Goal: Transaction & Acquisition: Purchase product/service

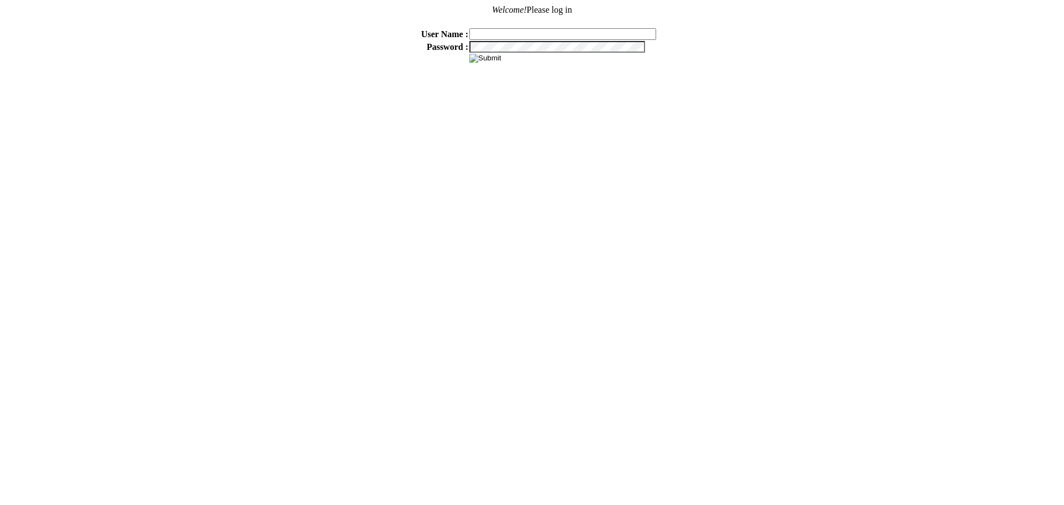
click at [524, 33] on input "text" at bounding box center [562, 34] width 187 height 12
type input "sdakes"
click at [491, 58] on input "image" at bounding box center [485, 58] width 32 height 9
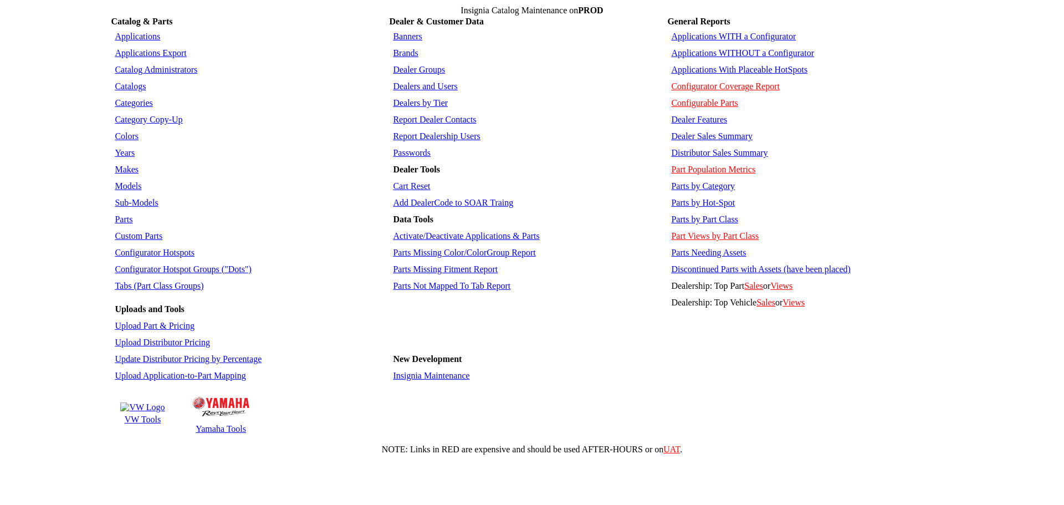
click at [732, 49] on link "Applications WITHOUT a Configurator" at bounding box center [742, 52] width 143 height 9
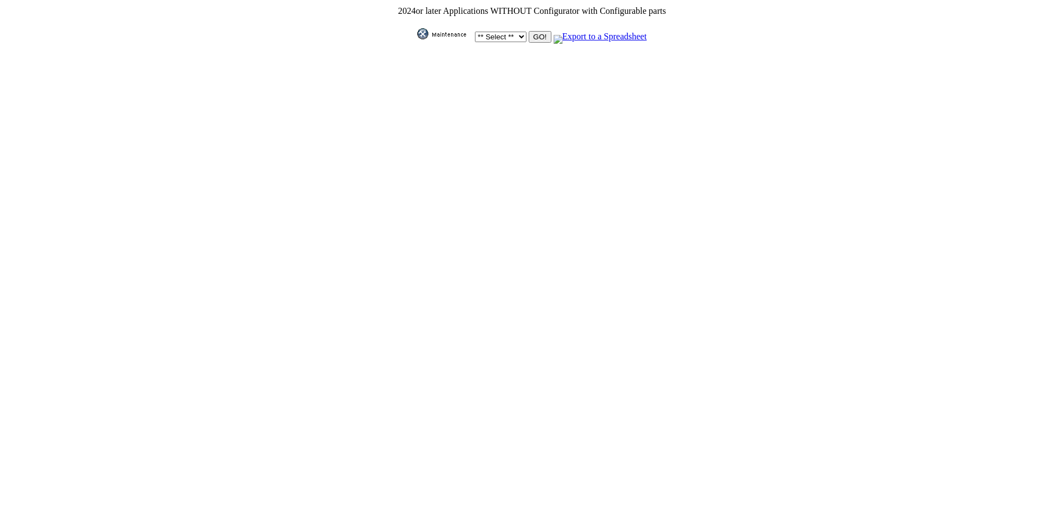
click at [519, 35] on select "** Select ** Acura Alfa Romeo Audi Bentley BMW DoubleTake [PERSON_NAME] Honda H…" at bounding box center [501, 37] width 52 height 11
select select "1"
click at [475, 32] on select "** Select ** Acura Alfa Romeo Audi Bentley BMW DoubleTake Ford GM Honda Hyundai…" at bounding box center [501, 37] width 52 height 11
click at [529, 31] on input "GO!" at bounding box center [540, 37] width 22 height 12
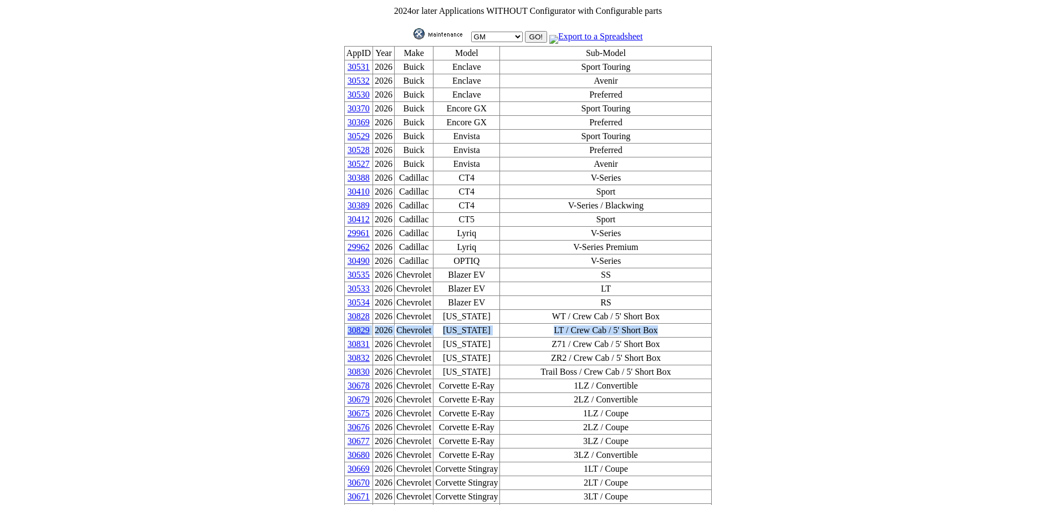
drag, startPoint x: 651, startPoint y: 301, endPoint x: 364, endPoint y: 294, distance: 286.6
click at [364, 324] on tr "30829 2026 Chevrolet Colorado LT / Crew Cab / 5' Short Box" at bounding box center [527, 331] width 367 height 14
copy tr "30829 2026 Chevrolet Colorado LT / Crew Cab / 5' Short Box"
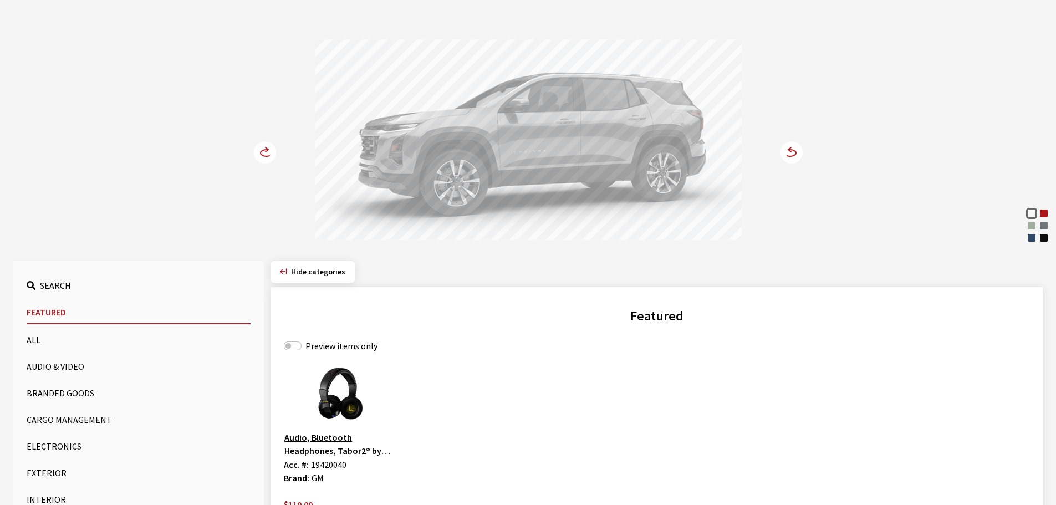
scroll to position [111, 0]
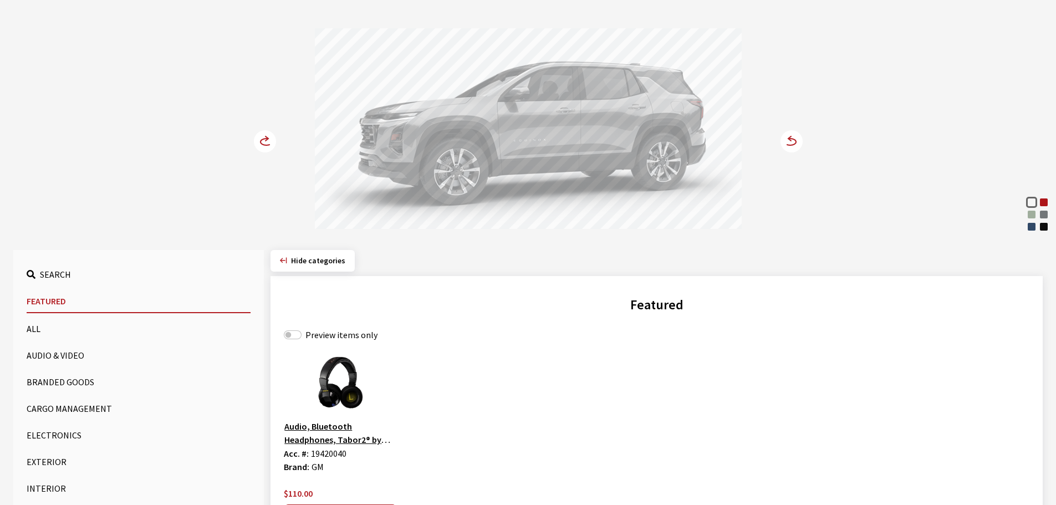
click at [75, 409] on button "Cargo Management" at bounding box center [139, 408] width 224 height 22
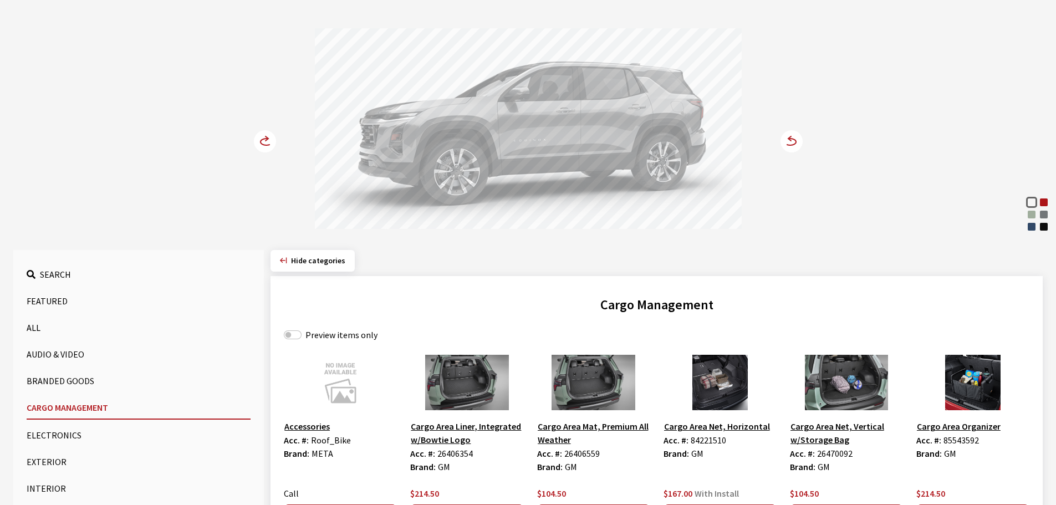
click at [335, 335] on label "Preview items only" at bounding box center [341, 334] width 72 height 13
click at [302, 335] on input "Preview items only" at bounding box center [293, 334] width 18 height 9
checkbox input "true"
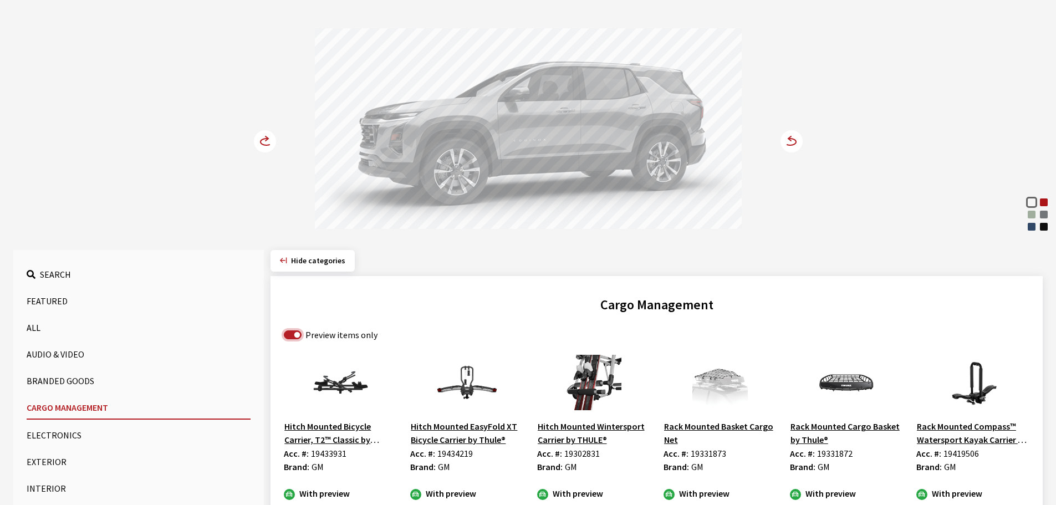
scroll to position [222, 0]
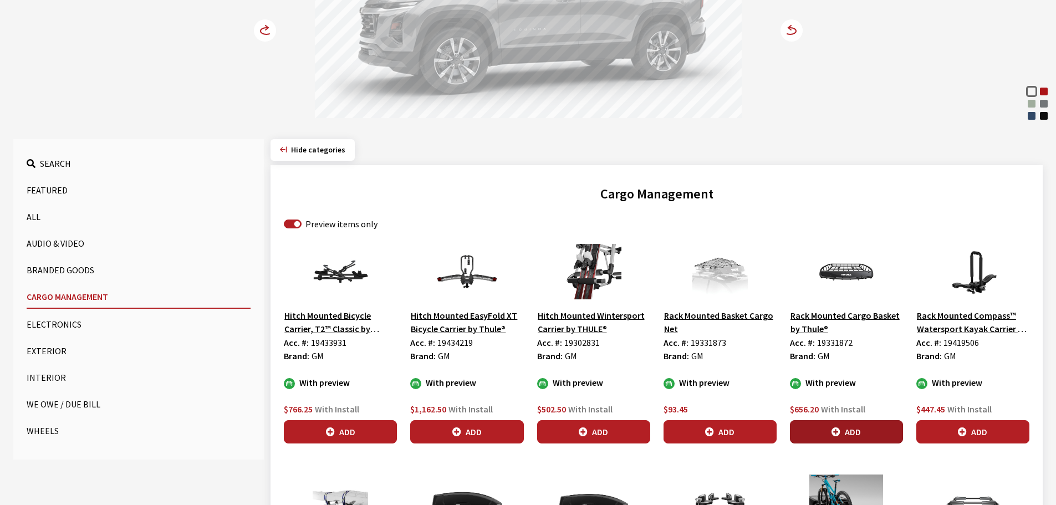
click at [856, 423] on button "Add" at bounding box center [846, 431] width 113 height 23
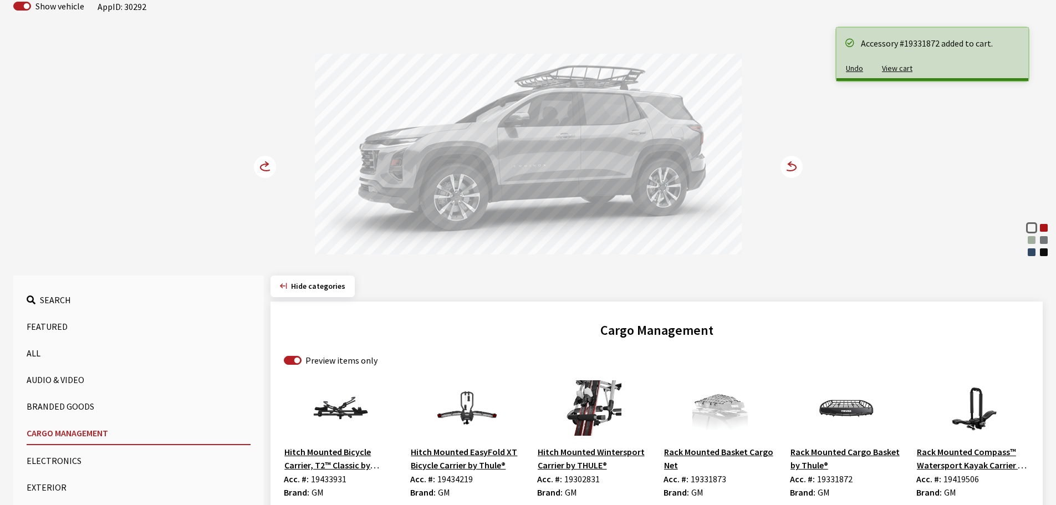
scroll to position [55, 0]
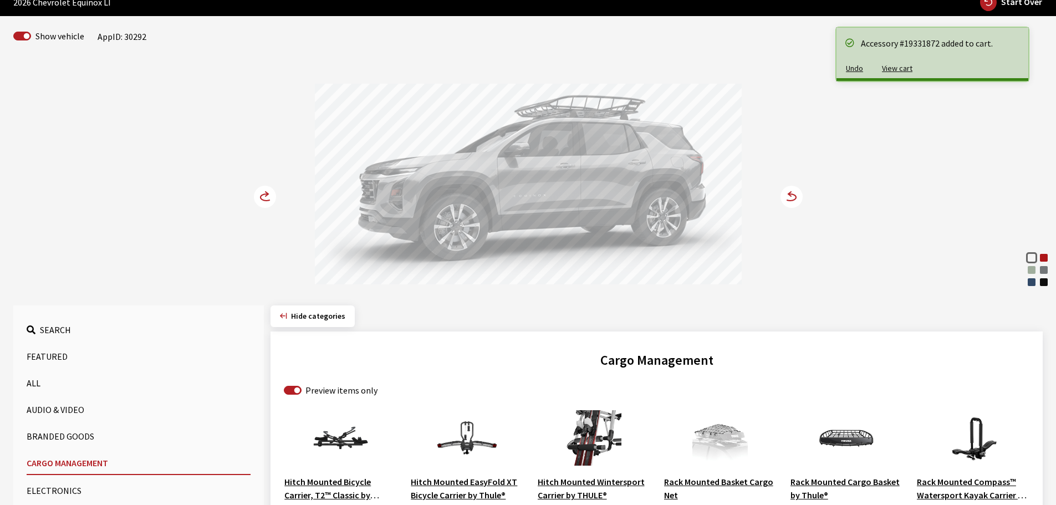
click at [264, 193] on circle at bounding box center [265, 197] width 22 height 22
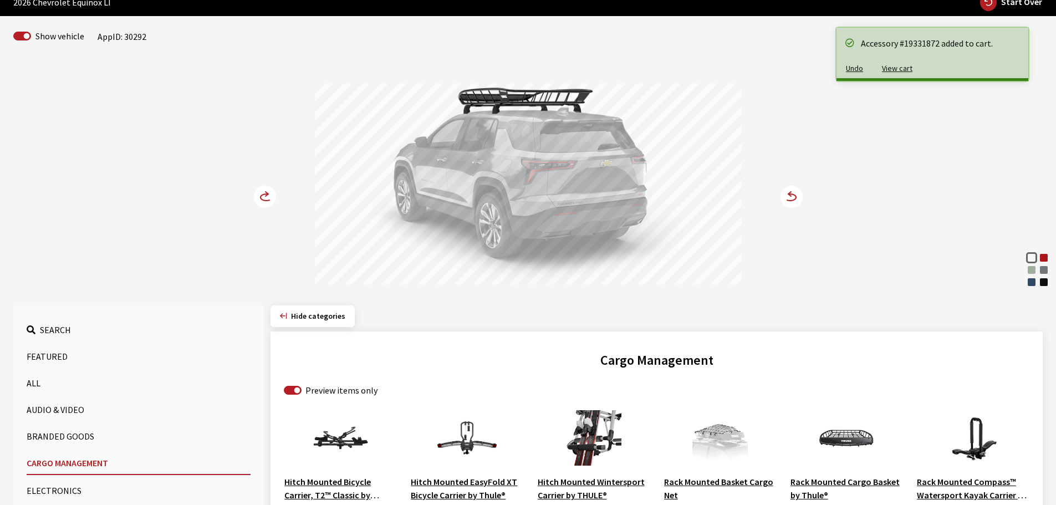
click at [264, 193] on circle at bounding box center [265, 197] width 22 height 22
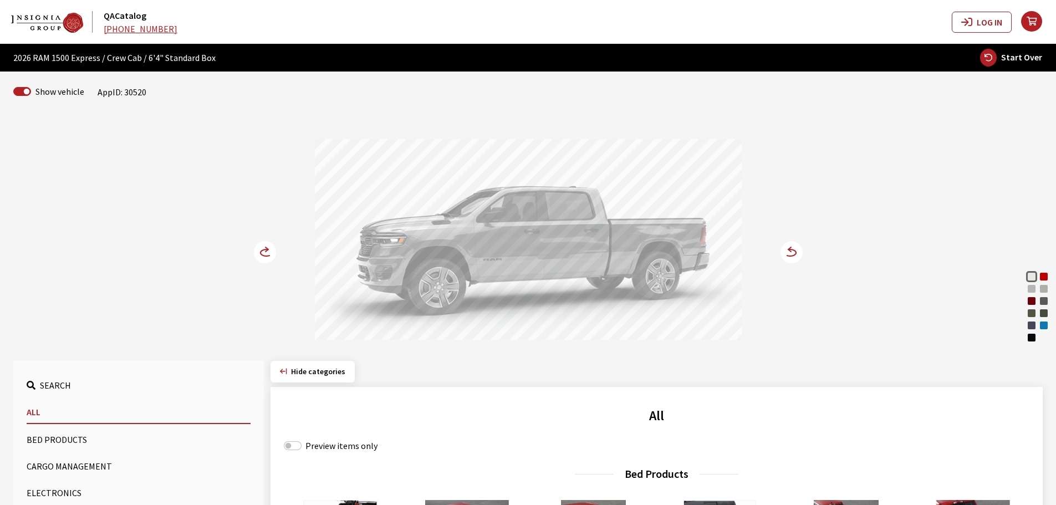
click at [787, 256] on icon at bounding box center [790, 252] width 12 height 7
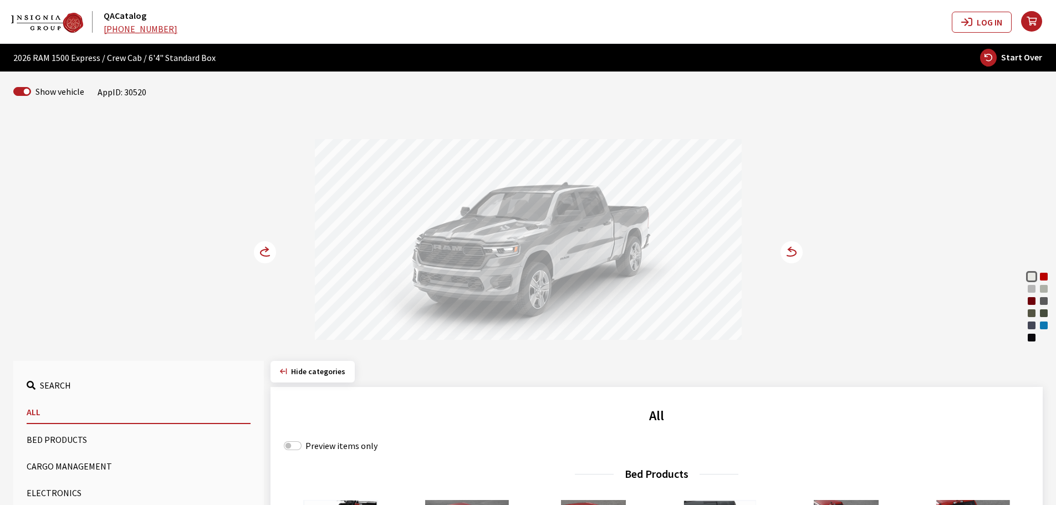
click at [267, 256] on circle at bounding box center [265, 252] width 22 height 22
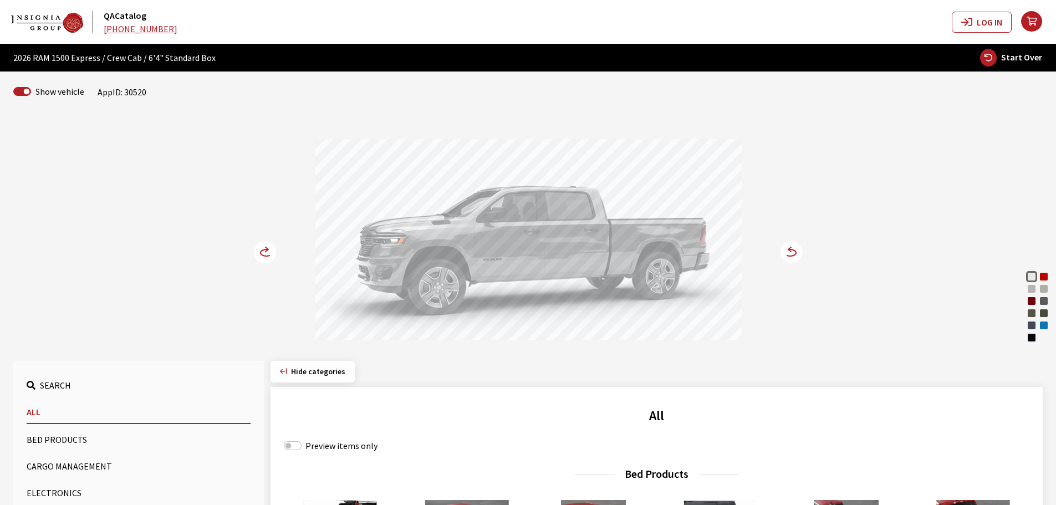
click at [267, 256] on circle at bounding box center [265, 252] width 22 height 22
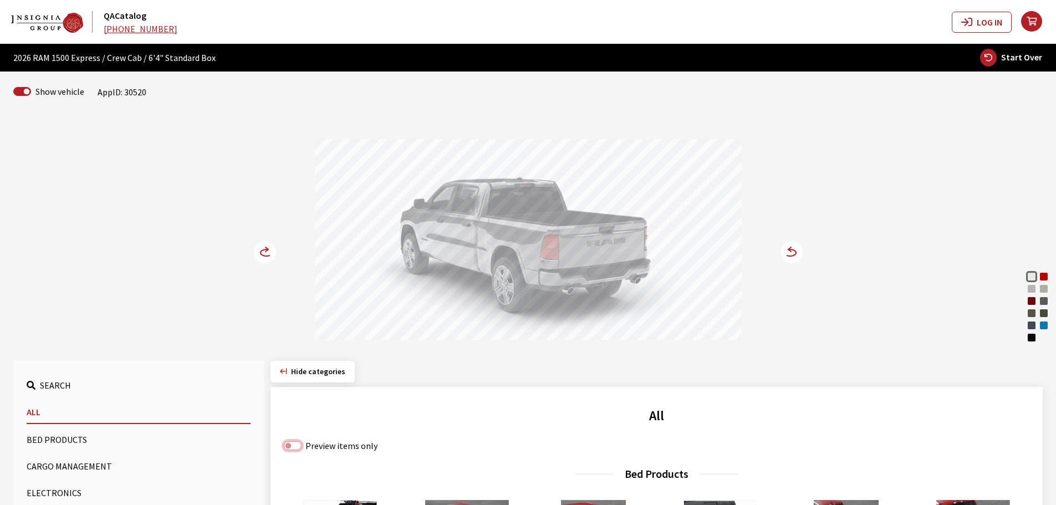
click at [300, 447] on input "Preview items only" at bounding box center [293, 445] width 18 height 9
checkbox input "true"
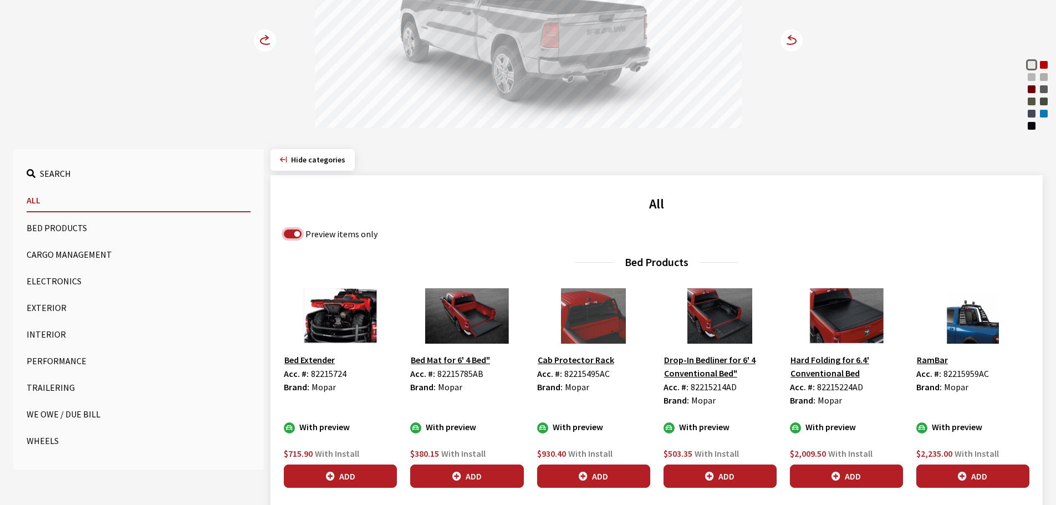
scroll to position [222, 0]
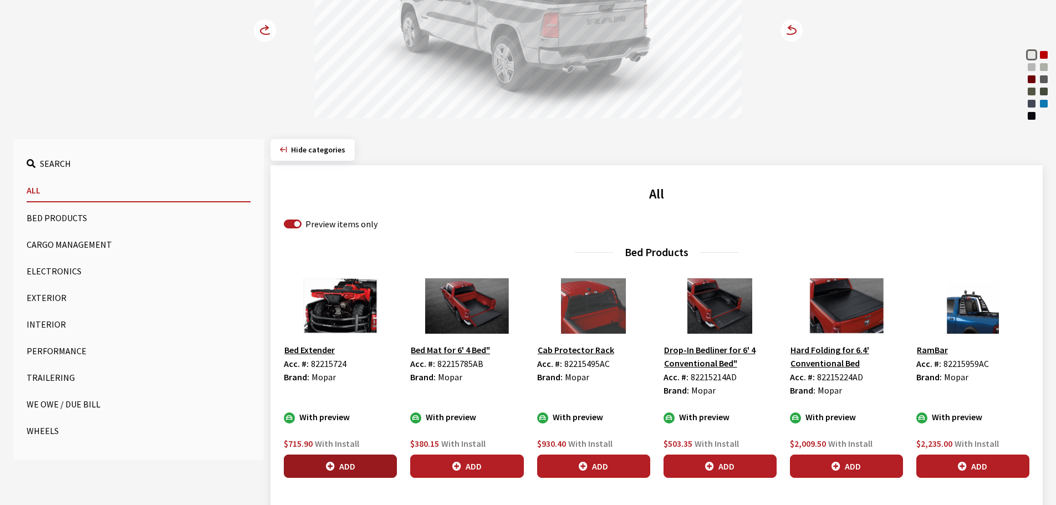
click at [344, 460] on button "Add" at bounding box center [340, 466] width 113 height 23
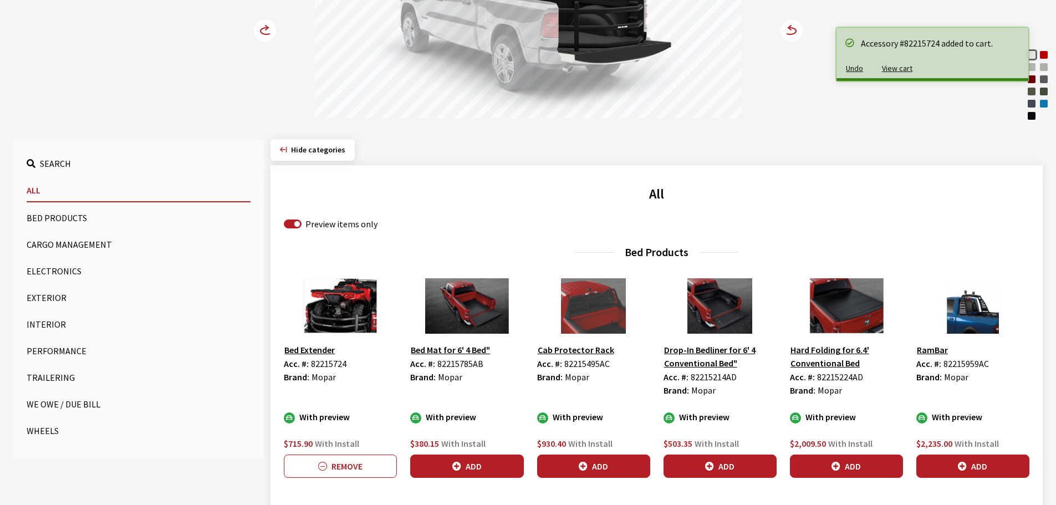
scroll to position [111, 0]
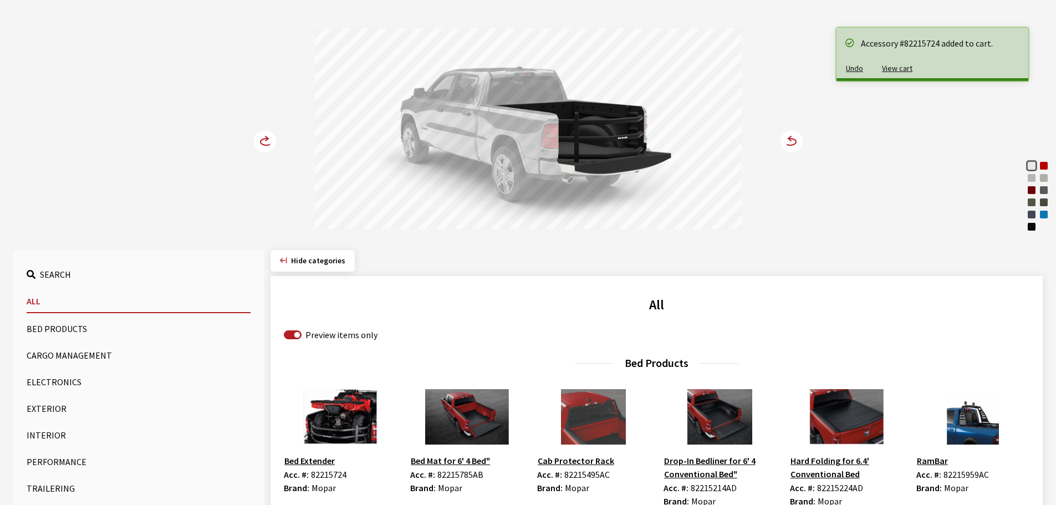
click at [264, 137] on circle at bounding box center [265, 141] width 22 height 22
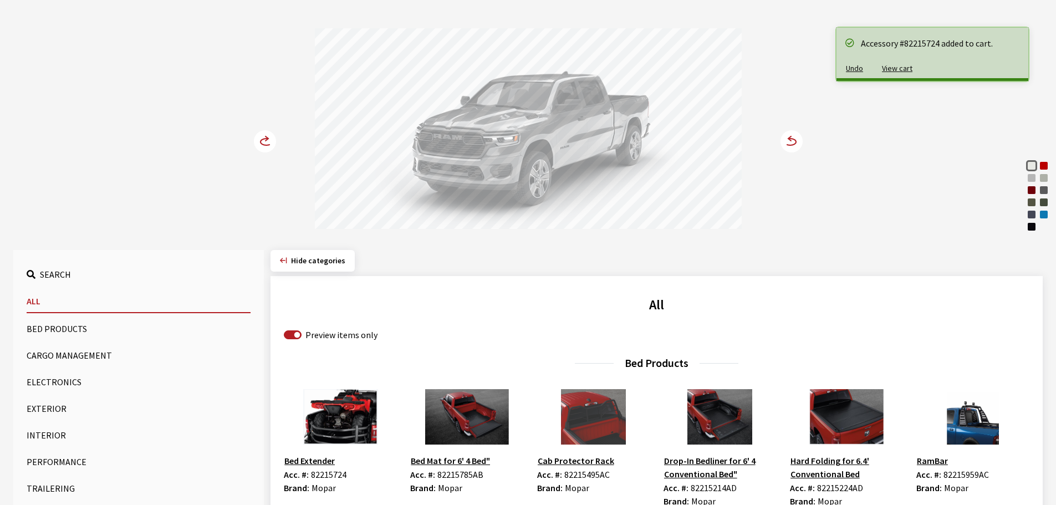
click at [264, 137] on circle at bounding box center [265, 141] width 22 height 22
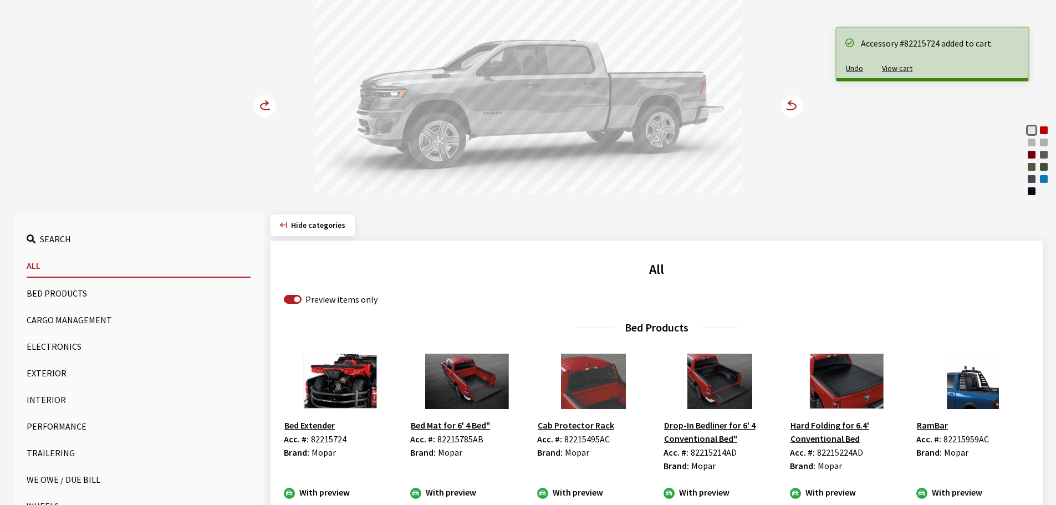
scroll to position [166, 0]
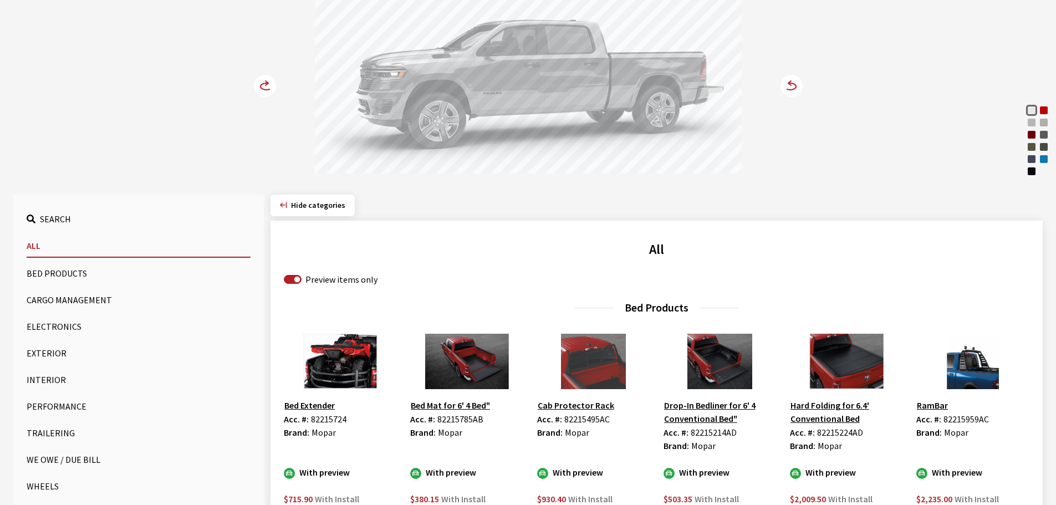
click at [258, 85] on circle at bounding box center [265, 86] width 22 height 22
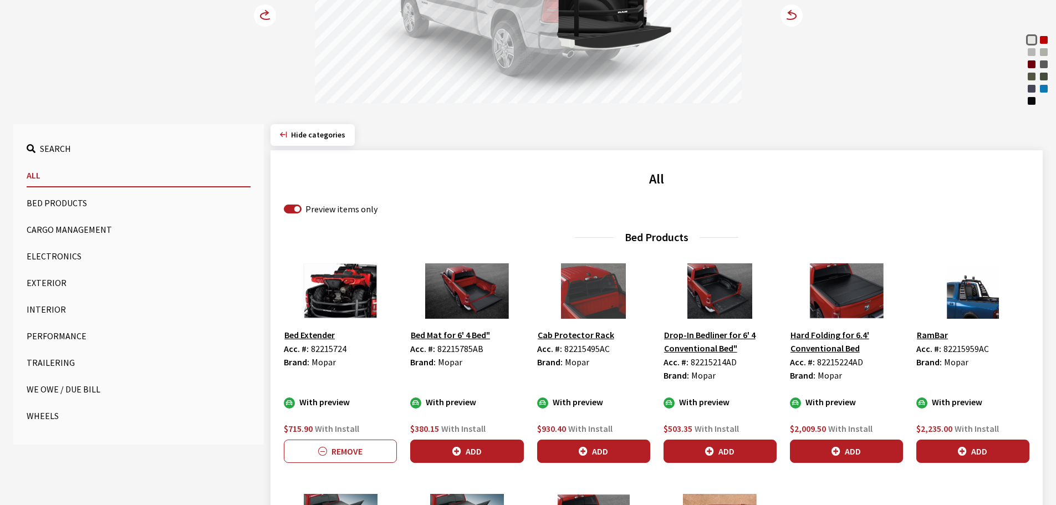
scroll to position [277, 0]
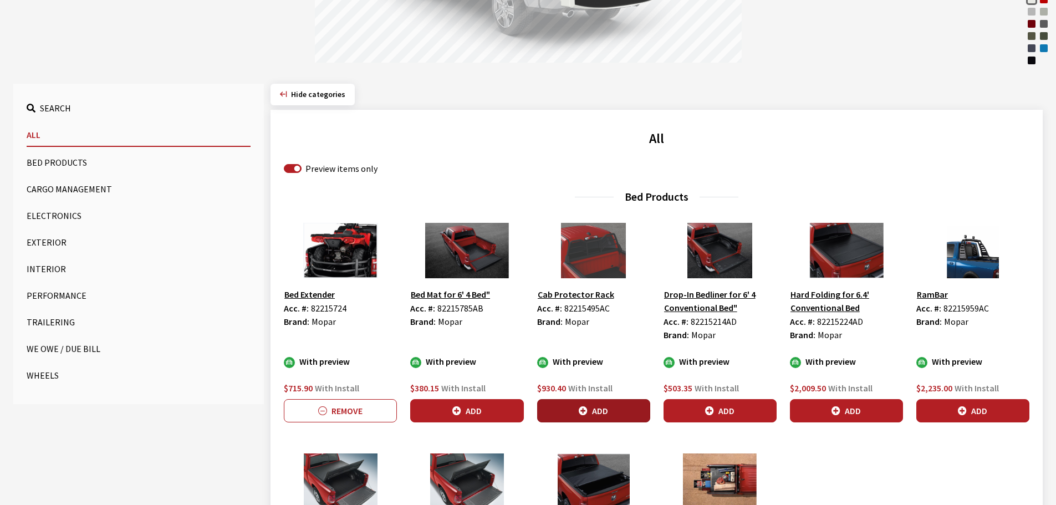
click at [600, 412] on button "Add" at bounding box center [593, 410] width 113 height 23
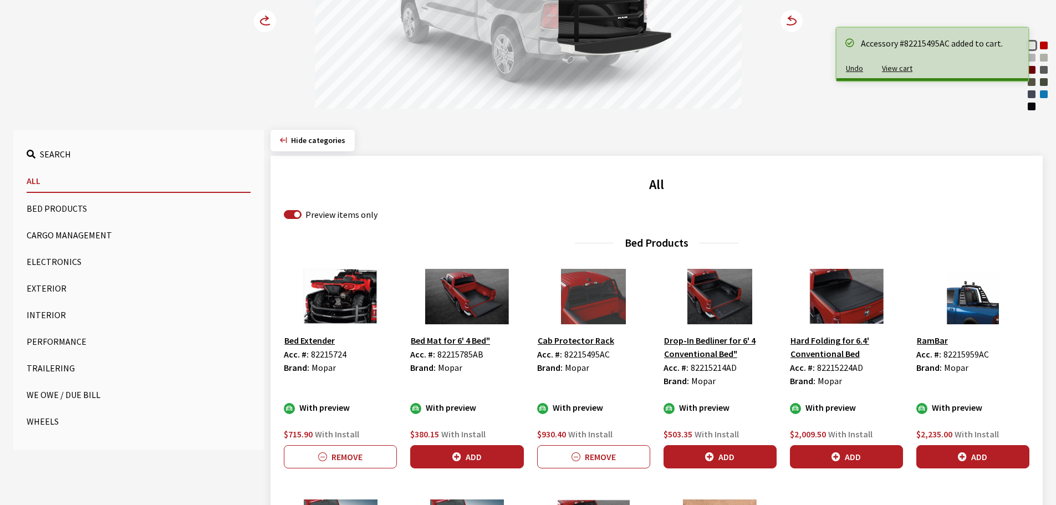
scroll to position [166, 0]
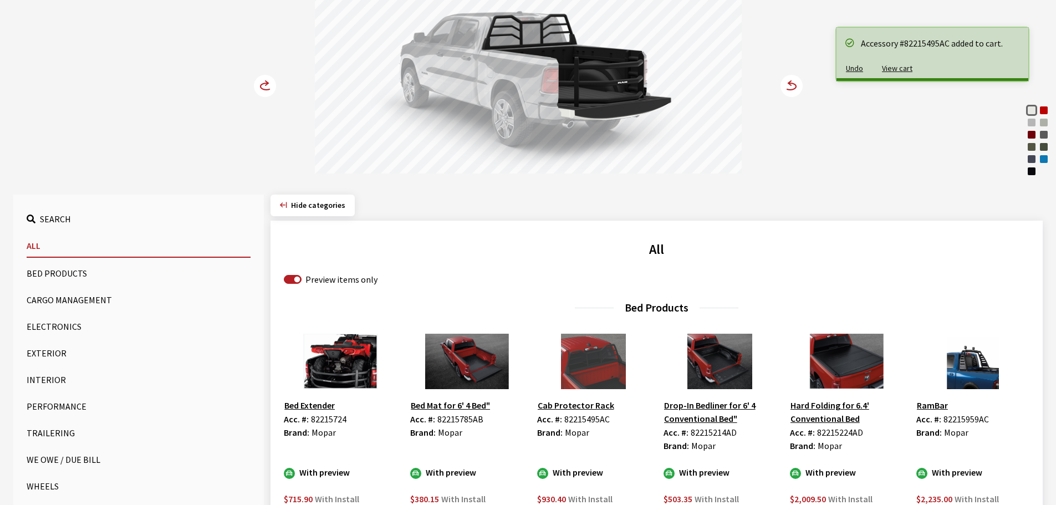
click at [267, 81] on circle at bounding box center [265, 86] width 22 height 22
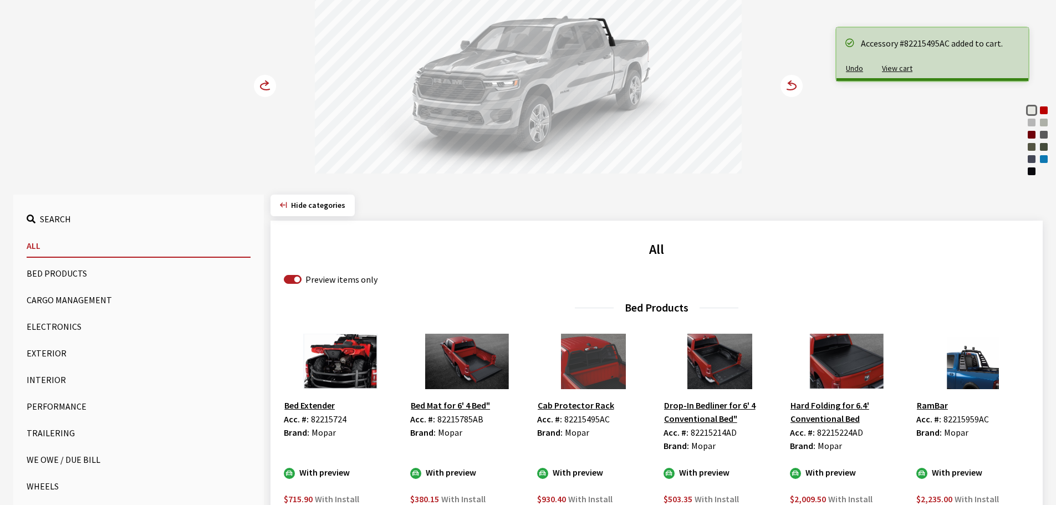
click at [267, 81] on circle at bounding box center [265, 86] width 22 height 22
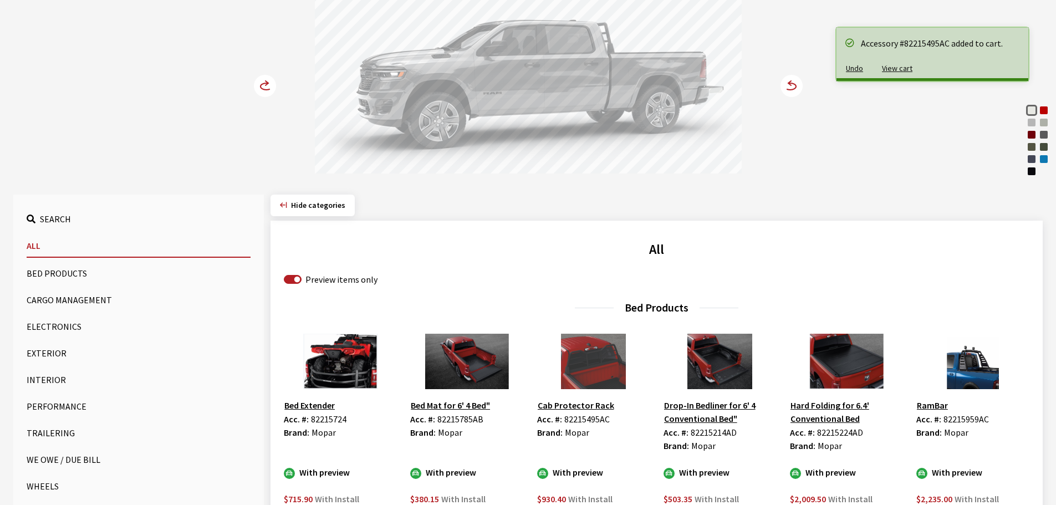
scroll to position [222, 0]
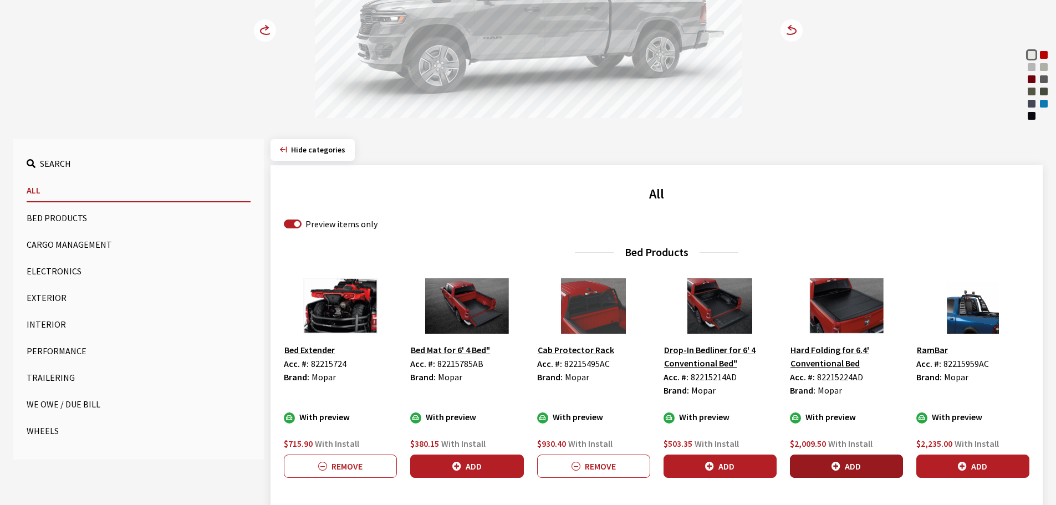
click at [851, 462] on button "Add" at bounding box center [846, 466] width 113 height 23
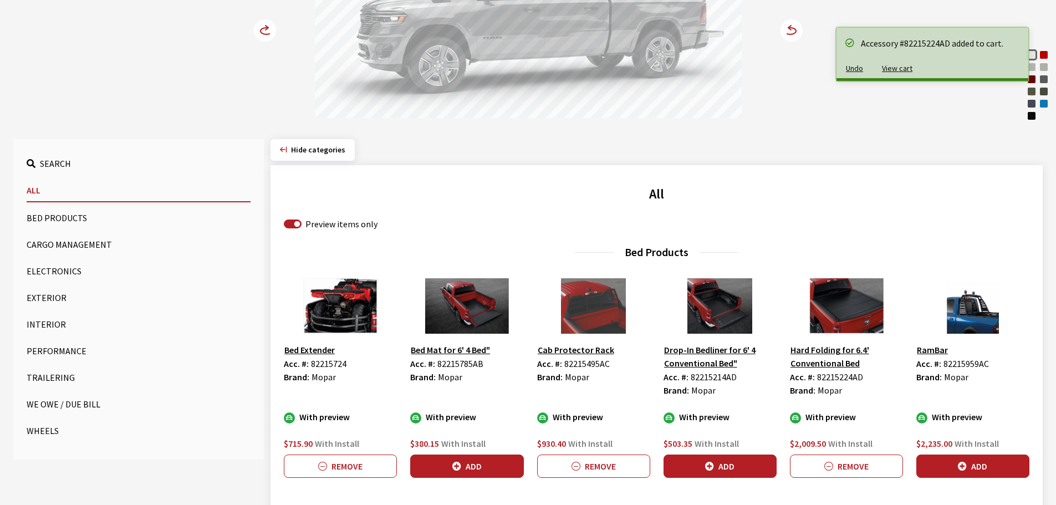
click at [263, 27] on circle at bounding box center [265, 30] width 22 height 22
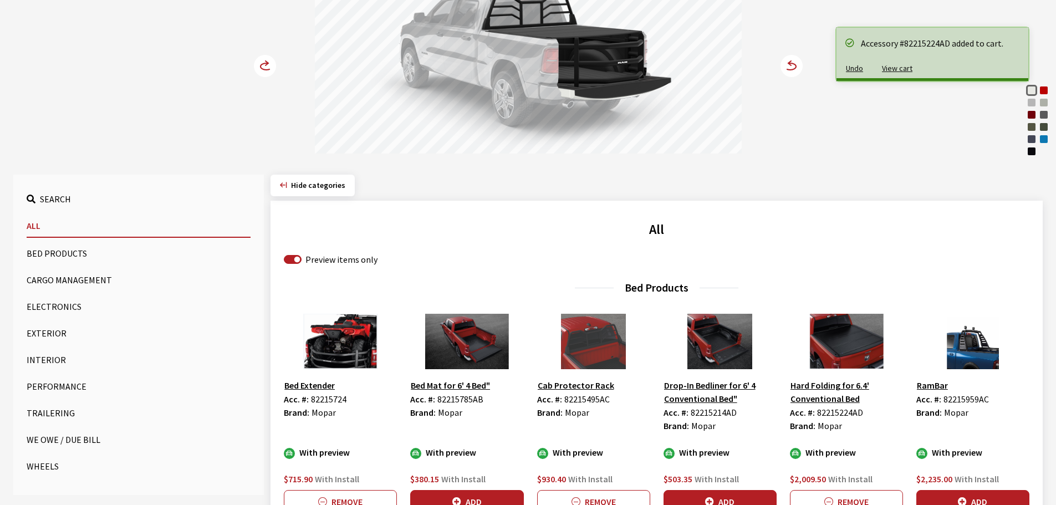
scroll to position [166, 0]
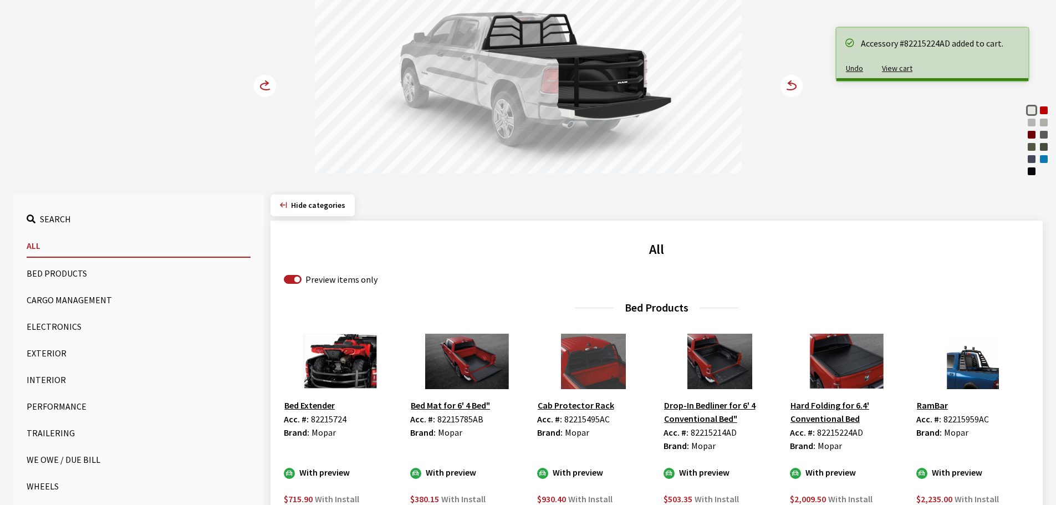
click at [256, 83] on circle at bounding box center [265, 86] width 22 height 22
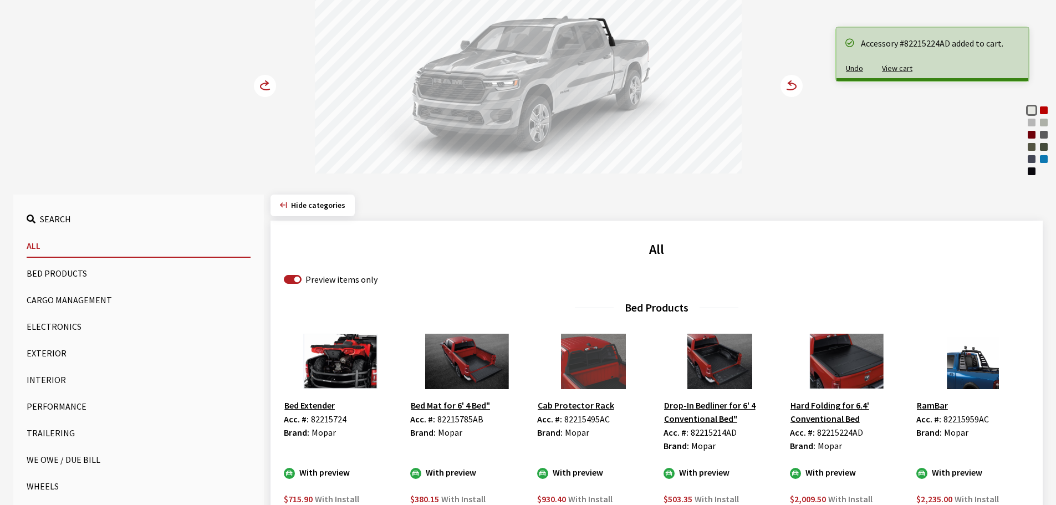
click at [256, 83] on circle at bounding box center [265, 86] width 22 height 22
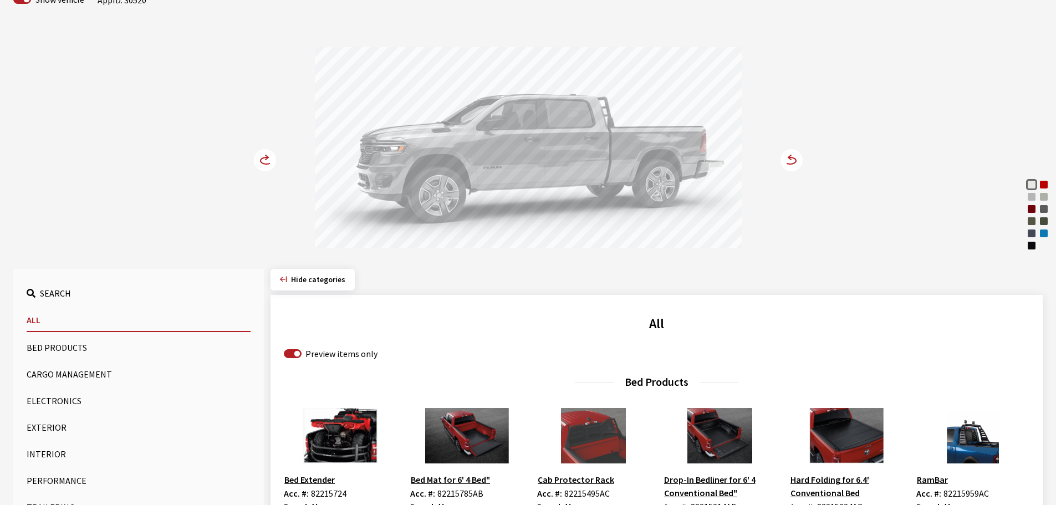
scroll to position [0, 0]
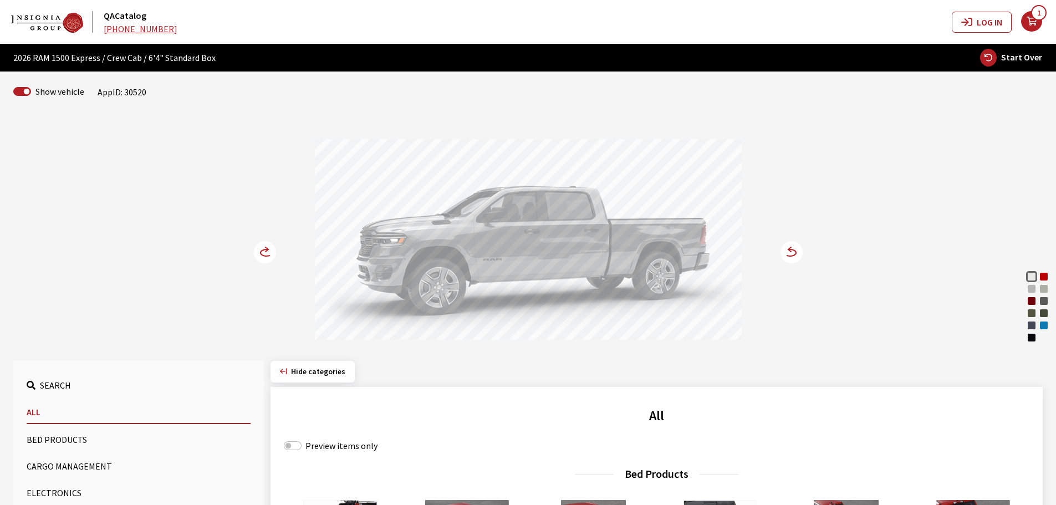
click at [302, 445] on div "Preview items only" at bounding box center [657, 445] width 746 height 13
click at [297, 445] on input "Preview items only" at bounding box center [293, 445] width 18 height 9
checkbox input "true"
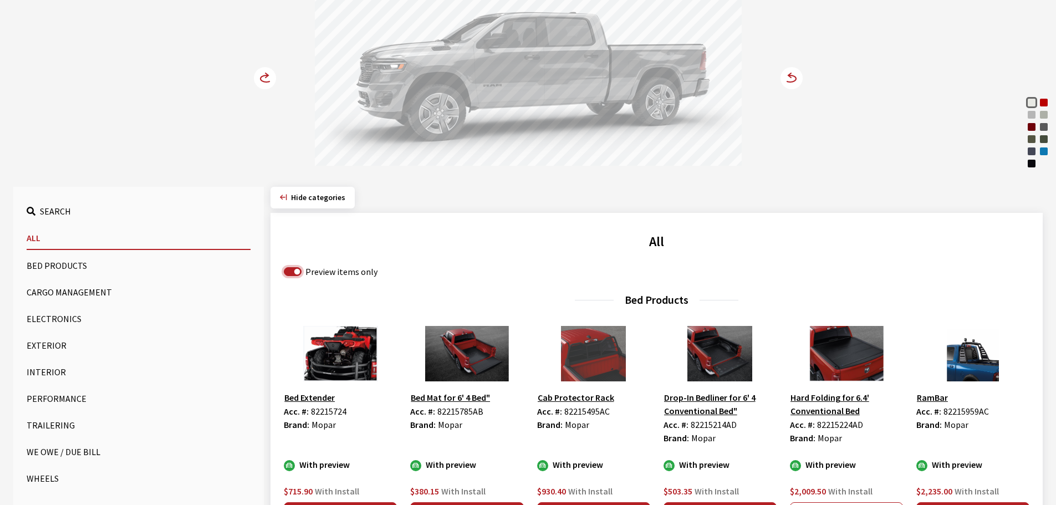
scroll to position [222, 0]
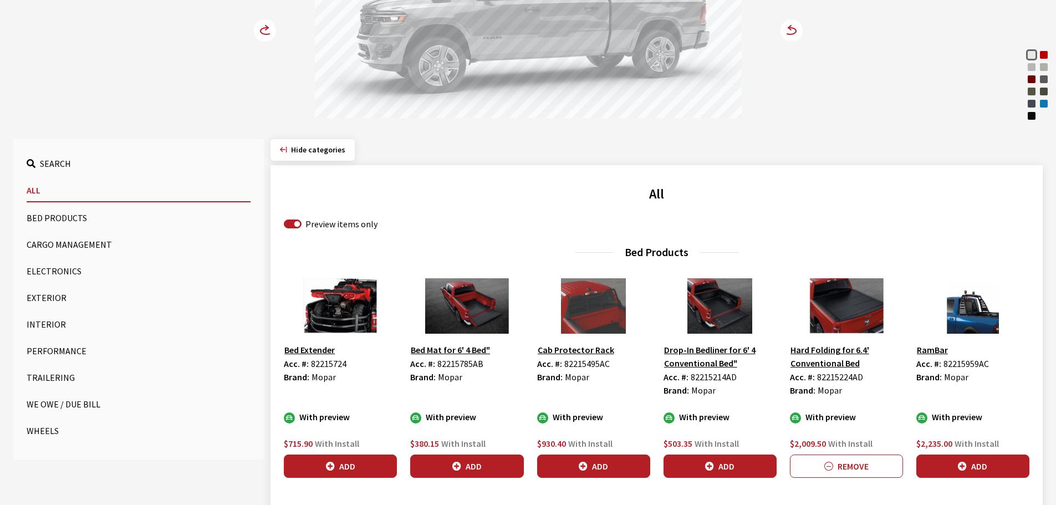
click at [255, 24] on icon at bounding box center [265, 30] width 22 height 22
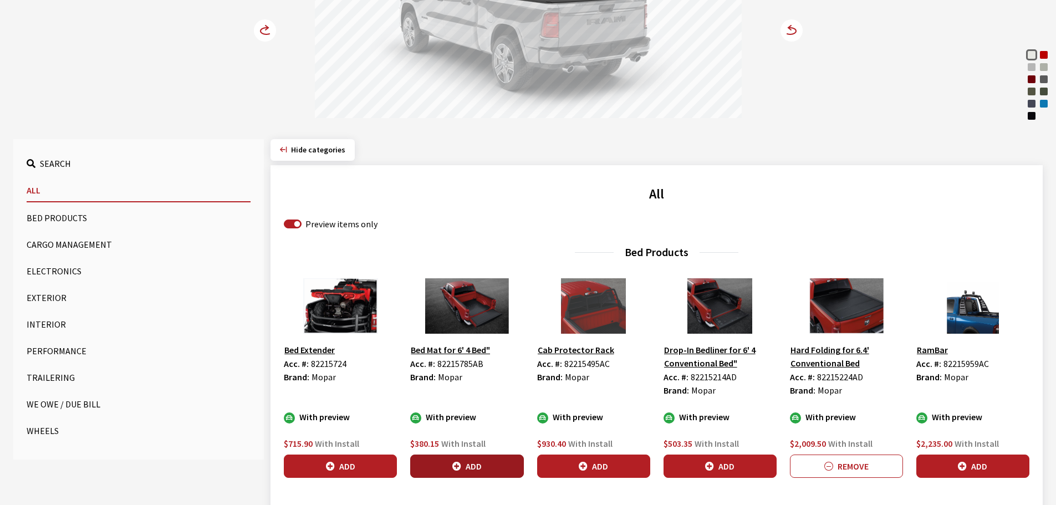
click at [454, 465] on icon "button" at bounding box center [456, 466] width 9 height 9
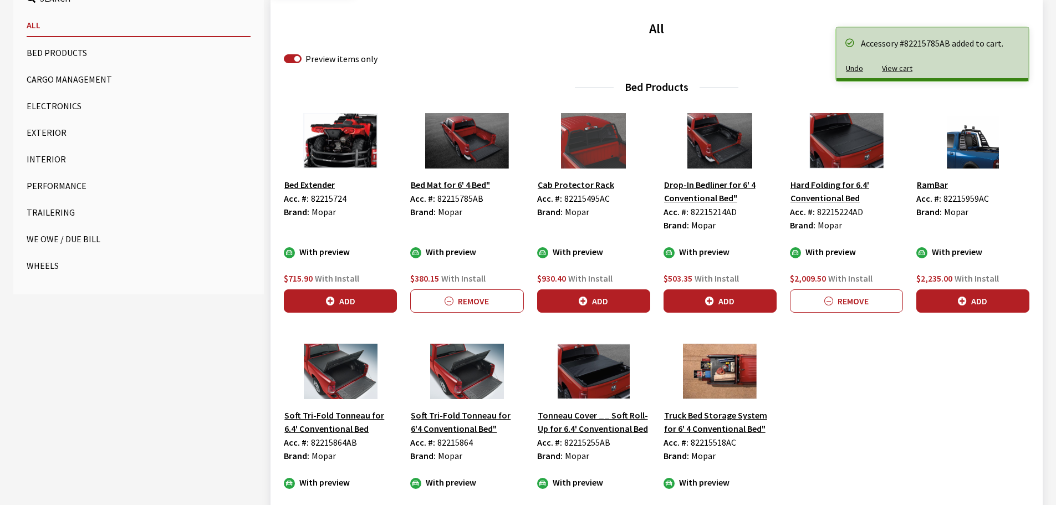
scroll to position [388, 0]
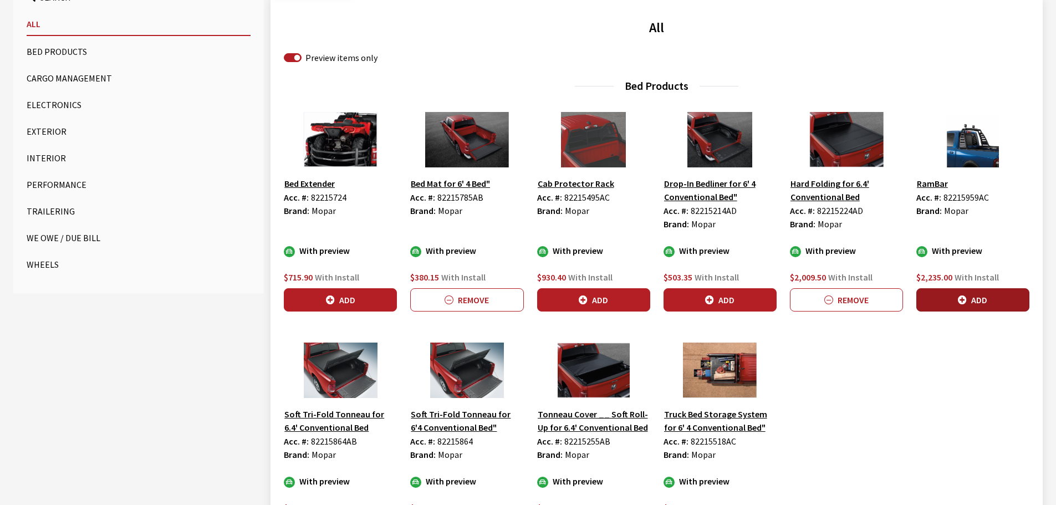
click at [966, 299] on icon "button" at bounding box center [962, 300] width 9 height 9
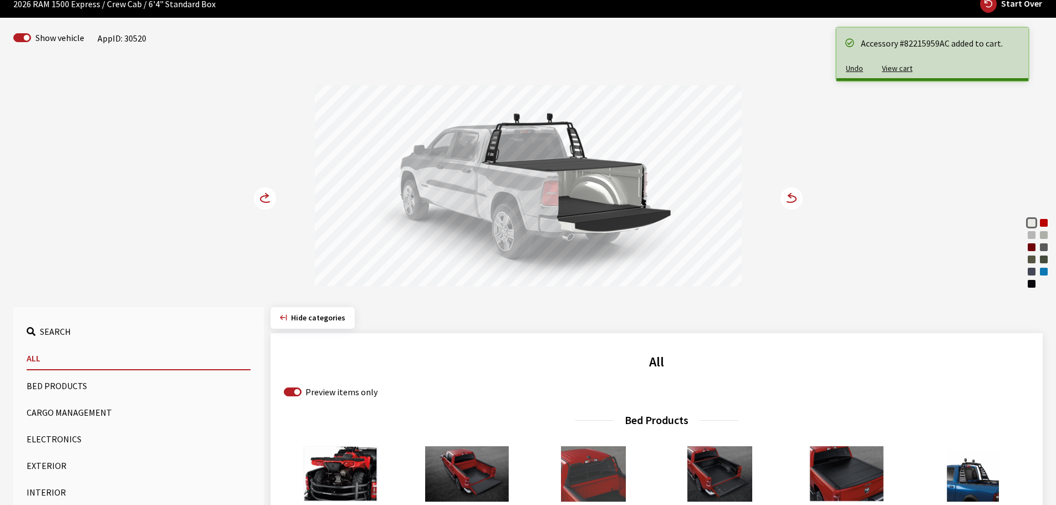
scroll to position [0, 0]
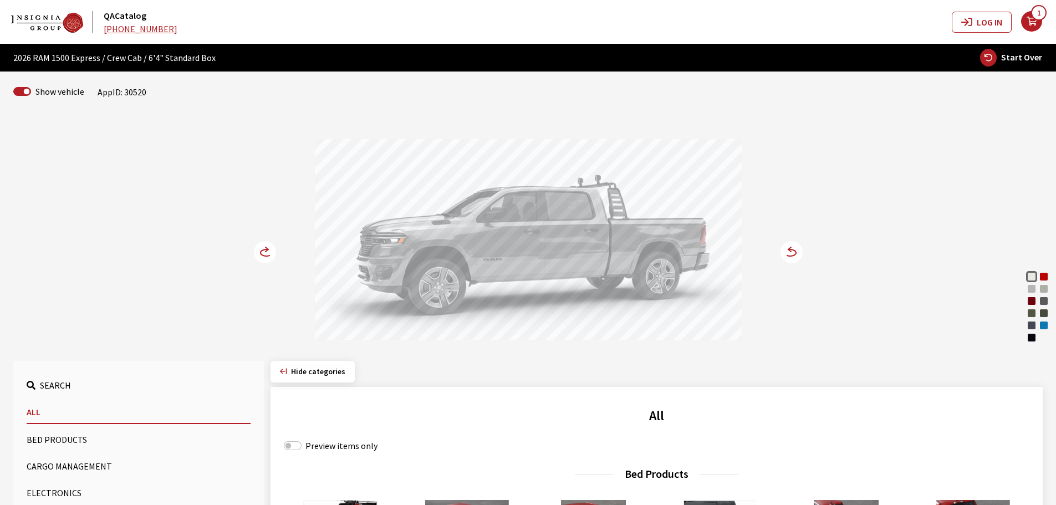
click at [261, 251] on icon at bounding box center [267, 252] width 12 height 7
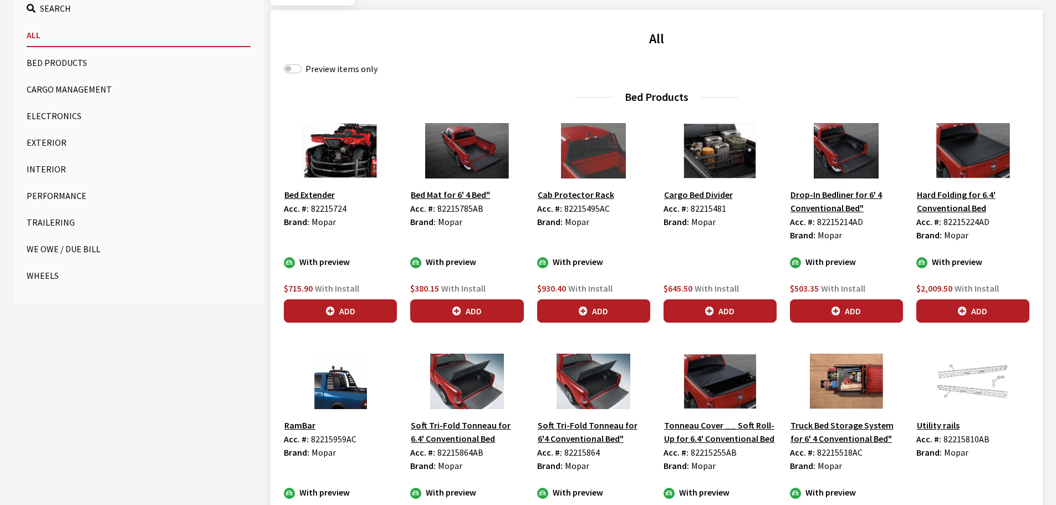
scroll to position [443, 0]
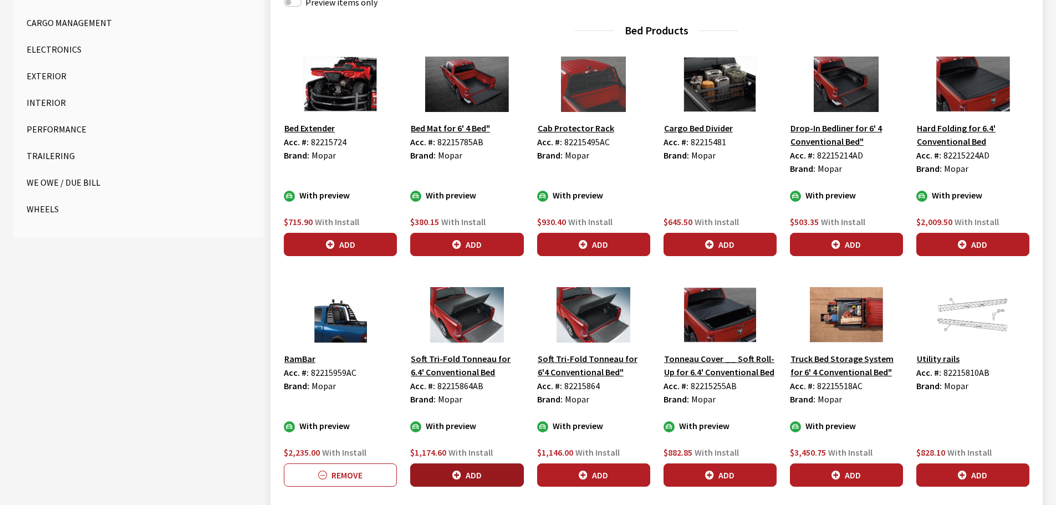
click at [469, 474] on button "Add" at bounding box center [466, 474] width 113 height 23
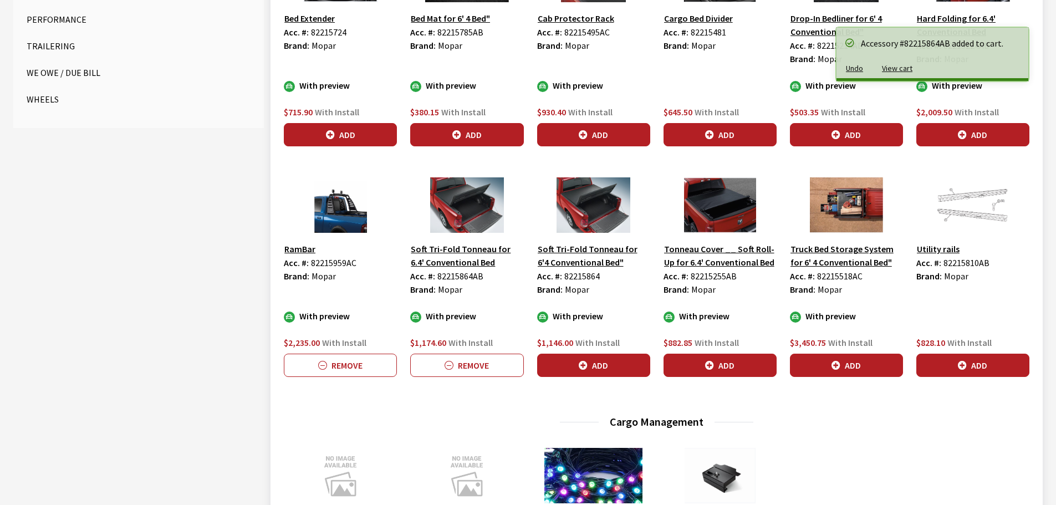
scroll to position [554, 0]
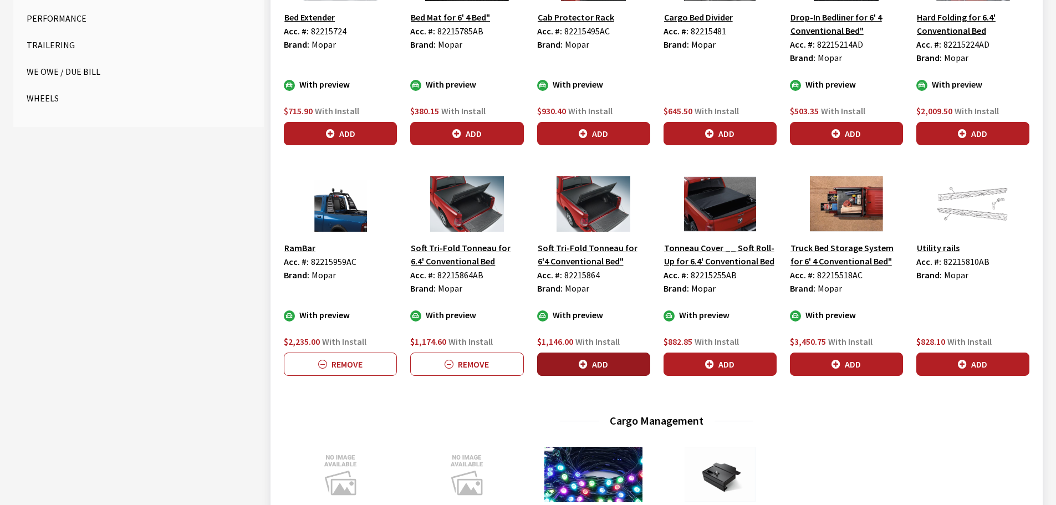
click at [622, 362] on button "Add" at bounding box center [593, 364] width 113 height 23
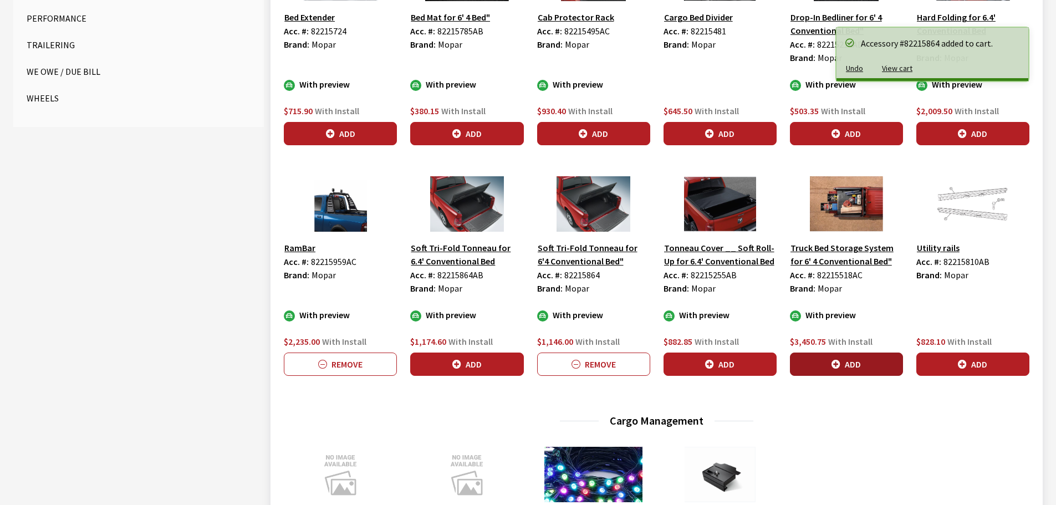
click at [837, 363] on icon "button" at bounding box center [835, 364] width 9 height 9
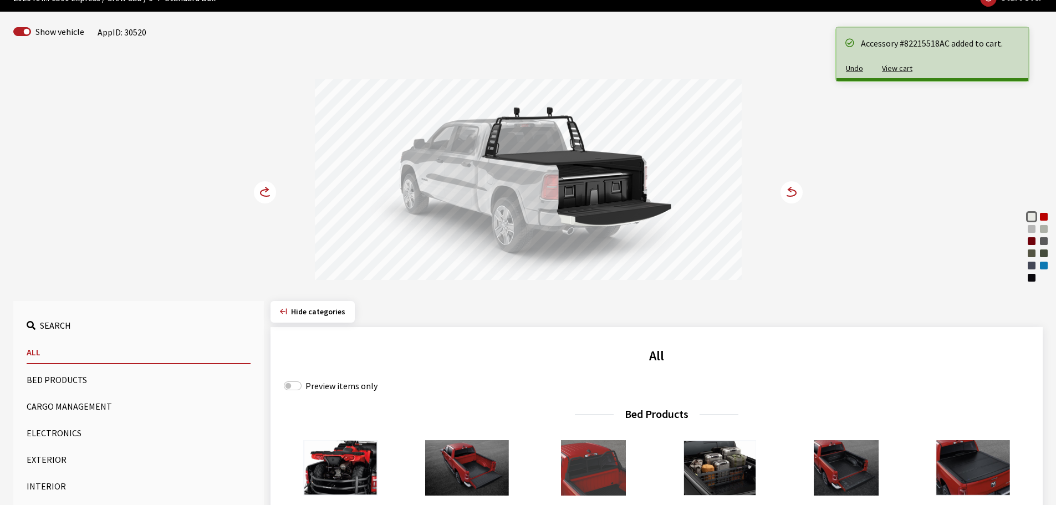
scroll to position [55, 0]
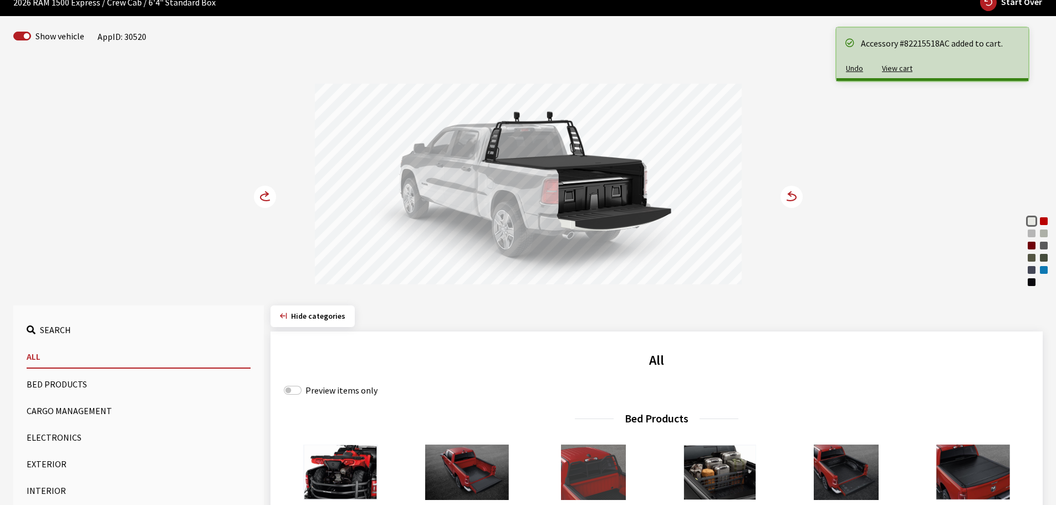
click at [259, 195] on circle at bounding box center [265, 197] width 22 height 22
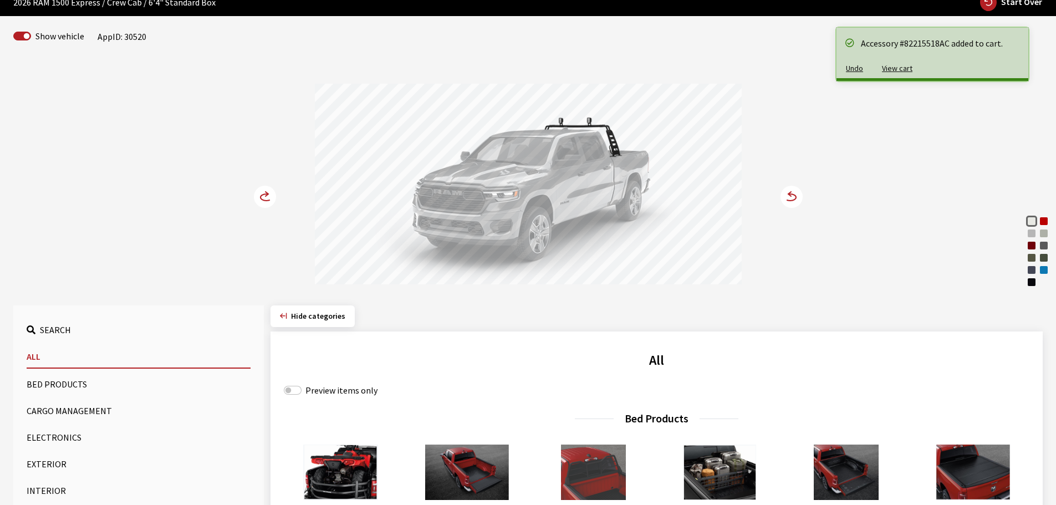
click at [259, 195] on circle at bounding box center [265, 197] width 22 height 22
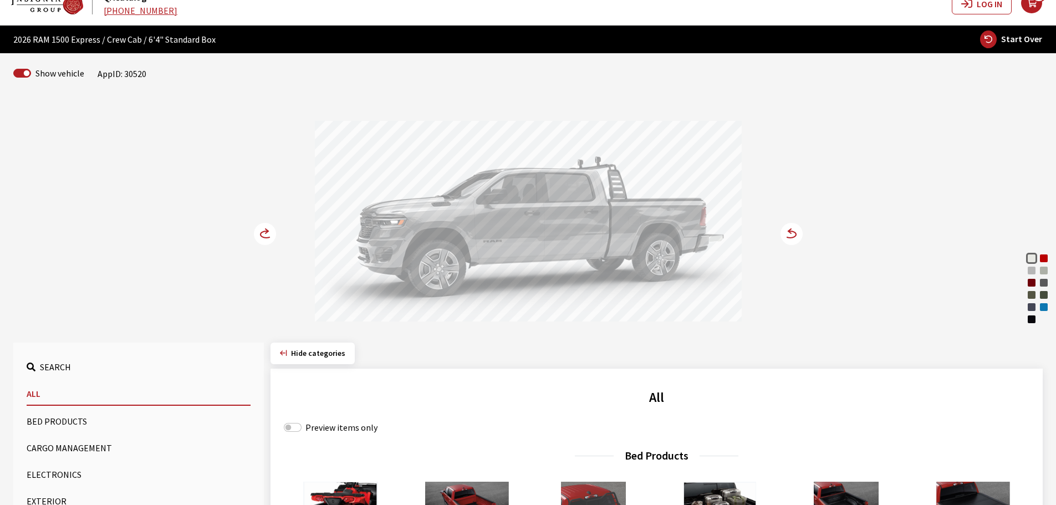
scroll to position [0, 0]
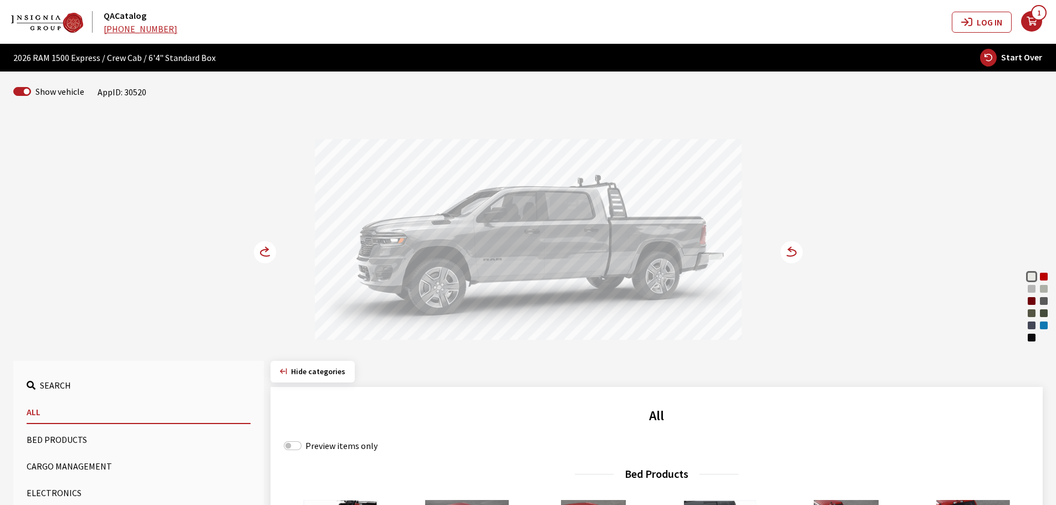
click at [1023, 22] on icon "your cart" at bounding box center [1031, 21] width 21 height 9
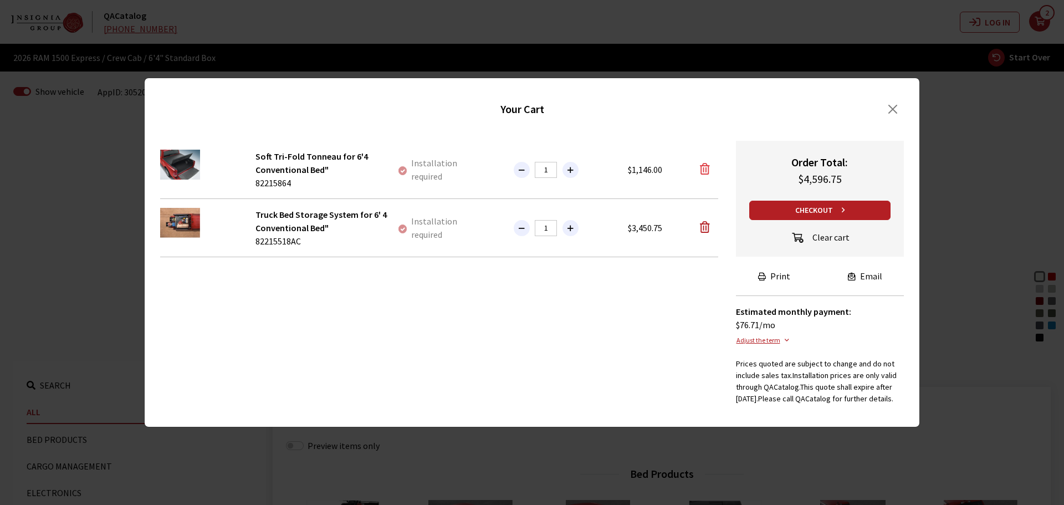
click at [706, 164] on icon "button" at bounding box center [705, 169] width 10 height 11
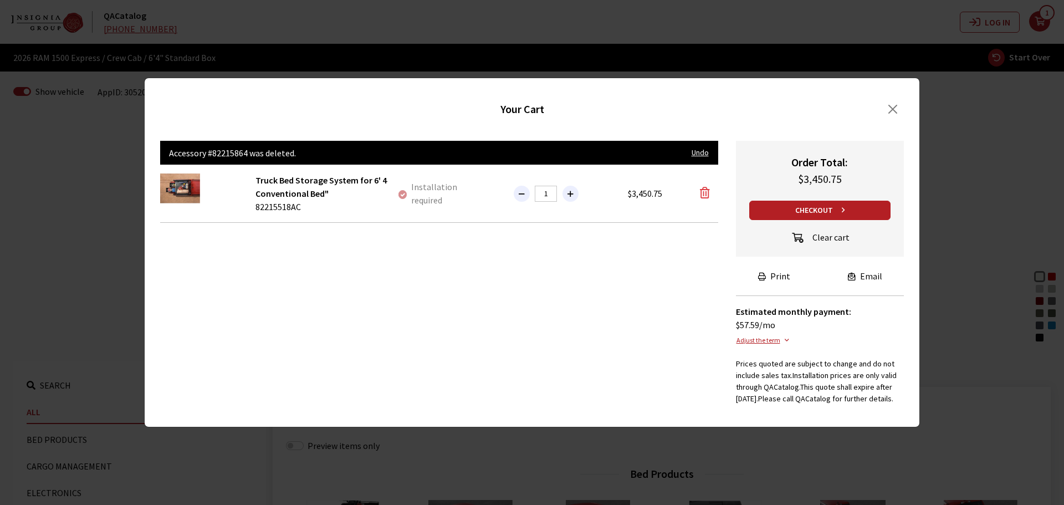
click at [706, 187] on icon "button" at bounding box center [705, 192] width 10 height 11
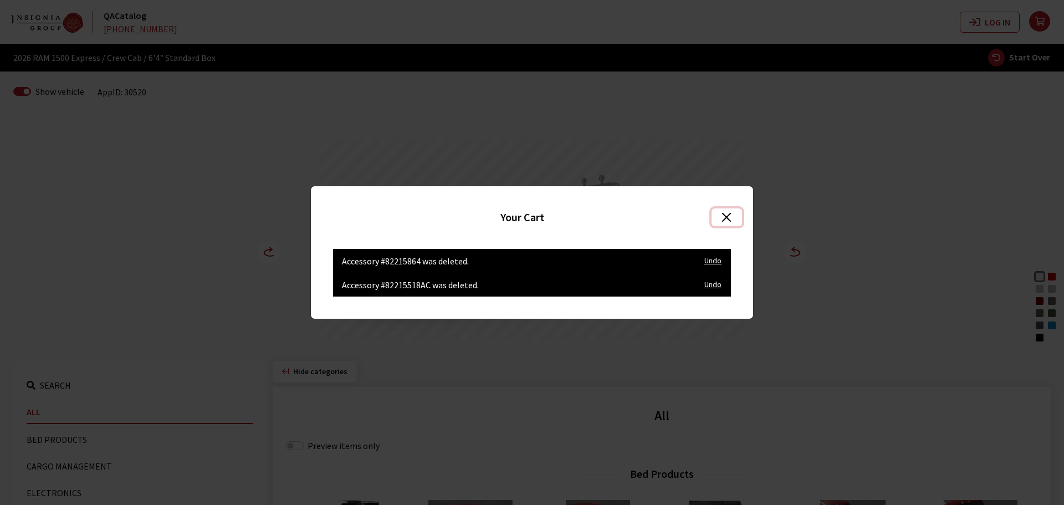
click at [726, 213] on button "Close" at bounding box center [727, 217] width 30 height 18
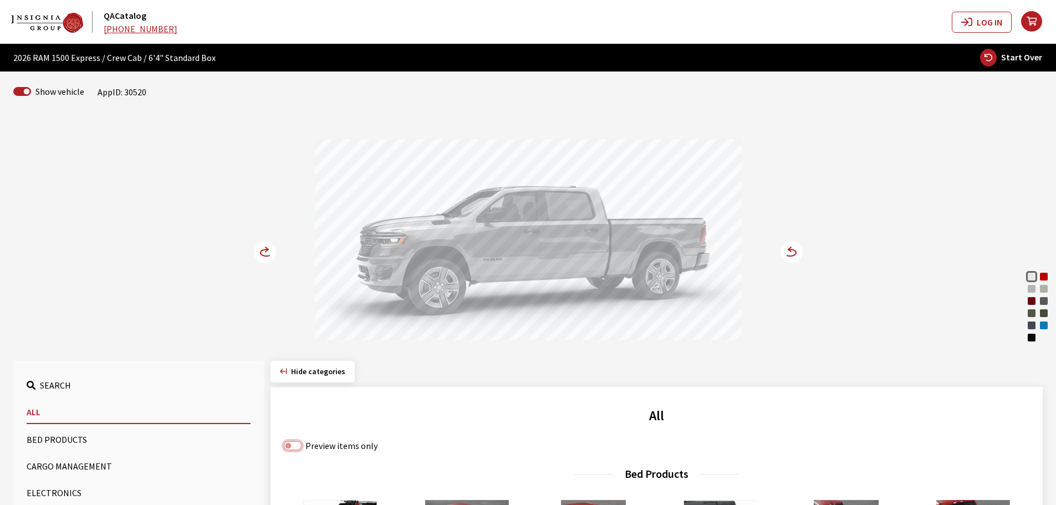
click at [291, 445] on input "Preview items only" at bounding box center [293, 445] width 18 height 9
checkbox input "true"
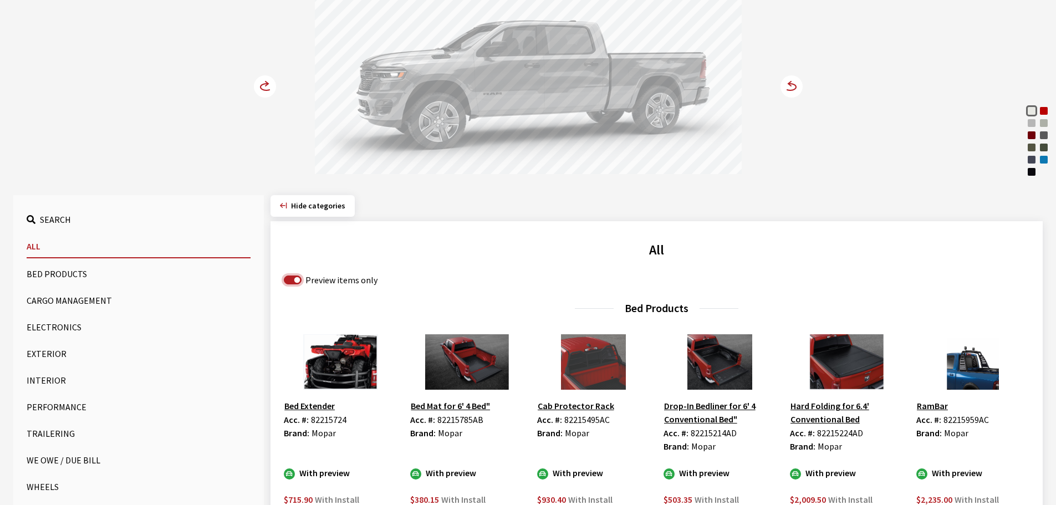
scroll to position [166, 0]
click at [263, 83] on icon at bounding box center [265, 86] width 22 height 22
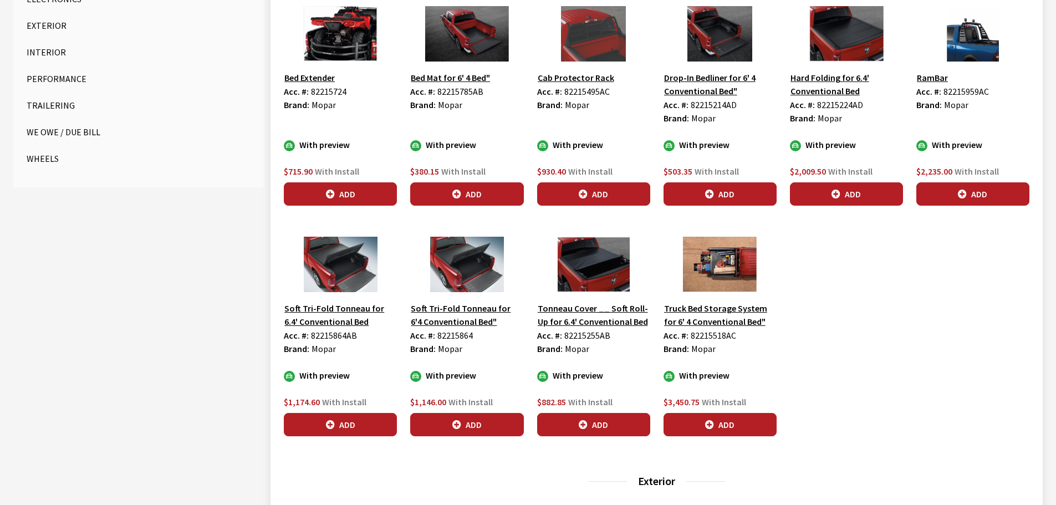
scroll to position [499, 0]
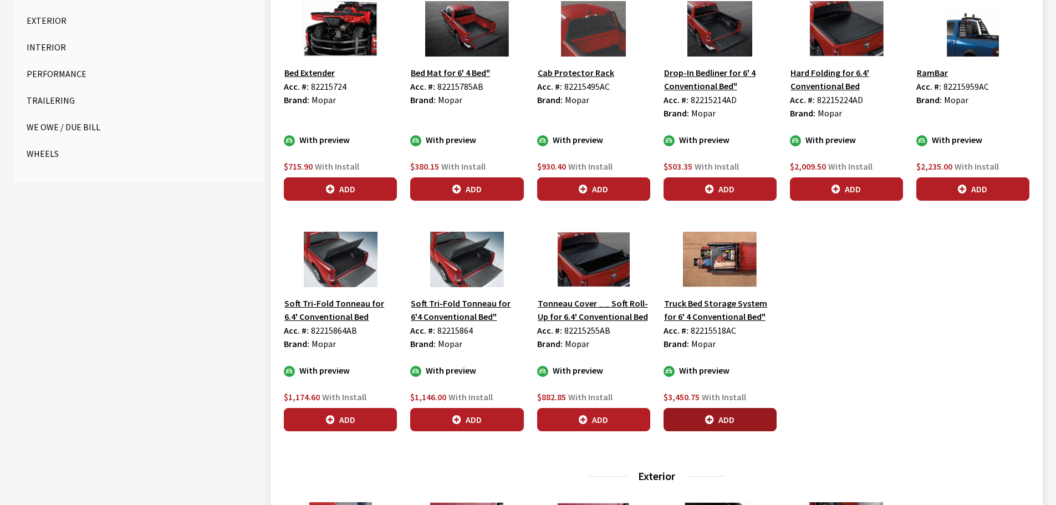
click at [728, 416] on button "Add" at bounding box center [719, 419] width 113 height 23
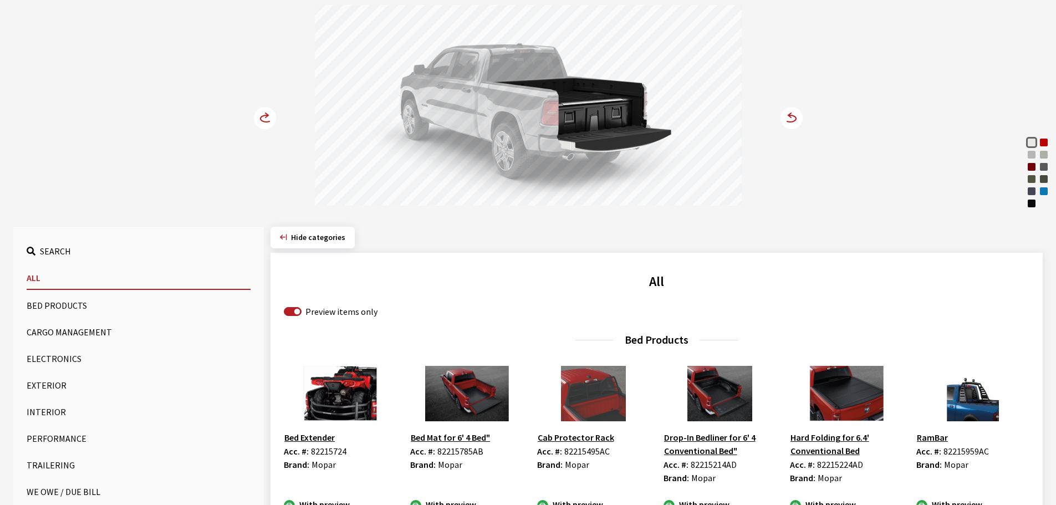
scroll to position [111, 0]
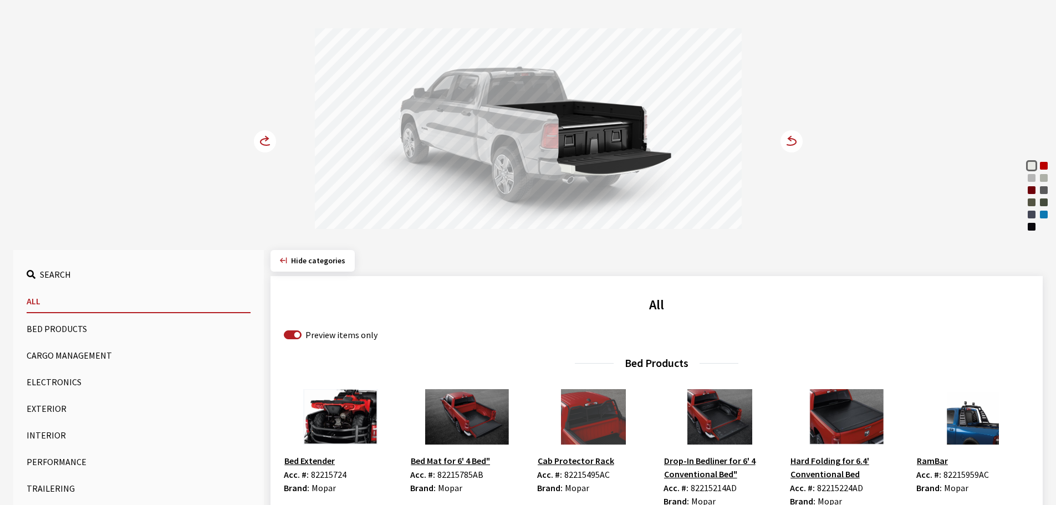
click at [258, 141] on circle at bounding box center [265, 141] width 22 height 22
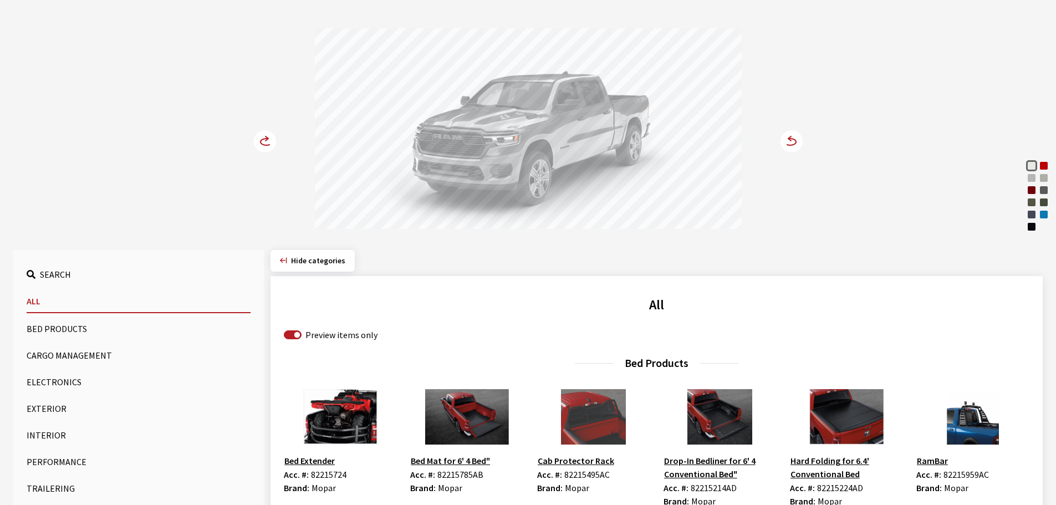
click at [258, 141] on circle at bounding box center [265, 141] width 22 height 22
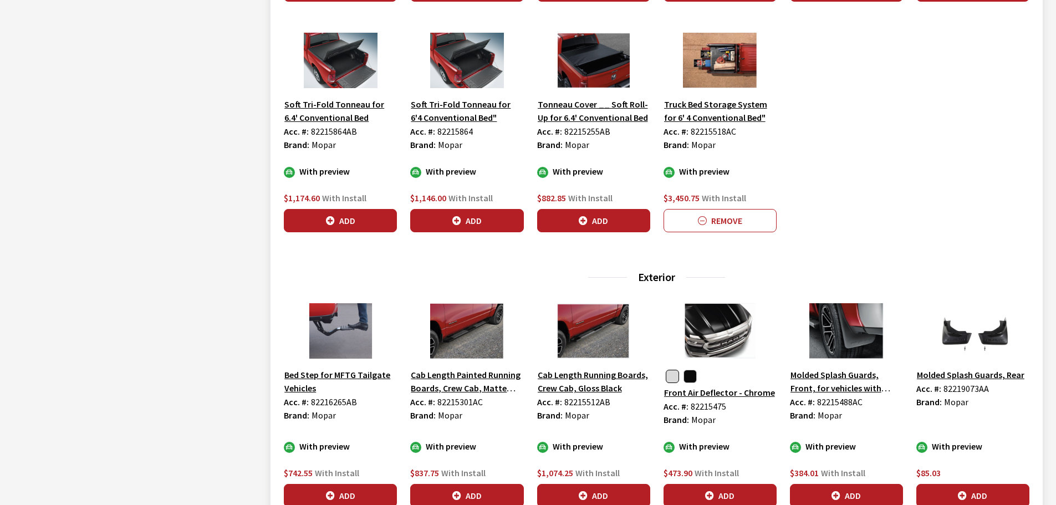
scroll to position [721, 0]
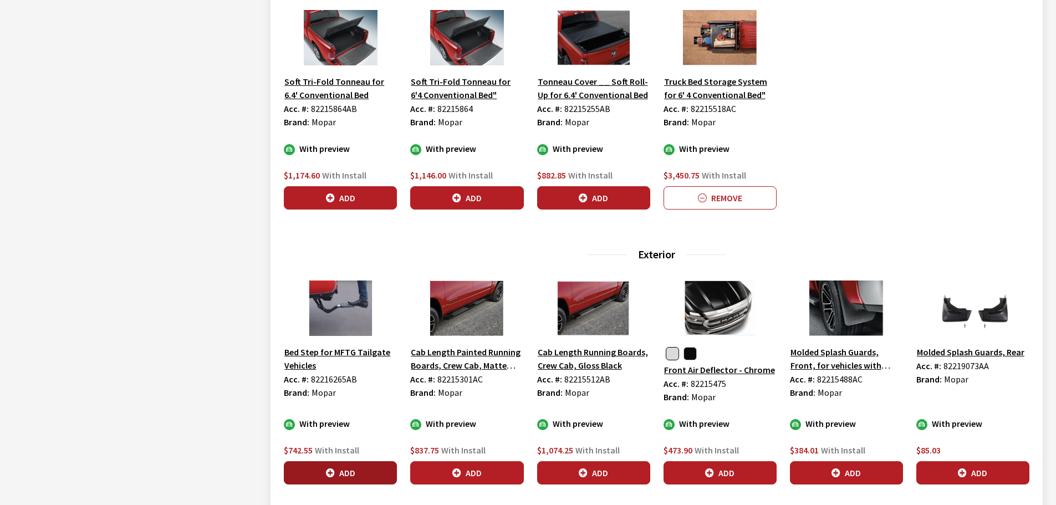
click at [357, 472] on button "Add" at bounding box center [340, 472] width 113 height 23
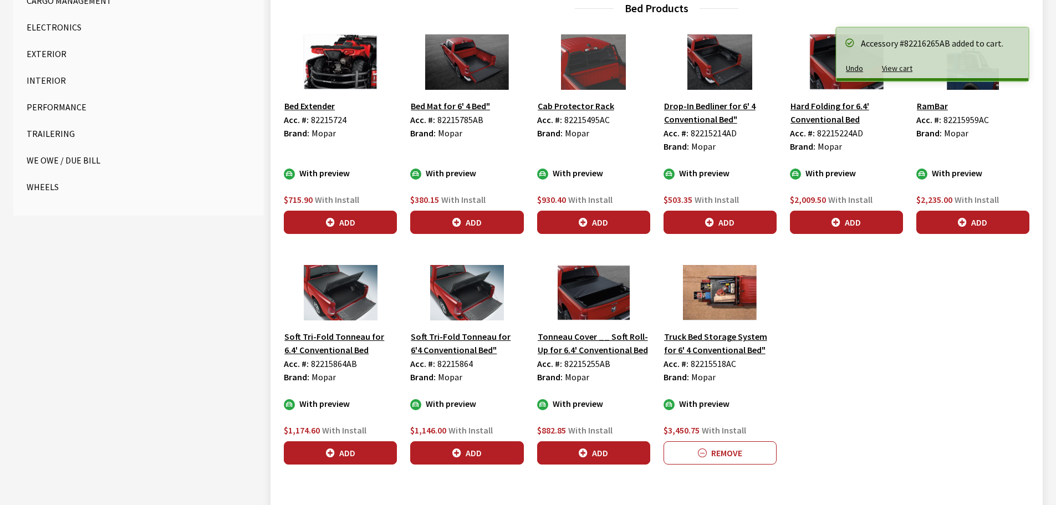
scroll to position [388, 0]
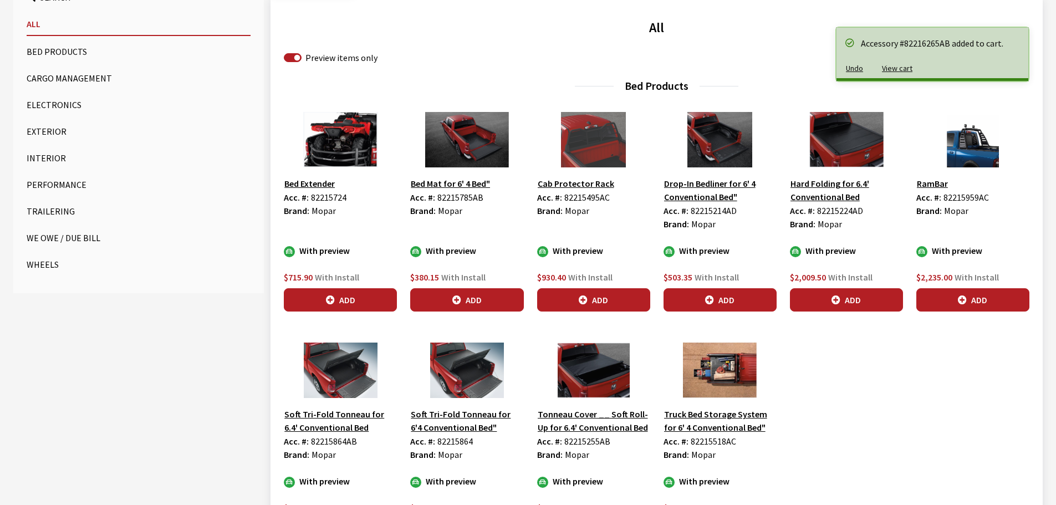
click at [32, 131] on button "Exterior" at bounding box center [139, 131] width 224 height 22
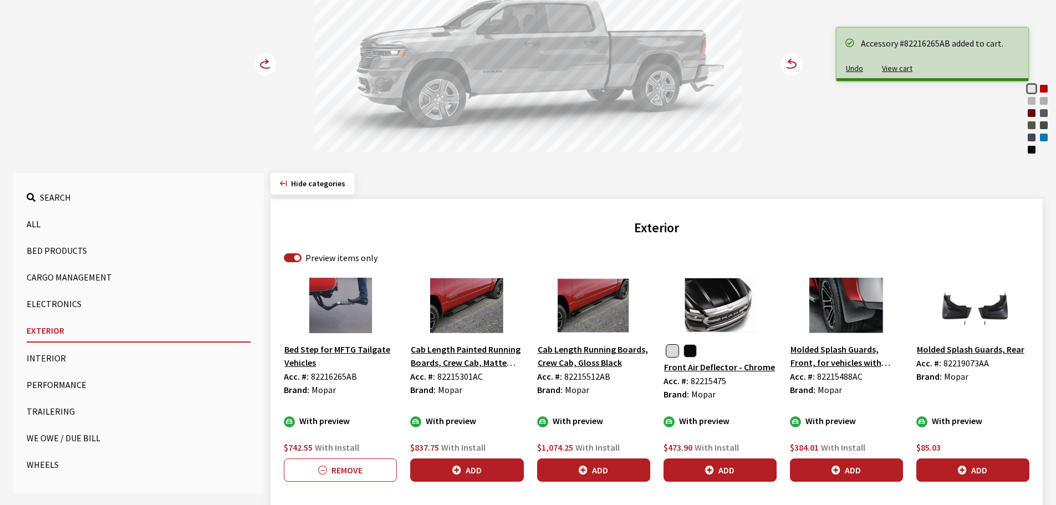
scroll to position [166, 0]
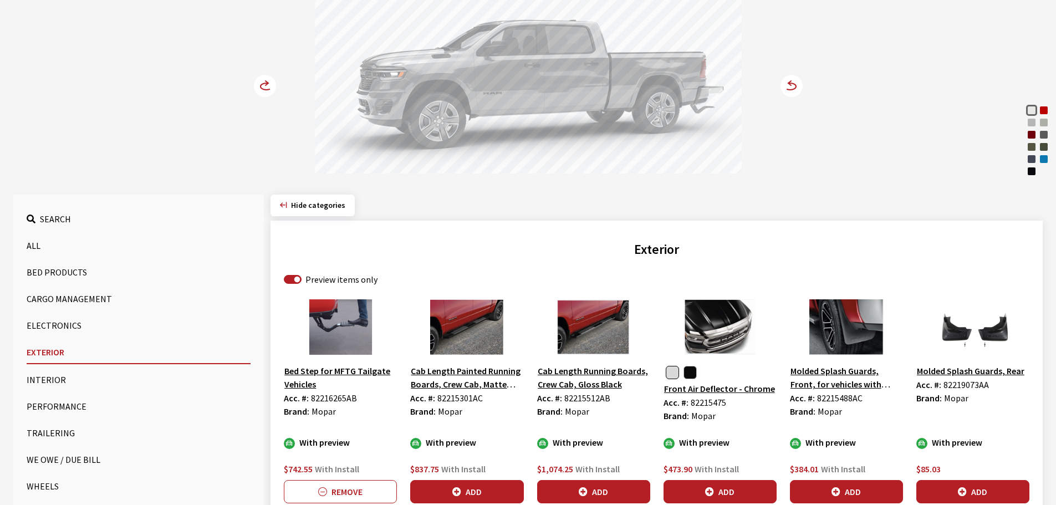
click at [263, 84] on icon at bounding box center [267, 86] width 12 height 7
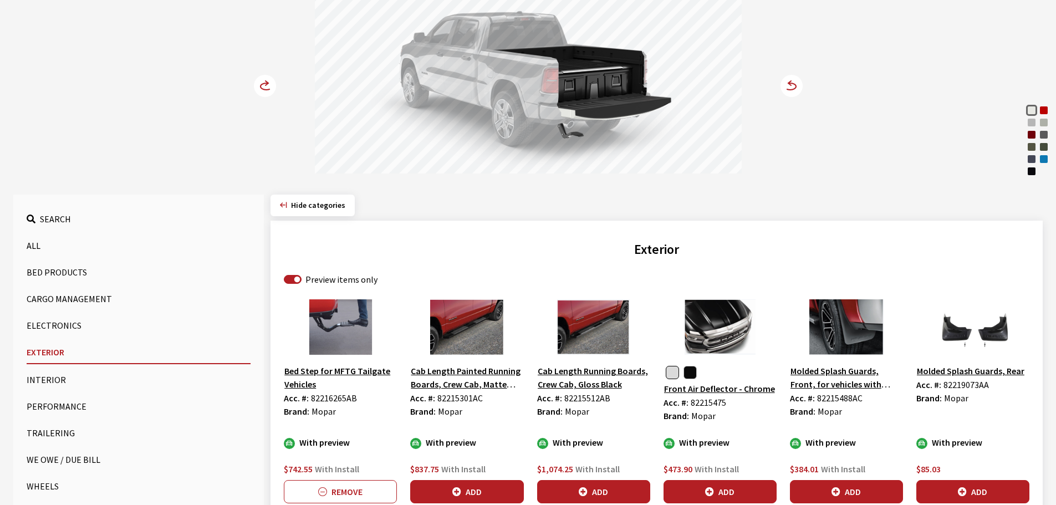
click at [263, 84] on icon at bounding box center [267, 86] width 12 height 7
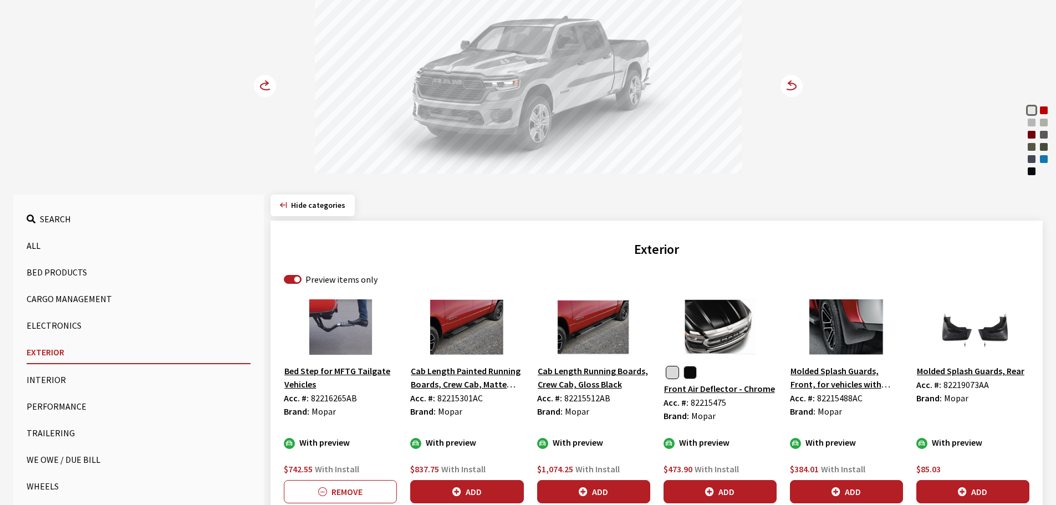
click at [263, 84] on icon at bounding box center [267, 86] width 12 height 7
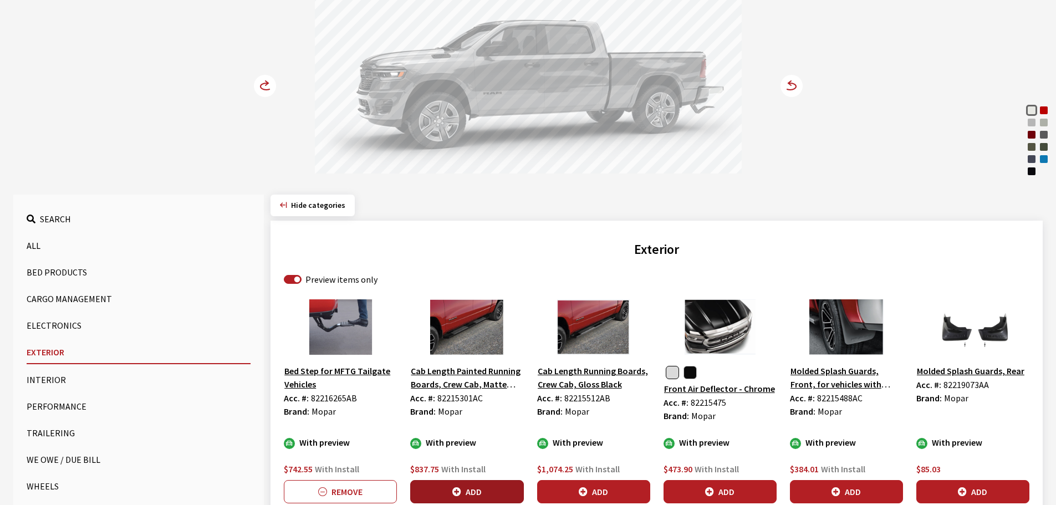
click at [463, 491] on button "Add" at bounding box center [466, 491] width 113 height 23
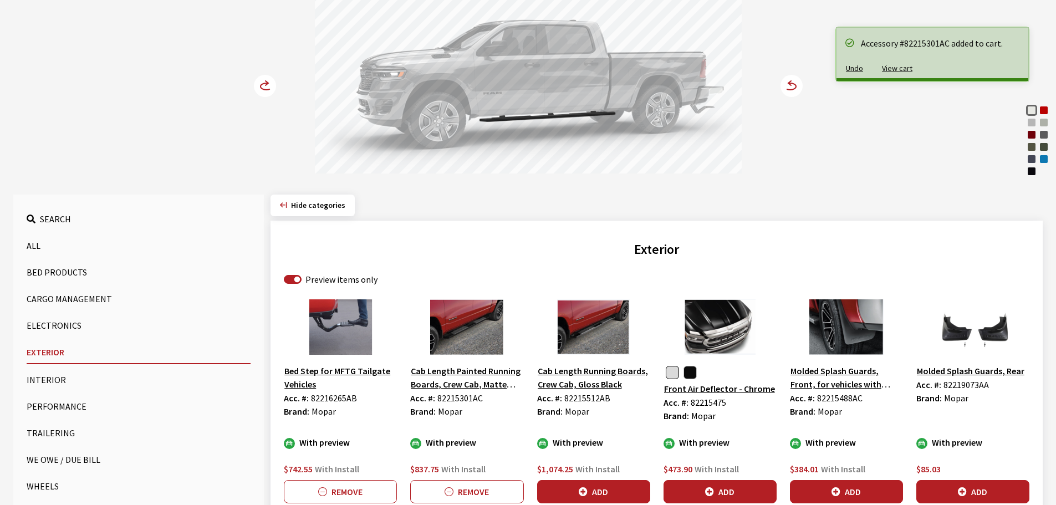
click at [266, 88] on circle at bounding box center [265, 86] width 22 height 22
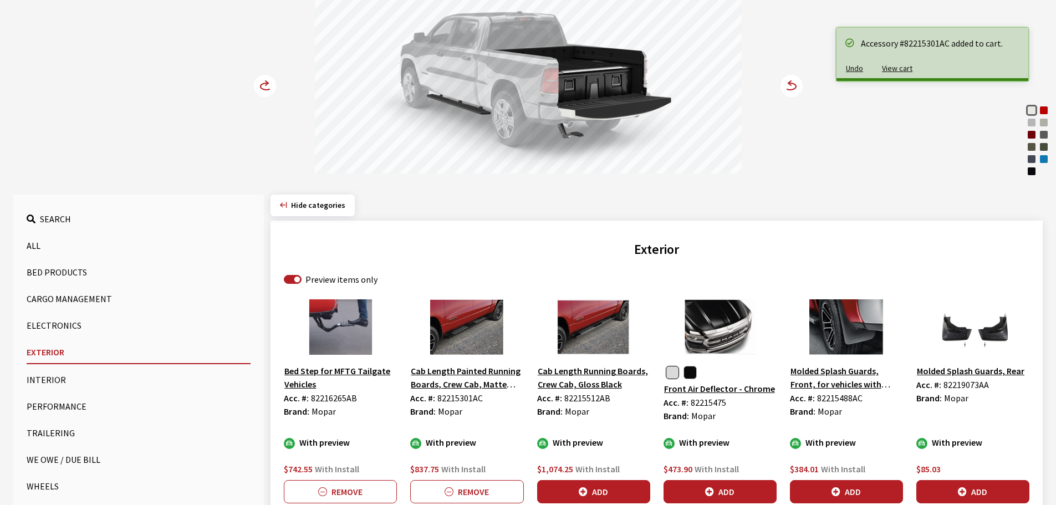
click at [266, 88] on circle at bounding box center [265, 86] width 22 height 22
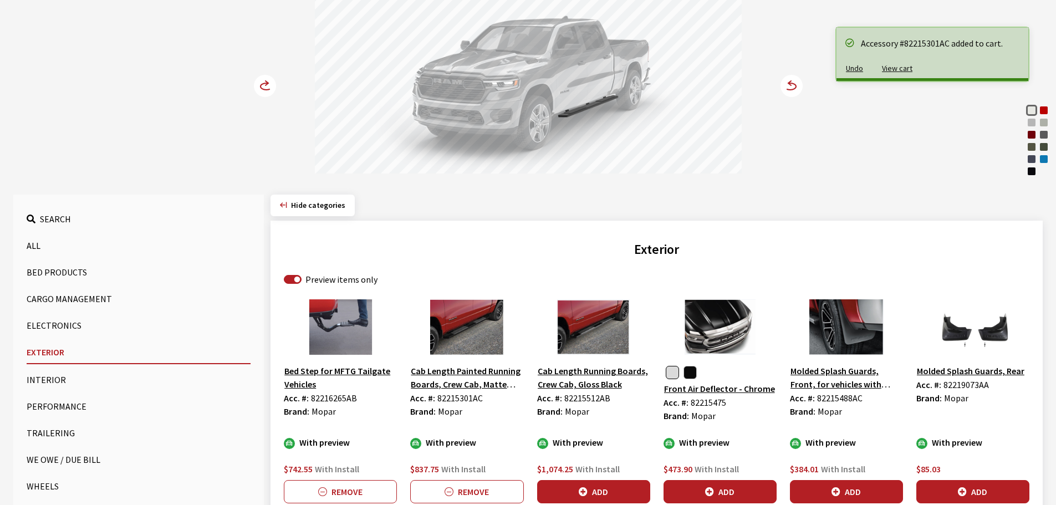
click at [266, 88] on circle at bounding box center [265, 86] width 22 height 22
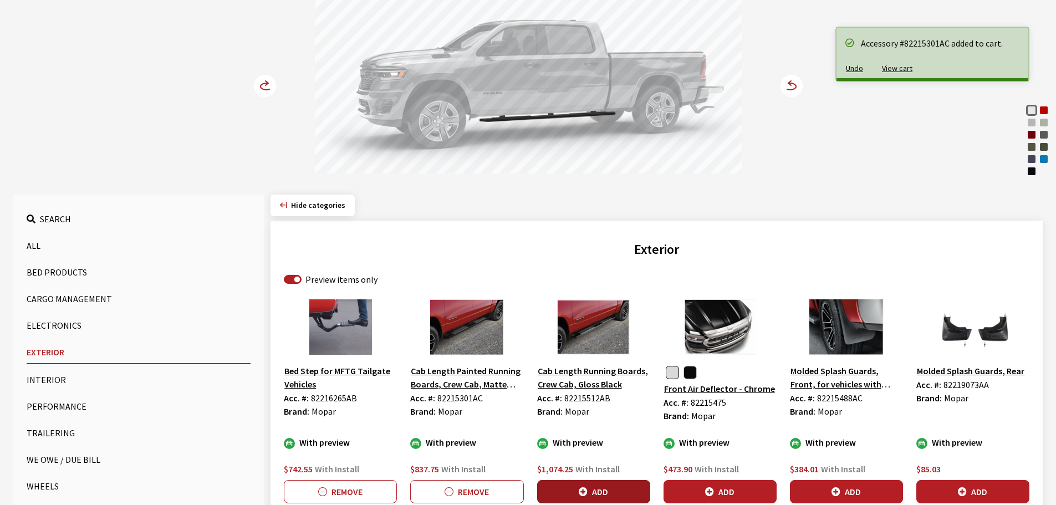
click at [596, 489] on button "Add" at bounding box center [593, 491] width 113 height 23
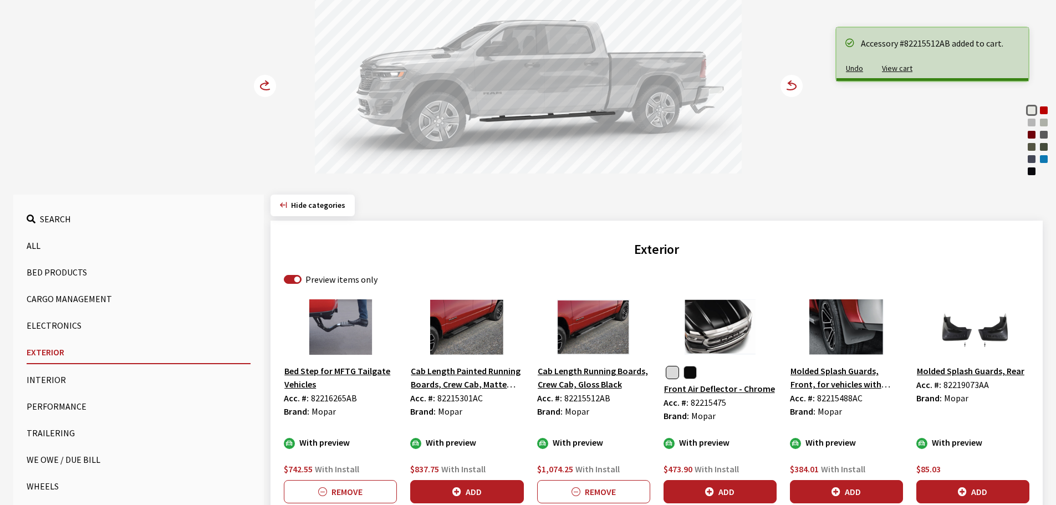
click at [265, 84] on circle at bounding box center [265, 86] width 22 height 22
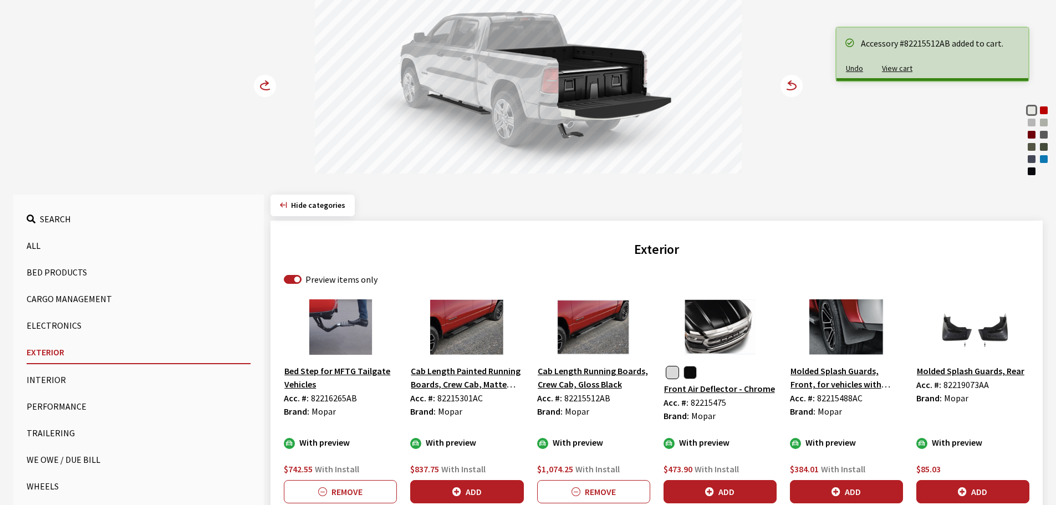
click at [265, 84] on circle at bounding box center [265, 86] width 22 height 22
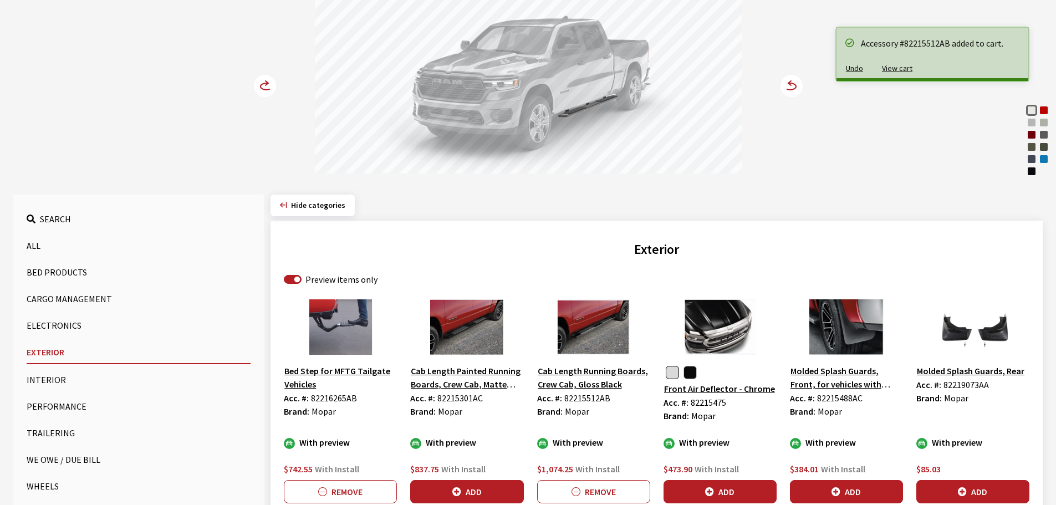
click at [265, 84] on circle at bounding box center [265, 86] width 22 height 22
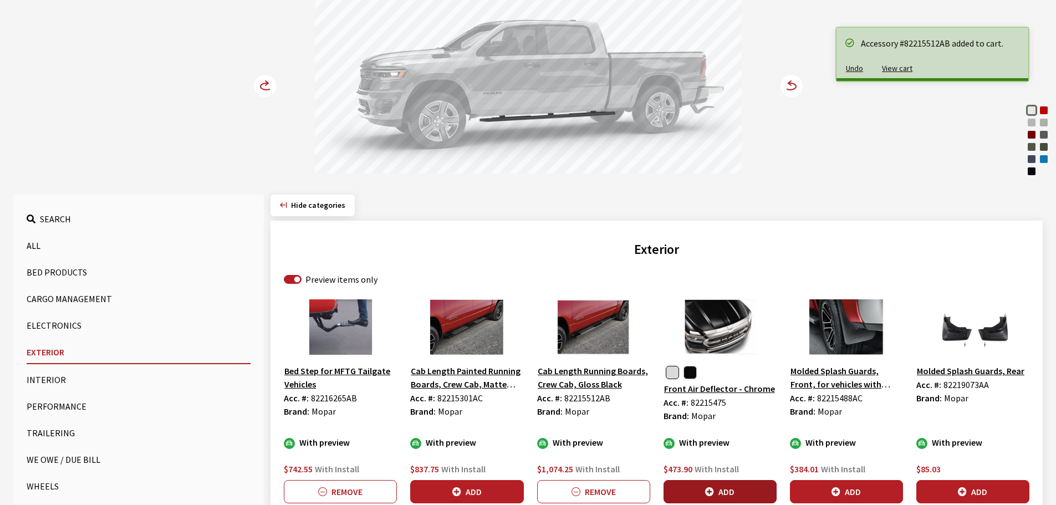
click at [731, 491] on button "Add" at bounding box center [719, 491] width 113 height 23
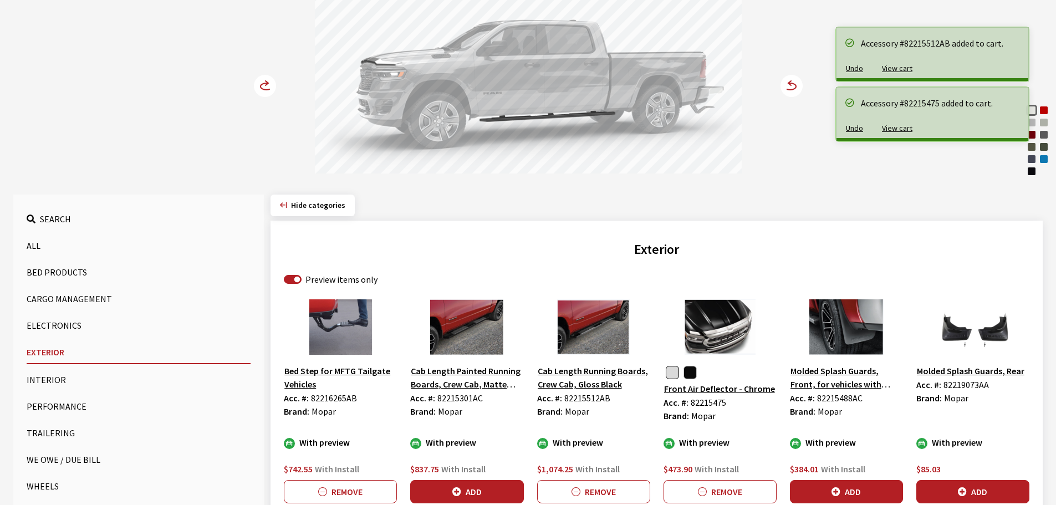
click at [1048, 110] on div "Molten Red Pearl" at bounding box center [1043, 110] width 11 height 11
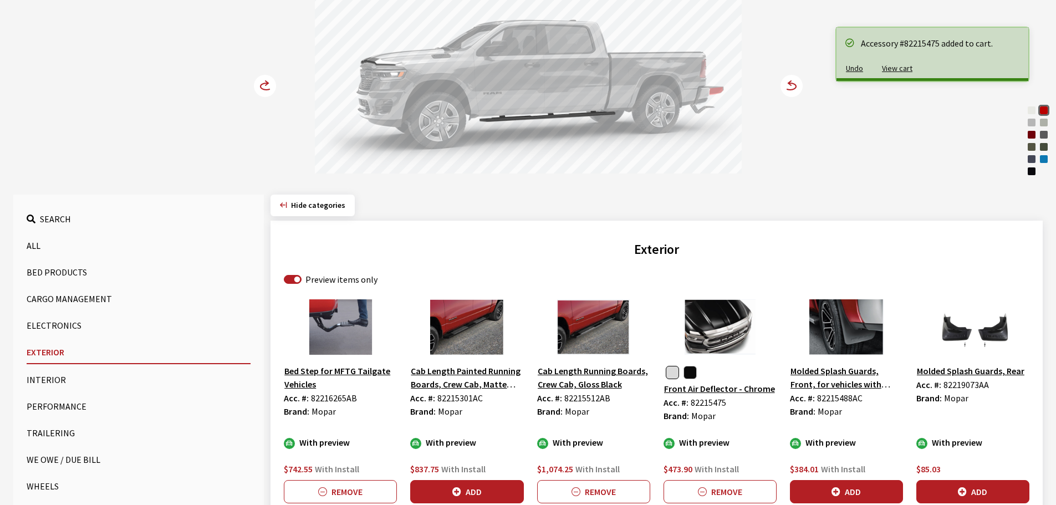
click at [256, 86] on circle at bounding box center [265, 86] width 22 height 22
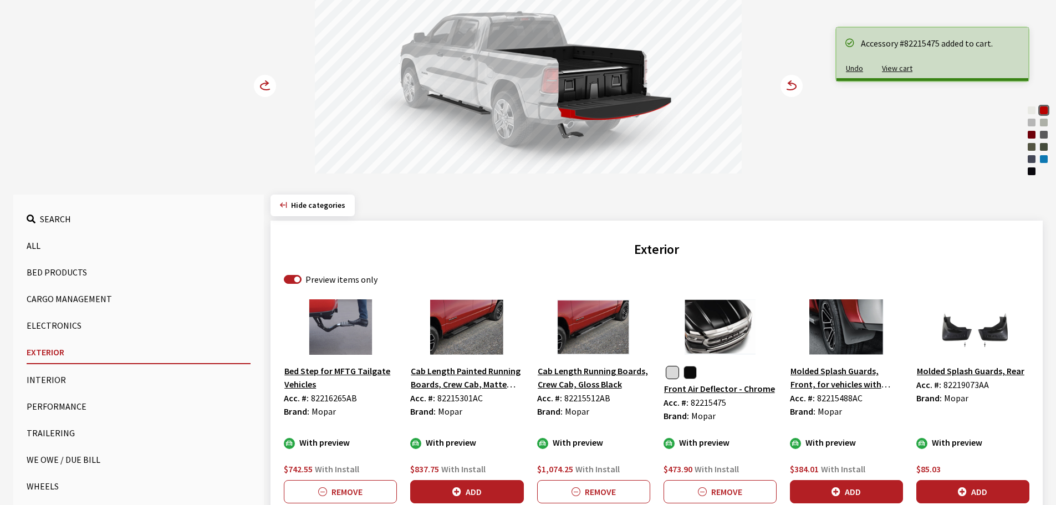
click at [256, 86] on circle at bounding box center [265, 86] width 22 height 22
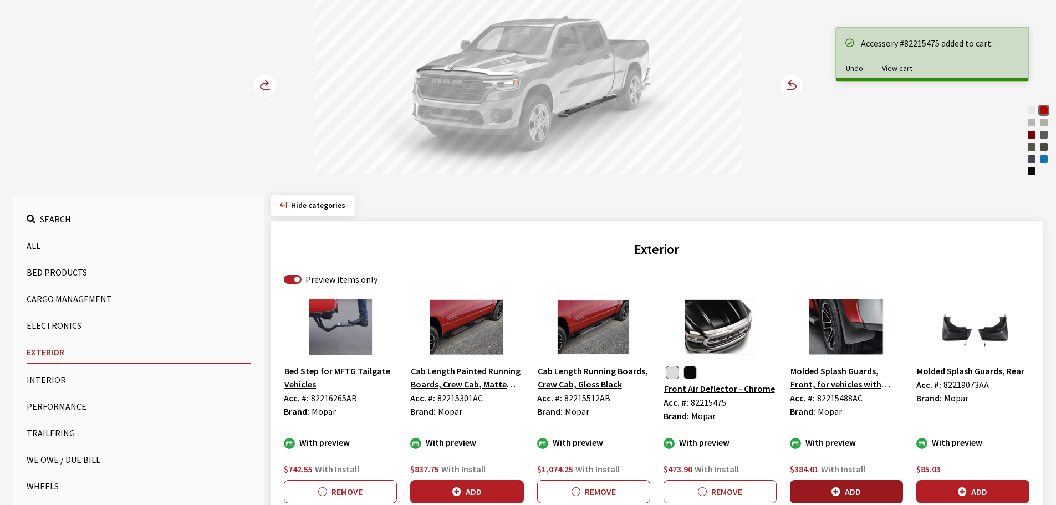
click at [842, 489] on button "Add" at bounding box center [846, 491] width 113 height 23
click at [267, 86] on circle at bounding box center [265, 86] width 22 height 22
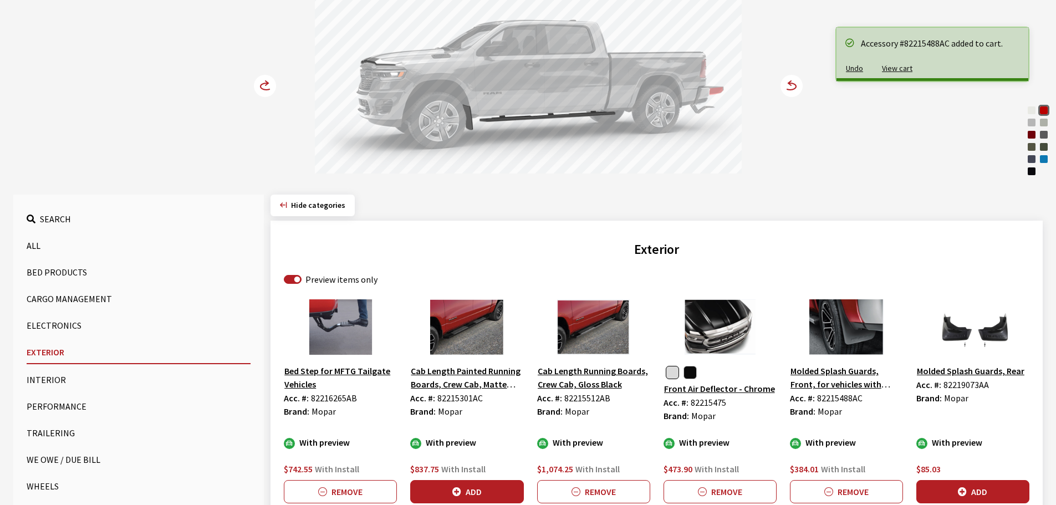
click at [267, 86] on circle at bounding box center [265, 86] width 22 height 22
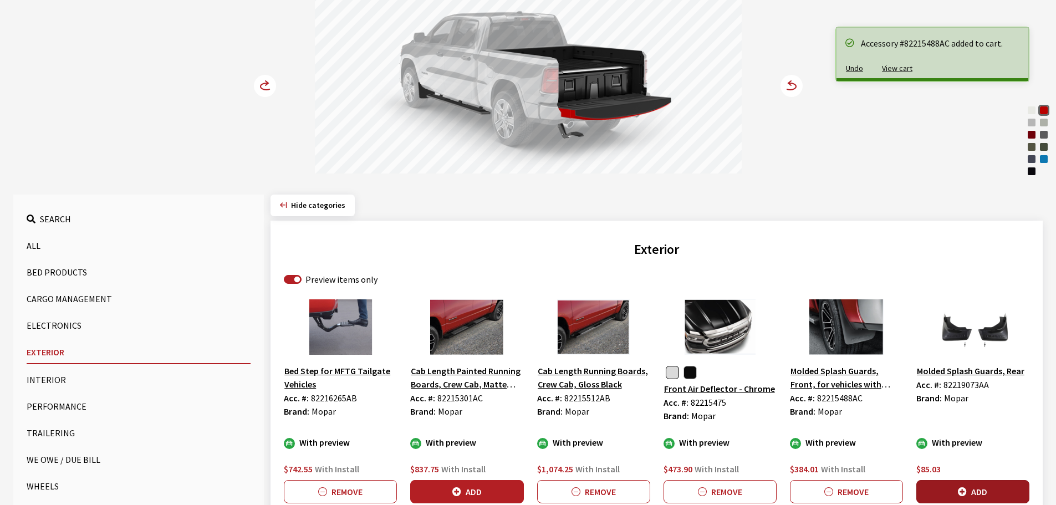
click at [964, 492] on icon "button" at bounding box center [962, 492] width 9 height 9
click at [263, 78] on circle at bounding box center [265, 86] width 22 height 22
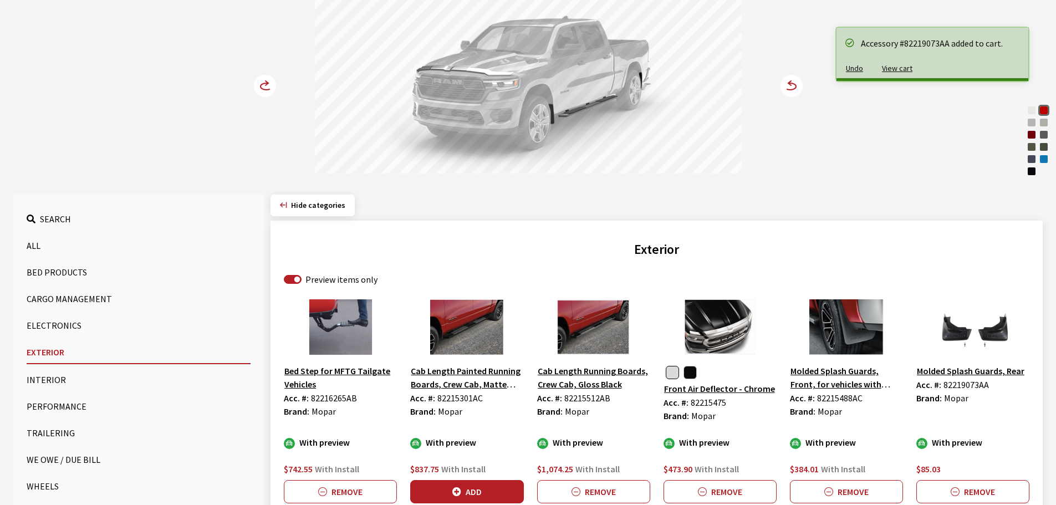
click at [263, 78] on circle at bounding box center [265, 86] width 22 height 22
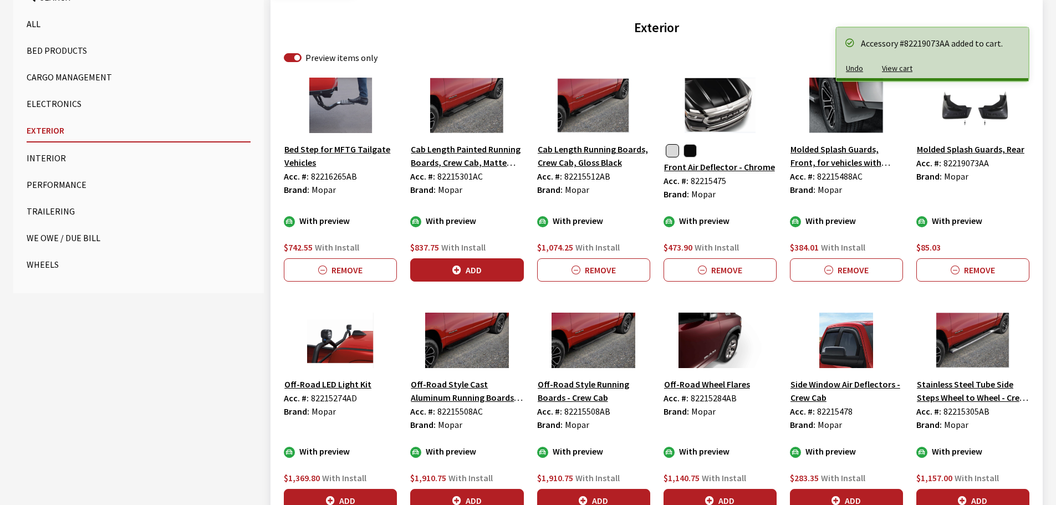
scroll to position [499, 0]
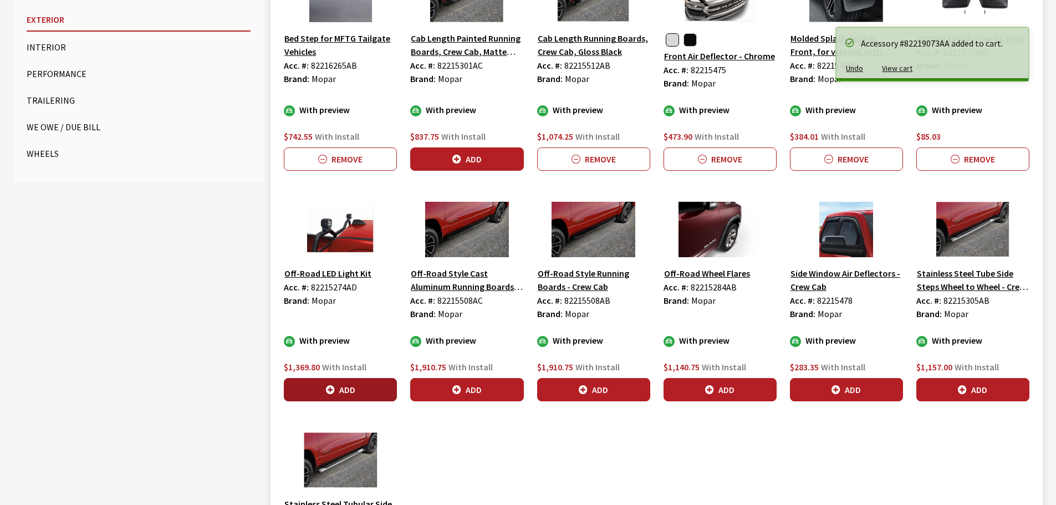
click at [354, 380] on button "Add" at bounding box center [340, 389] width 113 height 23
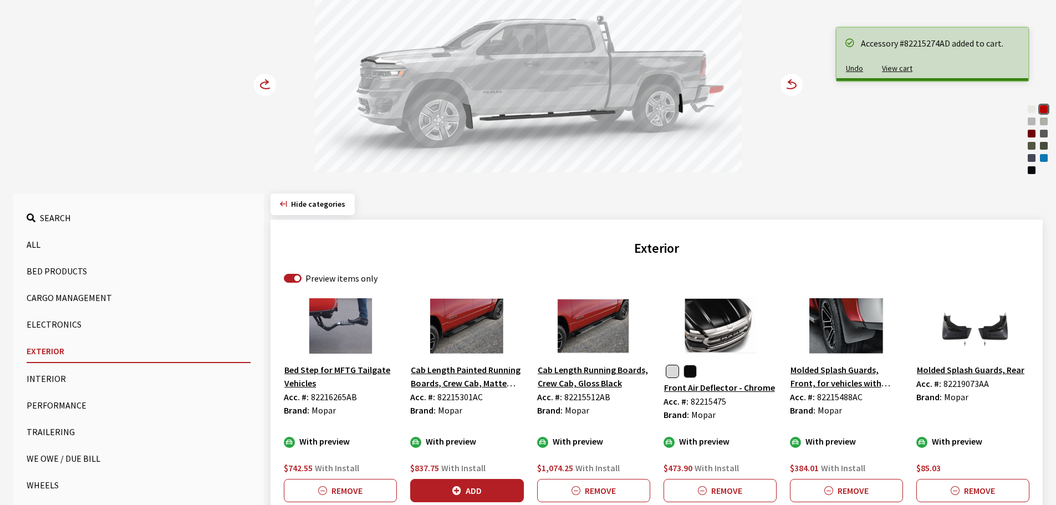
scroll to position [166, 0]
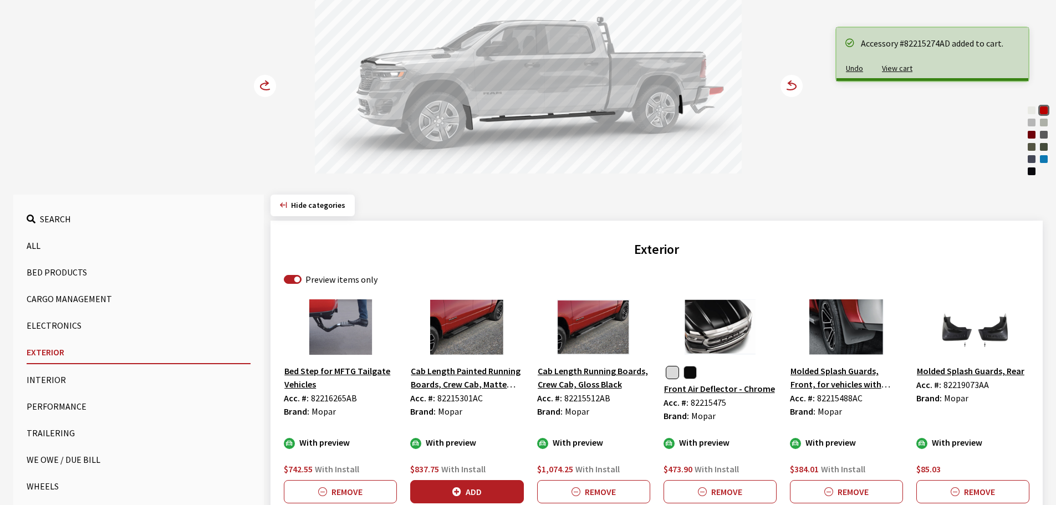
click at [257, 79] on circle at bounding box center [265, 86] width 22 height 22
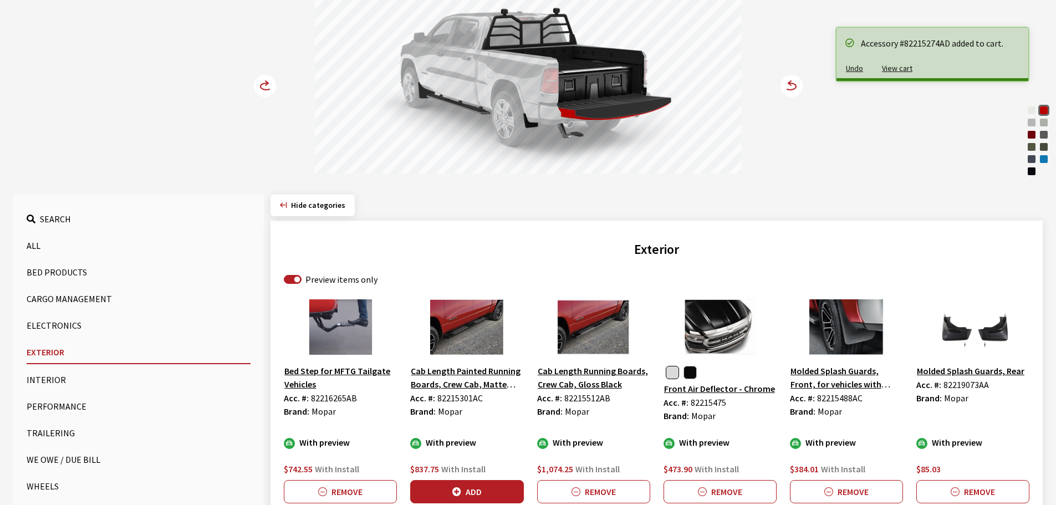
click at [257, 79] on circle at bounding box center [265, 86] width 22 height 22
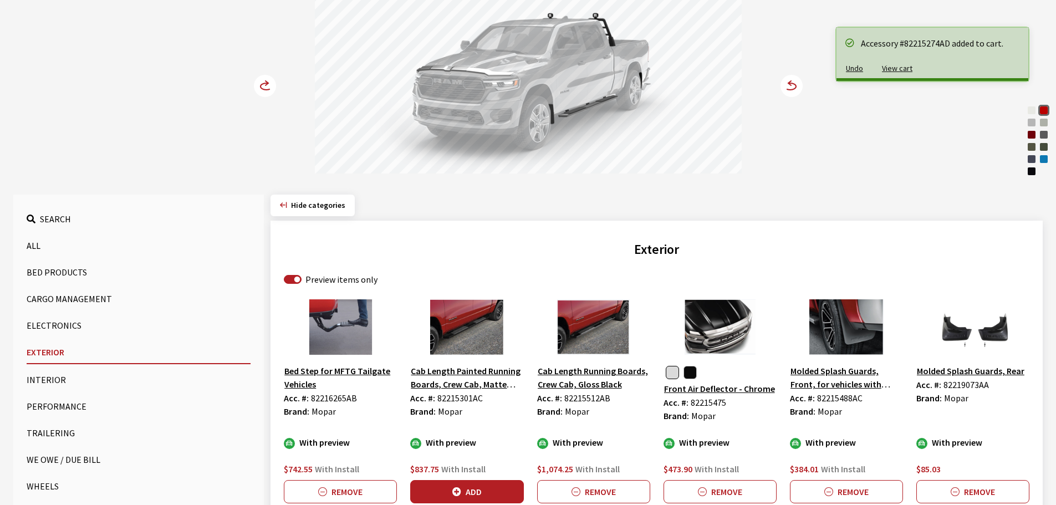
click at [257, 79] on circle at bounding box center [265, 86] width 22 height 22
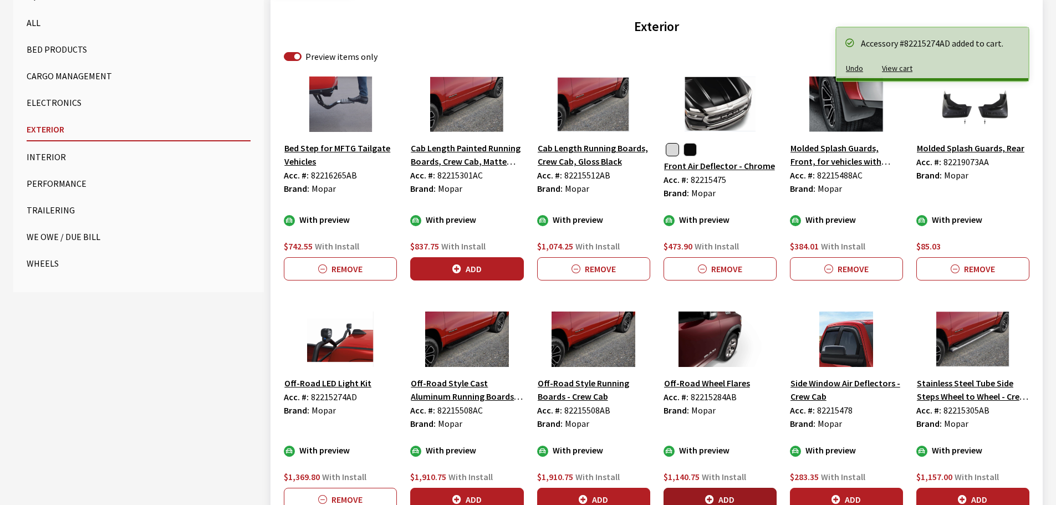
scroll to position [443, 0]
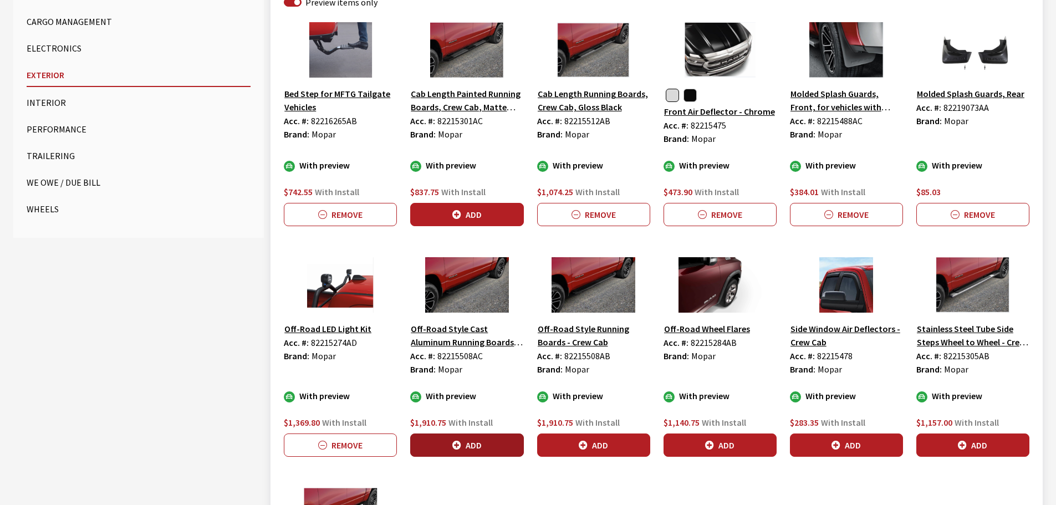
click at [488, 445] on button "Add" at bounding box center [466, 444] width 113 height 23
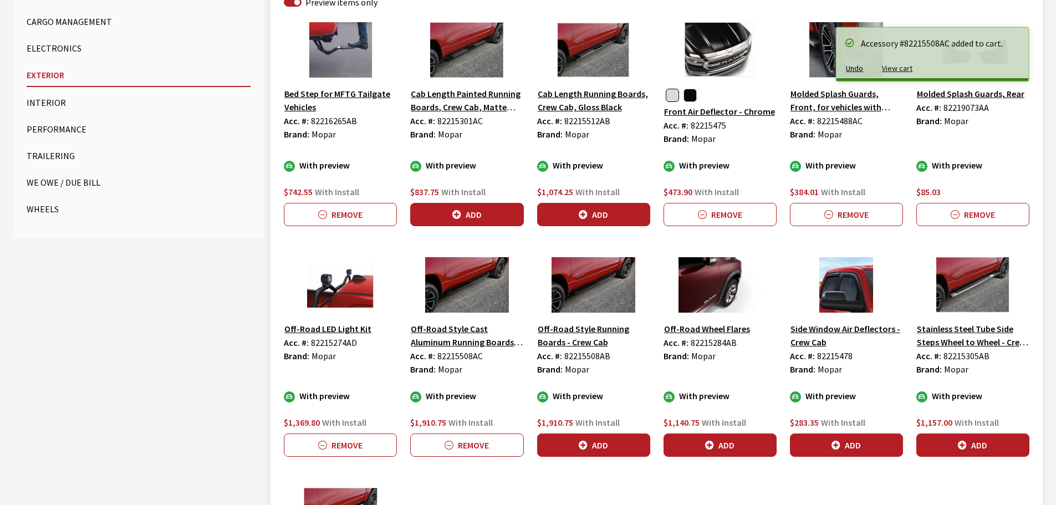
scroll to position [166, 0]
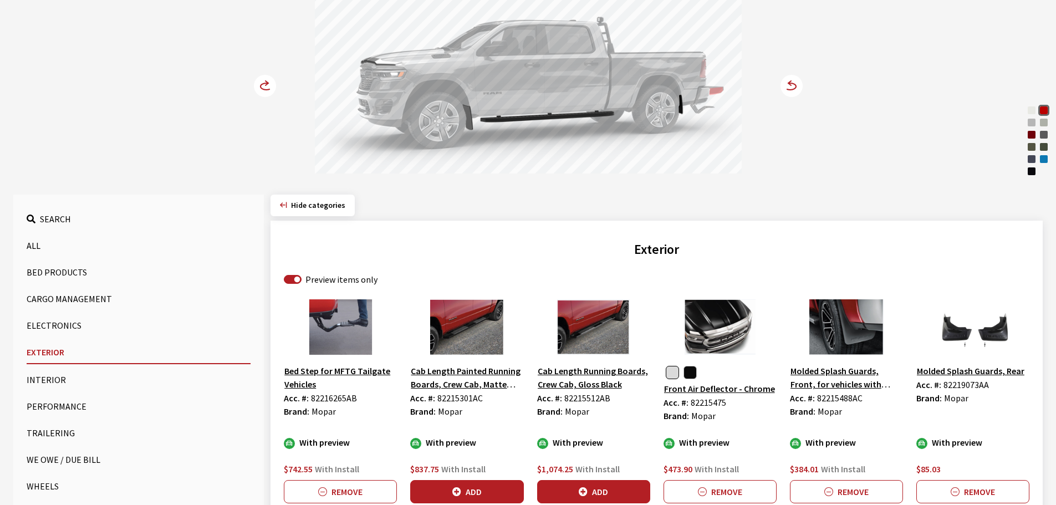
click at [264, 81] on circle at bounding box center [265, 86] width 22 height 22
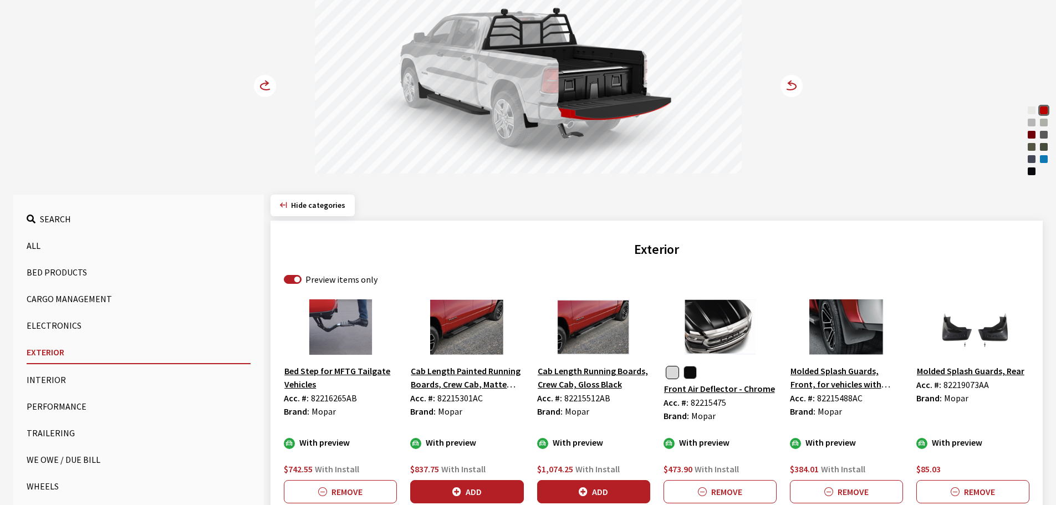
click at [264, 81] on circle at bounding box center [265, 86] width 22 height 22
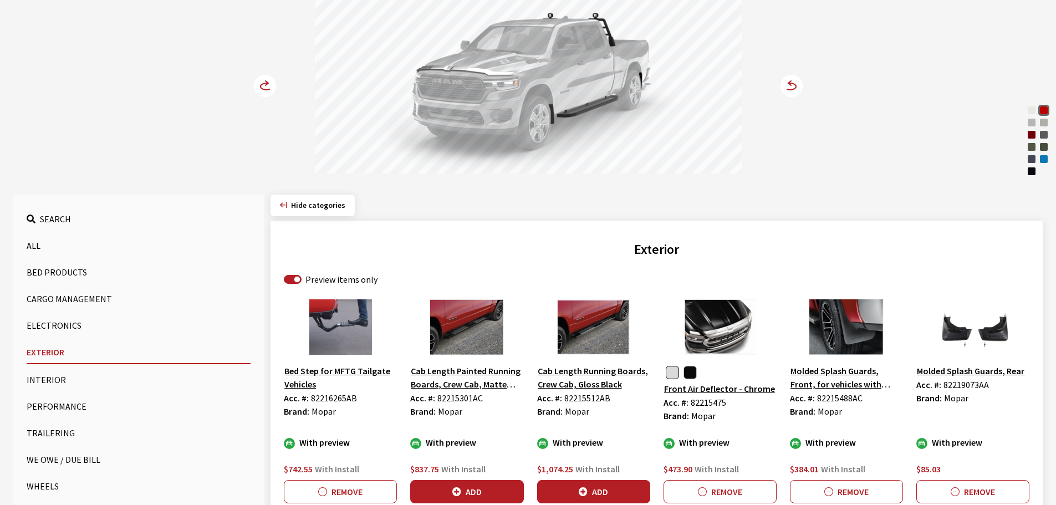
click at [264, 81] on circle at bounding box center [265, 86] width 22 height 22
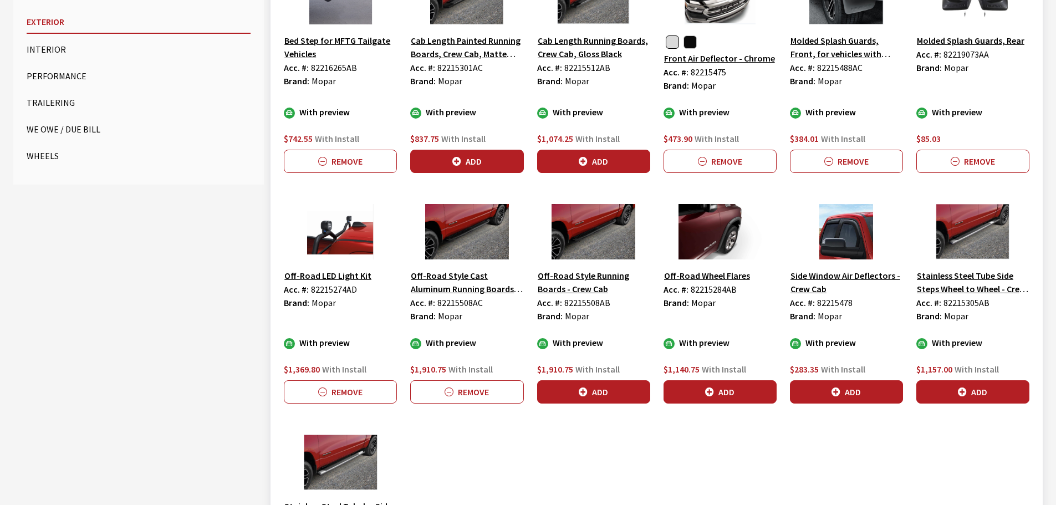
scroll to position [499, 0]
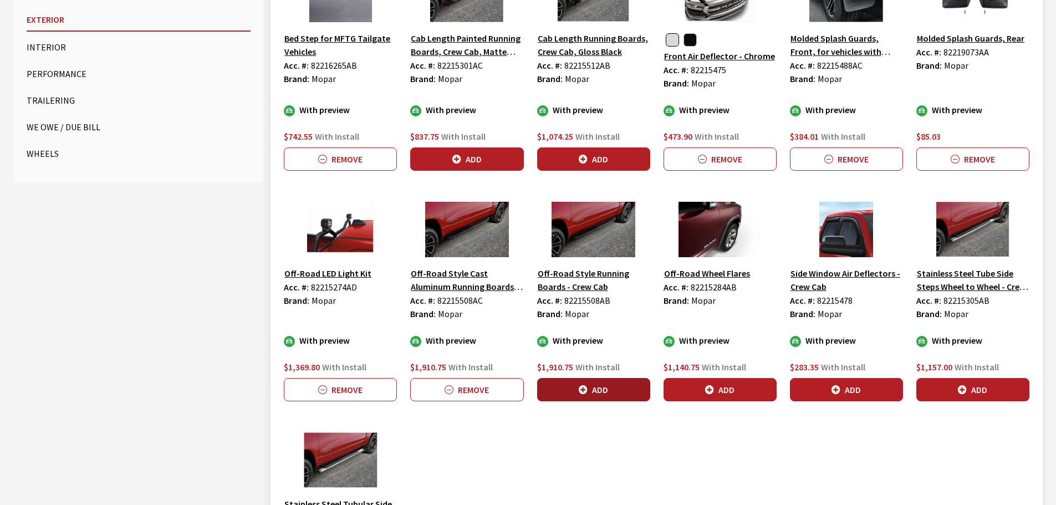
click at [610, 389] on button "Add" at bounding box center [593, 389] width 113 height 23
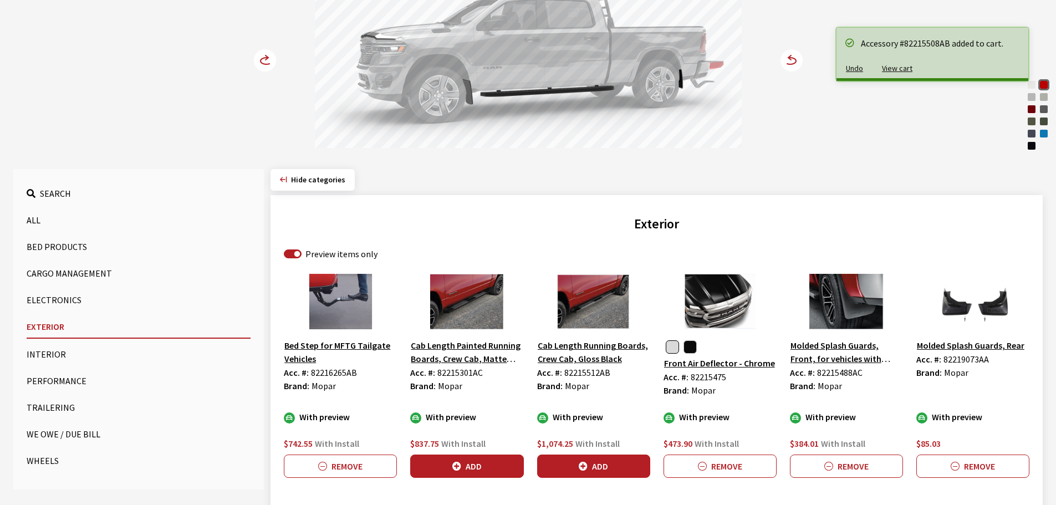
scroll to position [0, 0]
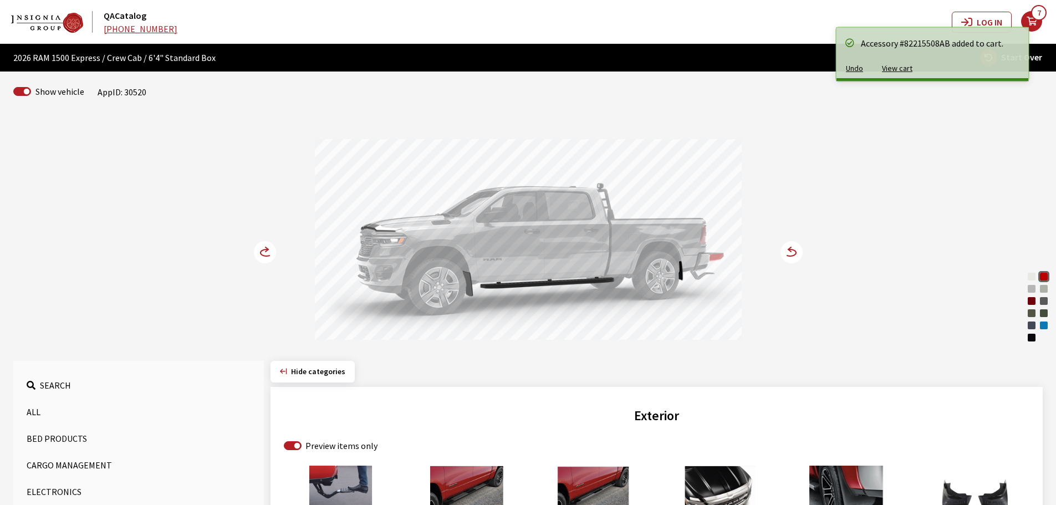
click at [262, 250] on icon at bounding box center [267, 252] width 12 height 7
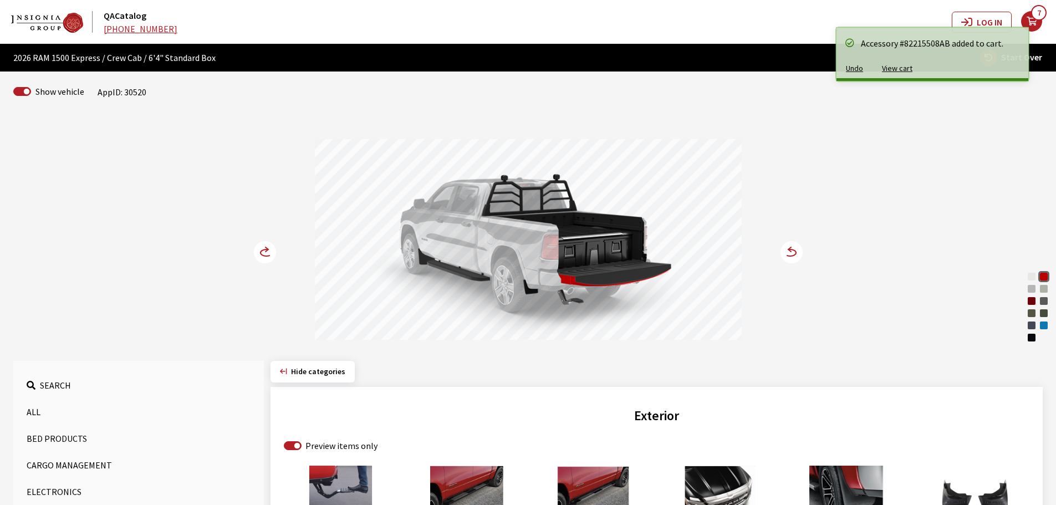
click at [262, 246] on circle at bounding box center [265, 252] width 22 height 22
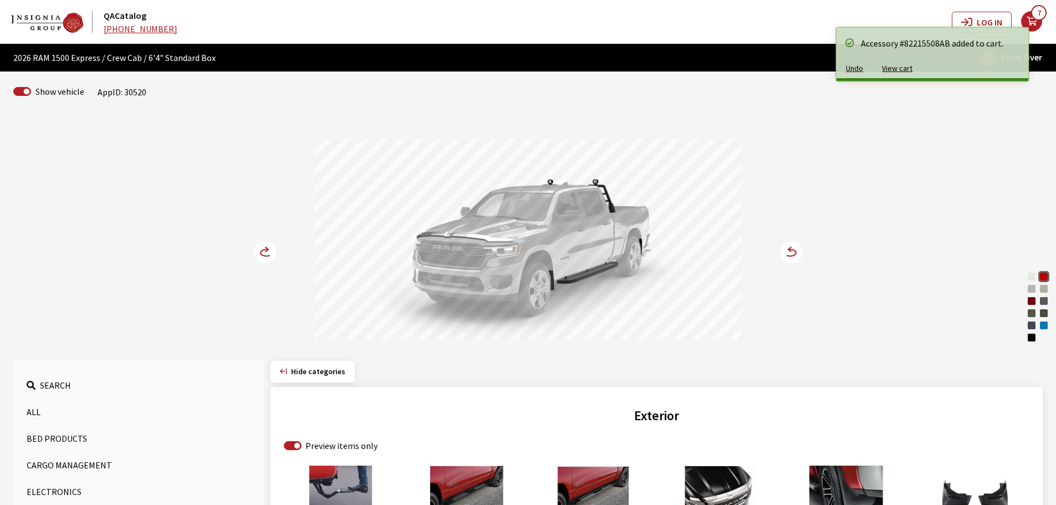
click at [262, 246] on circle at bounding box center [265, 252] width 22 height 22
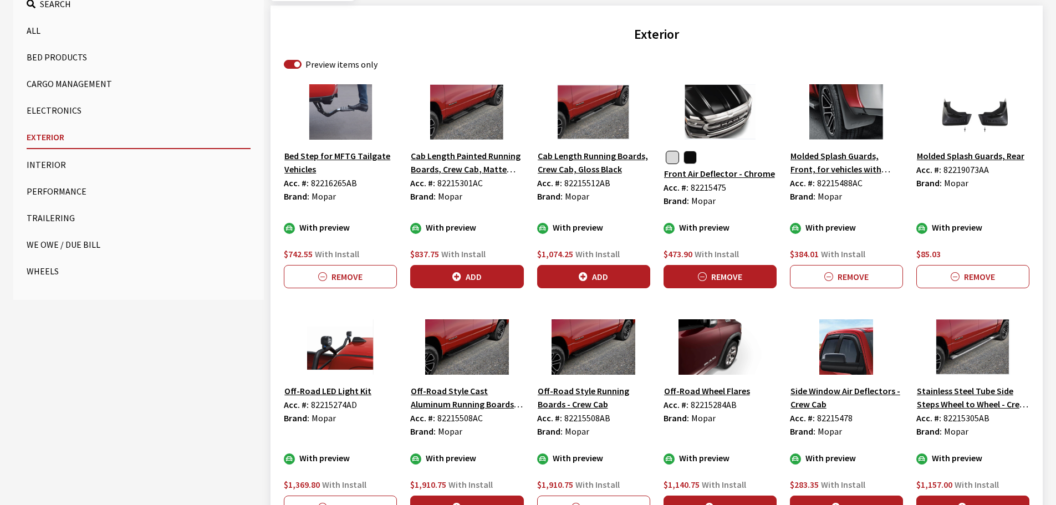
scroll to position [388, 0]
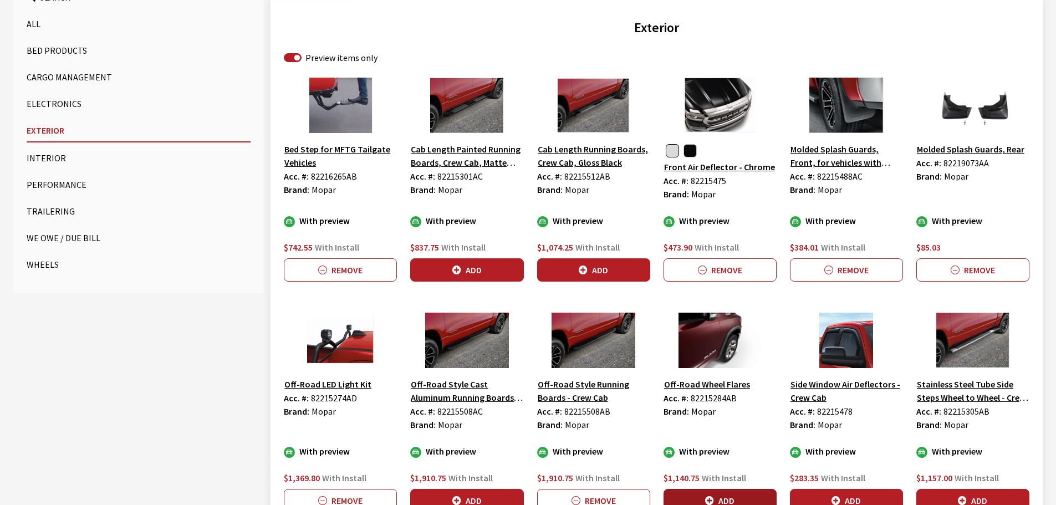
click at [708, 495] on button "Add" at bounding box center [719, 500] width 113 height 23
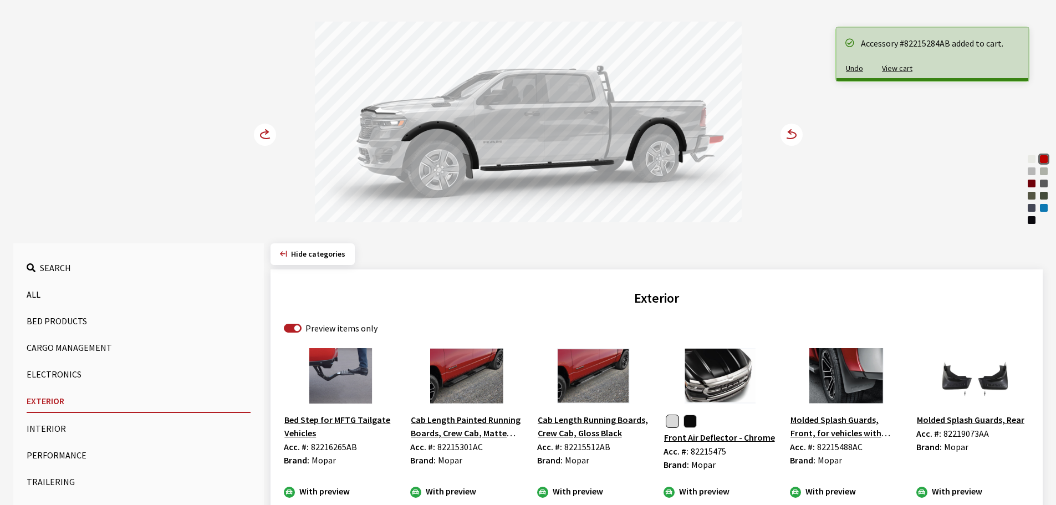
scroll to position [111, 0]
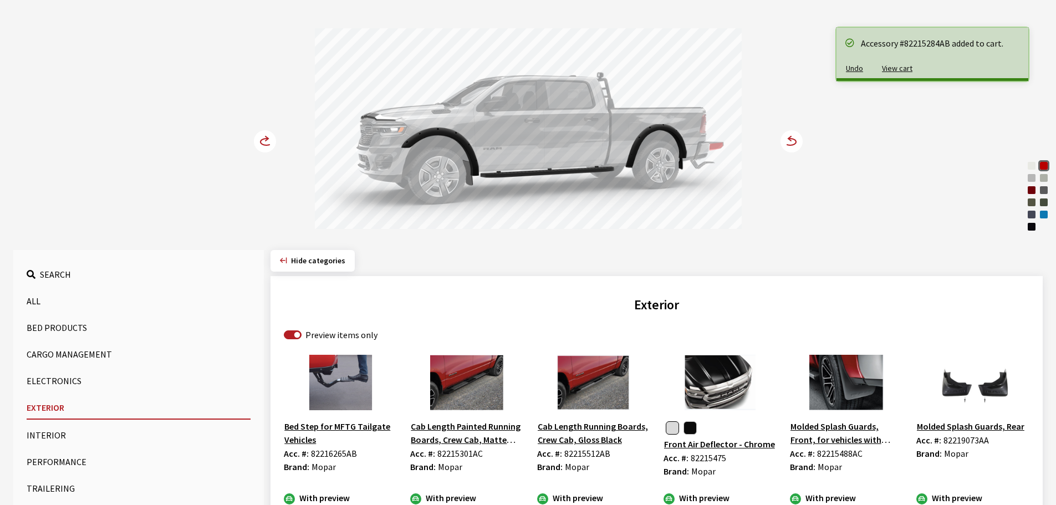
click at [266, 137] on icon at bounding box center [266, 138] width 3 height 4
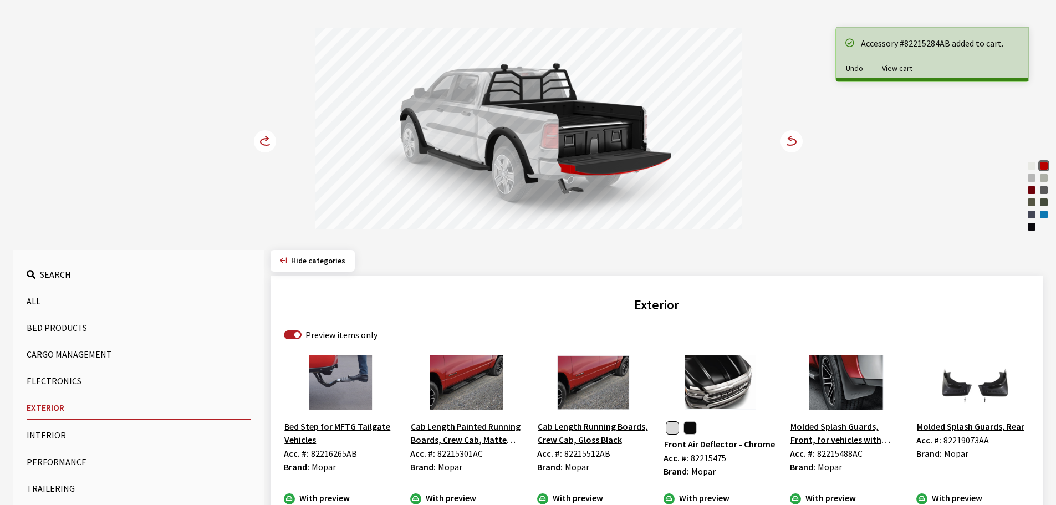
click at [266, 137] on icon at bounding box center [266, 138] width 3 height 4
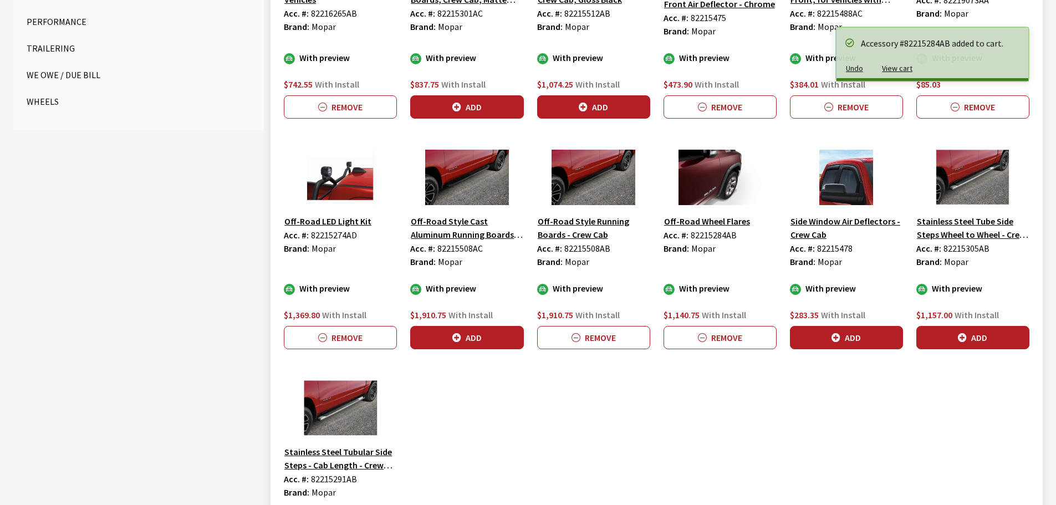
scroll to position [554, 0]
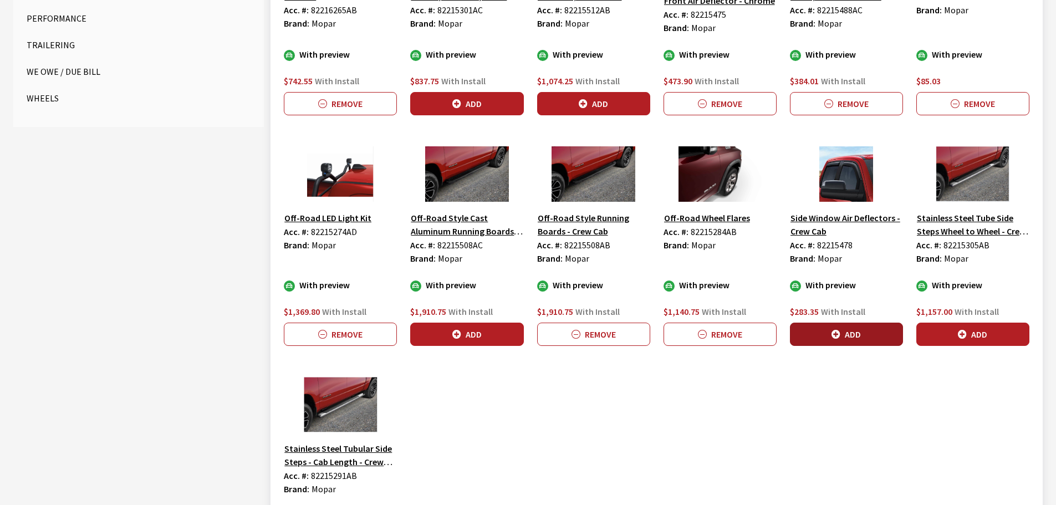
click at [865, 333] on button "Add" at bounding box center [846, 334] width 113 height 23
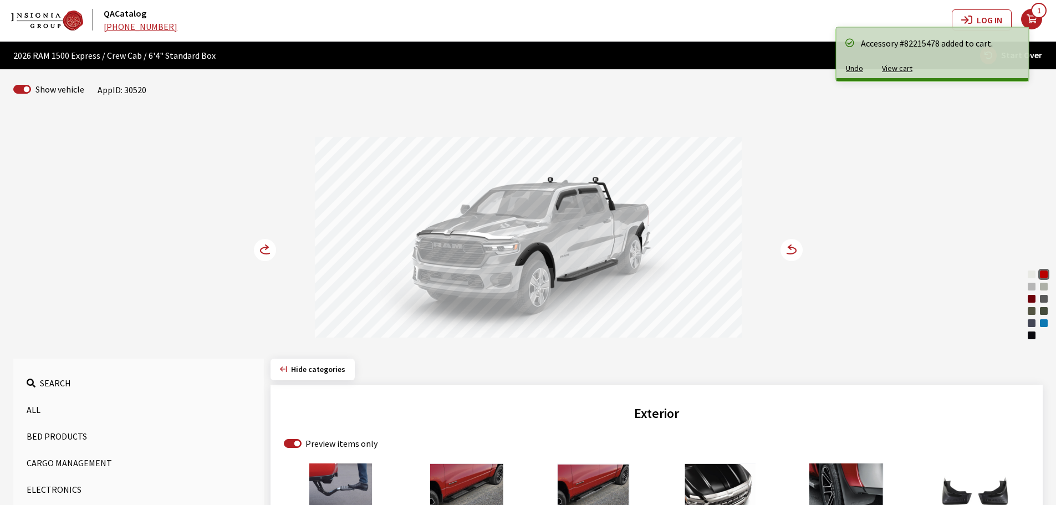
scroll to position [0, 0]
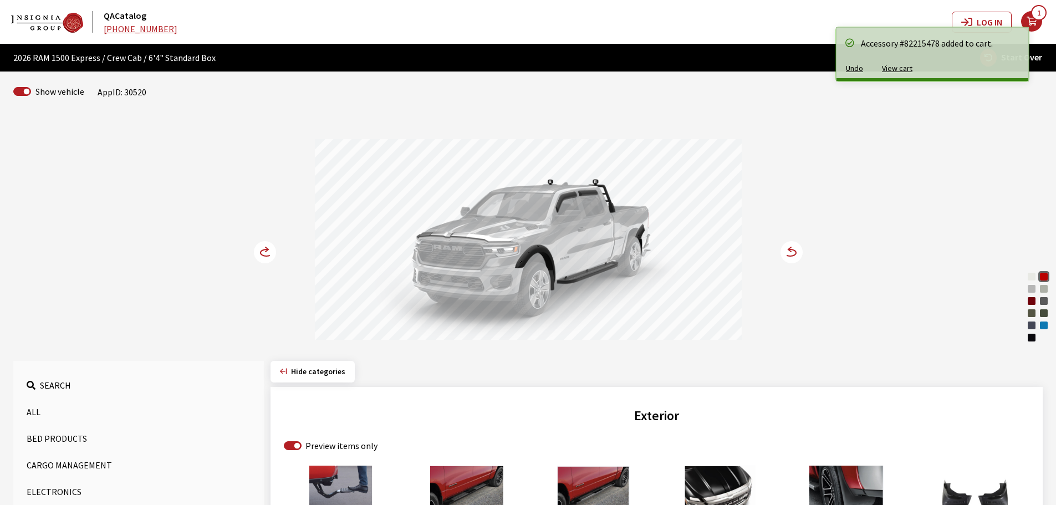
click at [267, 251] on icon at bounding box center [266, 249] width 3 height 4
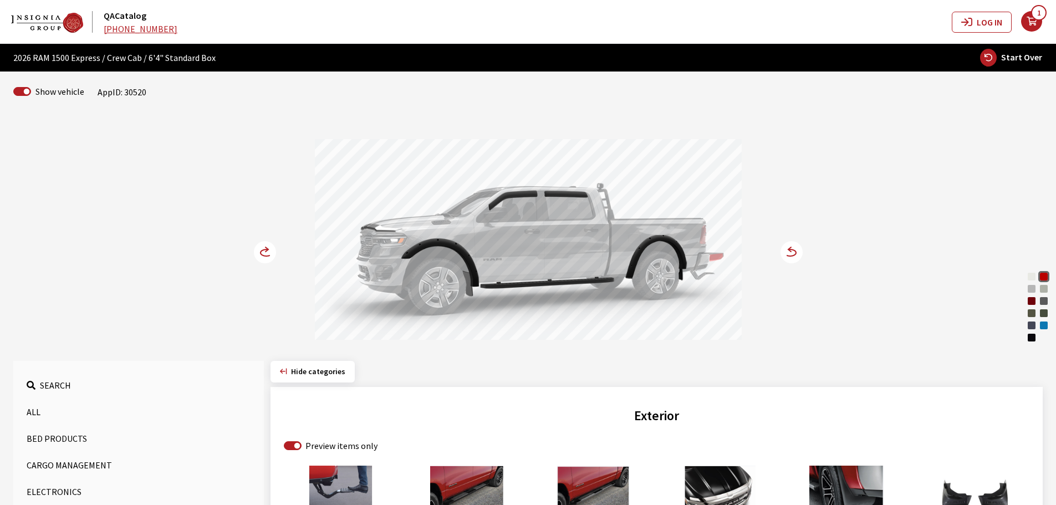
click at [267, 251] on icon at bounding box center [266, 249] width 3 height 4
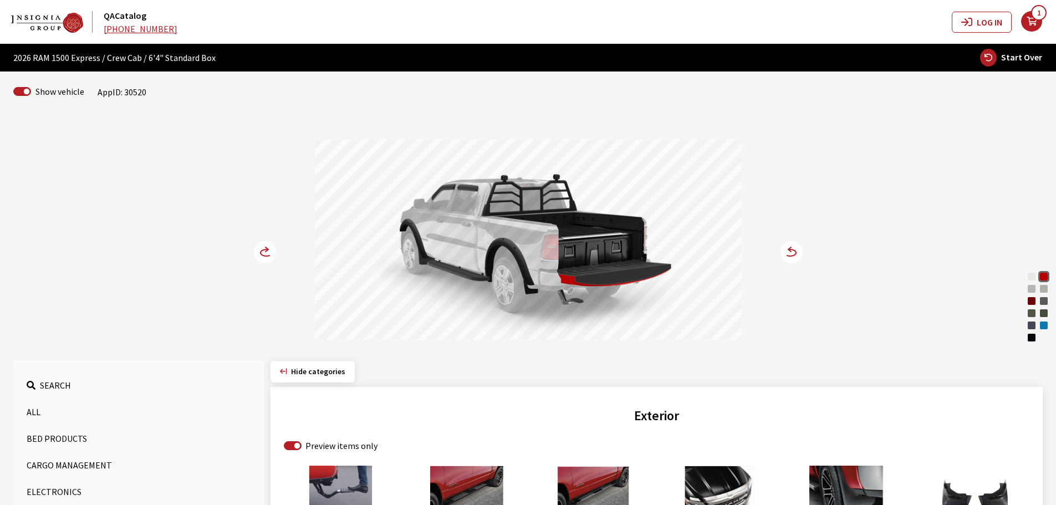
click at [267, 251] on icon at bounding box center [266, 249] width 3 height 4
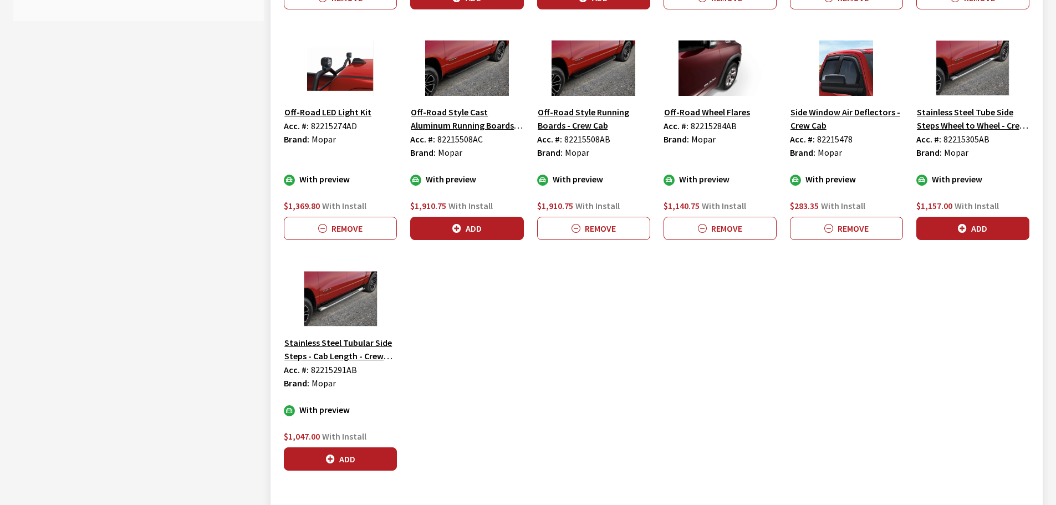
scroll to position [701, 0]
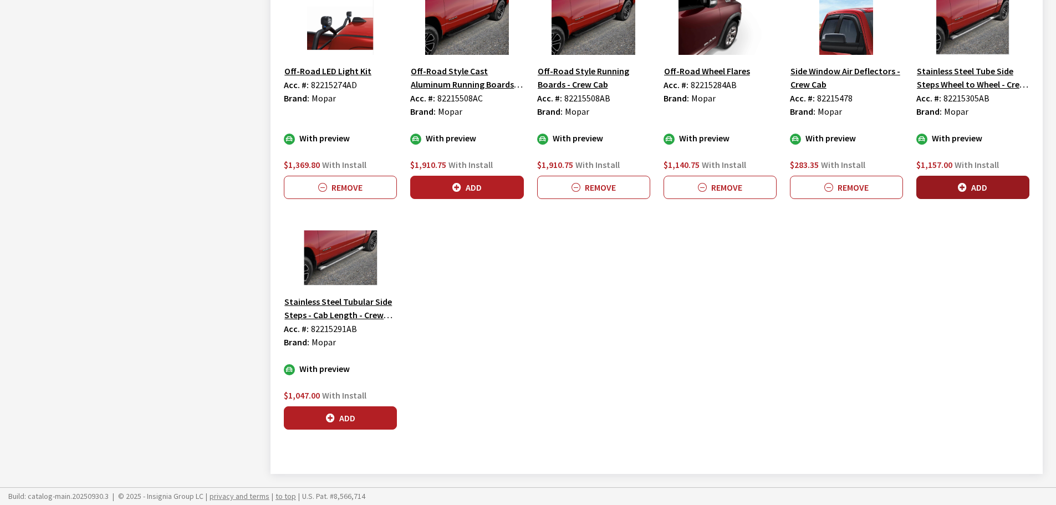
click at [976, 185] on button "Add" at bounding box center [972, 187] width 113 height 23
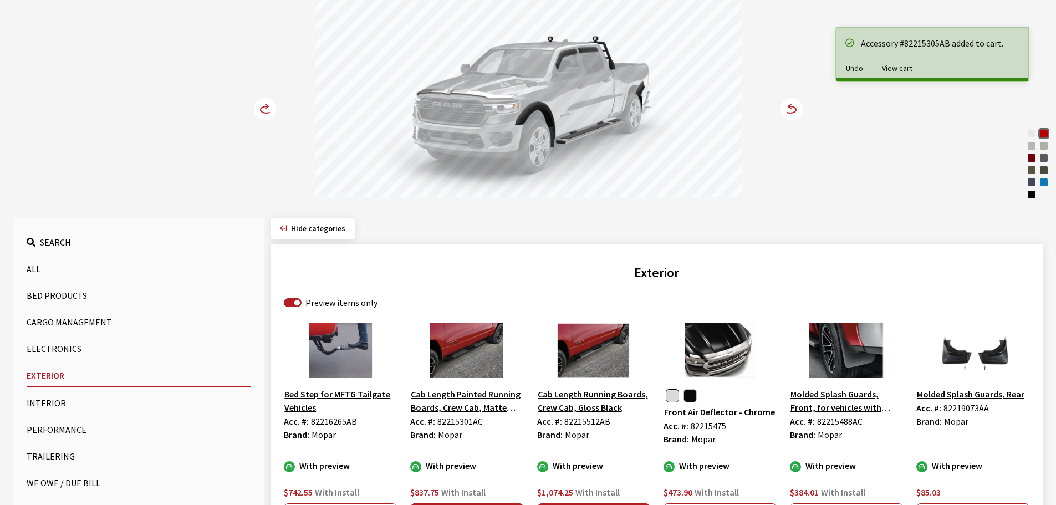
scroll to position [91, 0]
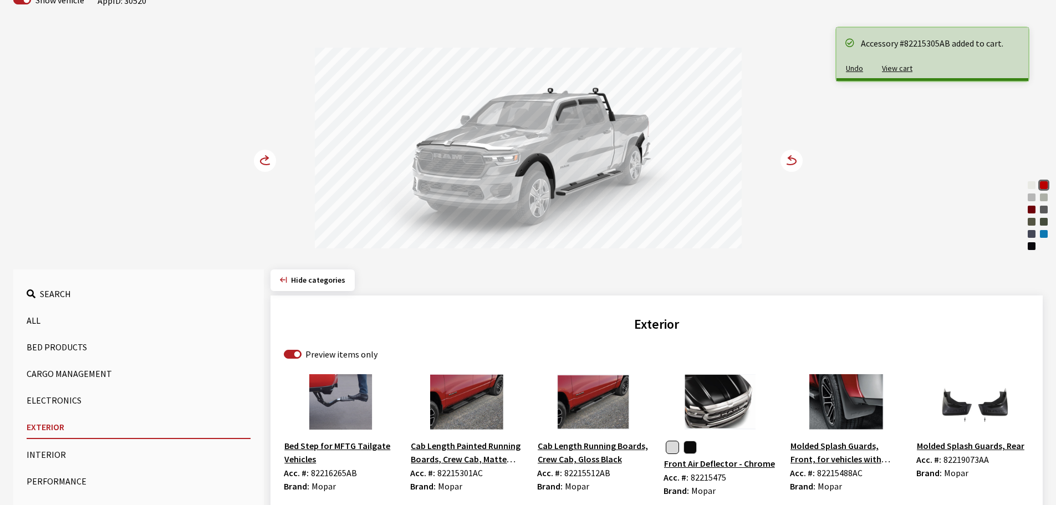
click at [259, 159] on circle at bounding box center [265, 161] width 22 height 22
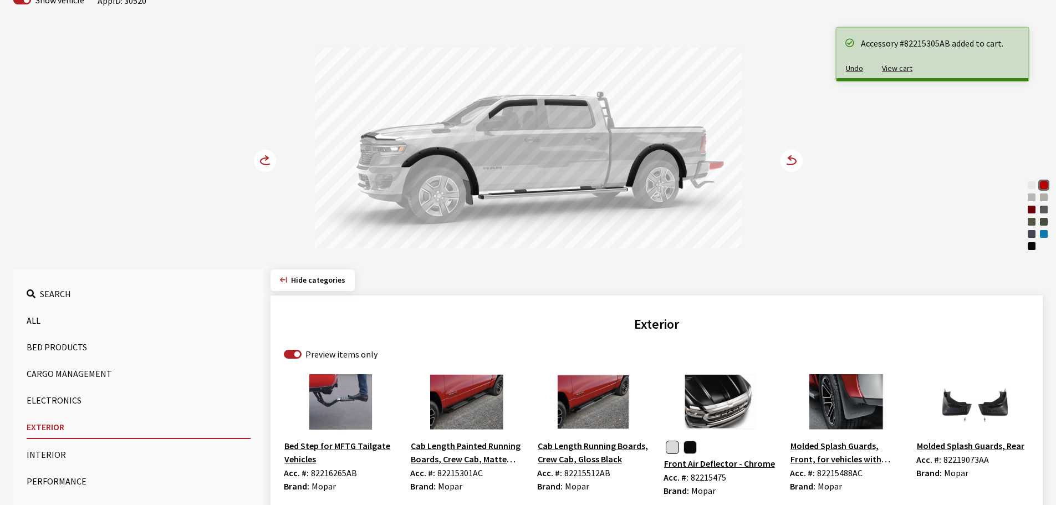
click at [259, 159] on circle at bounding box center [265, 161] width 22 height 22
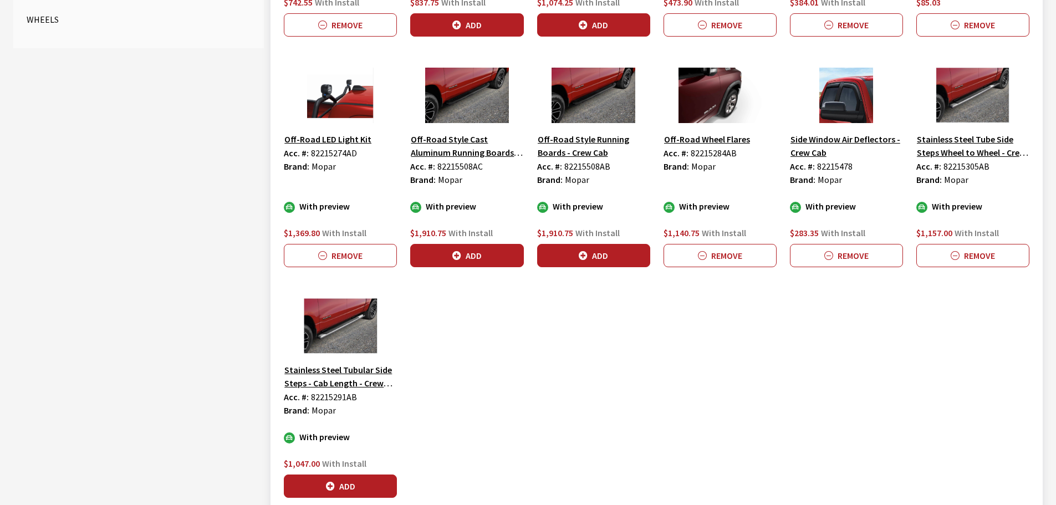
scroll to position [646, 0]
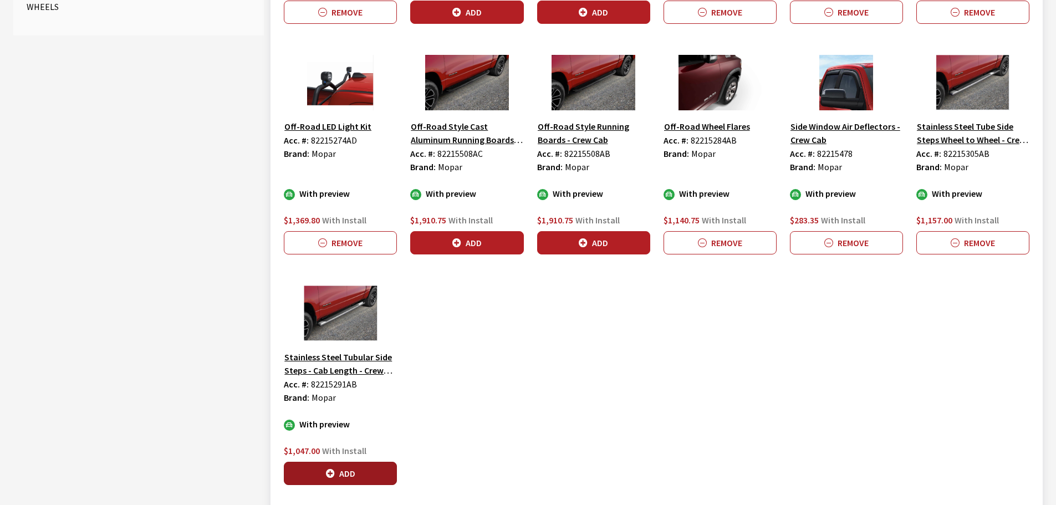
click at [347, 472] on button "Add" at bounding box center [340, 473] width 113 height 23
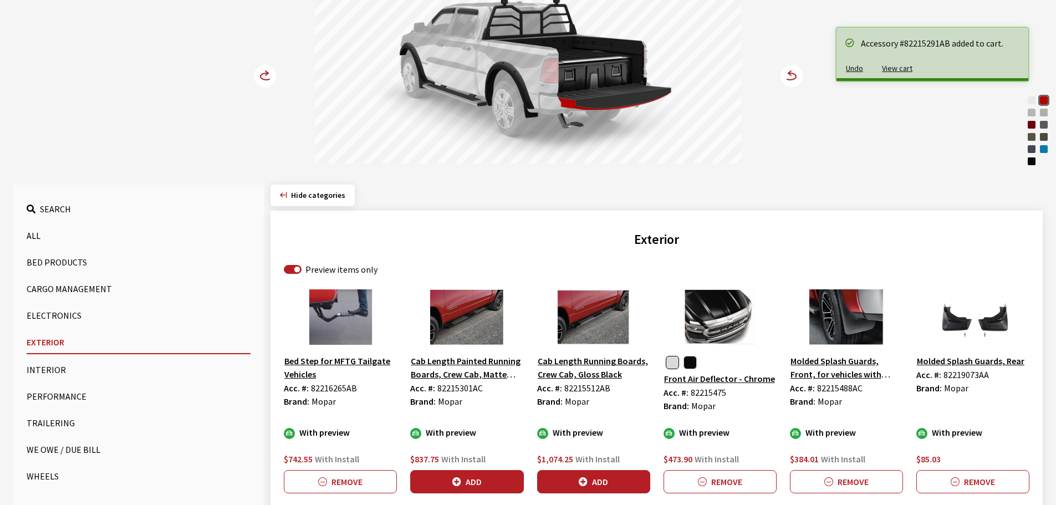
scroll to position [0, 0]
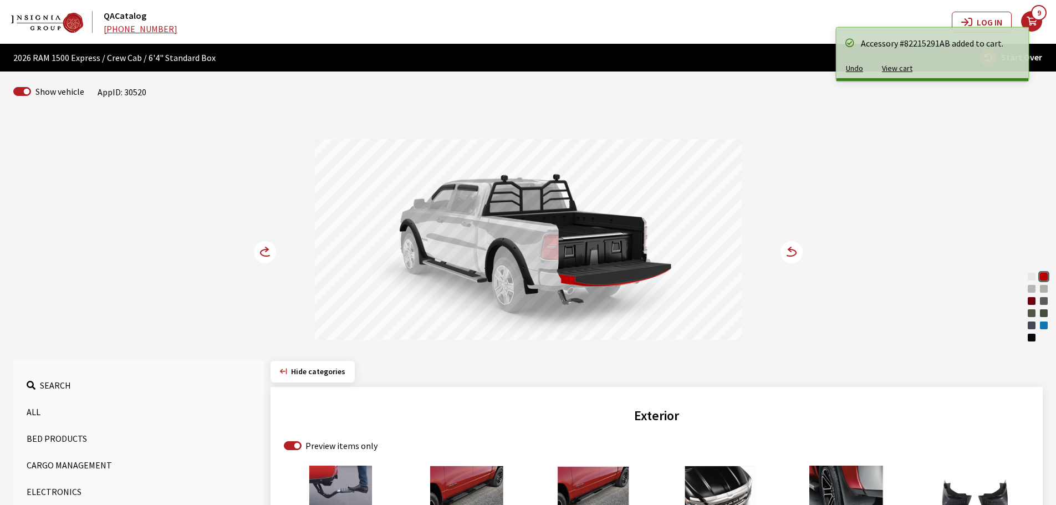
click at [264, 253] on circle at bounding box center [265, 252] width 22 height 22
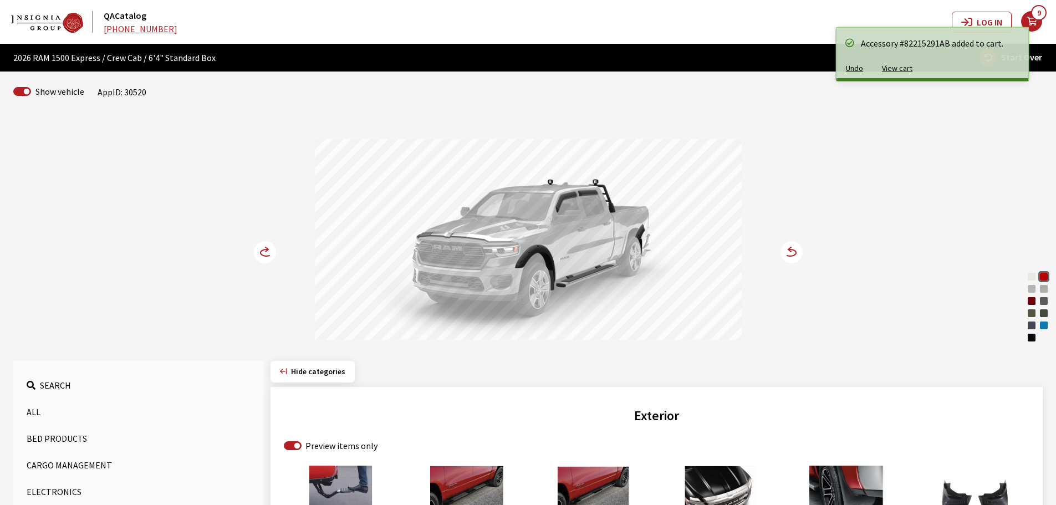
click at [264, 253] on circle at bounding box center [265, 252] width 22 height 22
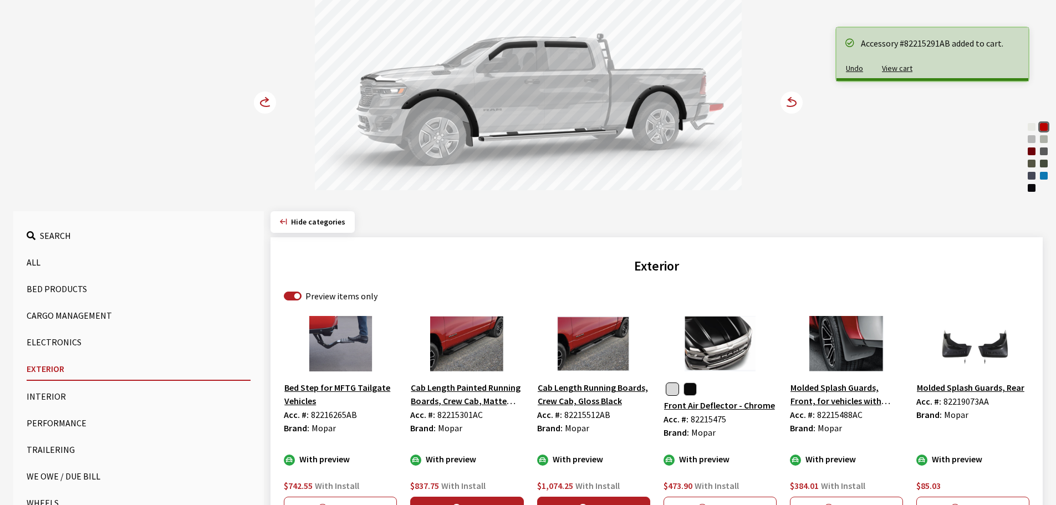
scroll to position [166, 0]
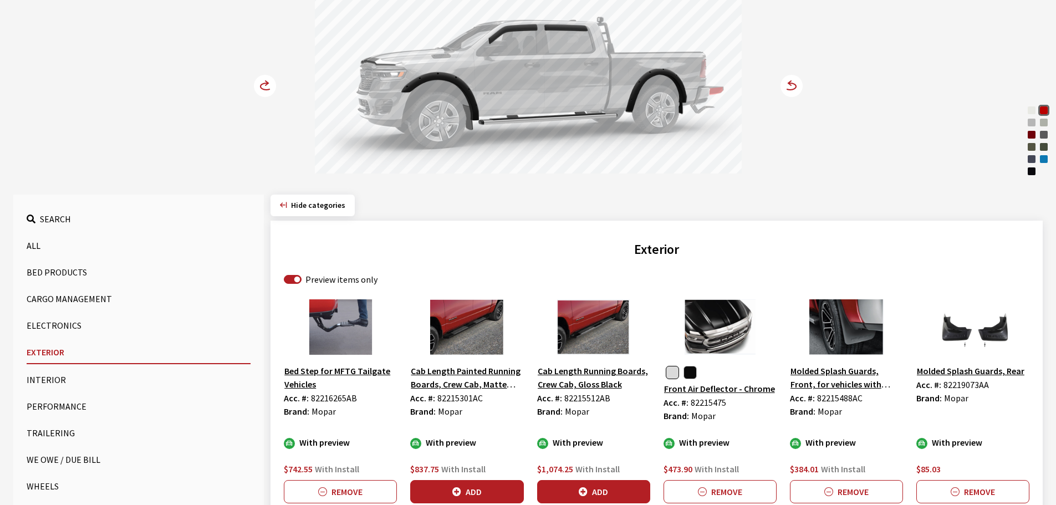
click at [45, 482] on button "Wheels" at bounding box center [139, 486] width 224 height 22
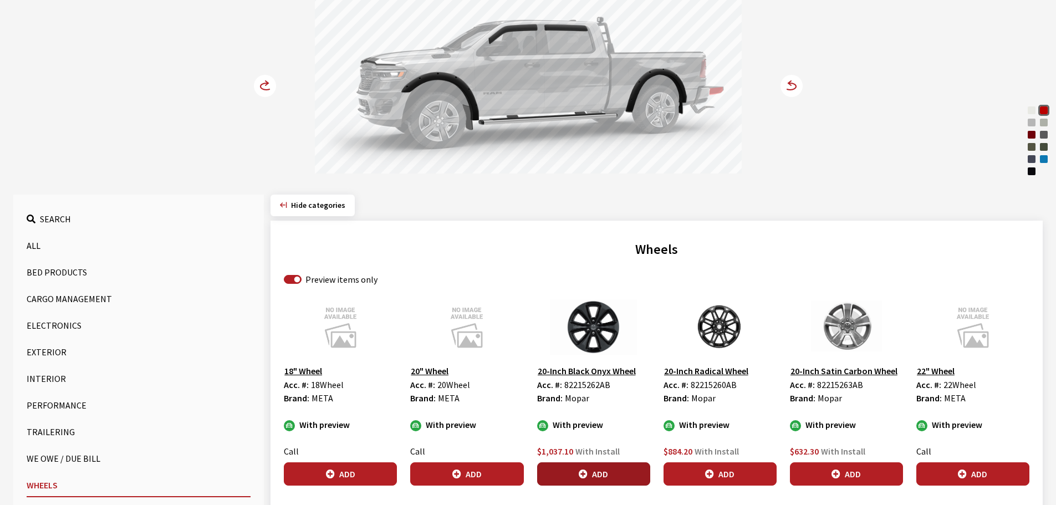
click at [620, 466] on button "Add" at bounding box center [593, 473] width 113 height 23
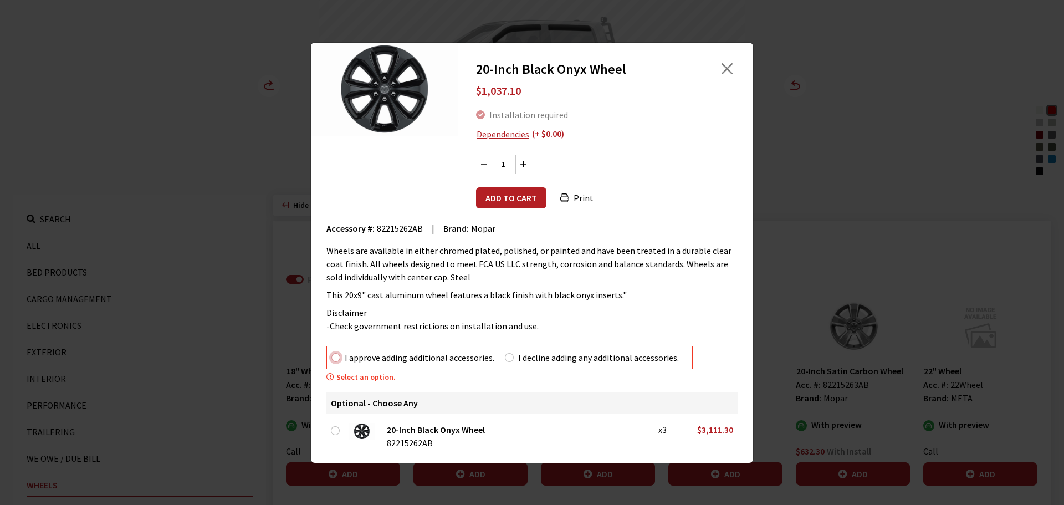
click at [333, 360] on input "I approve adding additional accessories." at bounding box center [335, 357] width 9 height 9
radio input "true"
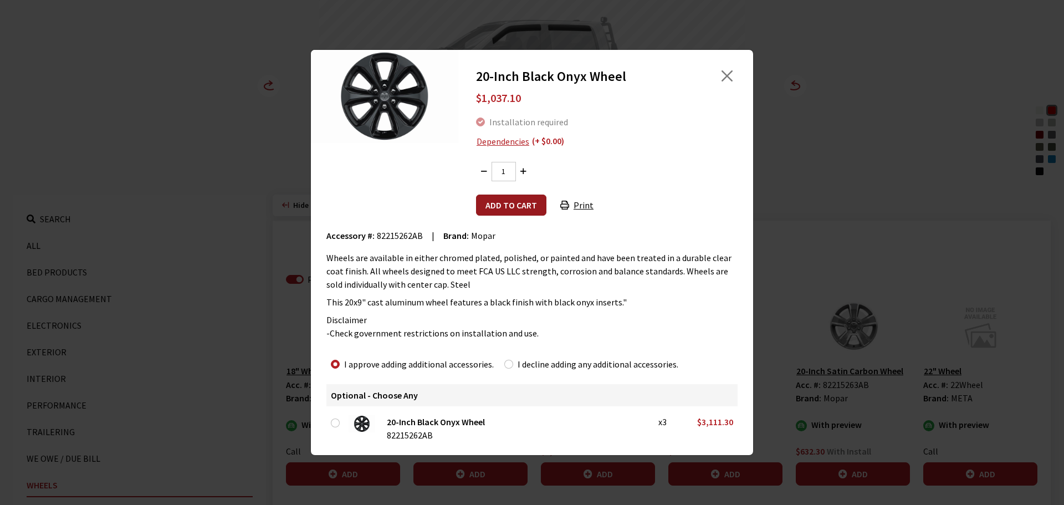
click at [503, 198] on button "Add to cart" at bounding box center [511, 205] width 70 height 21
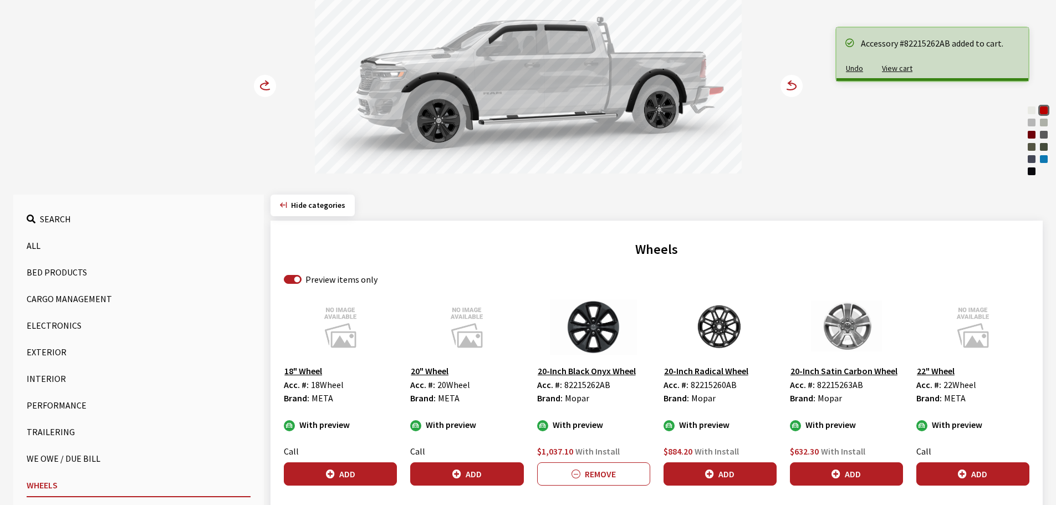
click at [259, 86] on circle at bounding box center [265, 86] width 22 height 22
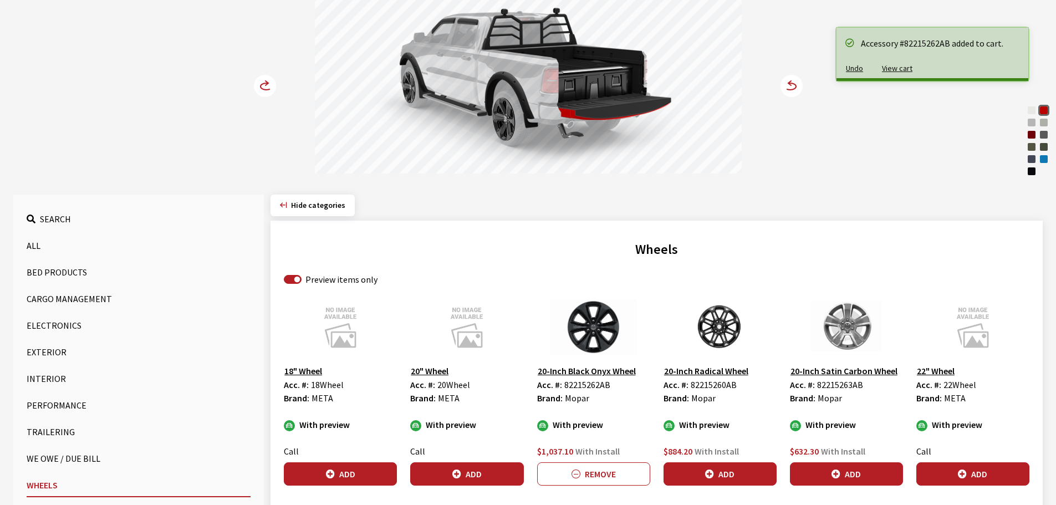
click at [259, 86] on circle at bounding box center [265, 86] width 22 height 22
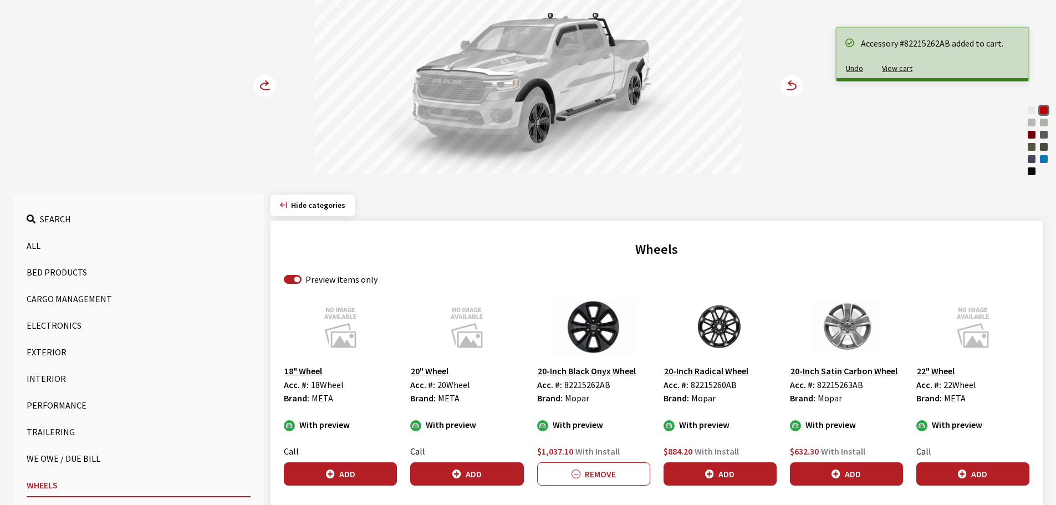
click at [259, 86] on circle at bounding box center [265, 86] width 22 height 22
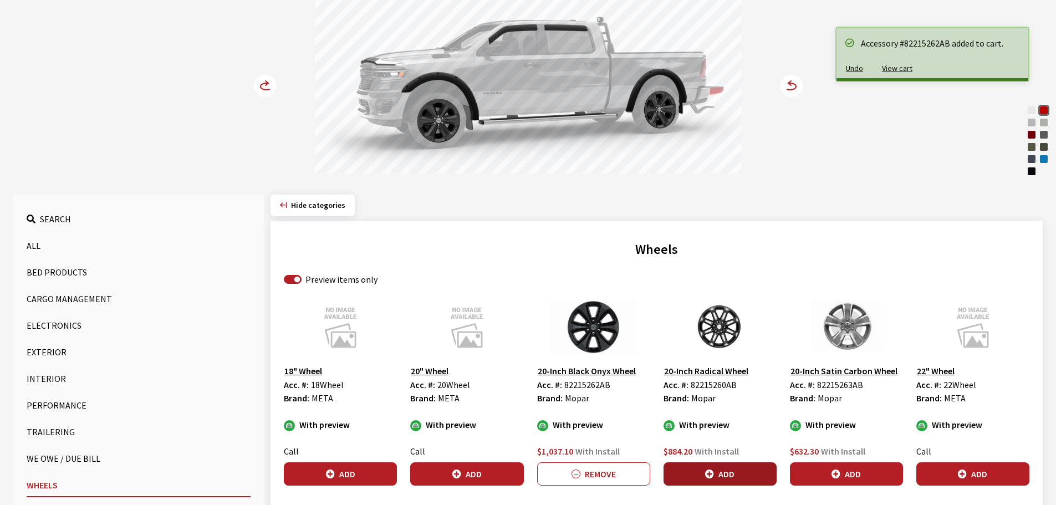
click at [745, 472] on button "Add" at bounding box center [719, 473] width 113 height 23
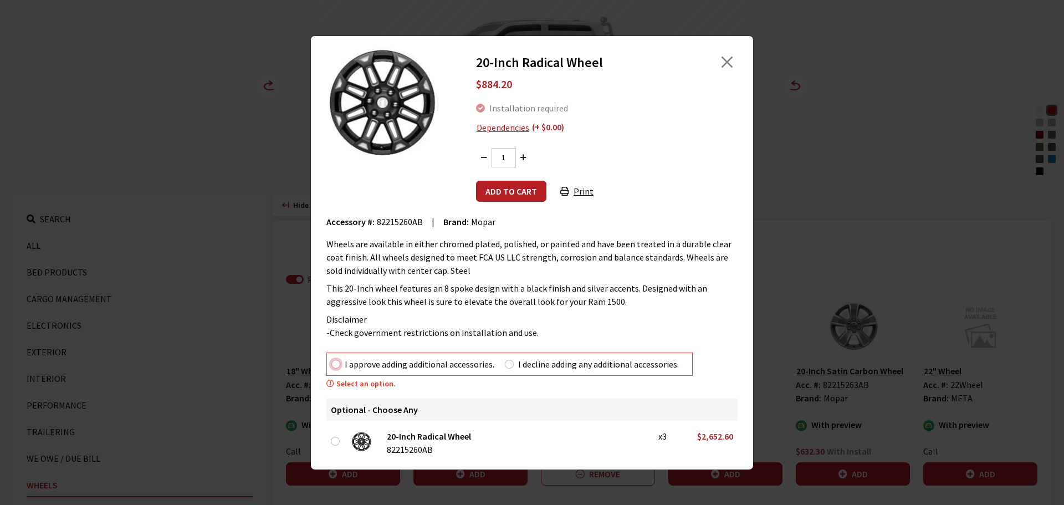
click at [334, 366] on input "I approve adding additional accessories." at bounding box center [335, 364] width 9 height 9
radio input "true"
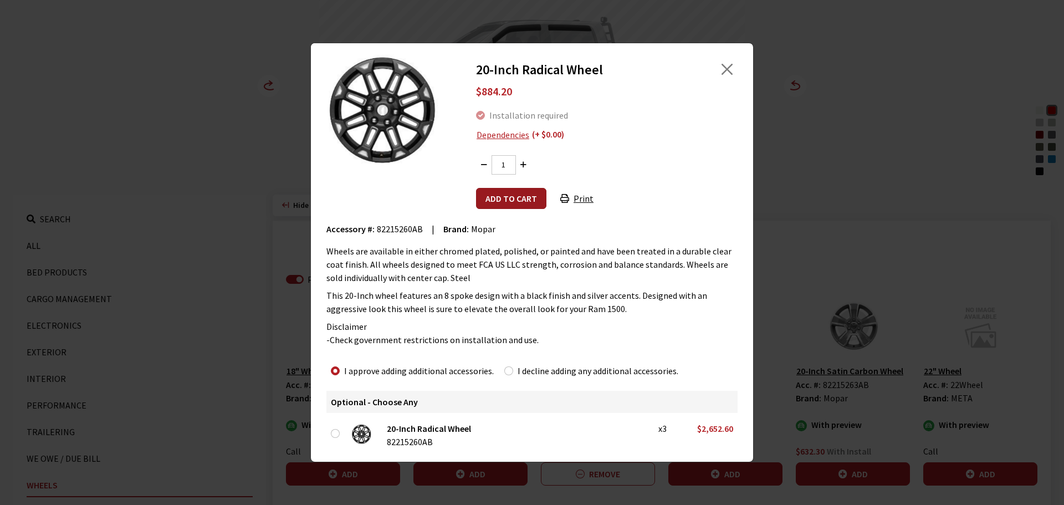
click at [507, 200] on button "Add to cart" at bounding box center [511, 198] width 70 height 21
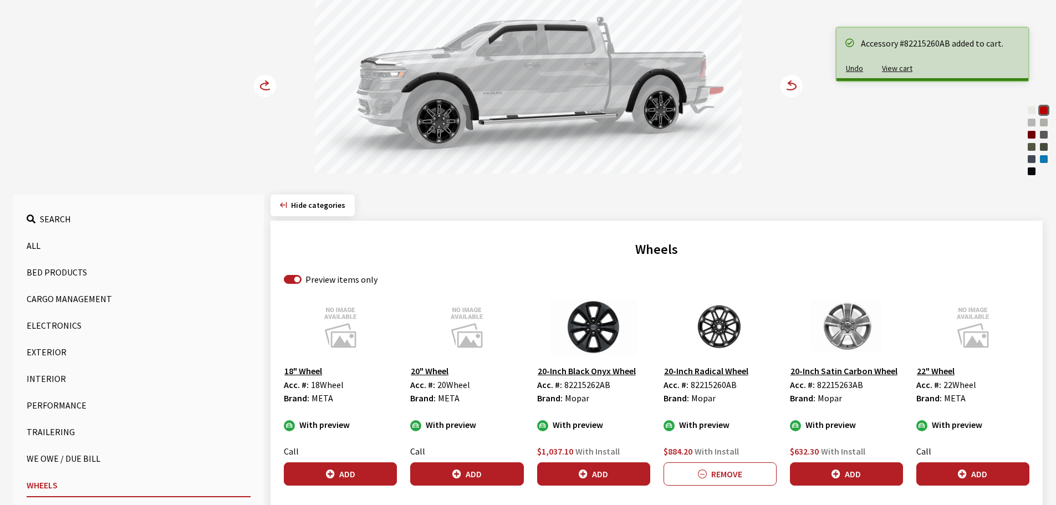
click at [264, 81] on circle at bounding box center [265, 86] width 22 height 22
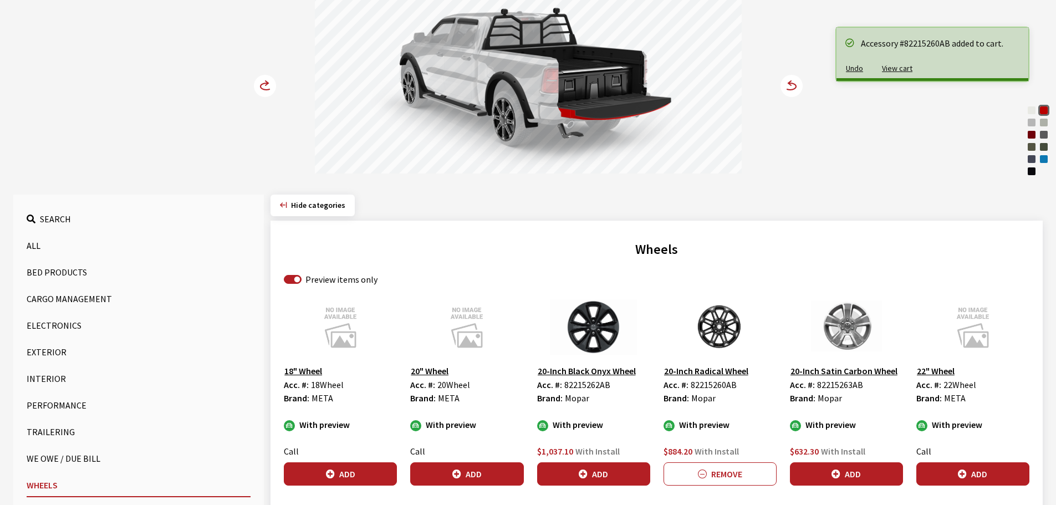
click at [264, 81] on circle at bounding box center [265, 86] width 22 height 22
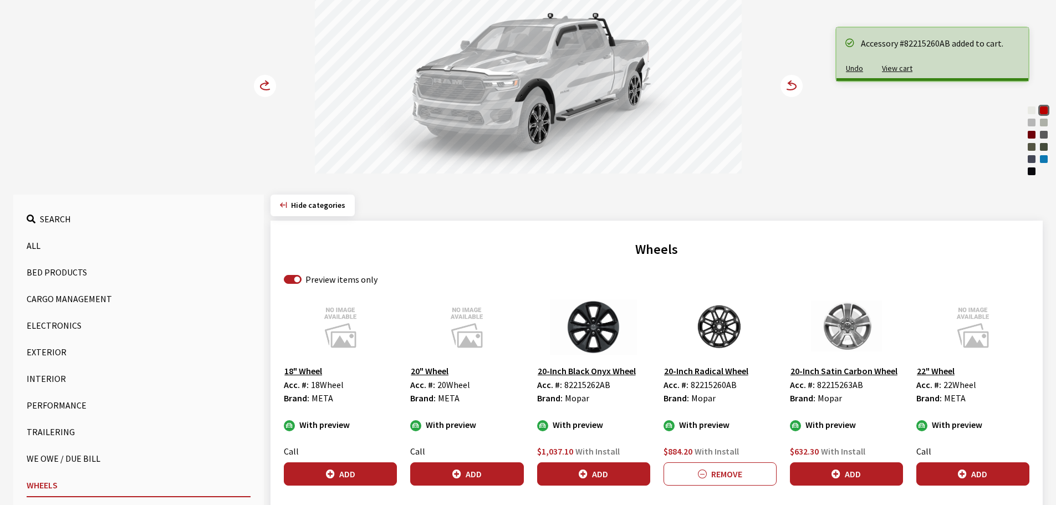
click at [264, 81] on circle at bounding box center [265, 86] width 22 height 22
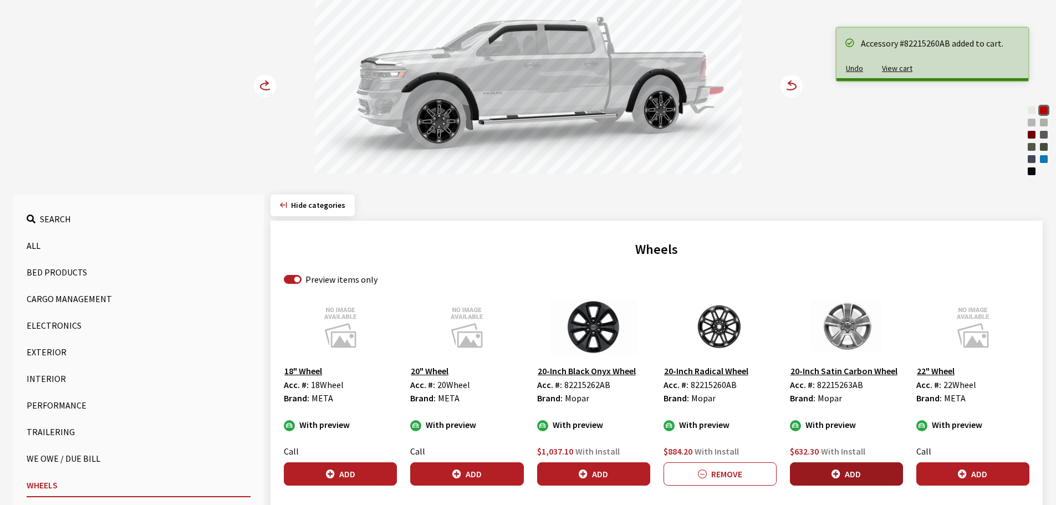
click at [854, 468] on button "Add" at bounding box center [846, 473] width 113 height 23
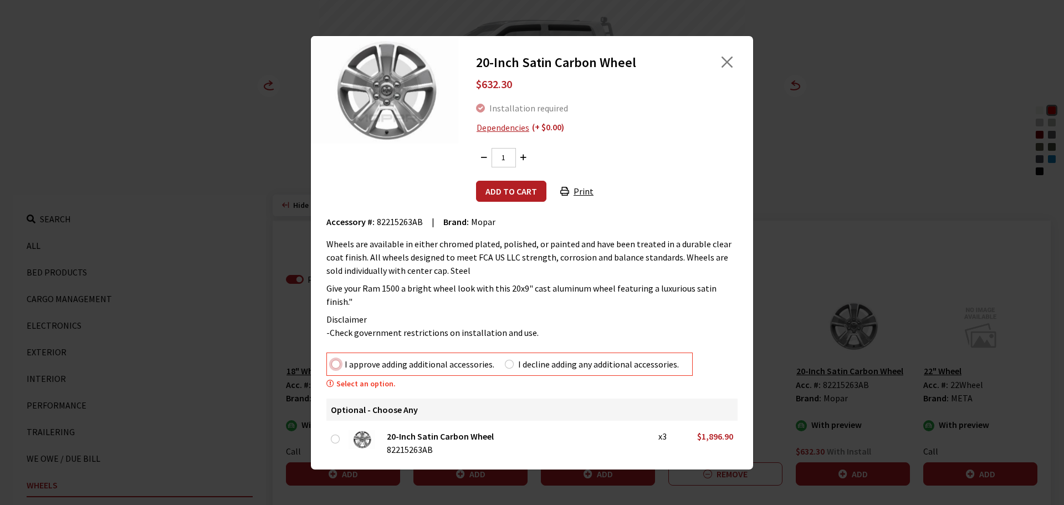
click at [334, 360] on input "I approve adding additional accessories." at bounding box center [335, 364] width 9 height 9
radio input "true"
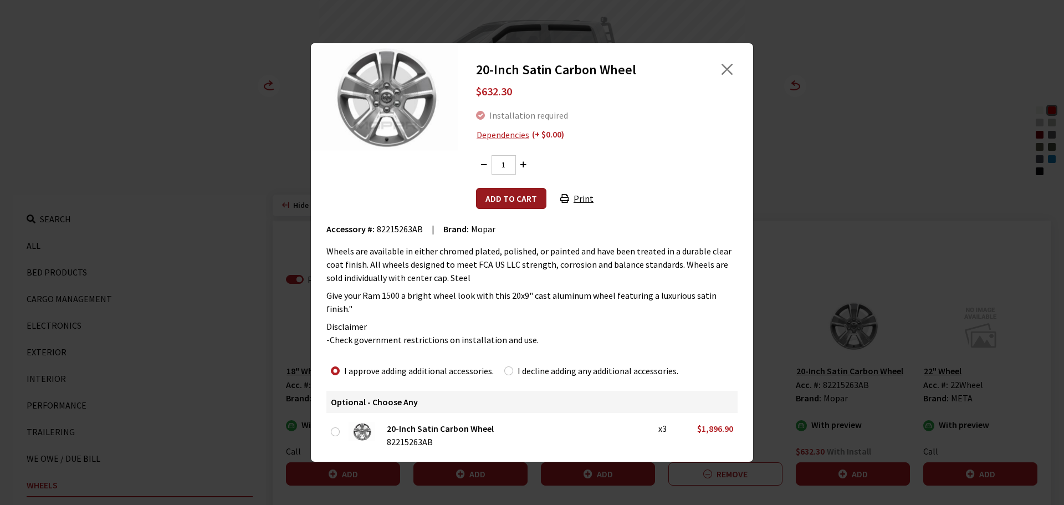
click at [515, 205] on button "Add to cart" at bounding box center [511, 198] width 70 height 21
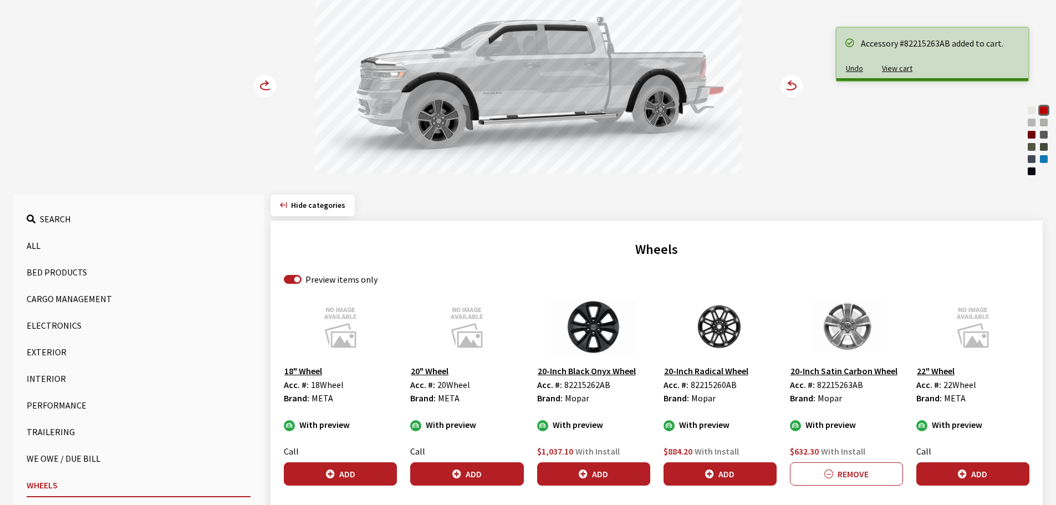
click at [264, 85] on circle at bounding box center [265, 86] width 22 height 22
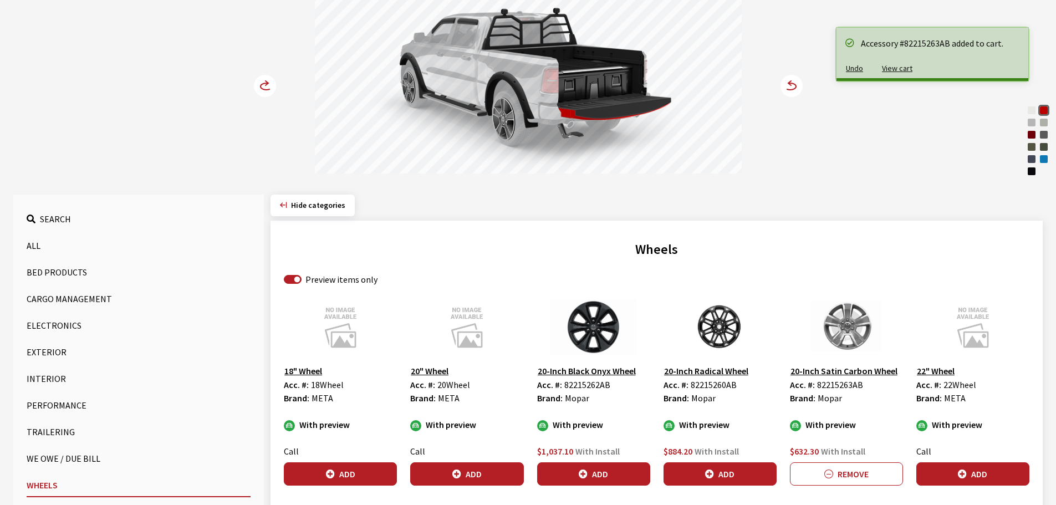
click at [264, 85] on circle at bounding box center [265, 86] width 22 height 22
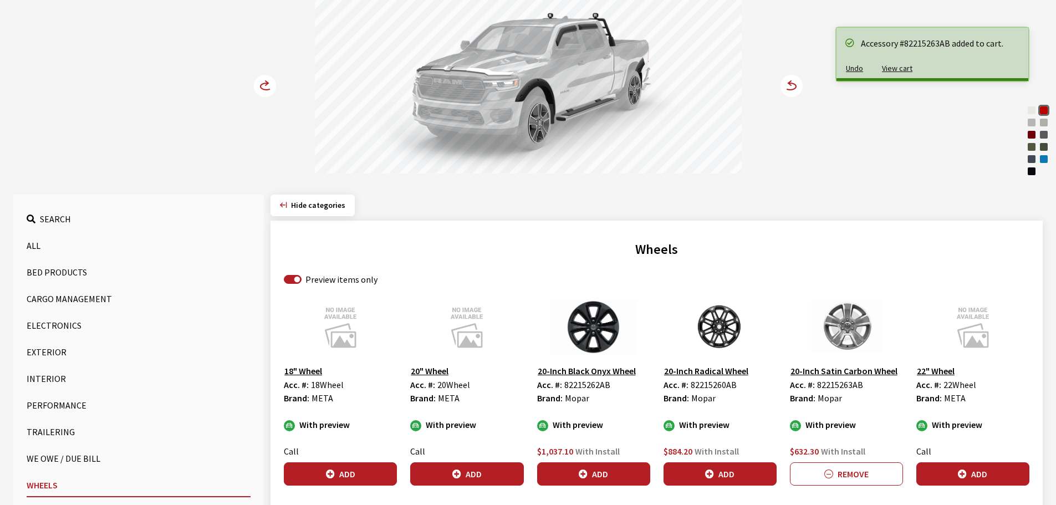
click at [264, 85] on circle at bounding box center [265, 86] width 22 height 22
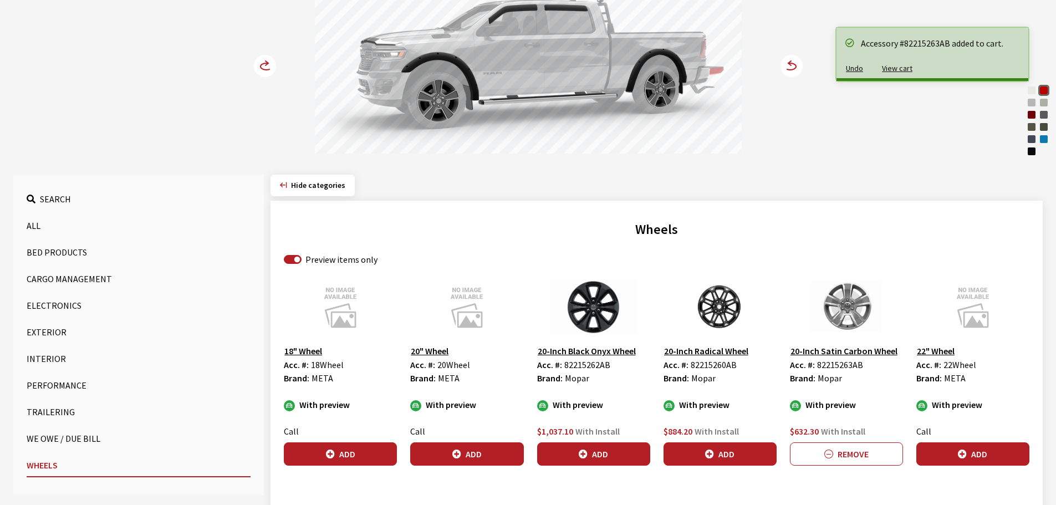
scroll to position [167, 0]
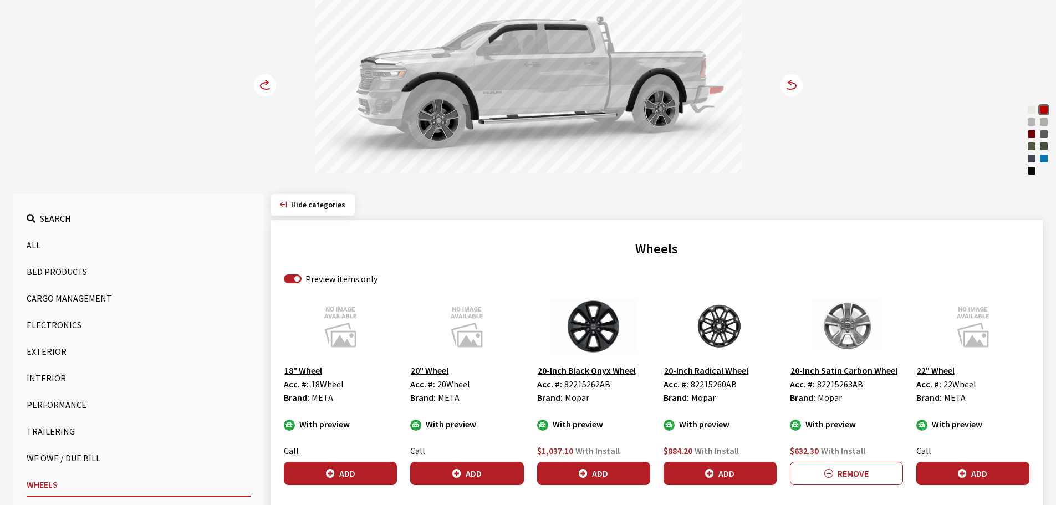
click at [48, 380] on button "Interior" at bounding box center [139, 378] width 224 height 22
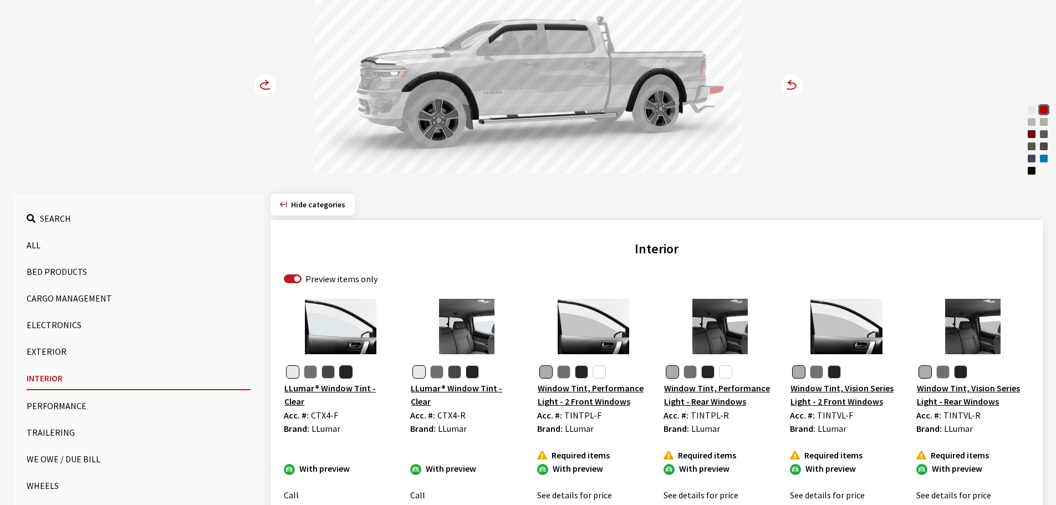
click at [348, 375] on button "button" at bounding box center [345, 371] width 13 height 13
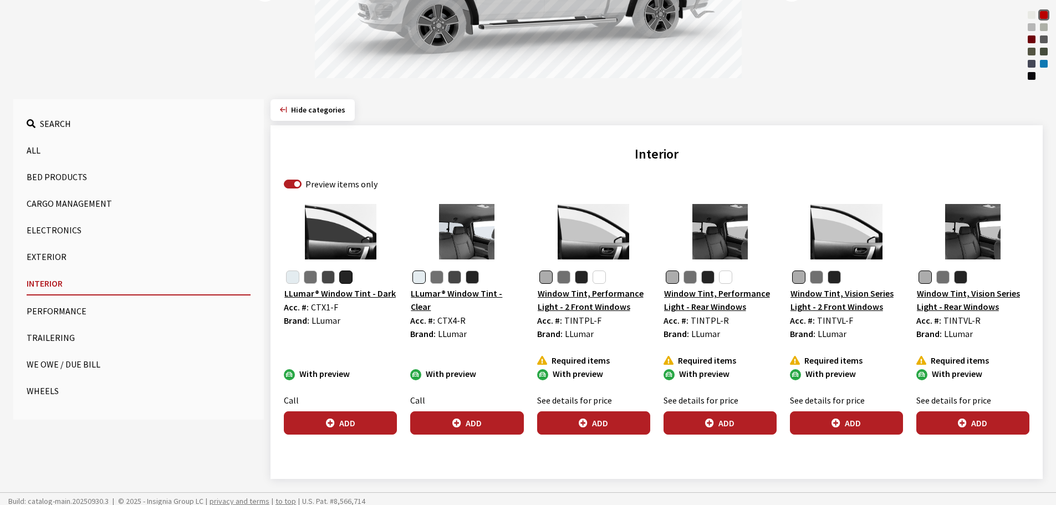
scroll to position [267, 0]
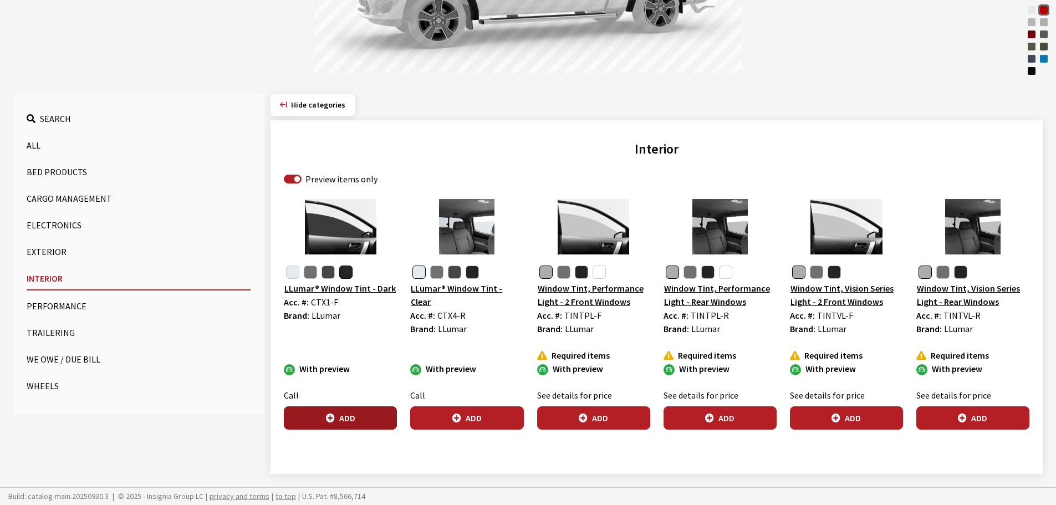
click at [343, 416] on button "Add" at bounding box center [340, 417] width 113 height 23
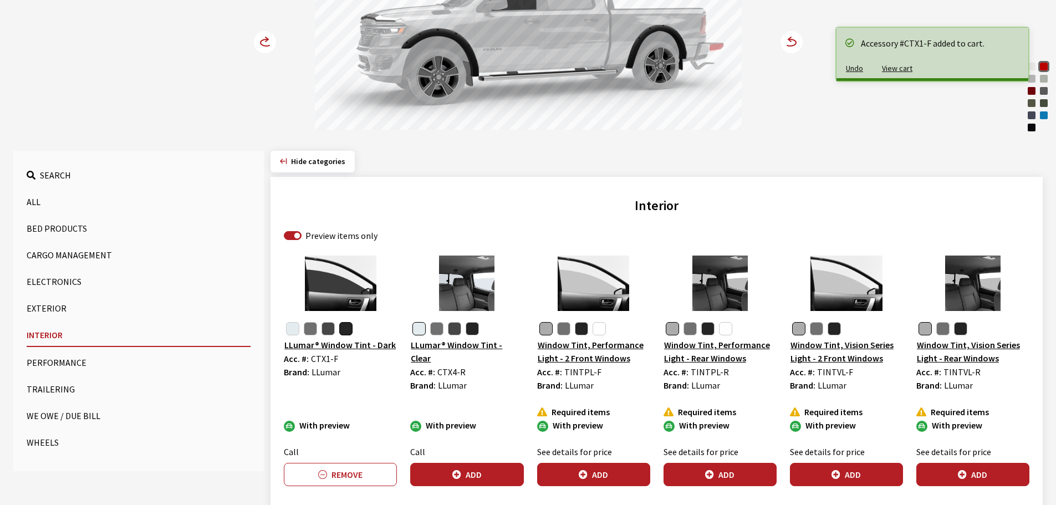
scroll to position [211, 0]
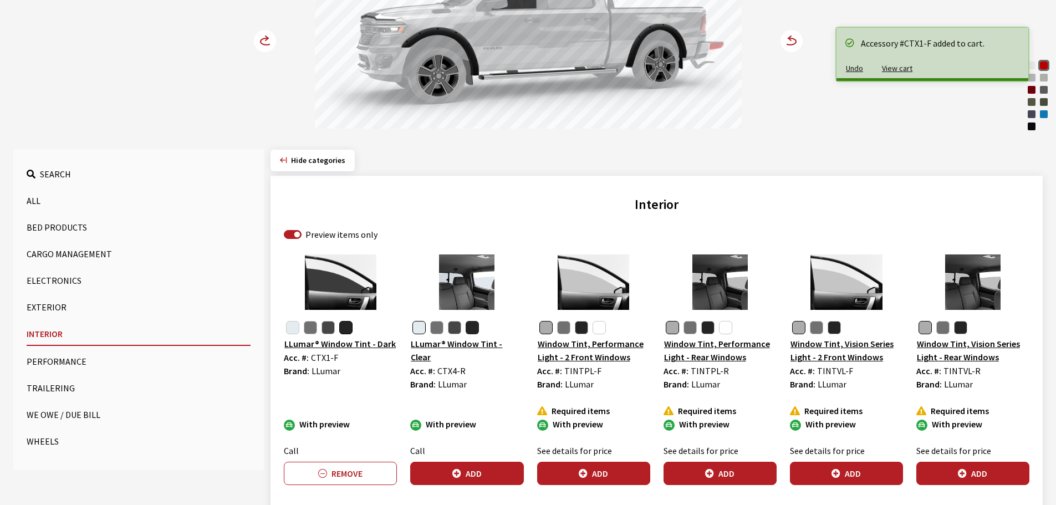
click at [473, 325] on button "button" at bounding box center [472, 327] width 13 height 13
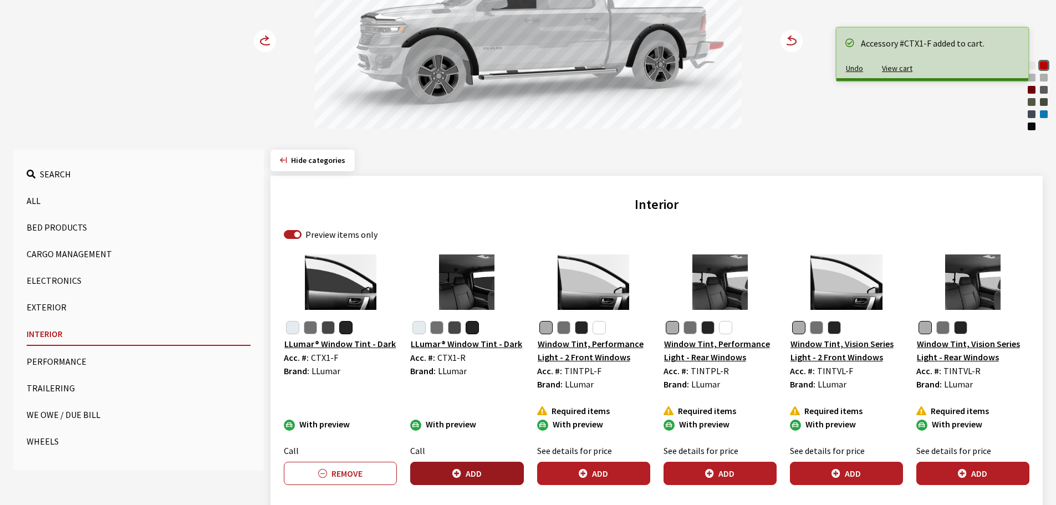
click at [469, 468] on button "Add" at bounding box center [466, 473] width 113 height 23
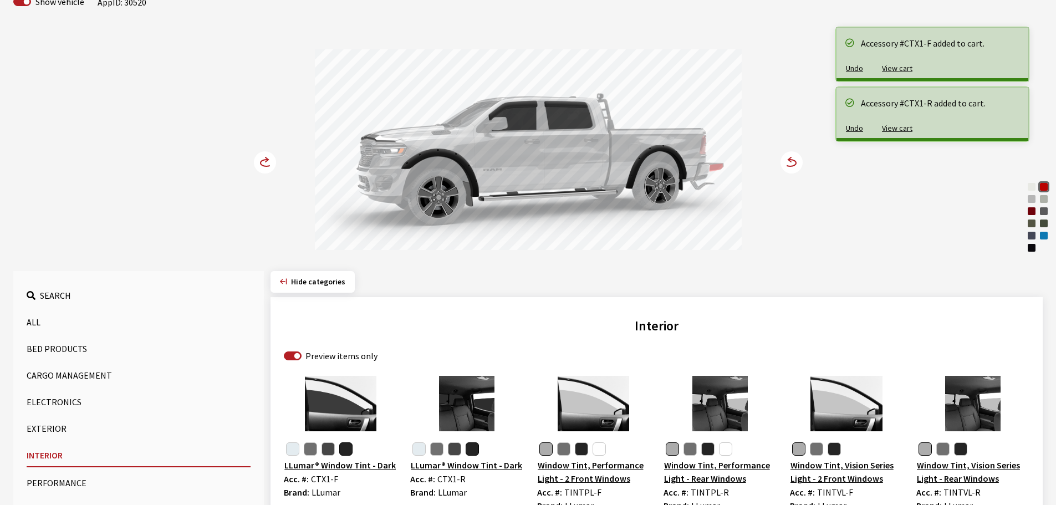
scroll to position [45, 0]
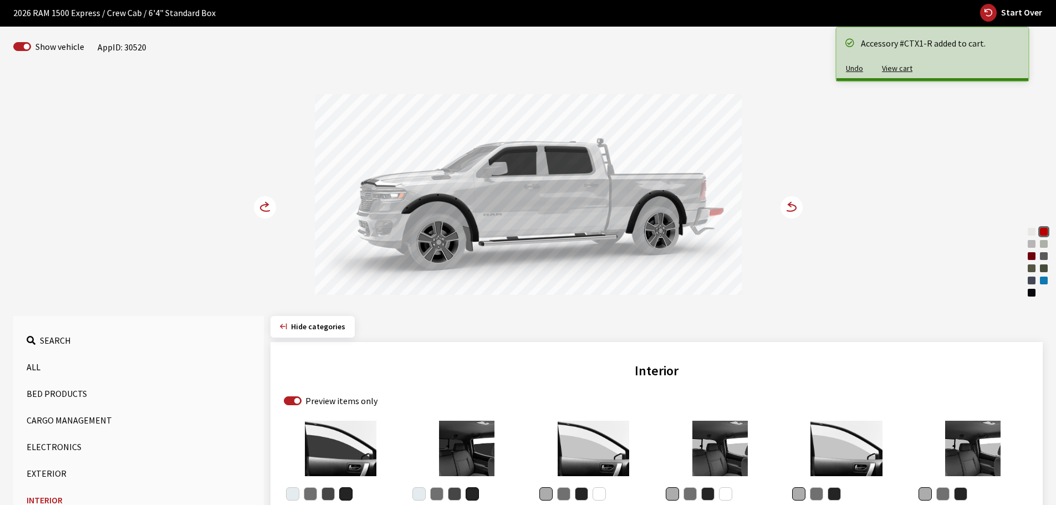
click at [262, 206] on circle at bounding box center [265, 207] width 22 height 22
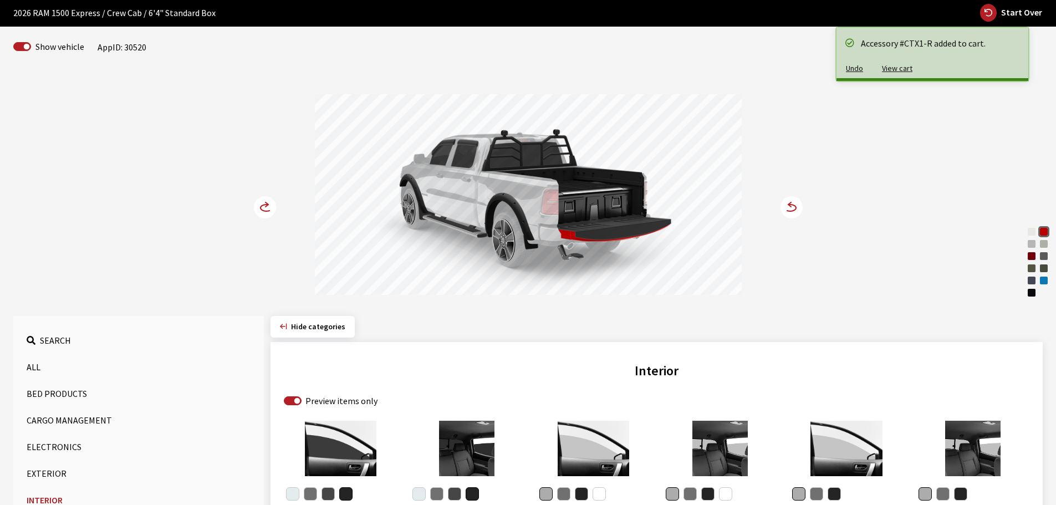
click at [262, 206] on circle at bounding box center [265, 207] width 22 height 22
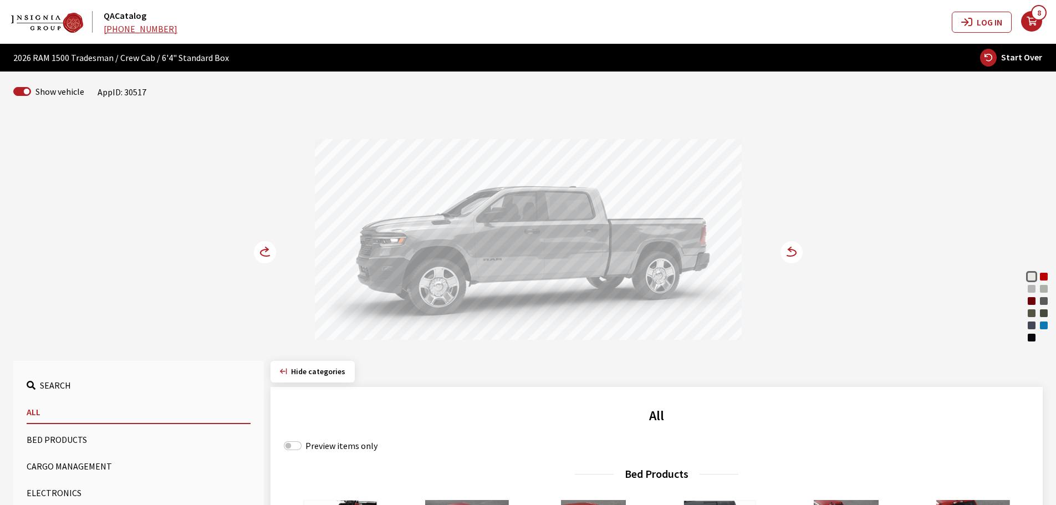
click at [790, 254] on circle at bounding box center [791, 252] width 22 height 22
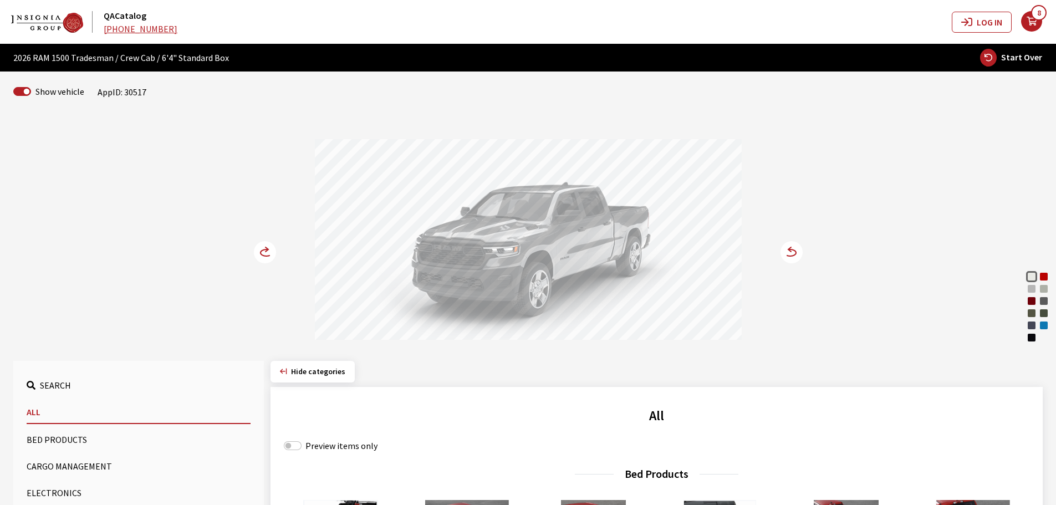
click at [58, 438] on button "Bed Products" at bounding box center [139, 439] width 224 height 22
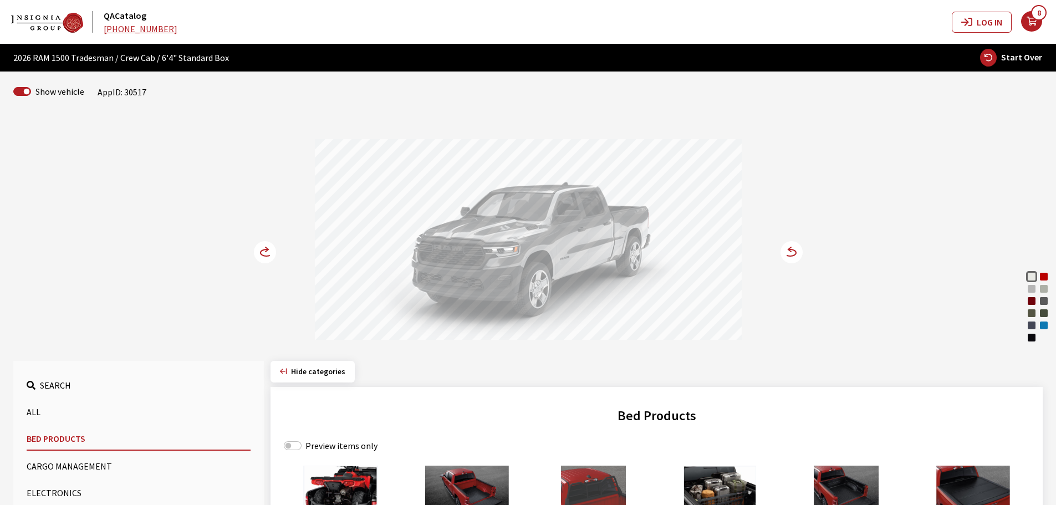
click at [304, 442] on div "Preview items only" at bounding box center [657, 445] width 746 height 13
click at [297, 448] on input "Preview items only" at bounding box center [293, 445] width 18 height 9
checkbox input "true"
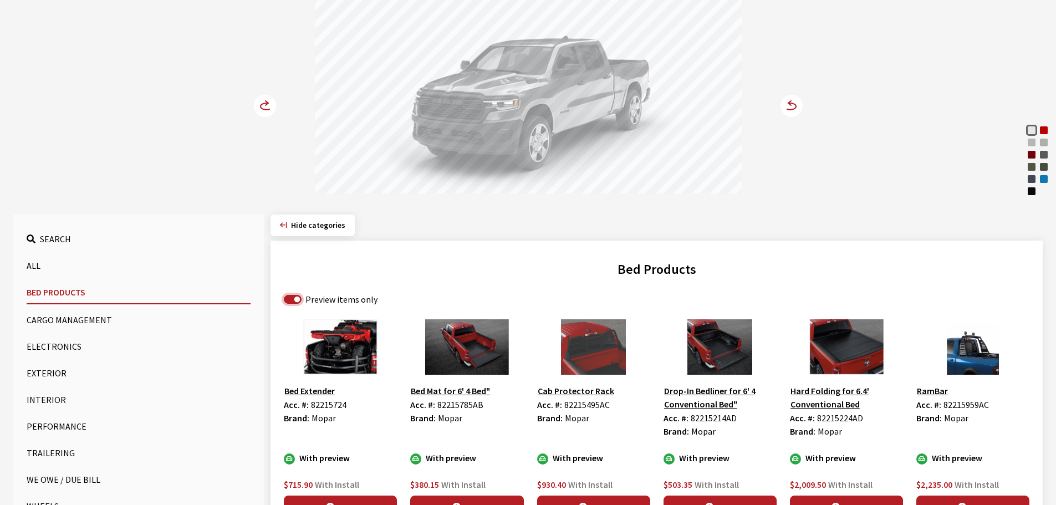
scroll to position [166, 0]
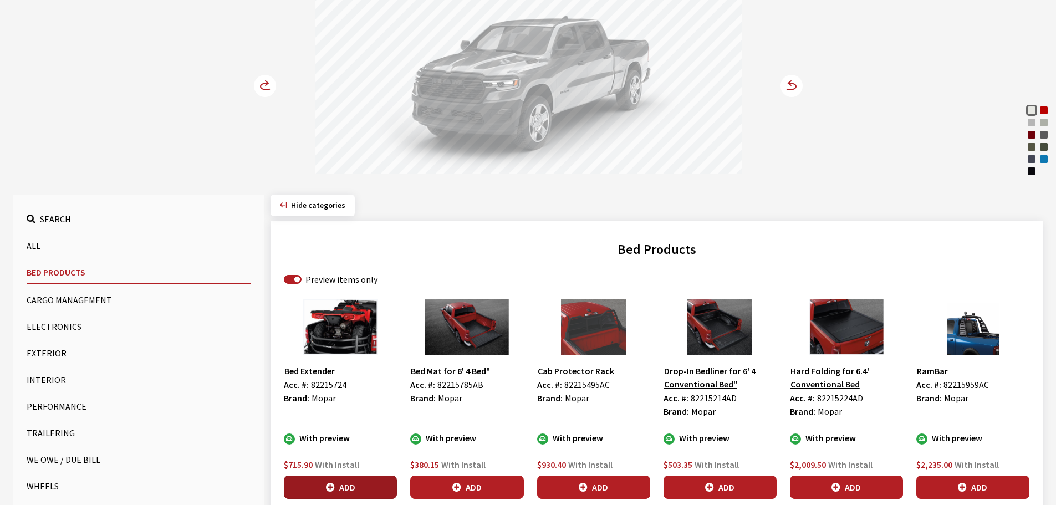
click at [353, 482] on button "Add" at bounding box center [340, 487] width 113 height 23
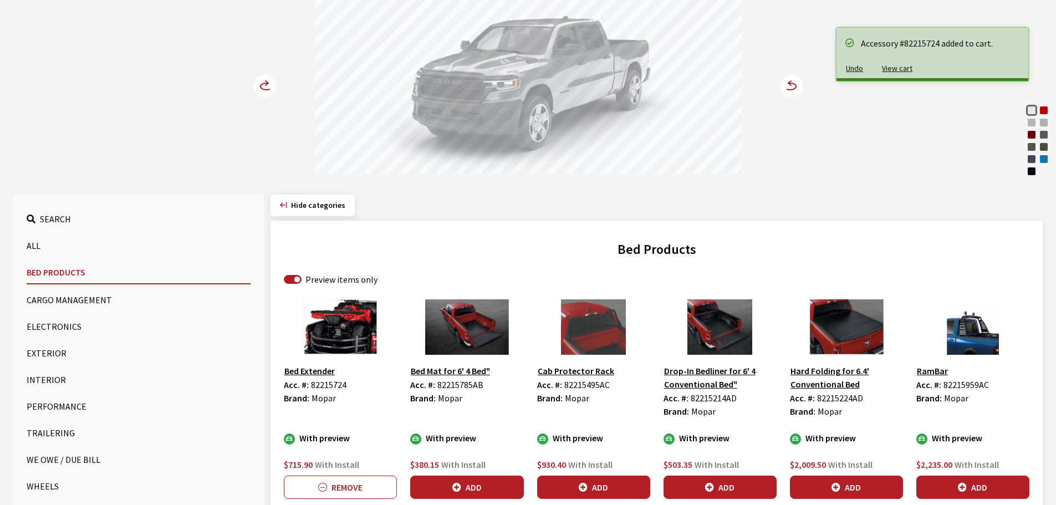
click at [265, 88] on circle at bounding box center [265, 86] width 22 height 22
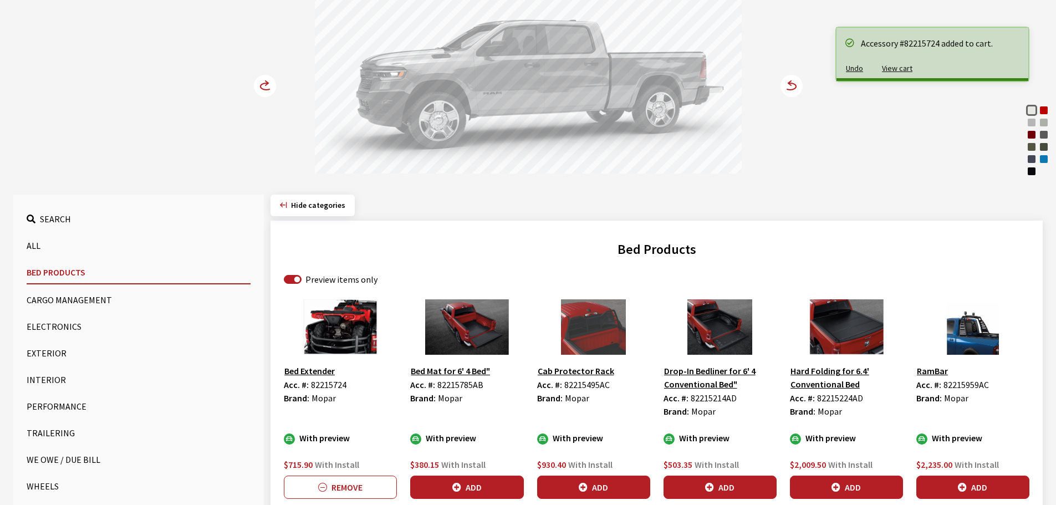
click at [265, 88] on circle at bounding box center [265, 86] width 22 height 22
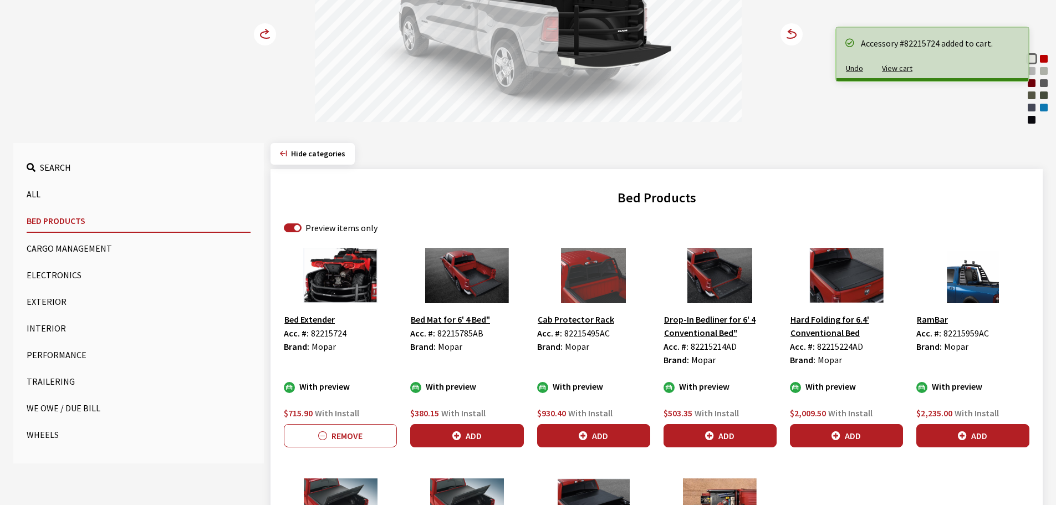
scroll to position [277, 0]
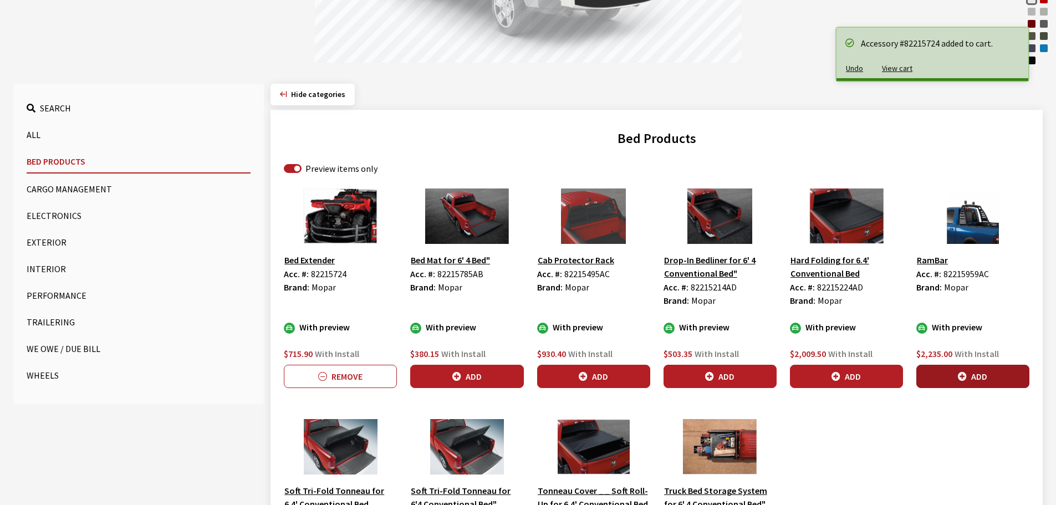
click at [967, 371] on button "Add" at bounding box center [972, 376] width 113 height 23
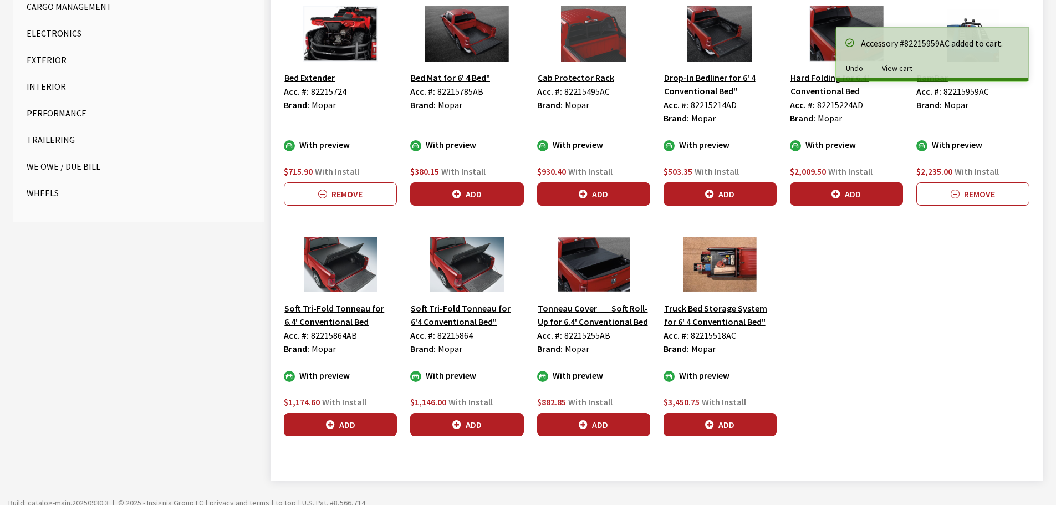
scroll to position [466, 0]
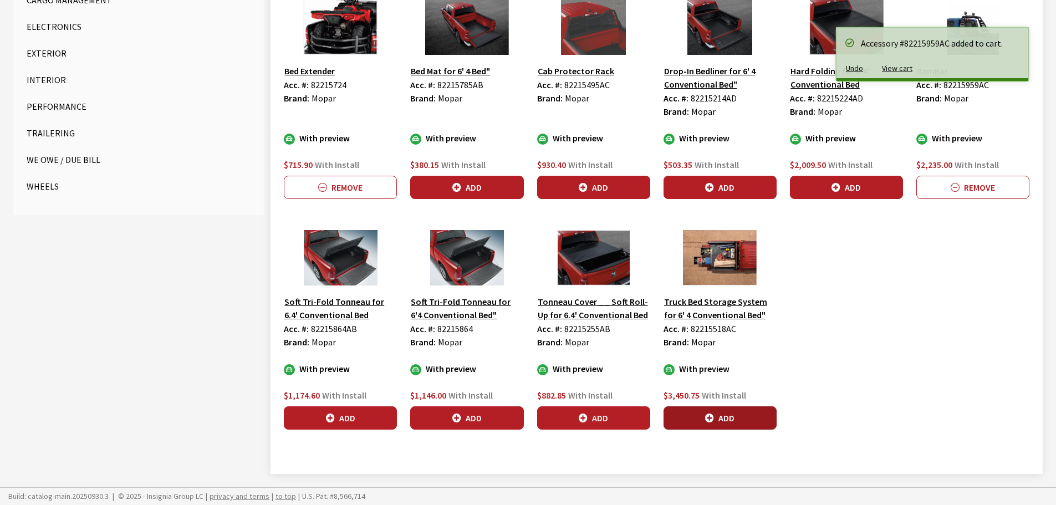
click at [721, 419] on button "Add" at bounding box center [719, 417] width 113 height 23
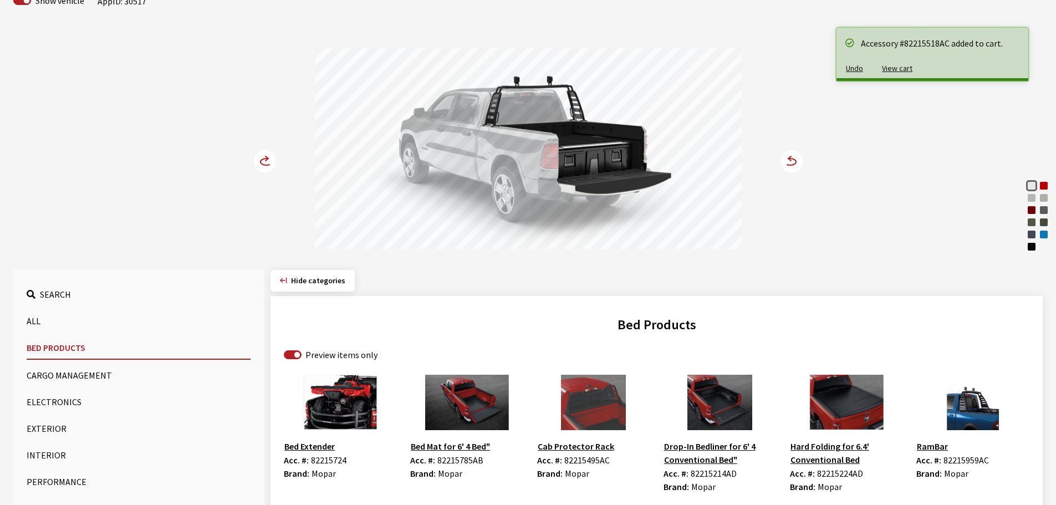
scroll to position [78, 0]
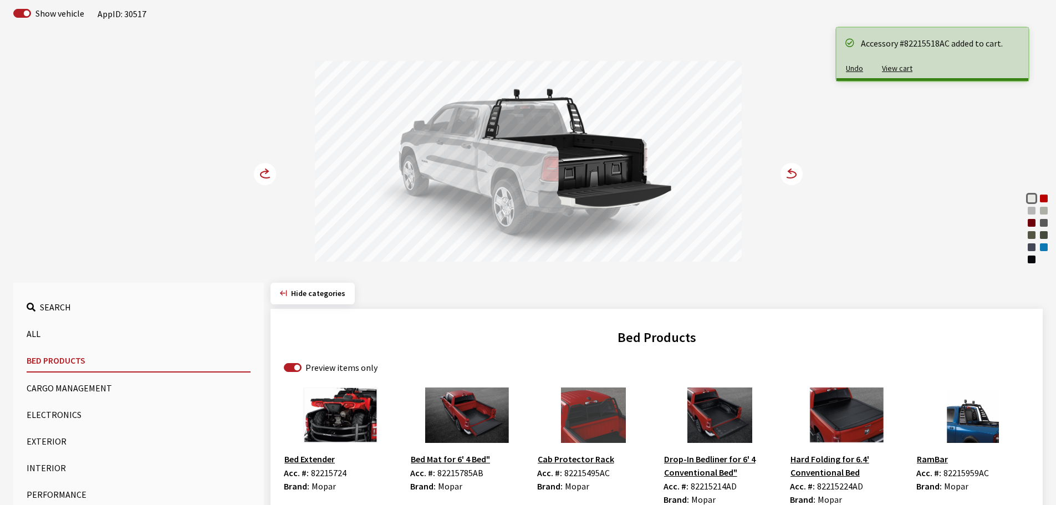
click at [54, 390] on button "Cargo Management" at bounding box center [139, 388] width 224 height 22
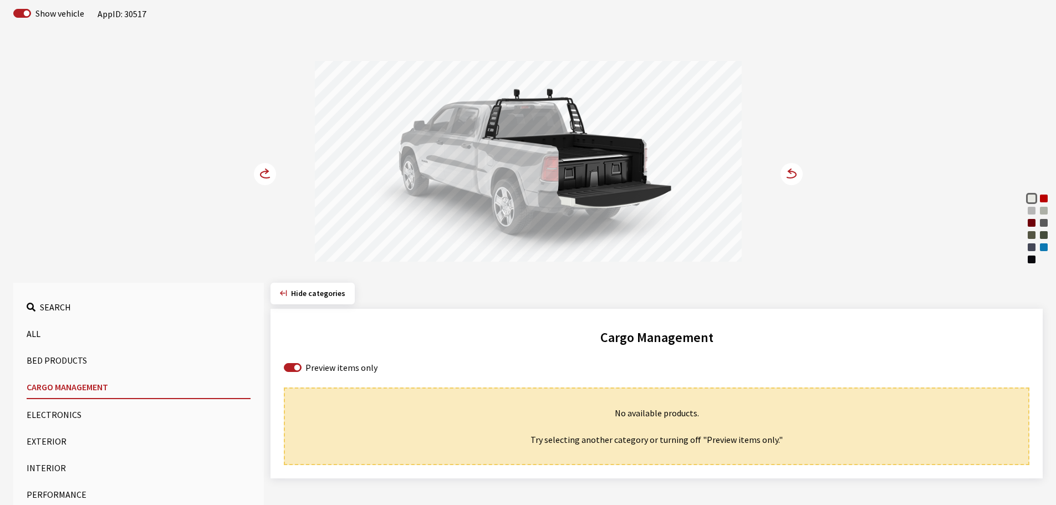
click at [34, 438] on button "Exterior" at bounding box center [139, 441] width 224 height 22
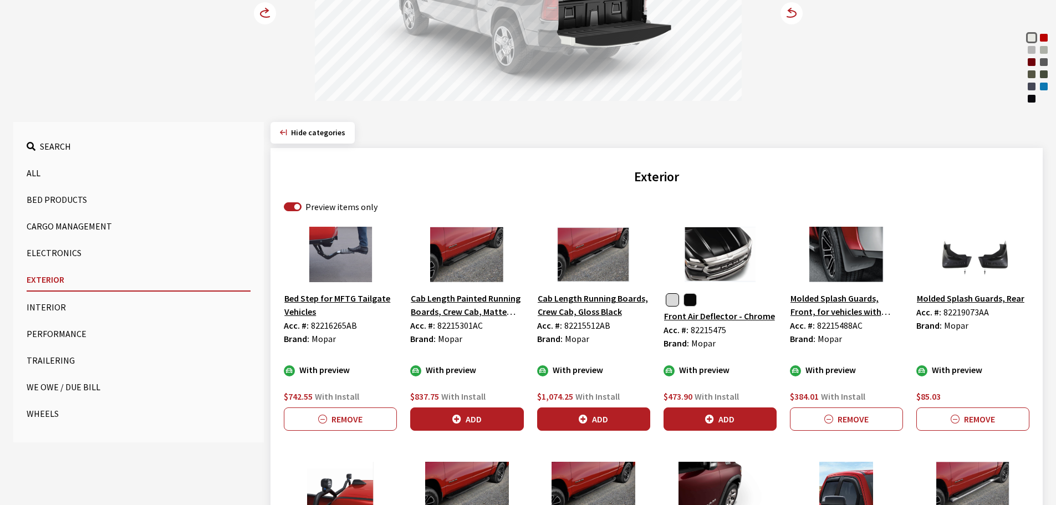
scroll to position [244, 0]
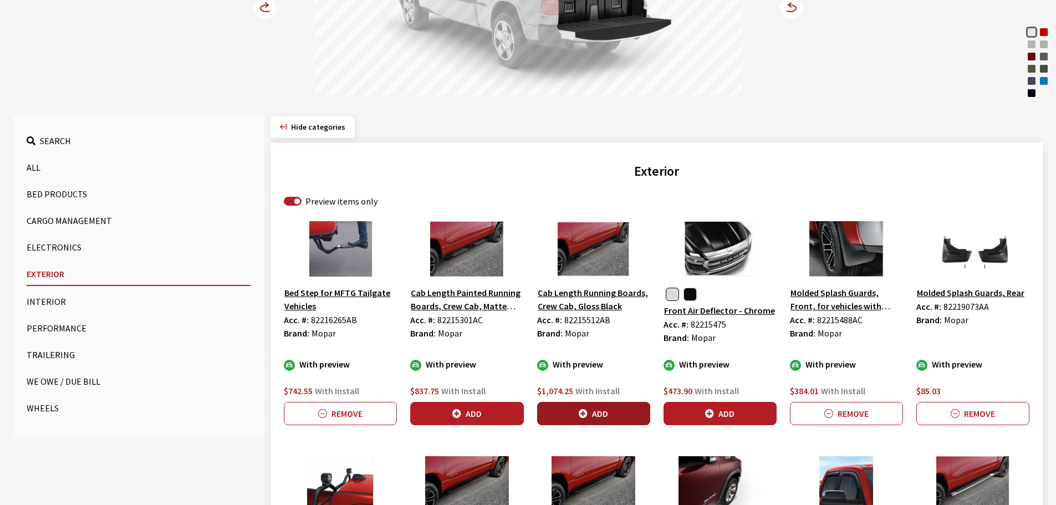
click at [594, 412] on button "Add" at bounding box center [593, 413] width 113 height 23
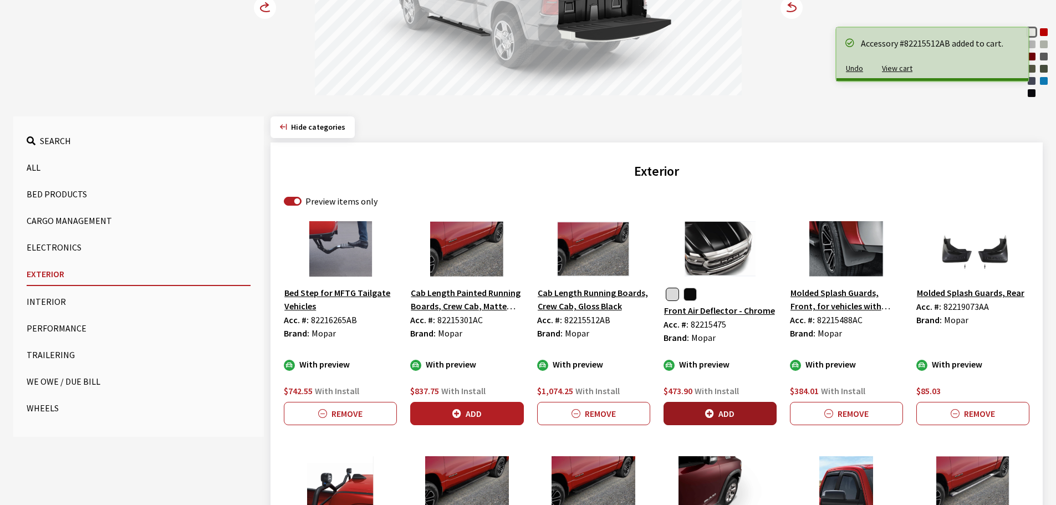
click at [716, 414] on button "Add" at bounding box center [719, 413] width 113 height 23
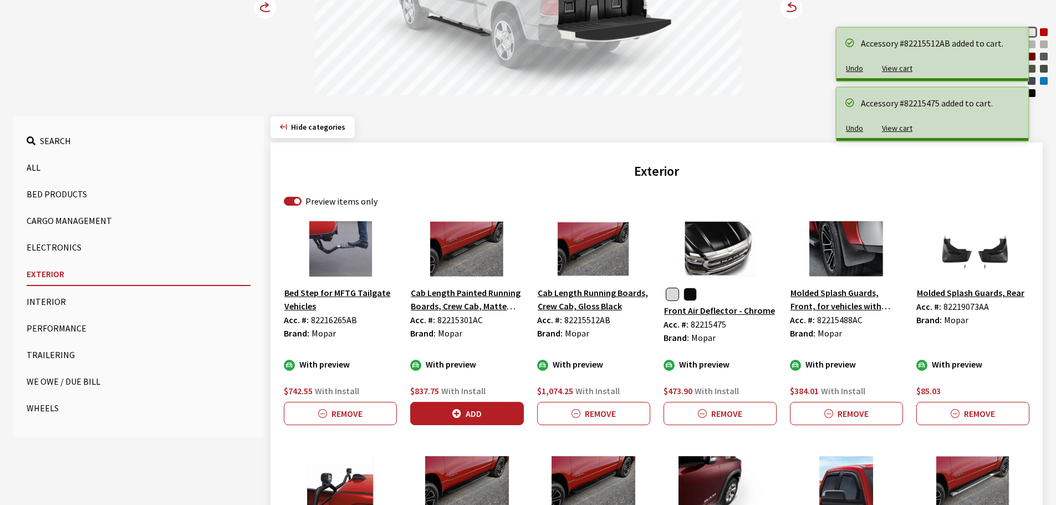
click at [263, 8] on circle at bounding box center [265, 8] width 22 height 22
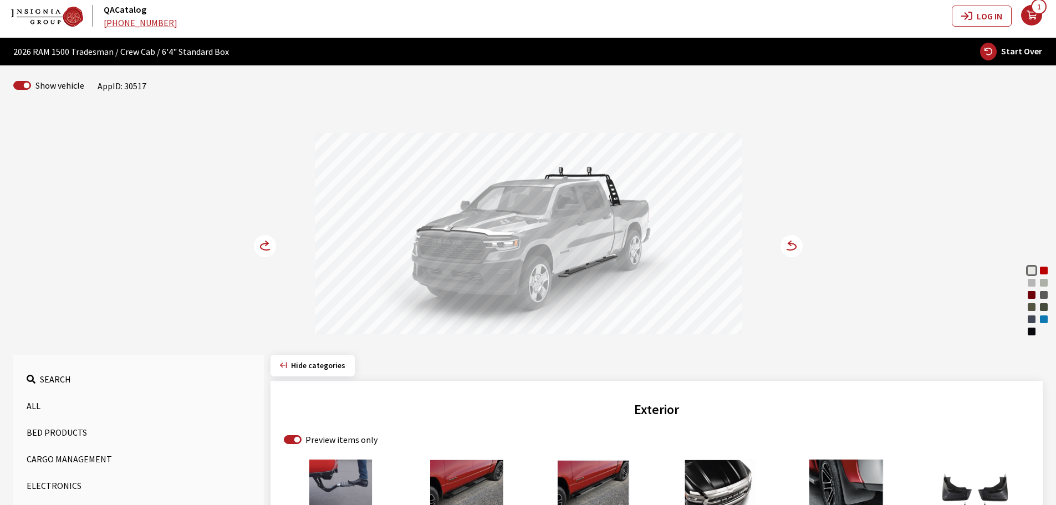
scroll to position [0, 0]
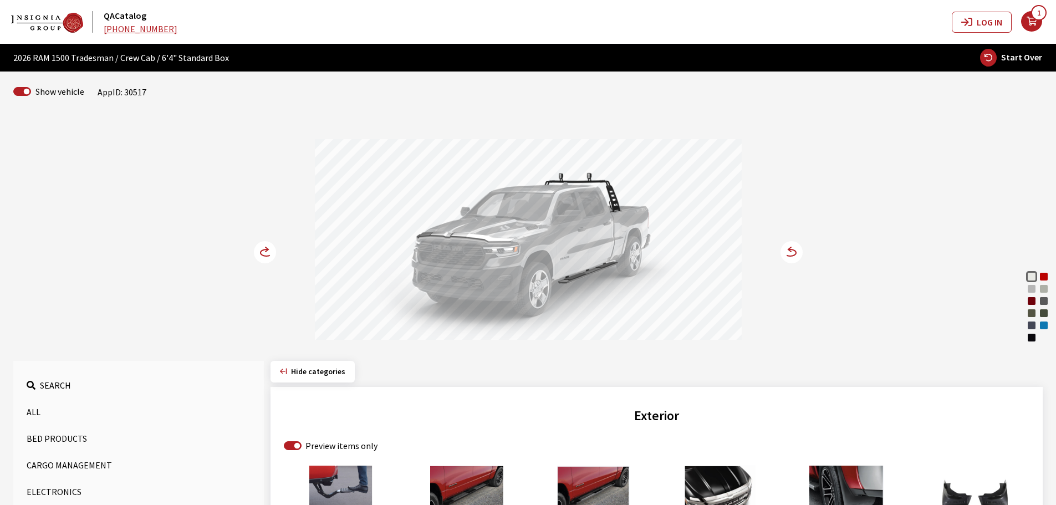
click at [260, 252] on circle at bounding box center [265, 252] width 22 height 22
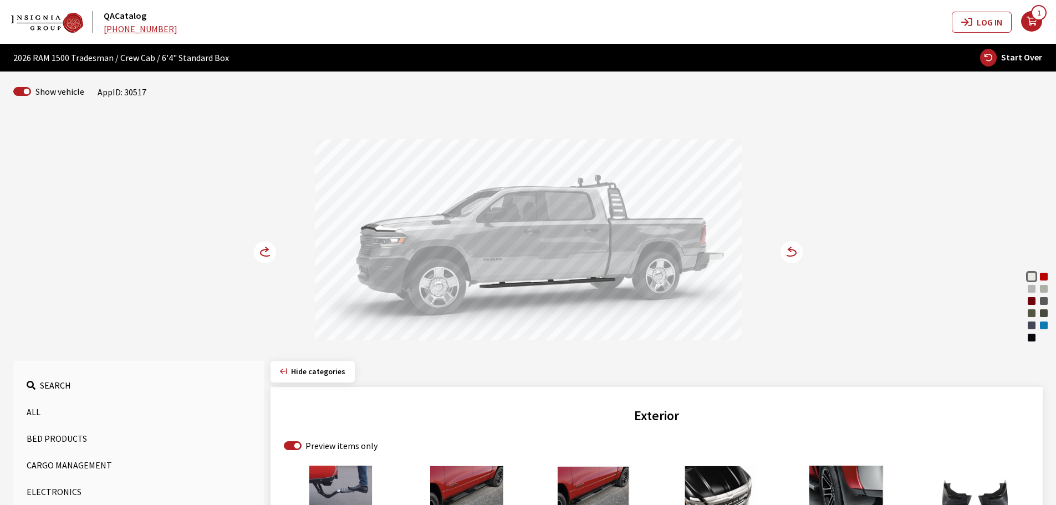
click at [260, 252] on circle at bounding box center [265, 252] width 22 height 22
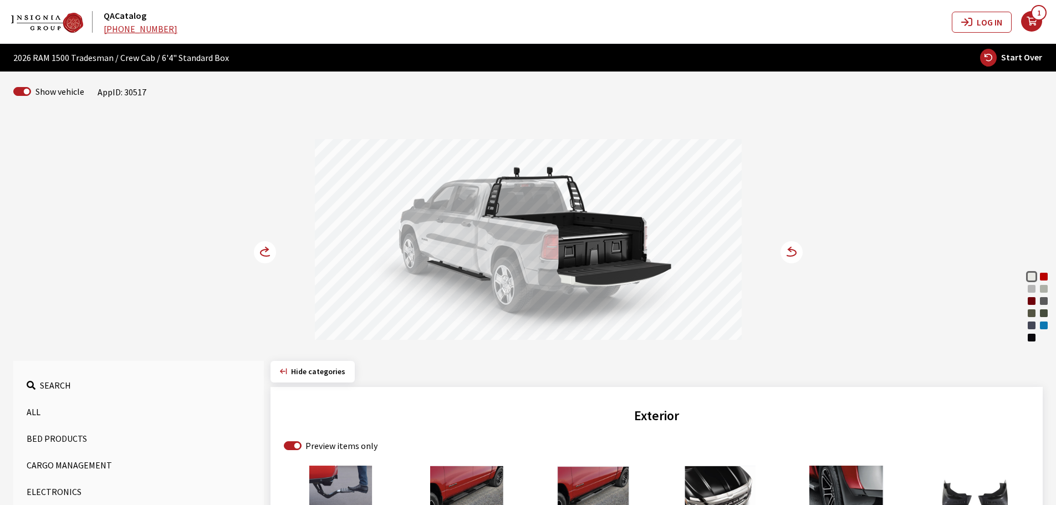
click at [260, 252] on circle at bounding box center [265, 252] width 22 height 22
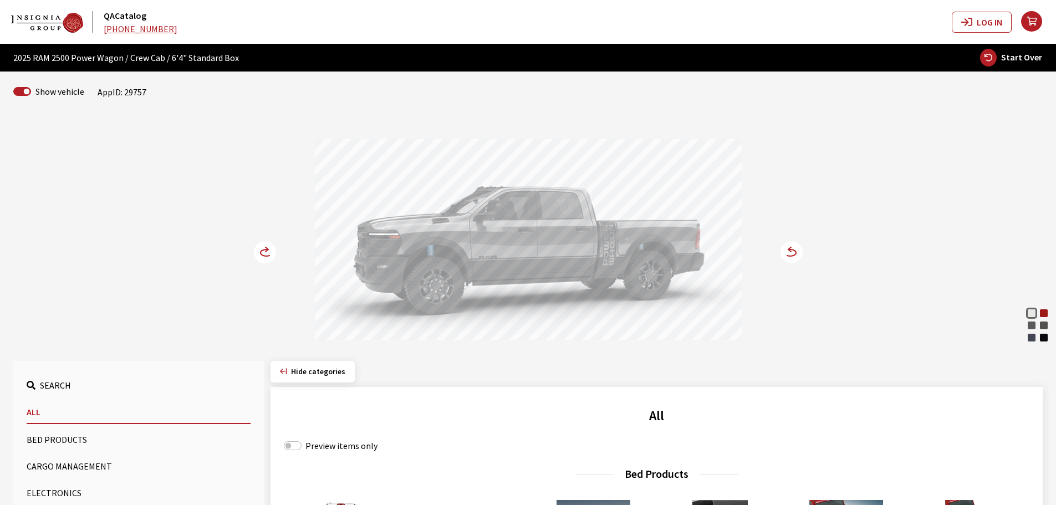
click at [262, 253] on circle at bounding box center [265, 252] width 22 height 22
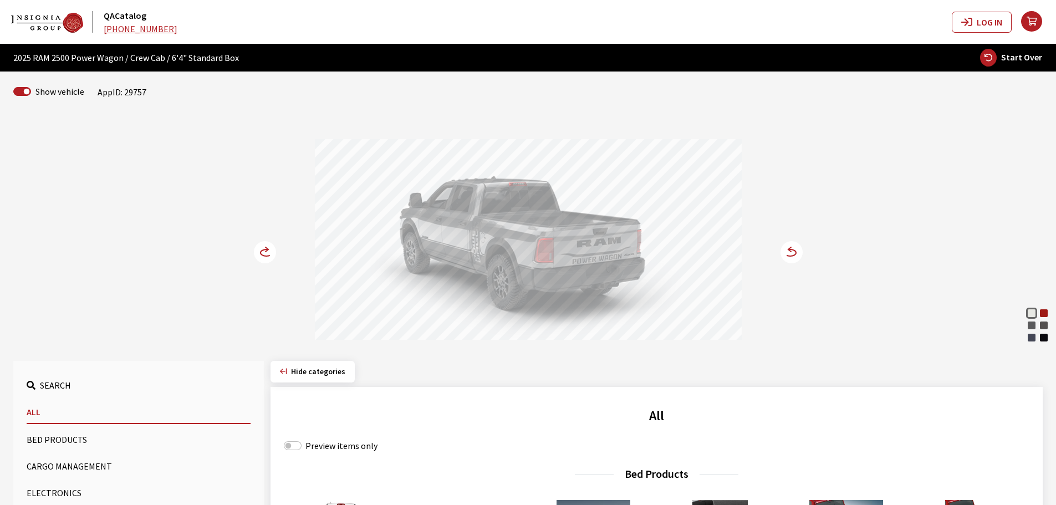
click at [262, 253] on circle at bounding box center [265, 252] width 22 height 22
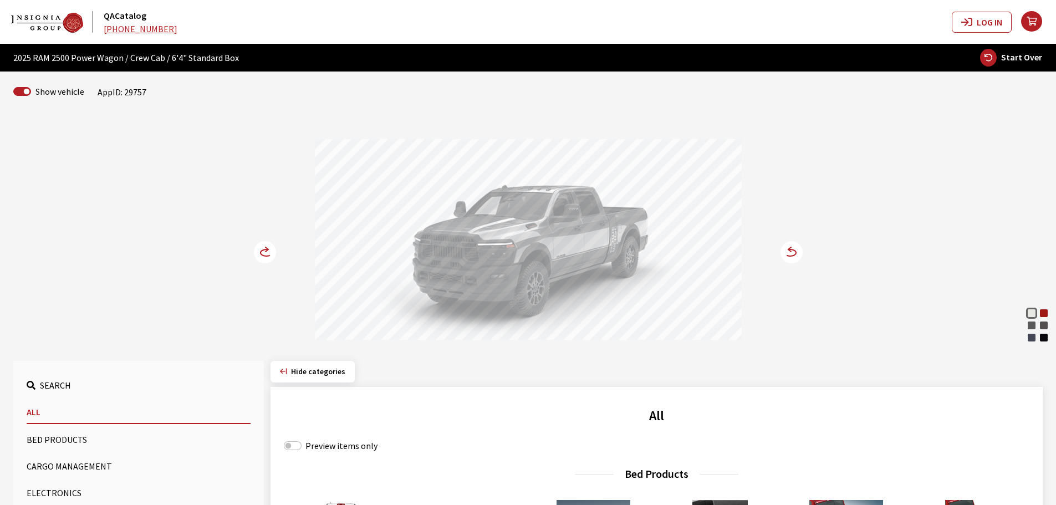
click at [262, 253] on circle at bounding box center [265, 252] width 22 height 22
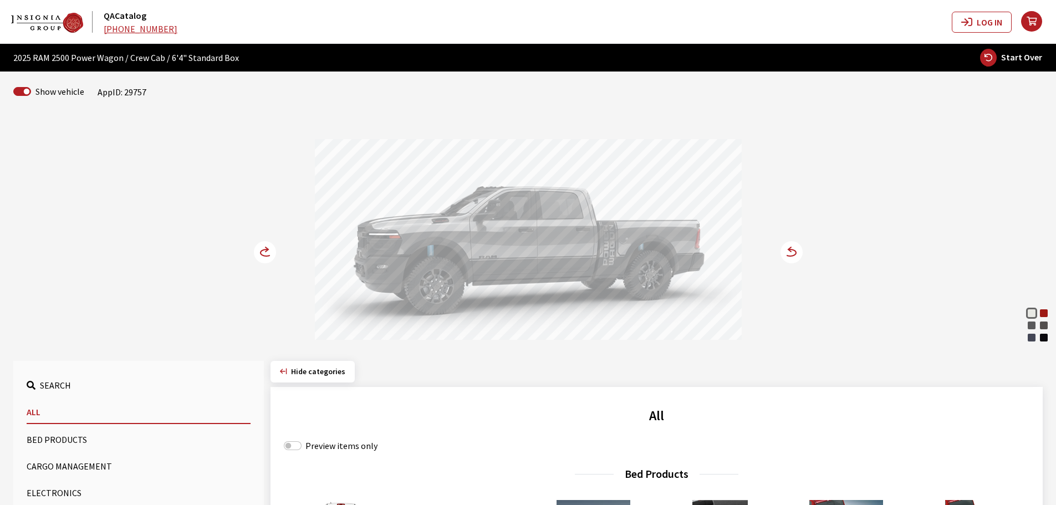
click at [262, 253] on circle at bounding box center [265, 252] width 22 height 22
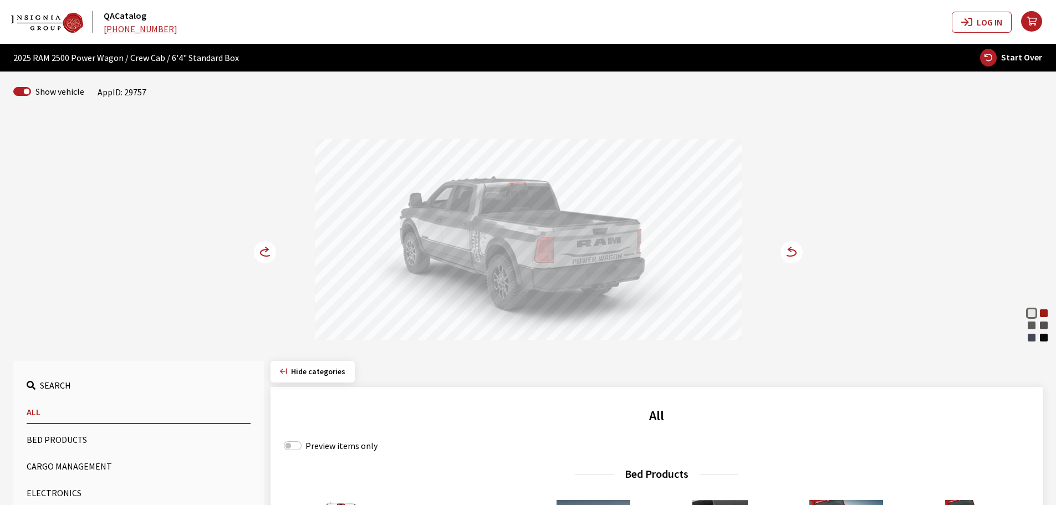
click at [44, 437] on button "Bed Products" at bounding box center [139, 439] width 224 height 22
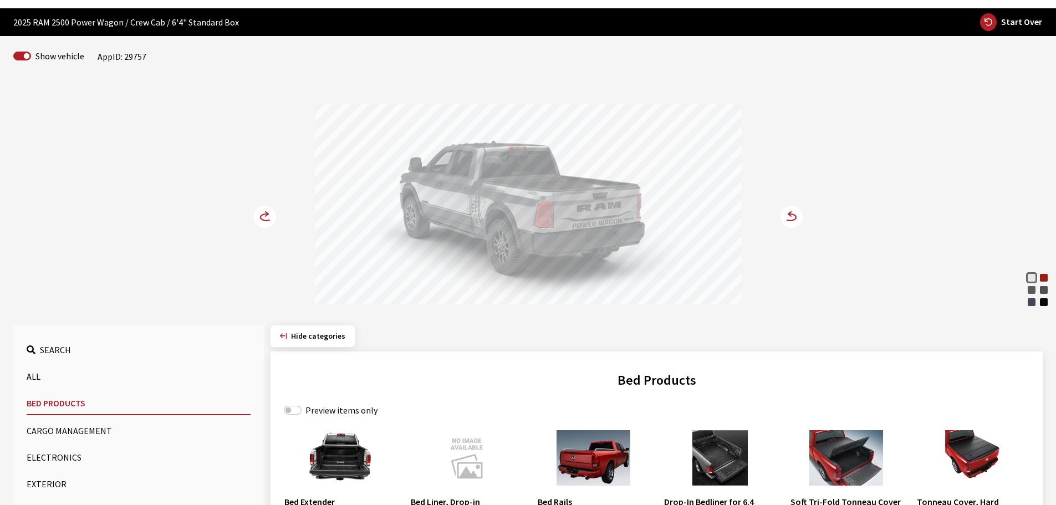
scroll to position [55, 0]
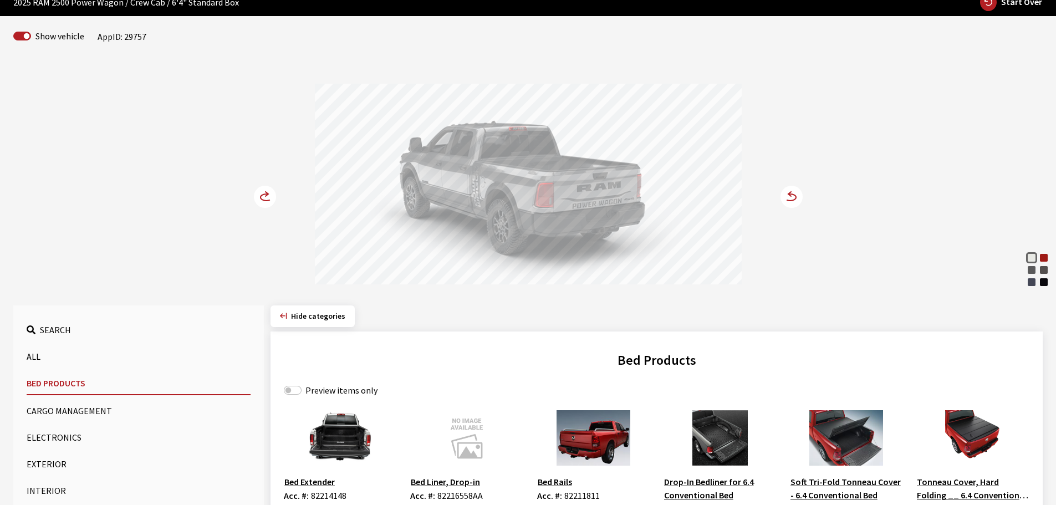
click at [314, 386] on label "Preview items only" at bounding box center [341, 390] width 72 height 13
click at [302, 386] on input "Preview items only" at bounding box center [293, 390] width 18 height 9
checkbox input "true"
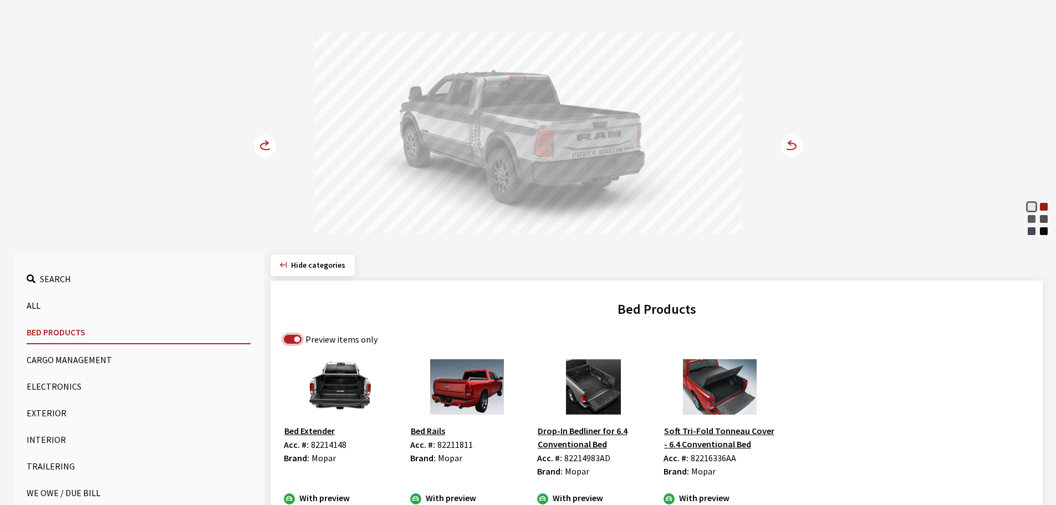
scroll to position [236, 0]
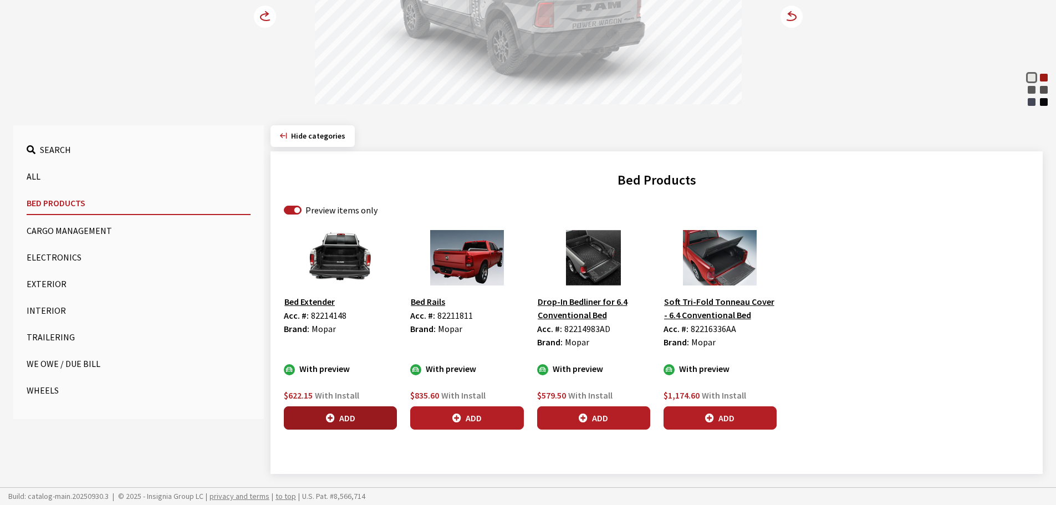
click at [358, 427] on button "Add" at bounding box center [340, 417] width 113 height 23
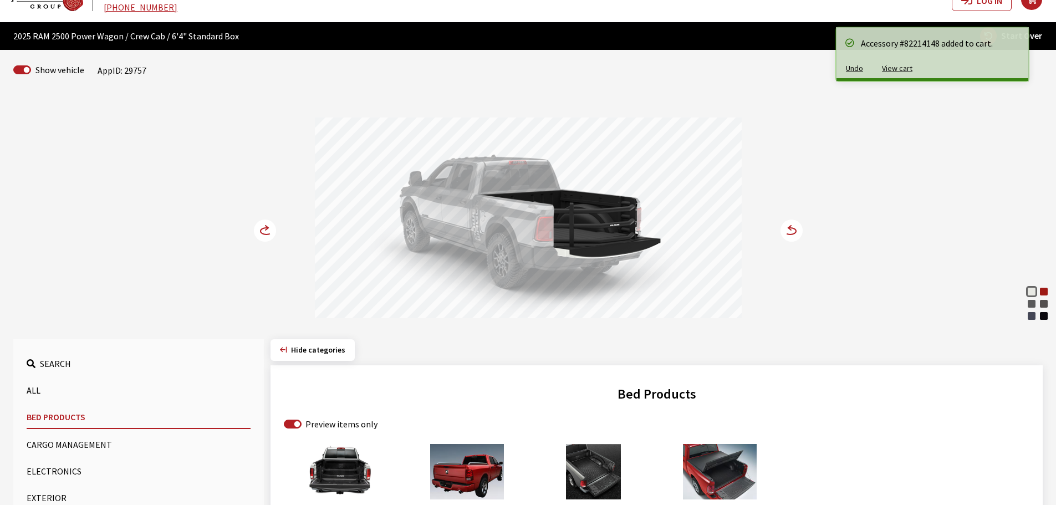
scroll to position [14, 0]
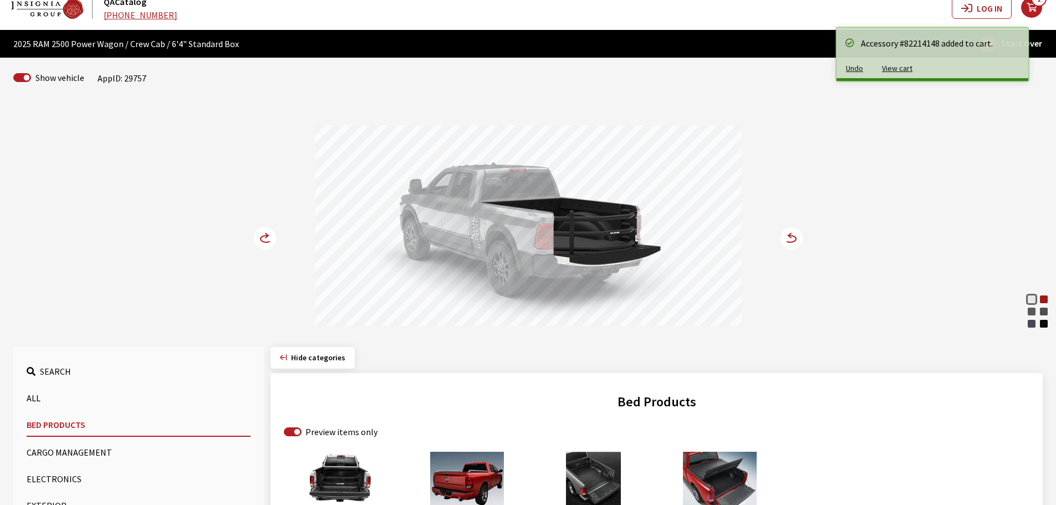
click at [264, 232] on circle at bounding box center [265, 238] width 22 height 22
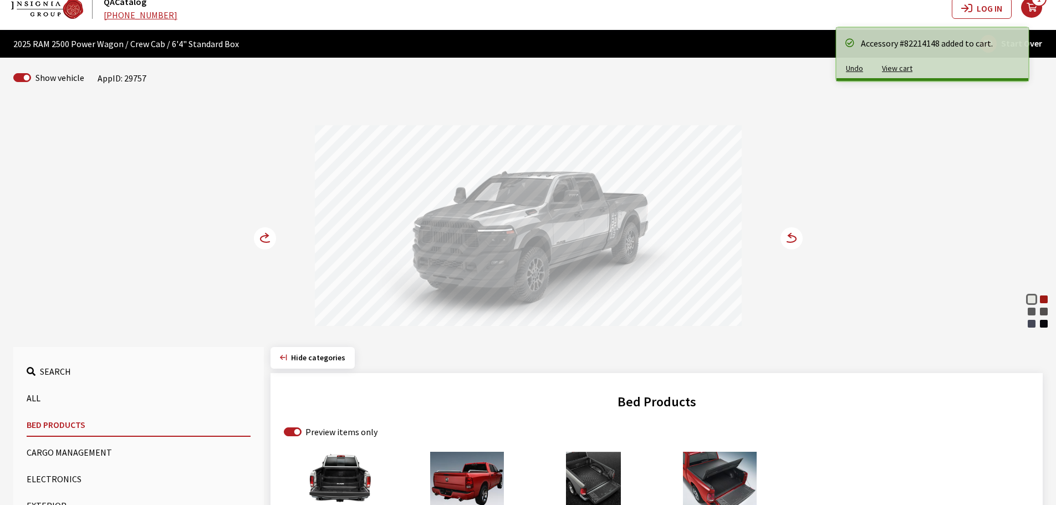
click at [264, 232] on circle at bounding box center [265, 238] width 22 height 22
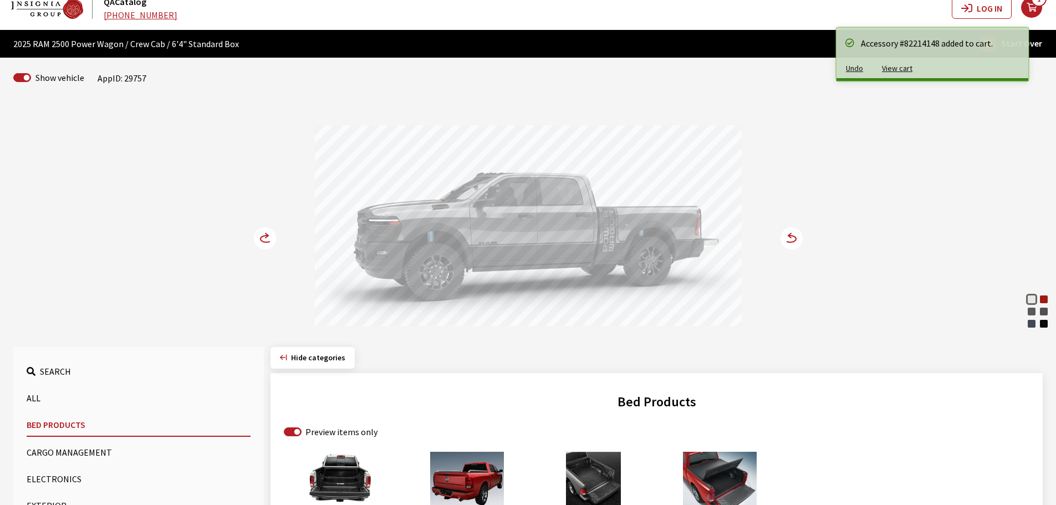
click at [264, 232] on circle at bounding box center [265, 238] width 22 height 22
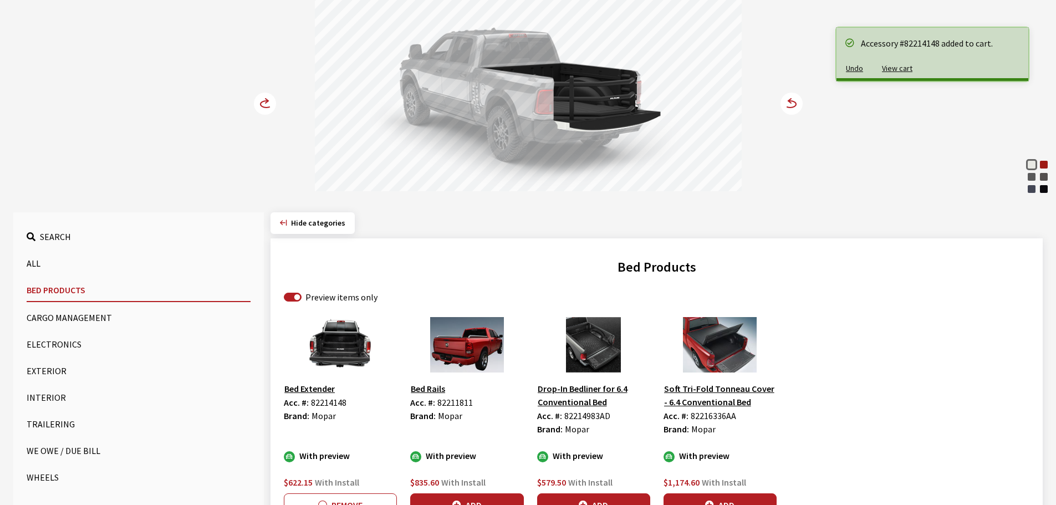
scroll to position [180, 0]
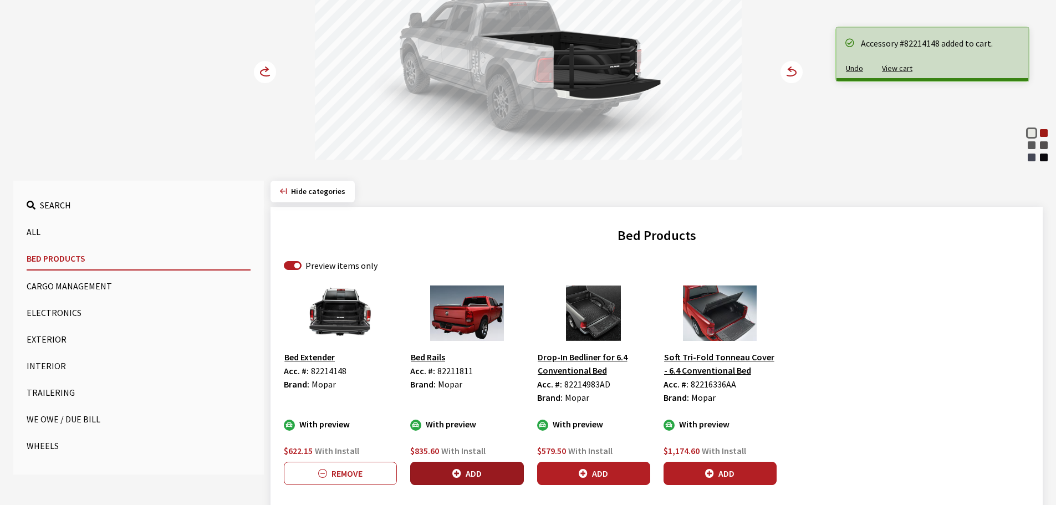
click at [479, 469] on button "Add" at bounding box center [466, 473] width 113 height 23
click at [258, 73] on circle at bounding box center [265, 72] width 22 height 22
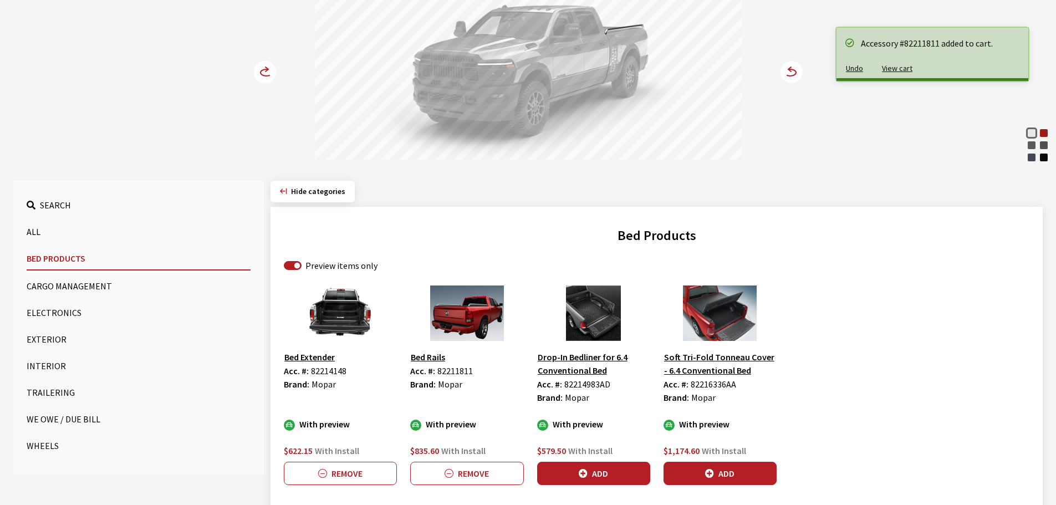
click at [258, 73] on circle at bounding box center [265, 72] width 22 height 22
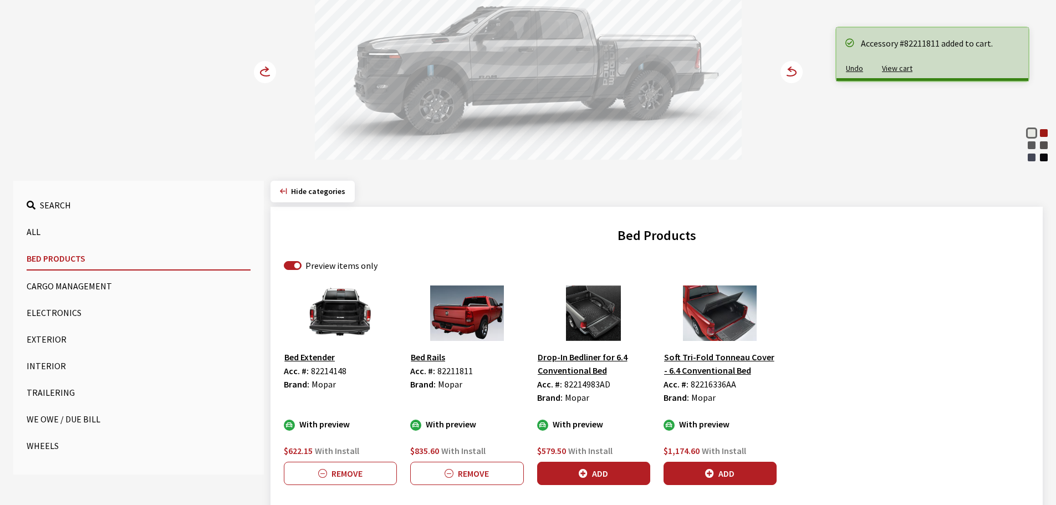
click at [258, 72] on circle at bounding box center [265, 72] width 22 height 22
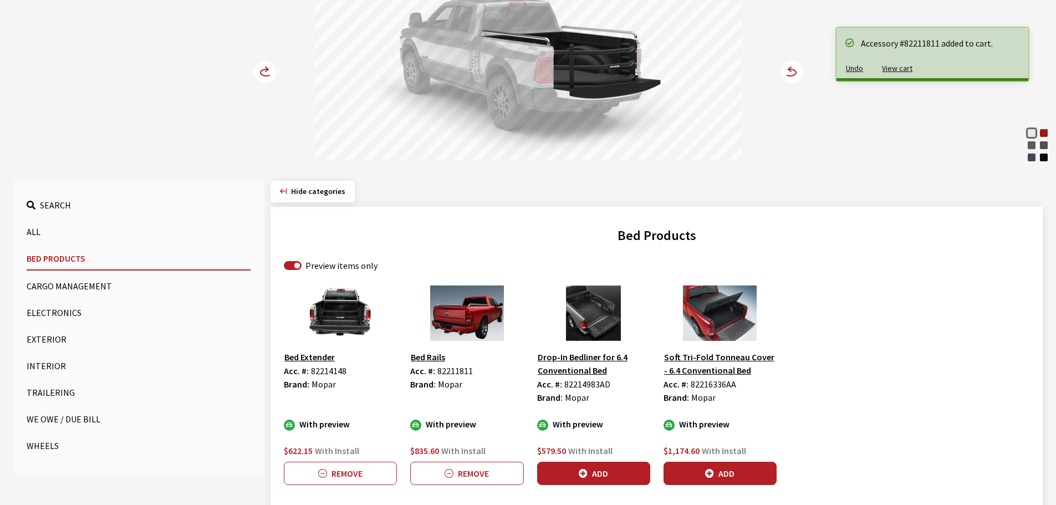
click at [1043, 134] on div "Flame Red" at bounding box center [1043, 132] width 11 height 11
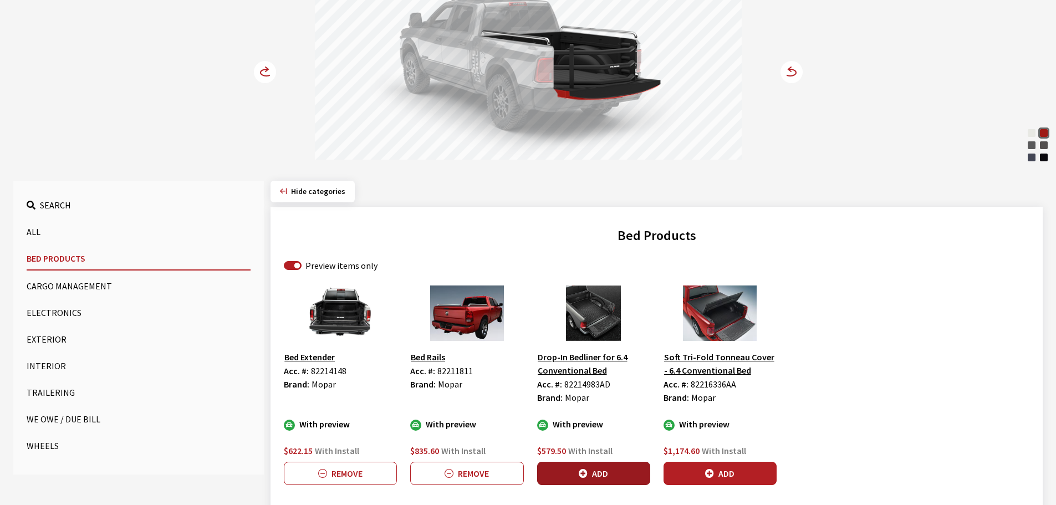
click at [596, 472] on button "Add" at bounding box center [593, 473] width 113 height 23
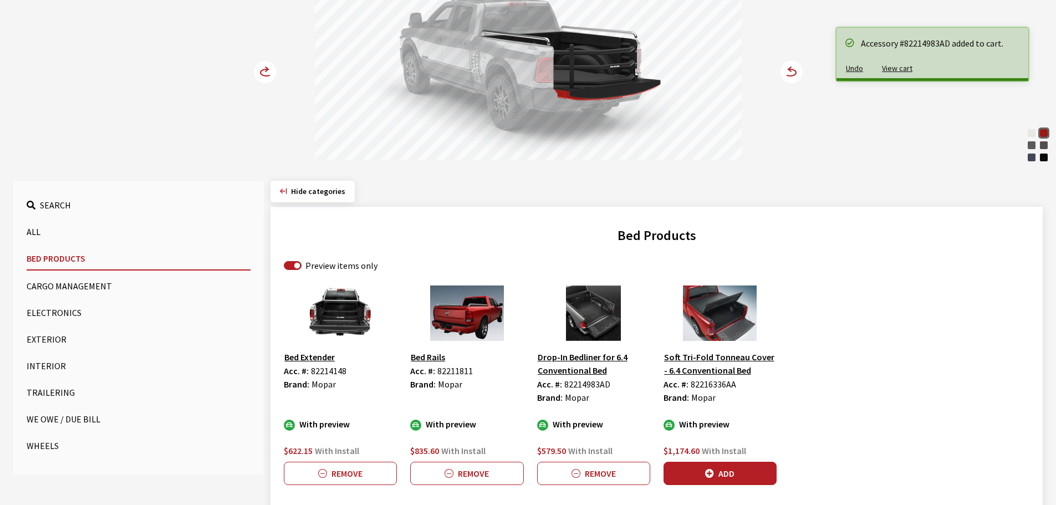
click at [62, 287] on button "Cargo Management" at bounding box center [139, 286] width 224 height 22
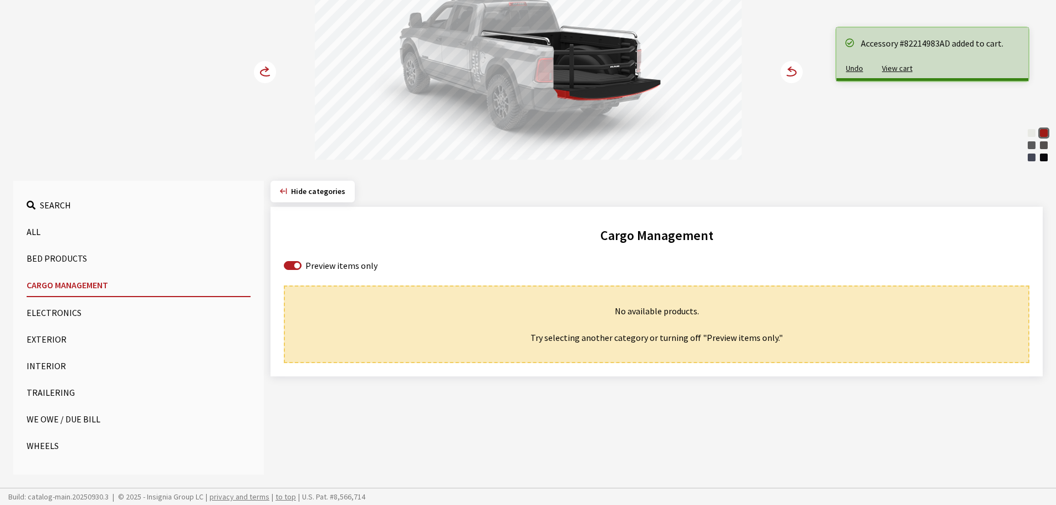
click at [48, 342] on button "Exterior" at bounding box center [139, 339] width 224 height 22
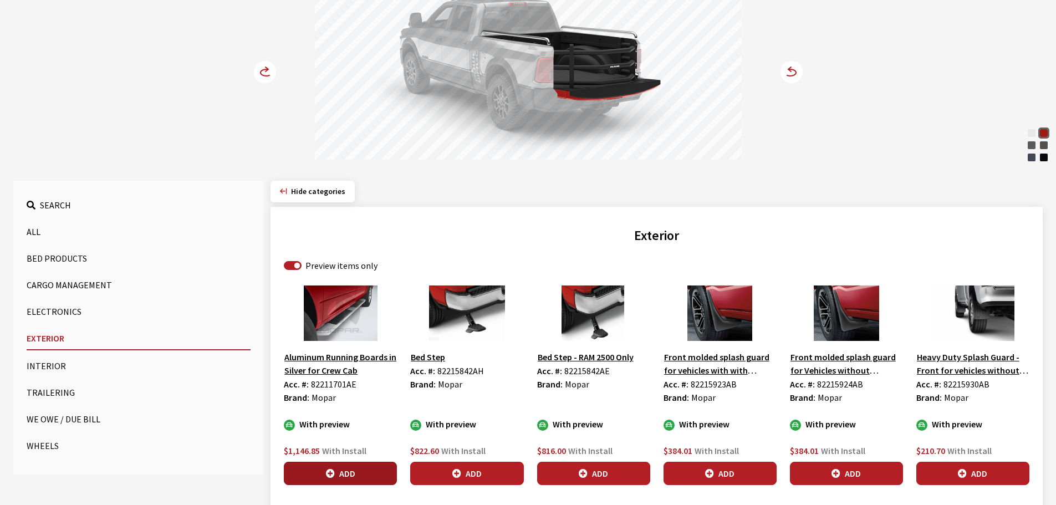
click at [338, 472] on button "Add" at bounding box center [340, 473] width 113 height 23
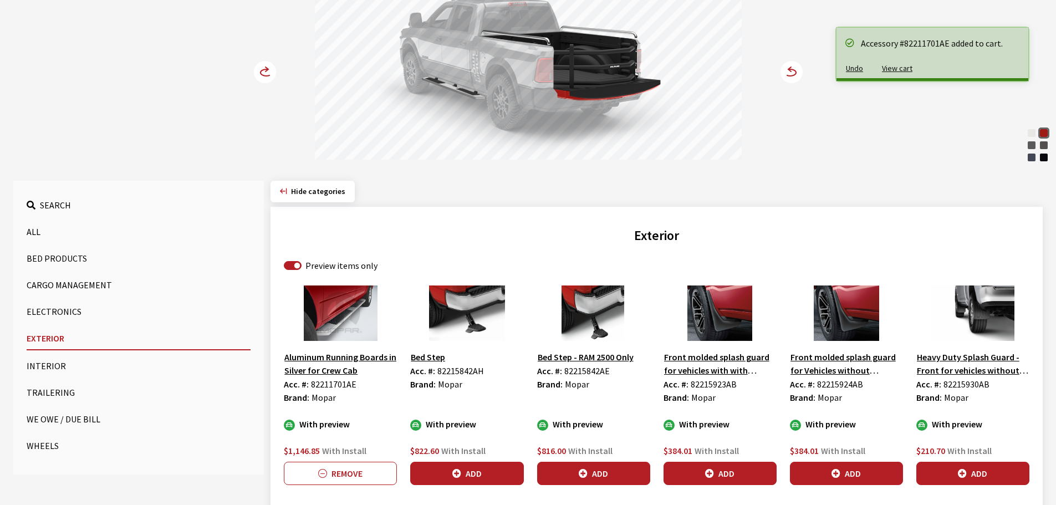
click at [260, 65] on circle at bounding box center [265, 72] width 22 height 22
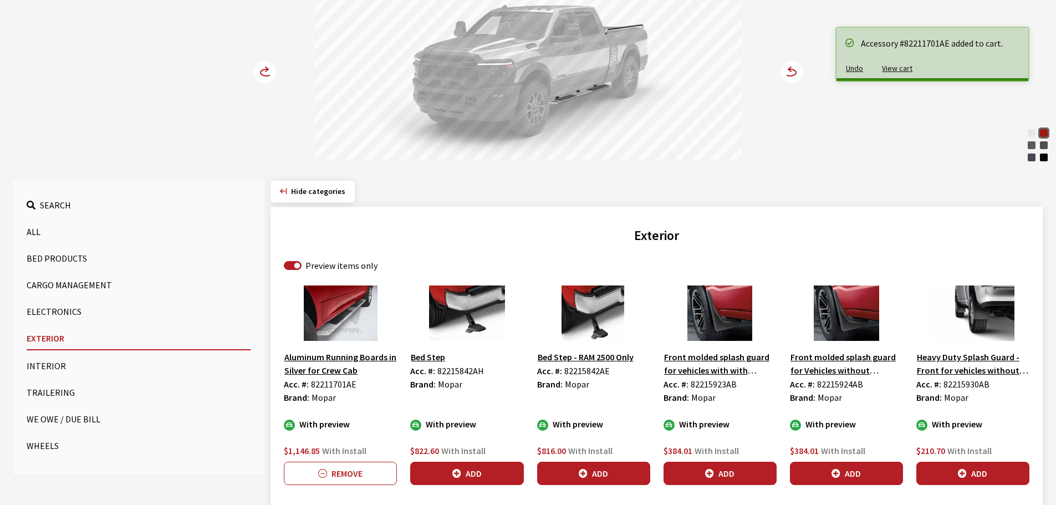
click at [260, 65] on circle at bounding box center [265, 72] width 22 height 22
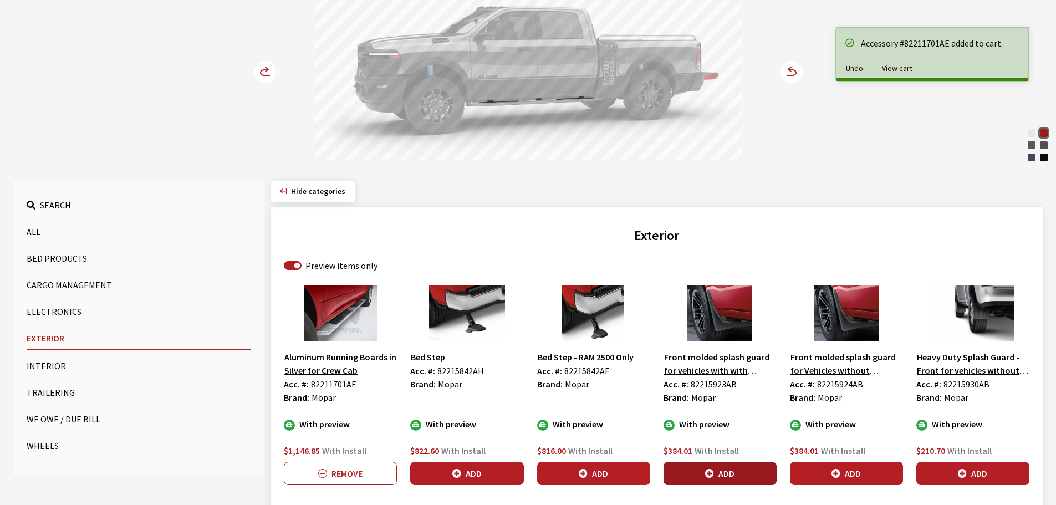
click at [718, 470] on button "Add" at bounding box center [719, 473] width 113 height 23
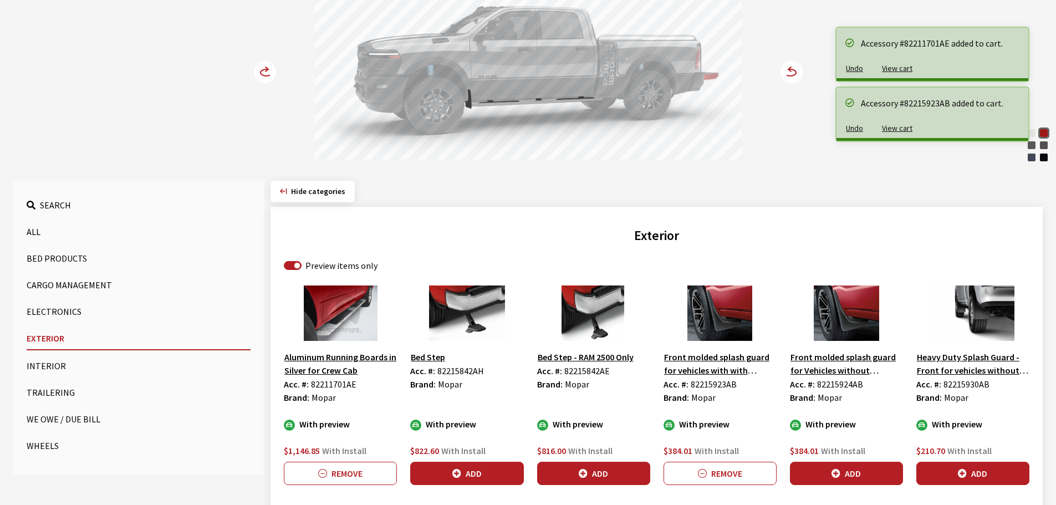
click at [265, 66] on circle at bounding box center [265, 72] width 22 height 22
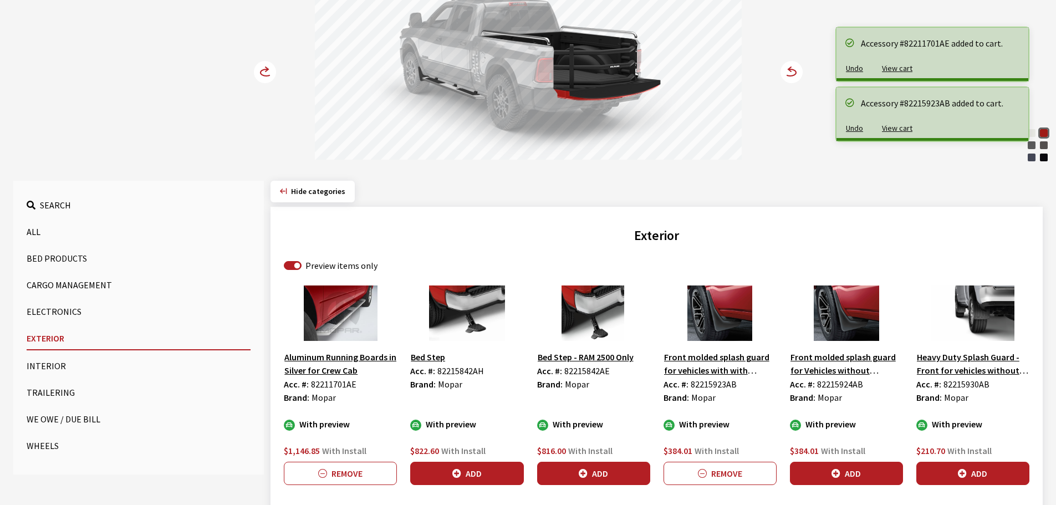
click at [265, 66] on circle at bounding box center [265, 72] width 22 height 22
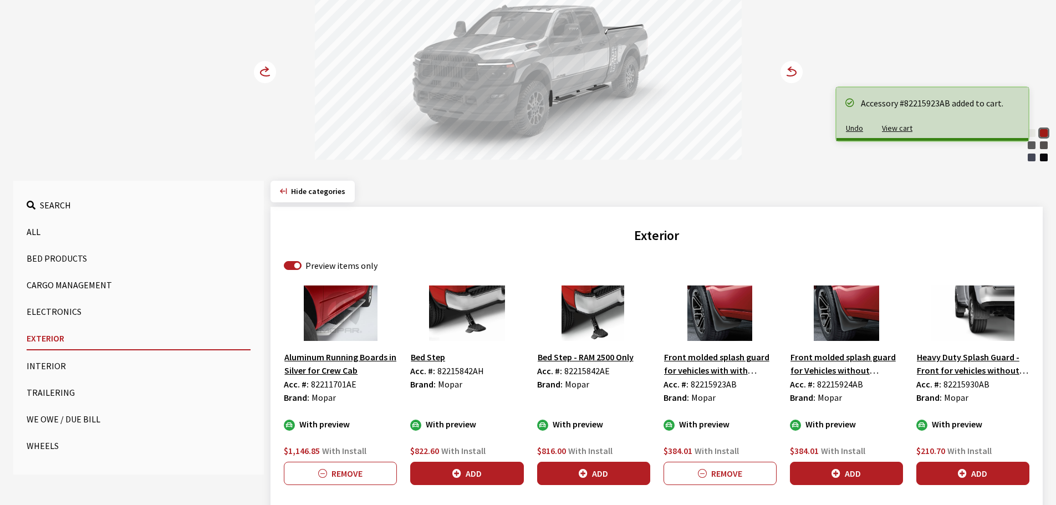
click at [265, 66] on circle at bounding box center [265, 72] width 22 height 22
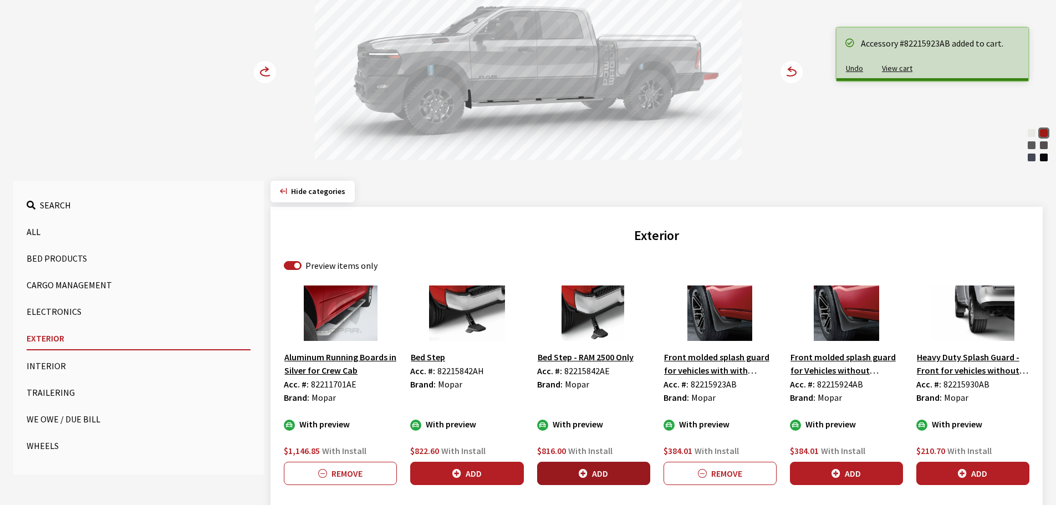
click at [632, 471] on button "Add" at bounding box center [593, 473] width 113 height 23
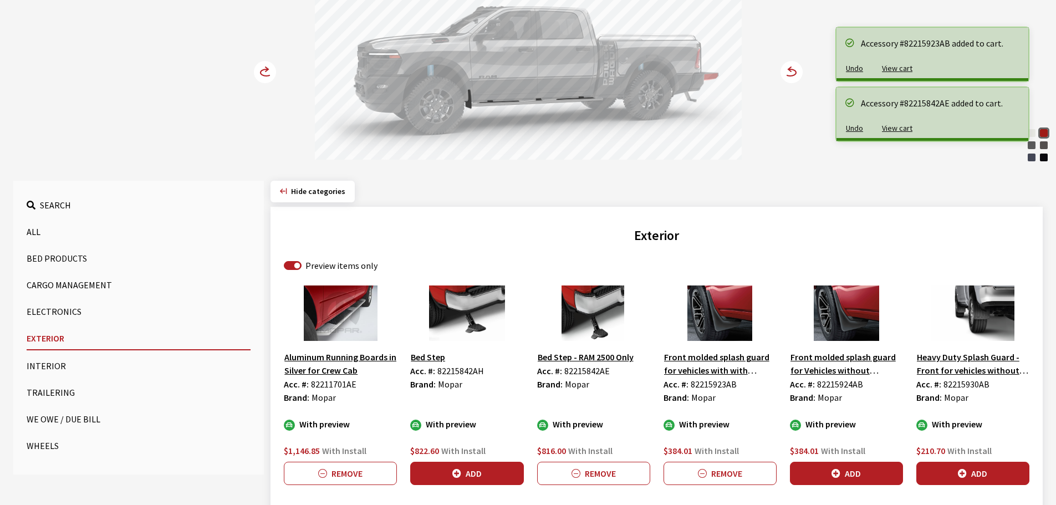
click at [267, 65] on circle at bounding box center [265, 72] width 22 height 22
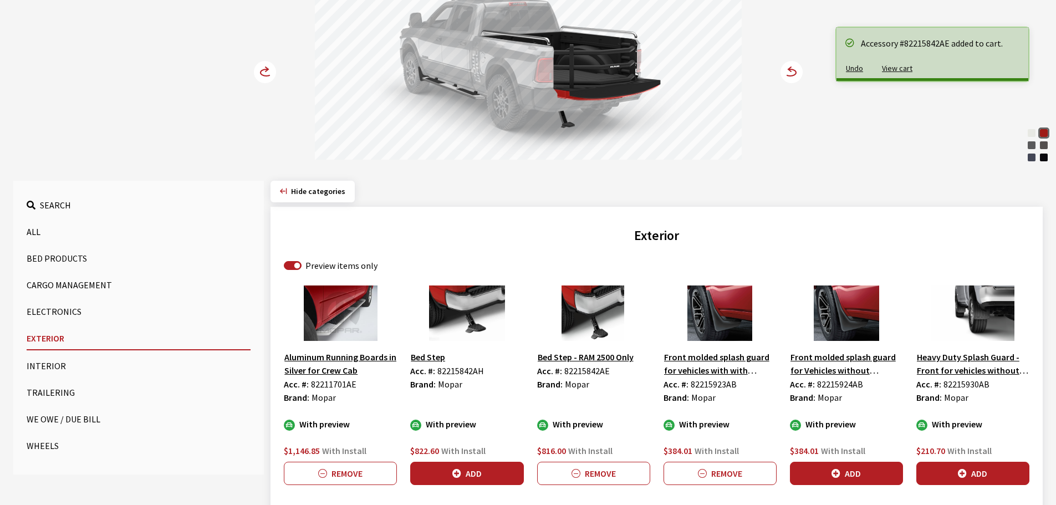
click at [267, 65] on circle at bounding box center [265, 72] width 22 height 22
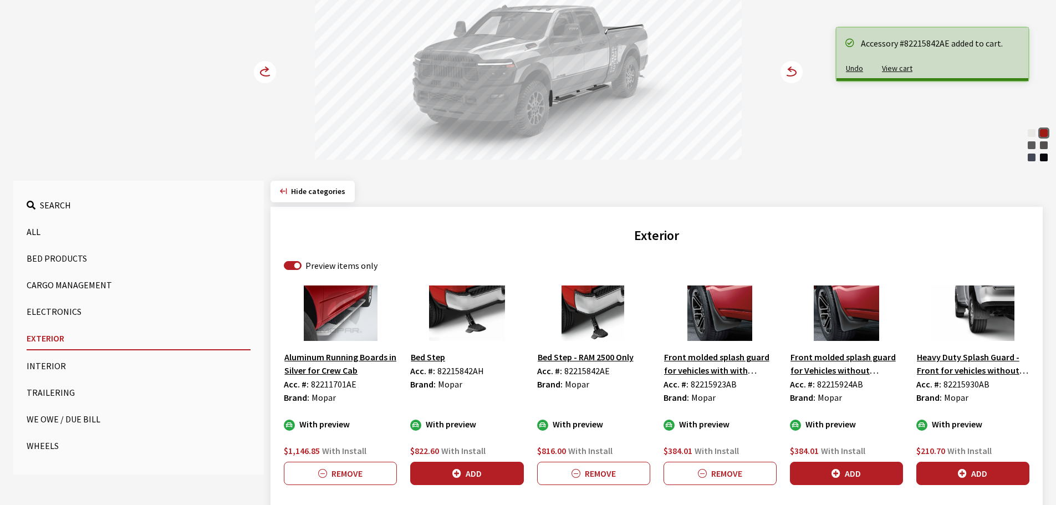
click at [267, 65] on circle at bounding box center [265, 72] width 22 height 22
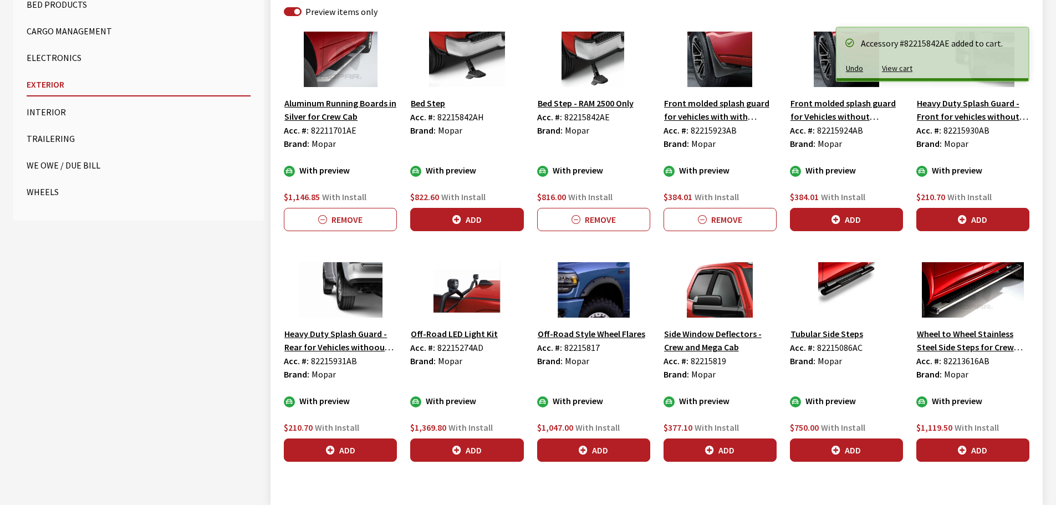
scroll to position [466, 0]
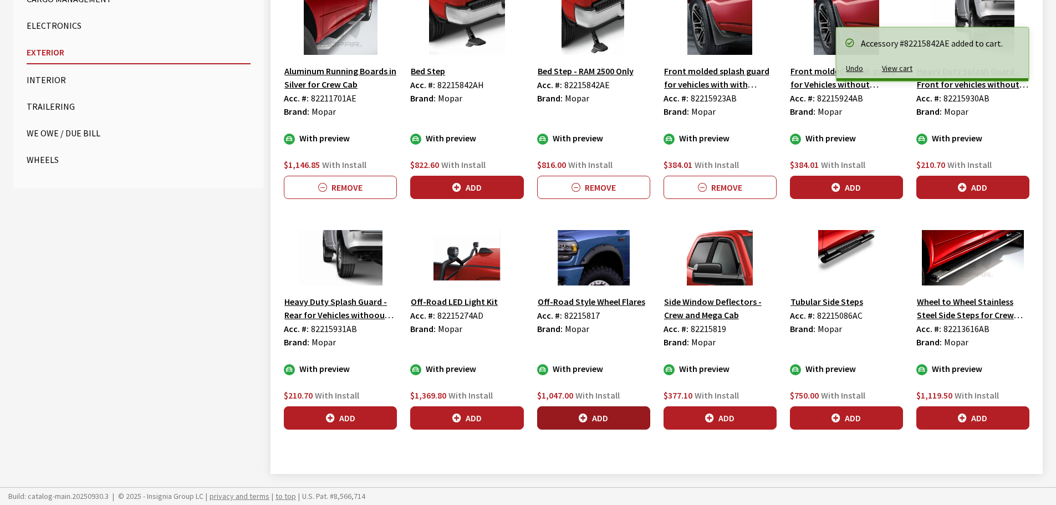
click at [601, 418] on button "Add" at bounding box center [593, 417] width 113 height 23
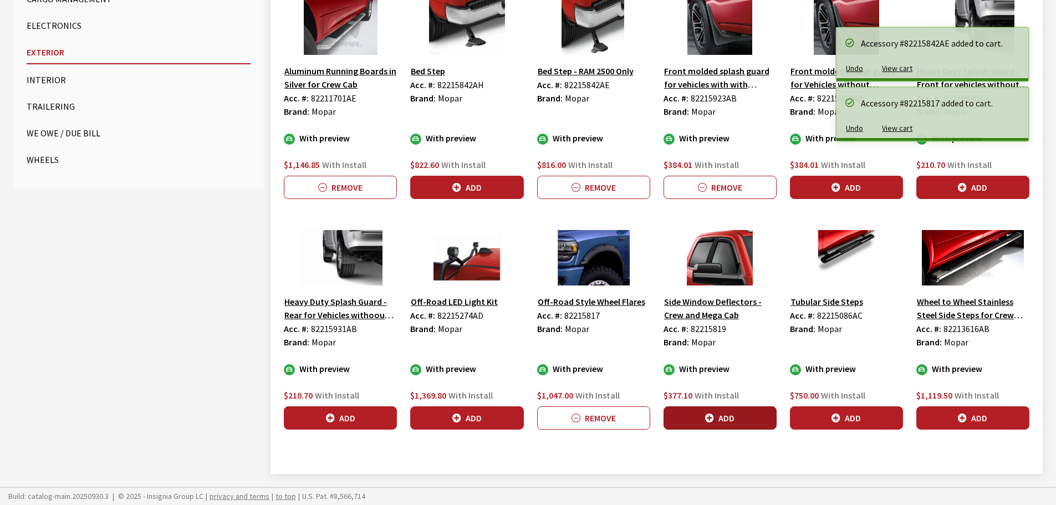
click at [726, 413] on button "Add" at bounding box center [719, 417] width 113 height 23
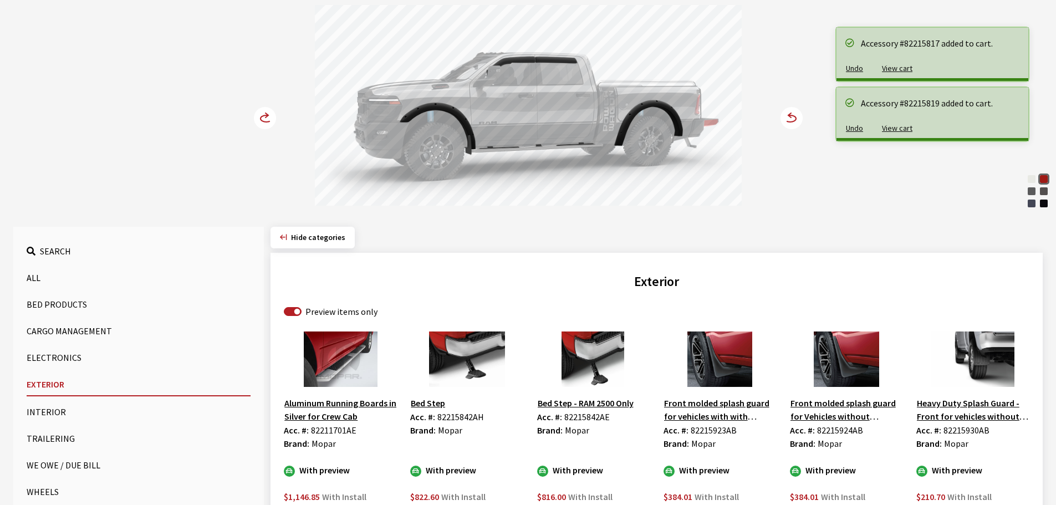
scroll to position [134, 0]
click at [262, 119] on circle at bounding box center [265, 119] width 22 height 22
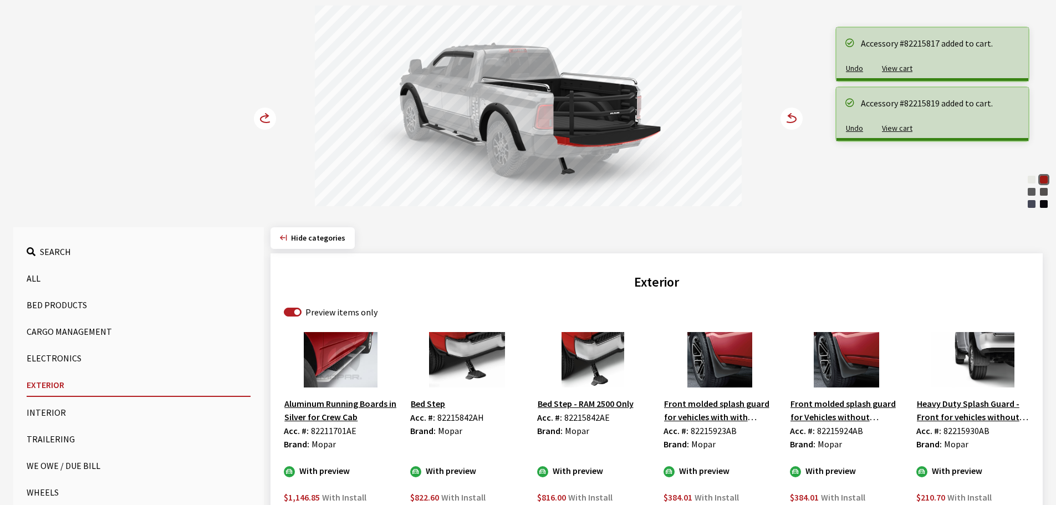
click at [262, 119] on circle at bounding box center [265, 119] width 22 height 22
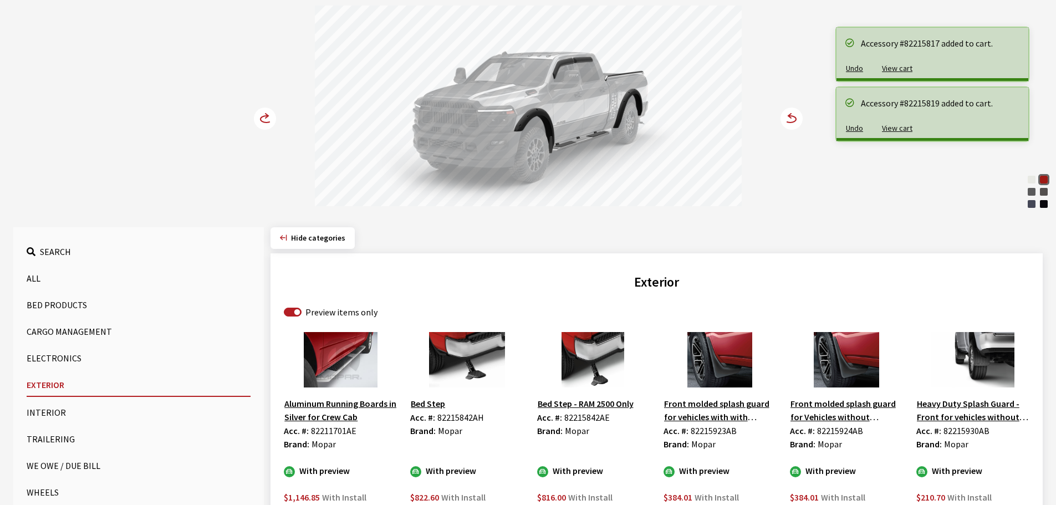
click at [262, 119] on circle at bounding box center [265, 119] width 22 height 22
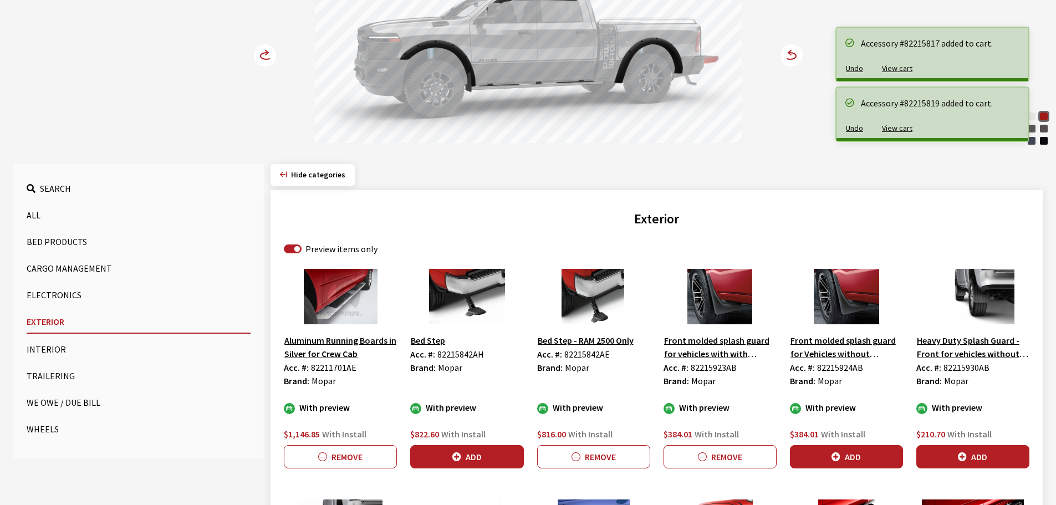
scroll to position [355, 0]
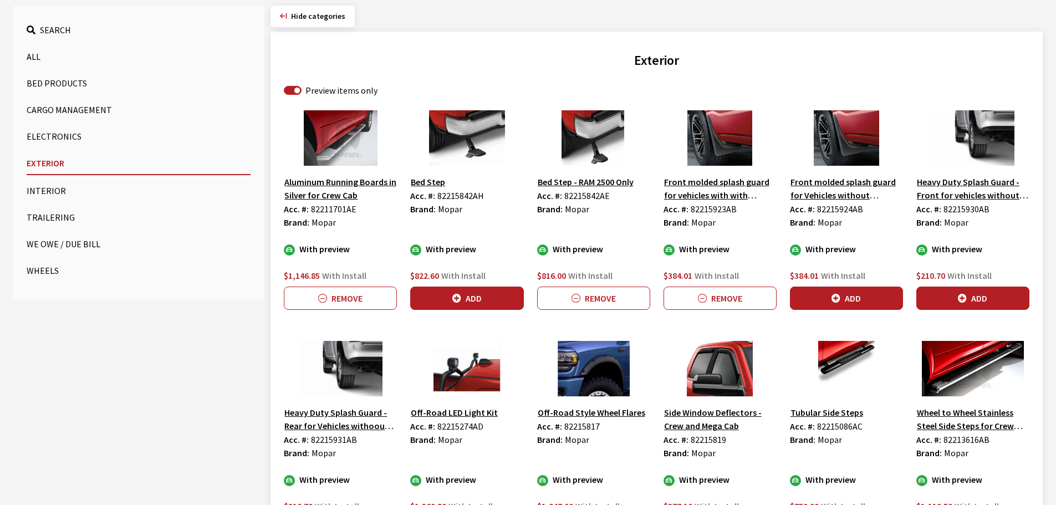
click at [42, 266] on button "Wheels" at bounding box center [139, 270] width 224 height 22
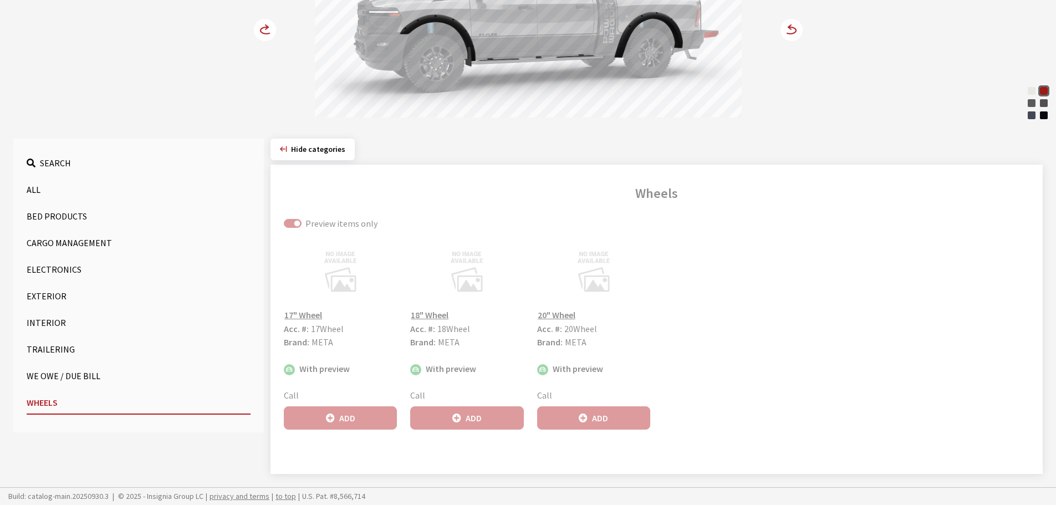
scroll to position [222, 0]
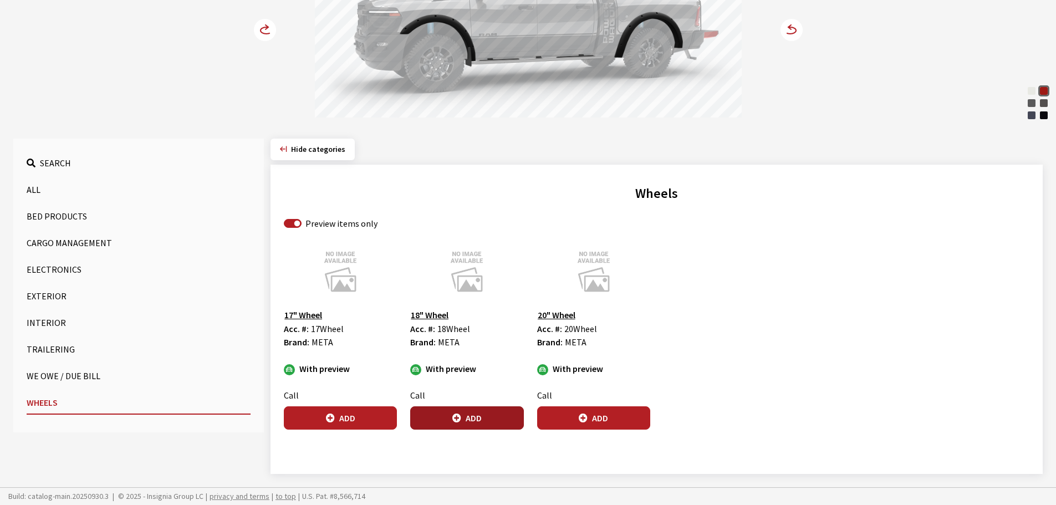
click at [458, 421] on icon "button" at bounding box center [456, 418] width 9 height 9
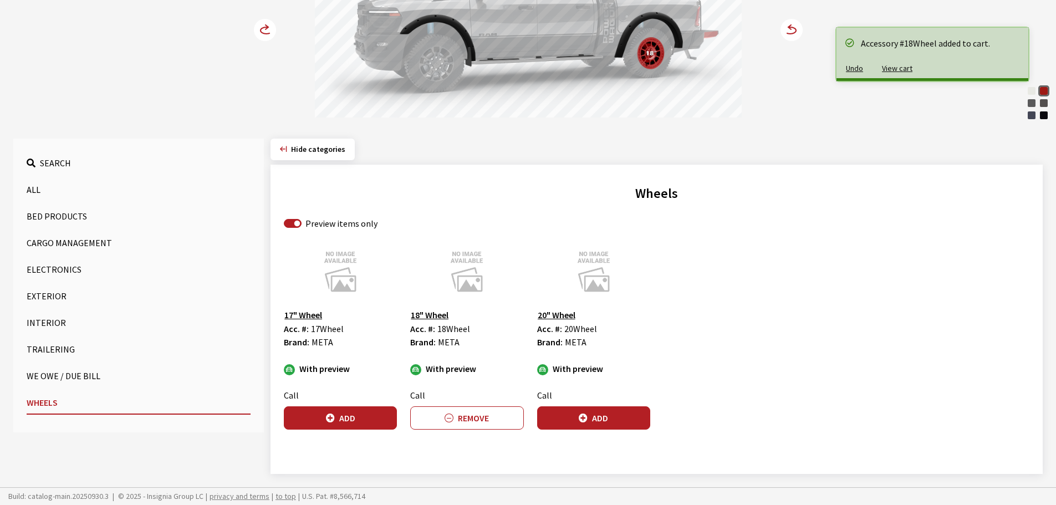
click at [262, 32] on icon at bounding box center [267, 30] width 12 height 7
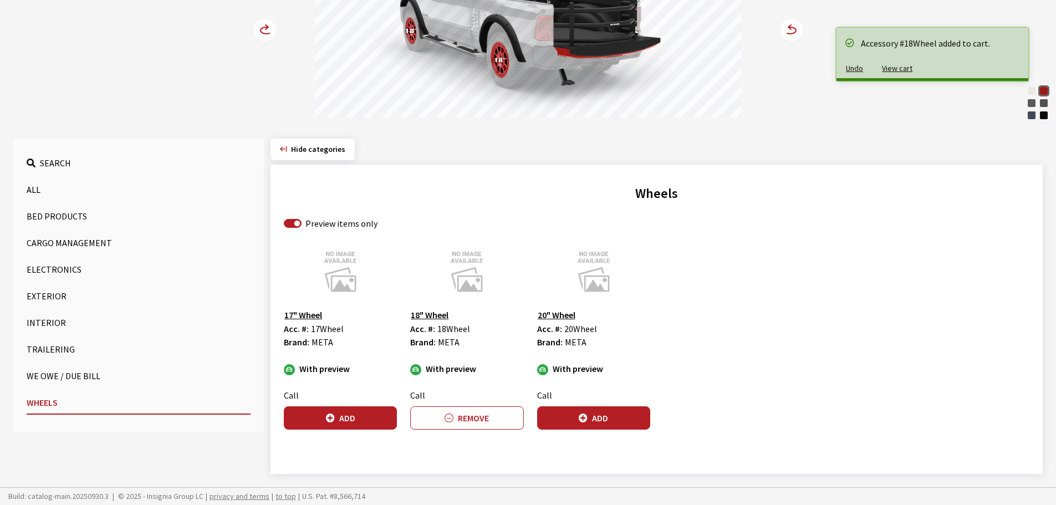
click at [262, 32] on icon at bounding box center [267, 30] width 12 height 7
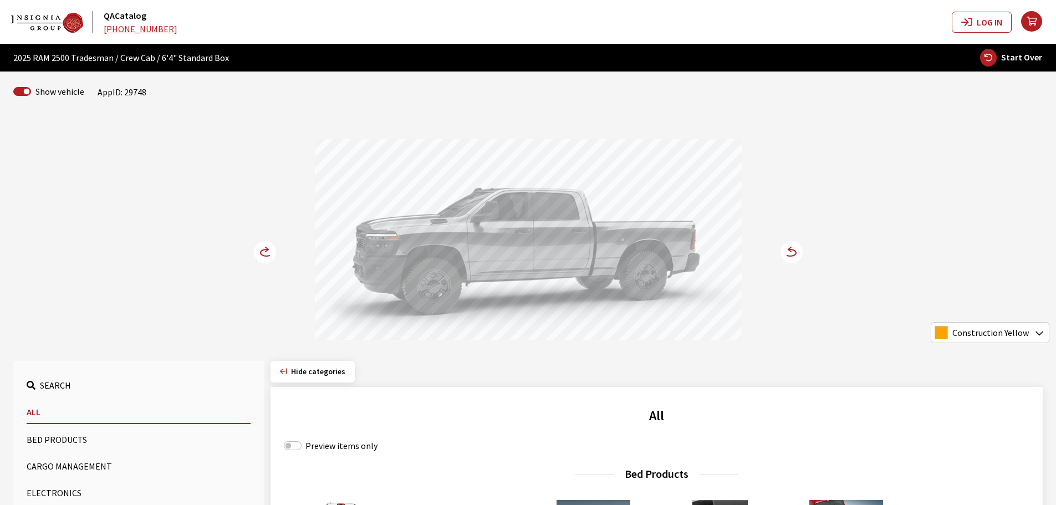
click at [59, 437] on button "Bed Products" at bounding box center [139, 439] width 224 height 22
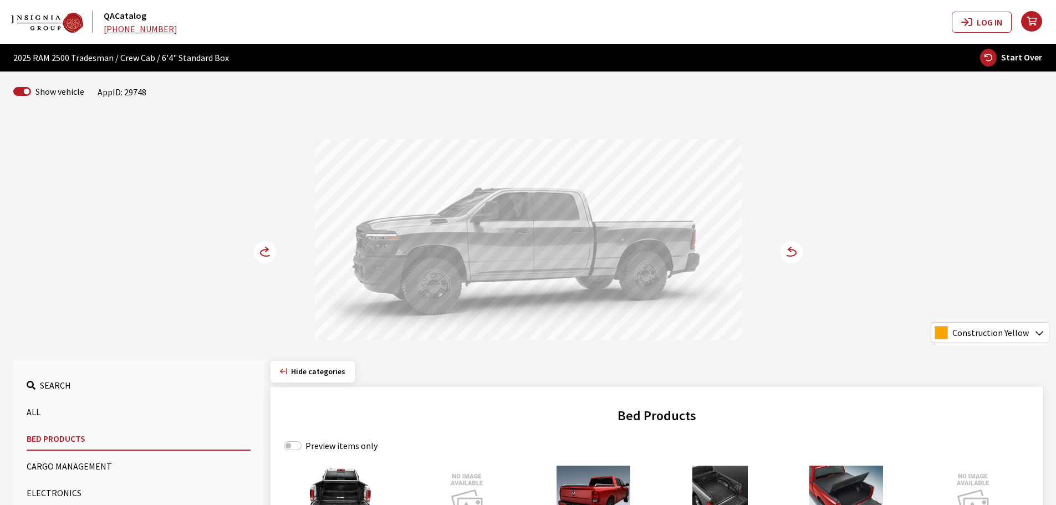
click at [264, 248] on circle at bounding box center [265, 252] width 22 height 22
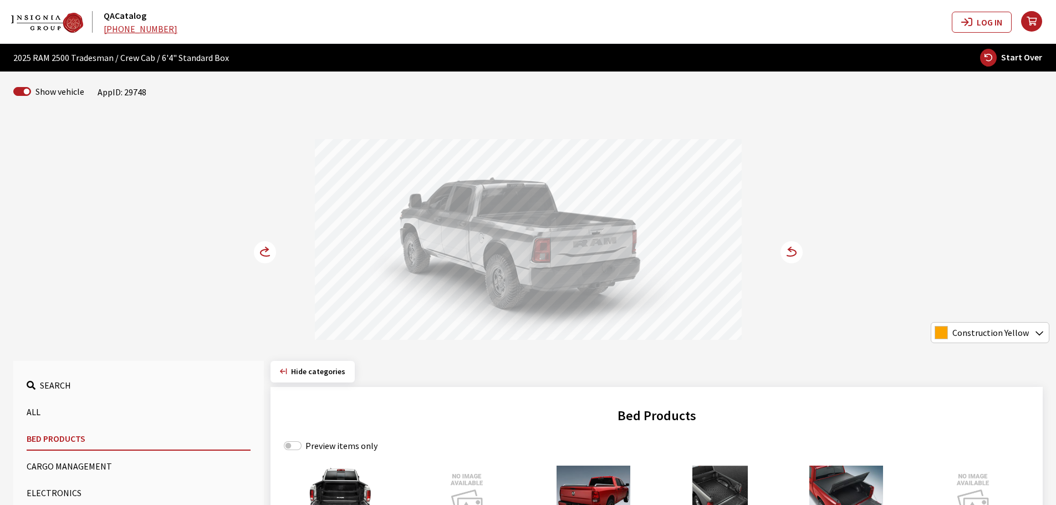
click at [264, 248] on circle at bounding box center [265, 252] width 22 height 22
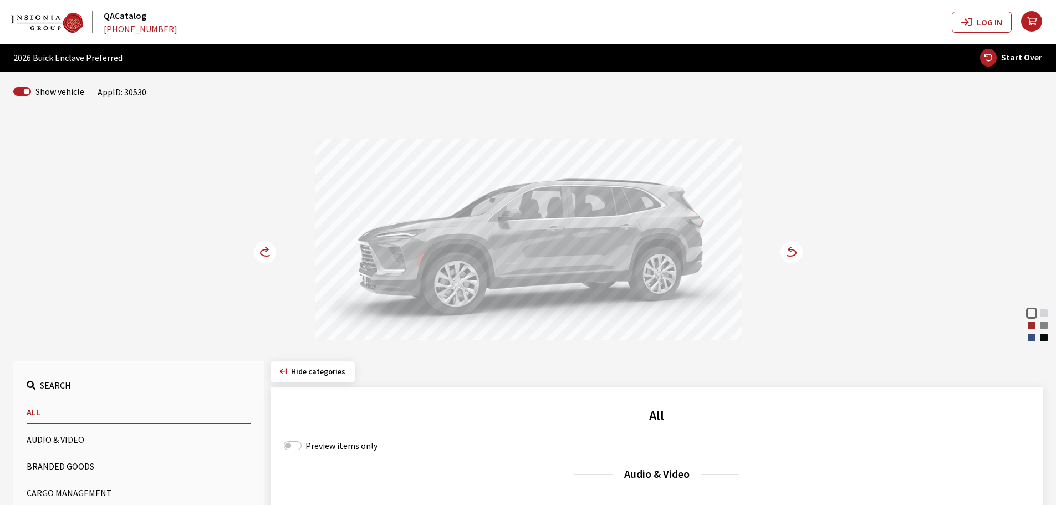
click at [1030, 327] on div "Cherry Red Tintcoat" at bounding box center [1031, 325] width 11 height 11
click at [275, 239] on div "Summit White Iridescent Pearl Tricoat Cherry Red Tintcoat Moonstone Gray Metall…" at bounding box center [528, 230] width 732 height 226
click at [266, 251] on icon at bounding box center [266, 249] width 3 height 4
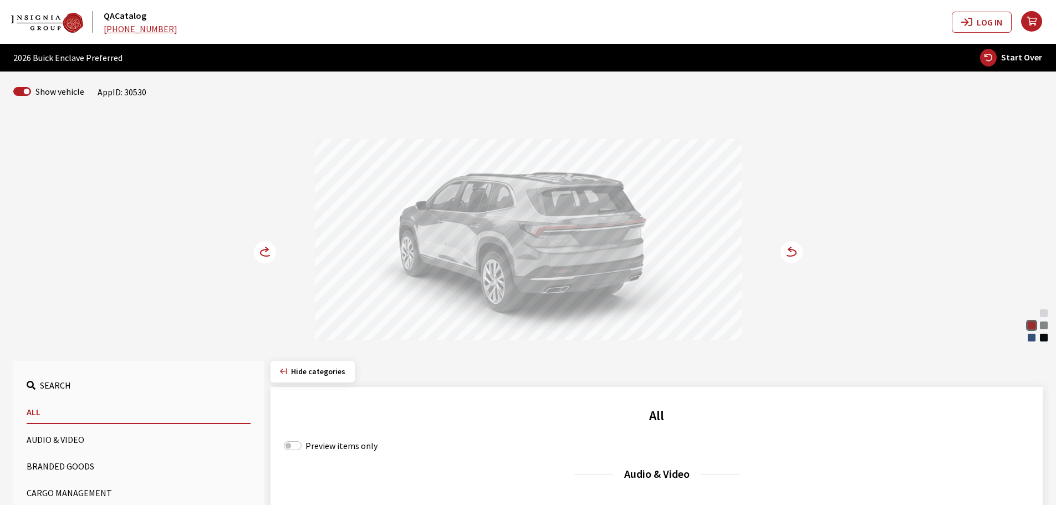
click at [266, 251] on icon at bounding box center [266, 249] width 3 height 4
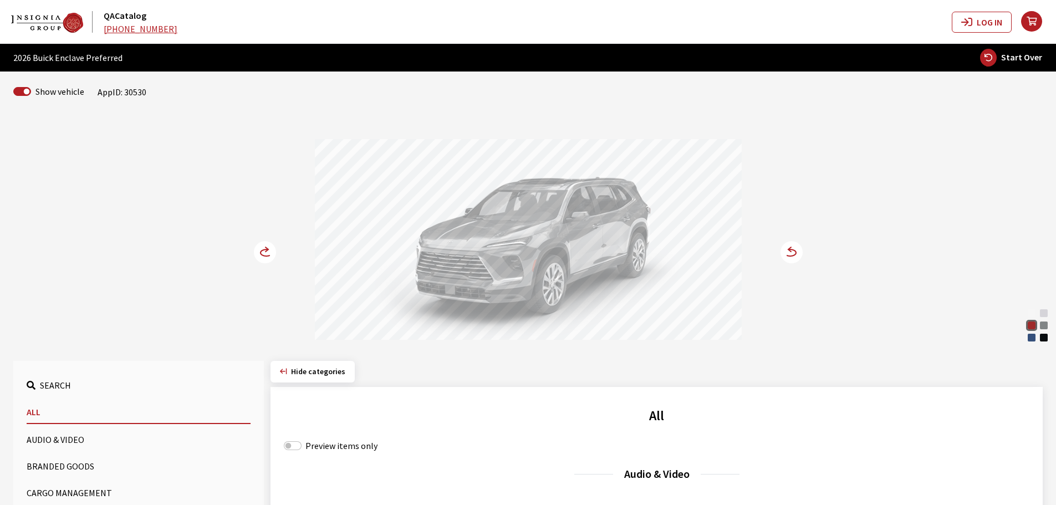
click at [256, 250] on circle at bounding box center [265, 252] width 22 height 22
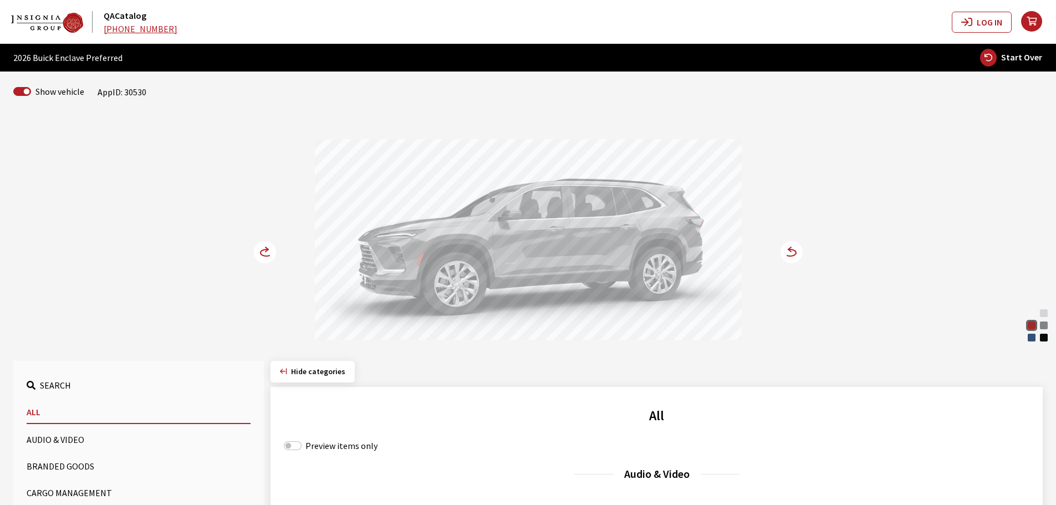
click at [256, 250] on circle at bounding box center [265, 252] width 22 height 22
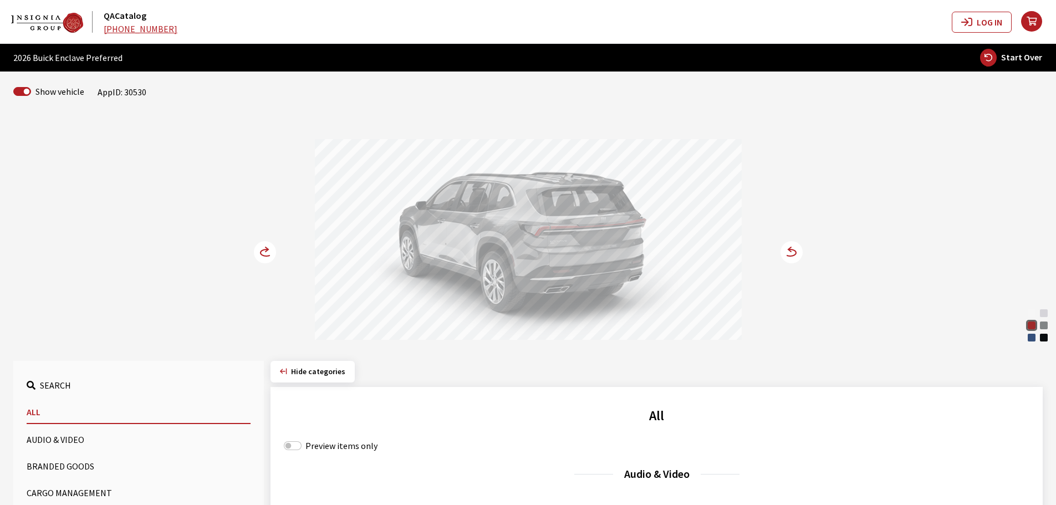
click at [80, 491] on button "Cargo Management" at bounding box center [139, 493] width 224 height 22
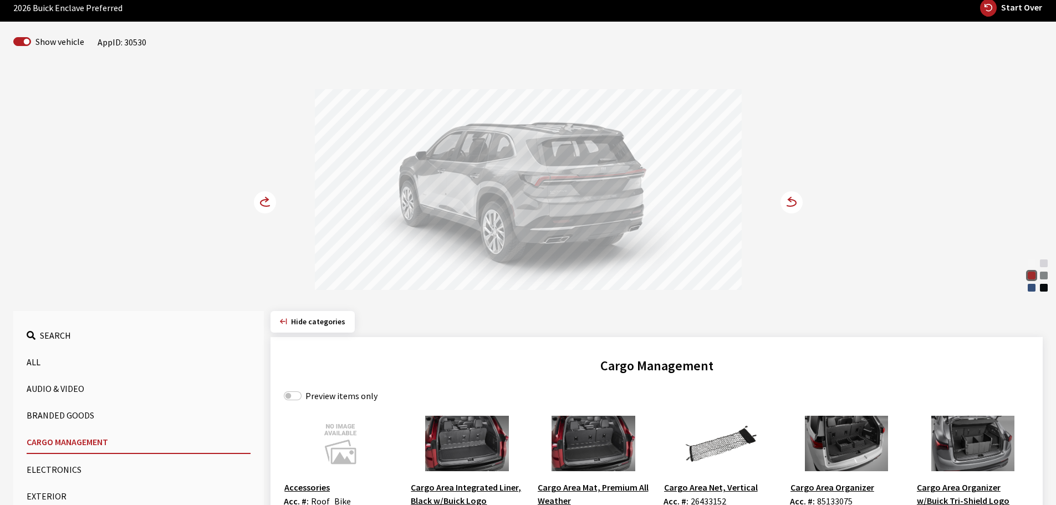
scroll to position [111, 0]
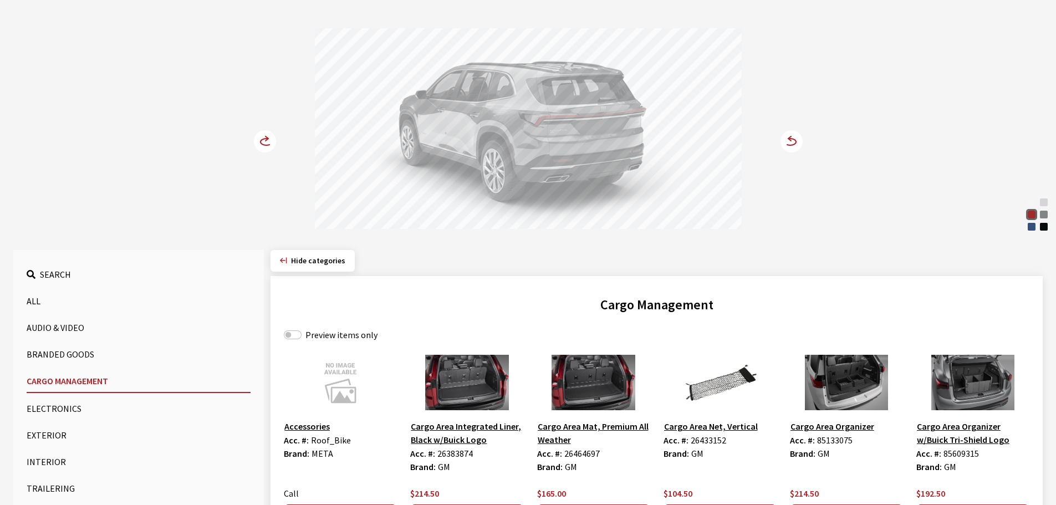
click at [341, 333] on label "Preview items only" at bounding box center [341, 334] width 72 height 13
click at [302, 333] on input "Preview items only" at bounding box center [293, 334] width 18 height 9
checkbox input "true"
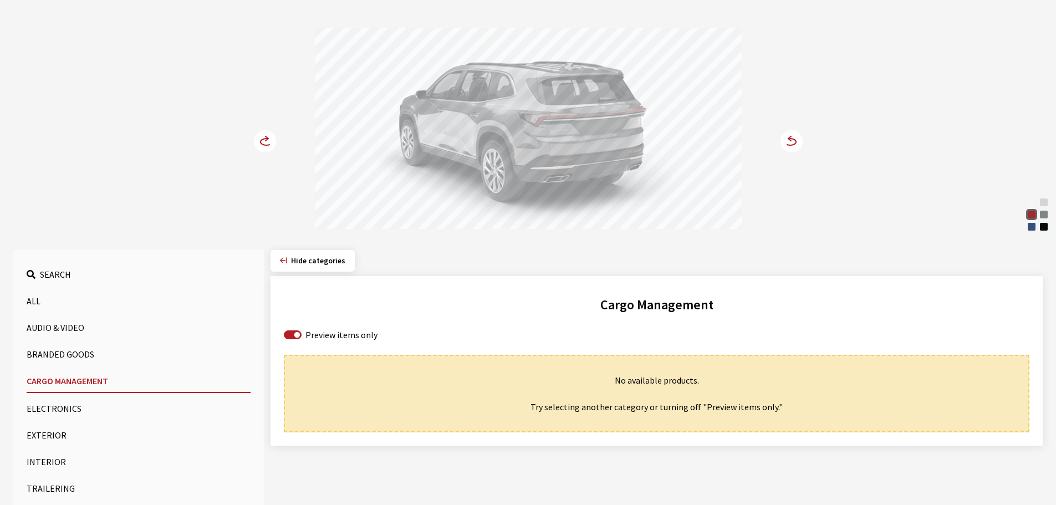
click at [50, 433] on button "Exterior" at bounding box center [139, 435] width 224 height 22
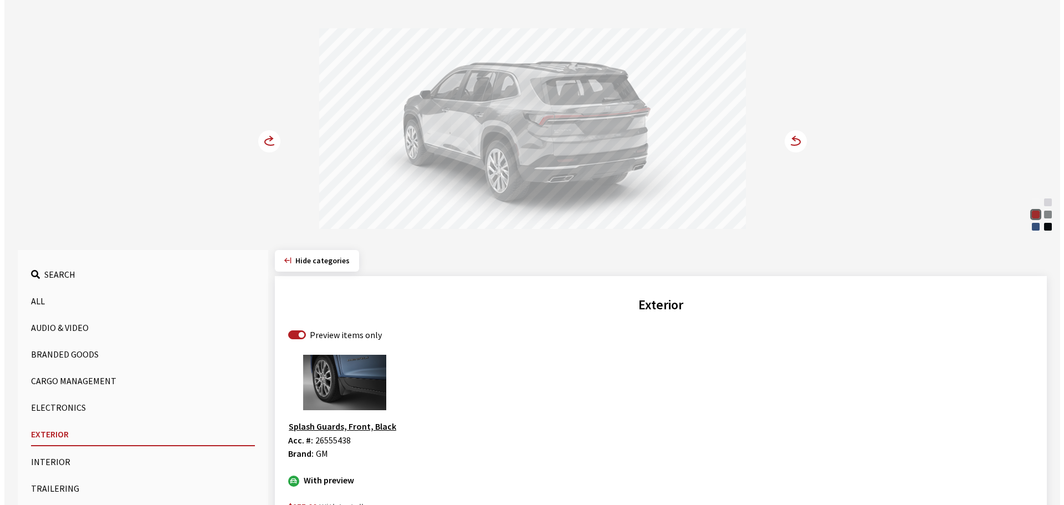
scroll to position [222, 0]
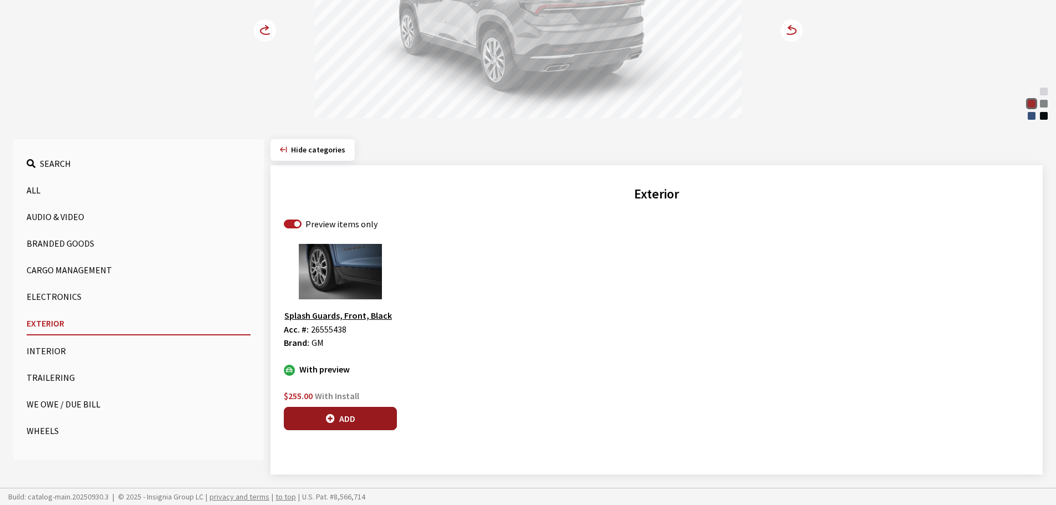
drag, startPoint x: 359, startPoint y: 417, endPoint x: 458, endPoint y: 375, distance: 107.3
click at [360, 417] on button "Add" at bounding box center [340, 418] width 113 height 23
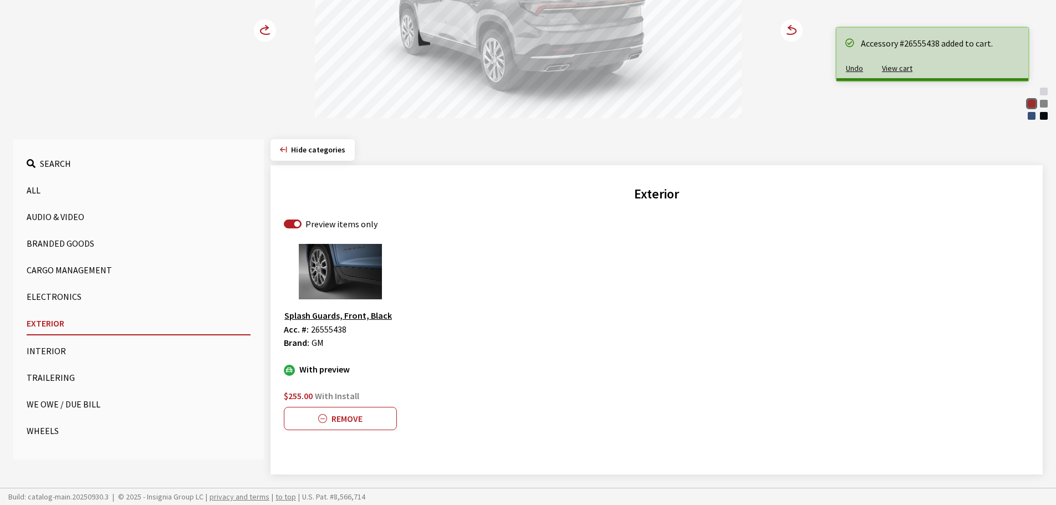
click at [264, 29] on circle at bounding box center [265, 30] width 22 height 22
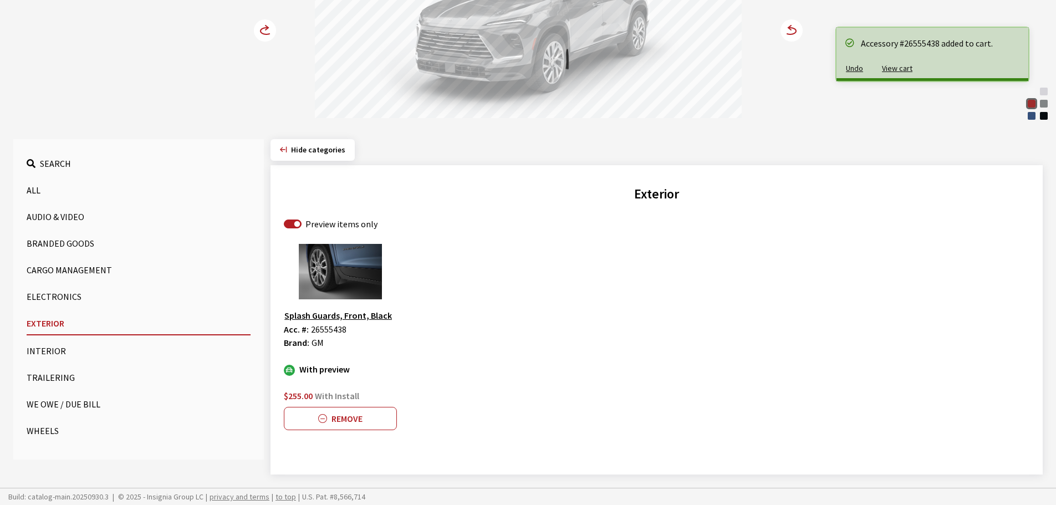
click at [264, 29] on circle at bounding box center [265, 30] width 22 height 22
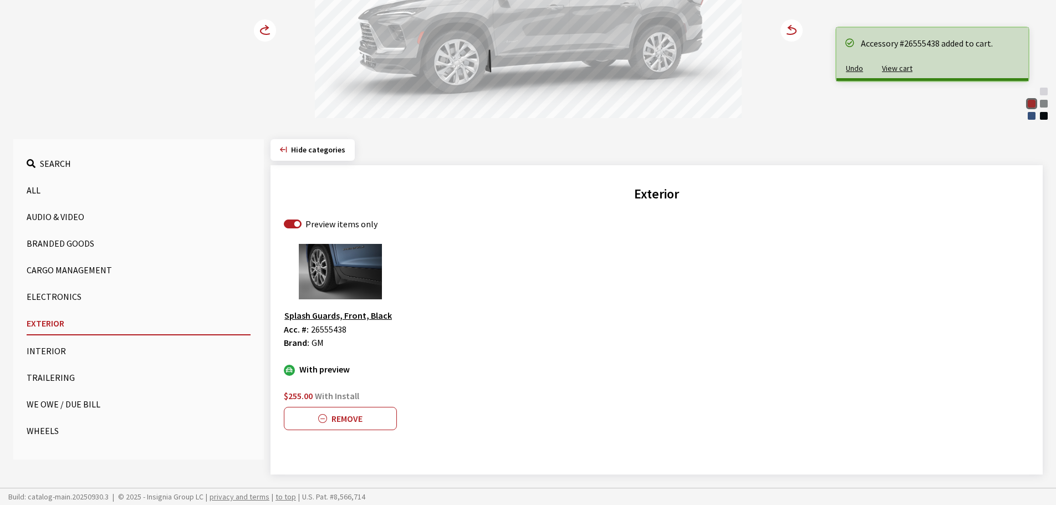
click at [48, 433] on button "Wheels" at bounding box center [139, 431] width 224 height 22
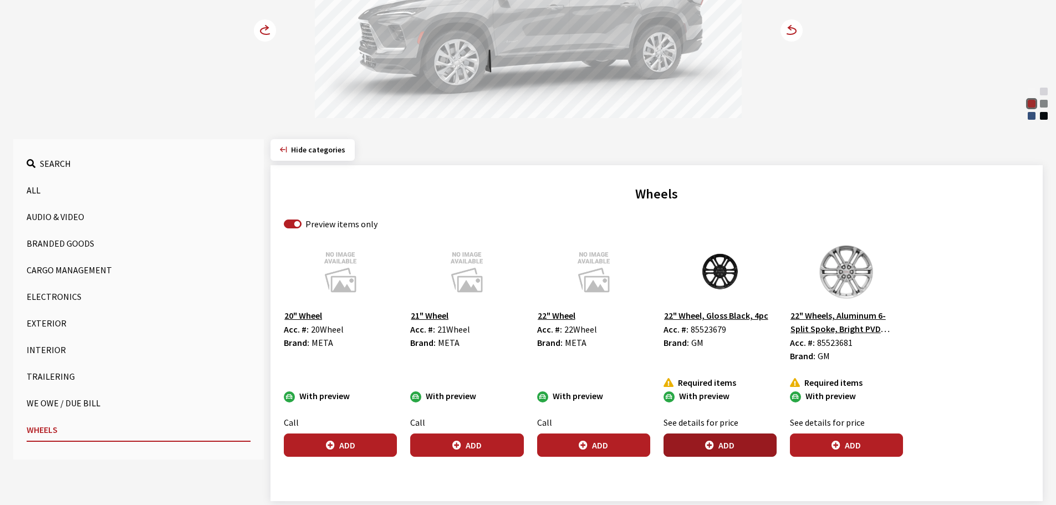
click at [741, 446] on button "Add" at bounding box center [719, 444] width 113 height 23
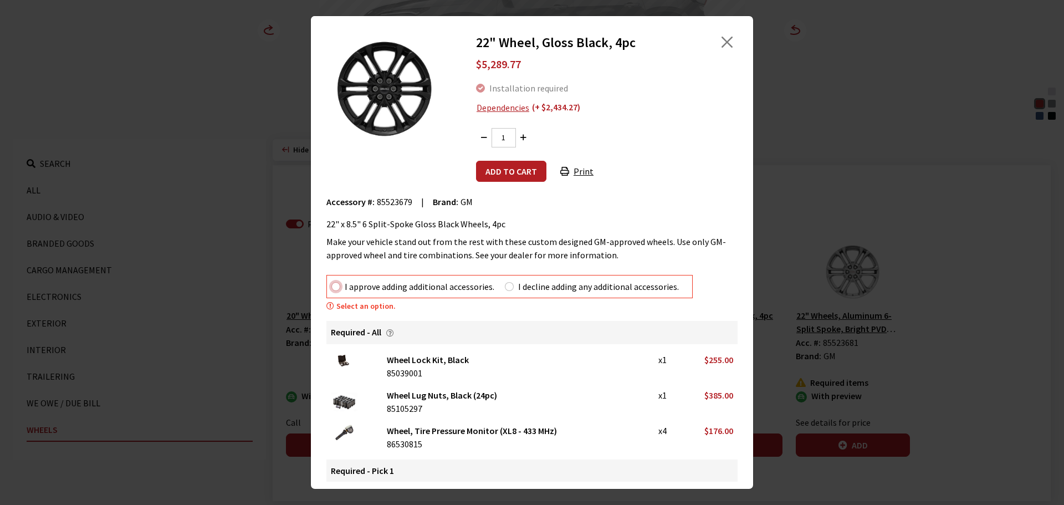
click at [337, 286] on input "I approve adding additional accessories." at bounding box center [335, 286] width 9 height 9
radio input "true"
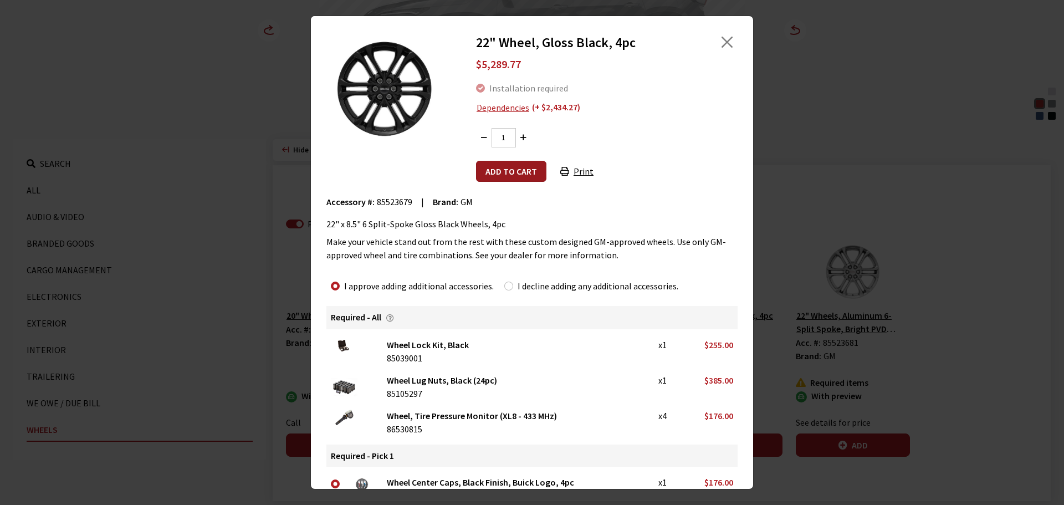
click at [498, 171] on button "Add to cart" at bounding box center [511, 171] width 70 height 21
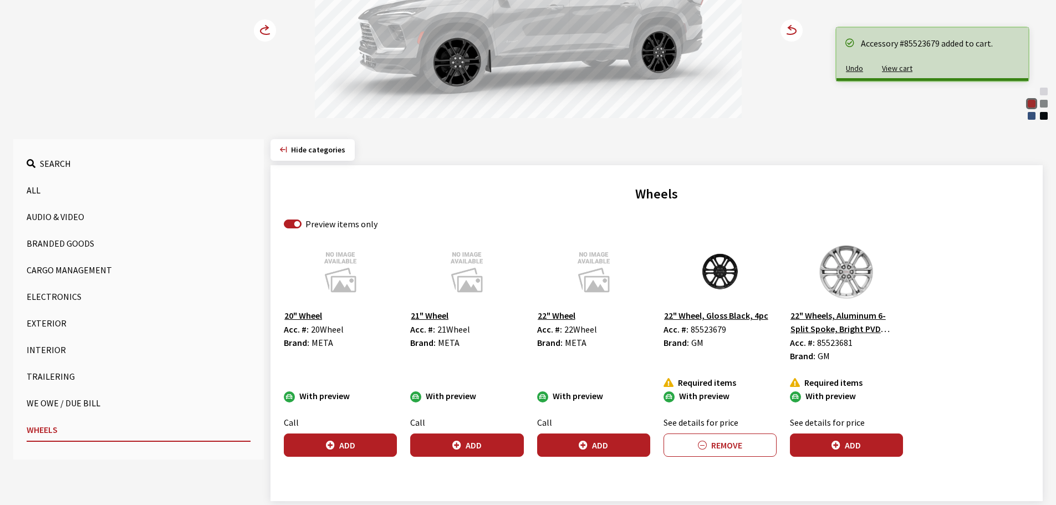
click at [254, 29] on circle at bounding box center [265, 30] width 22 height 22
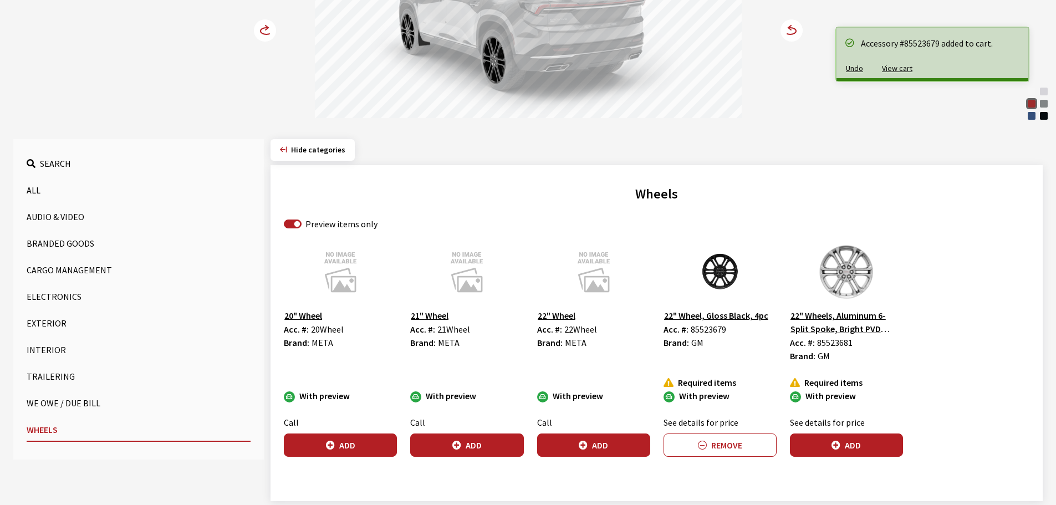
click at [254, 29] on circle at bounding box center [265, 30] width 22 height 22
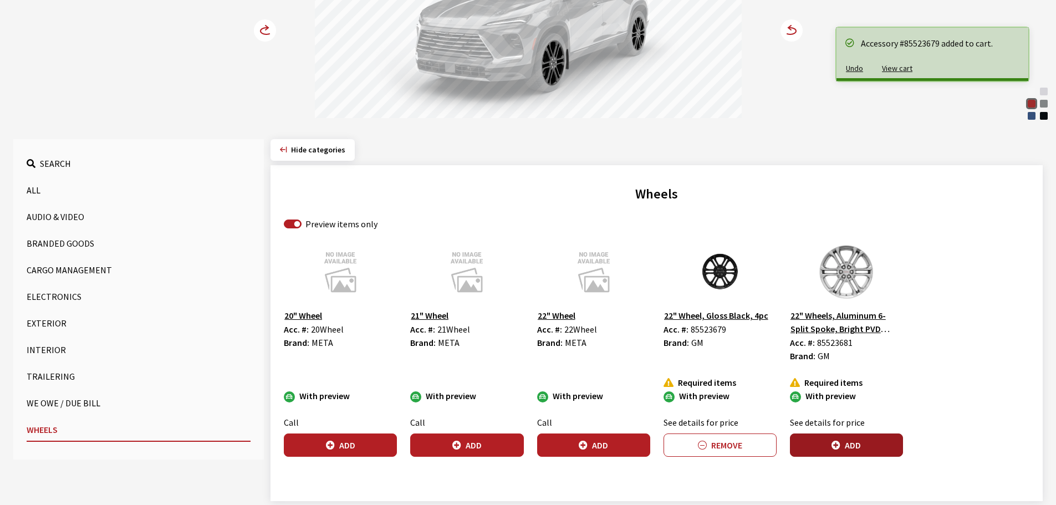
click at [864, 446] on button "Add" at bounding box center [846, 444] width 113 height 23
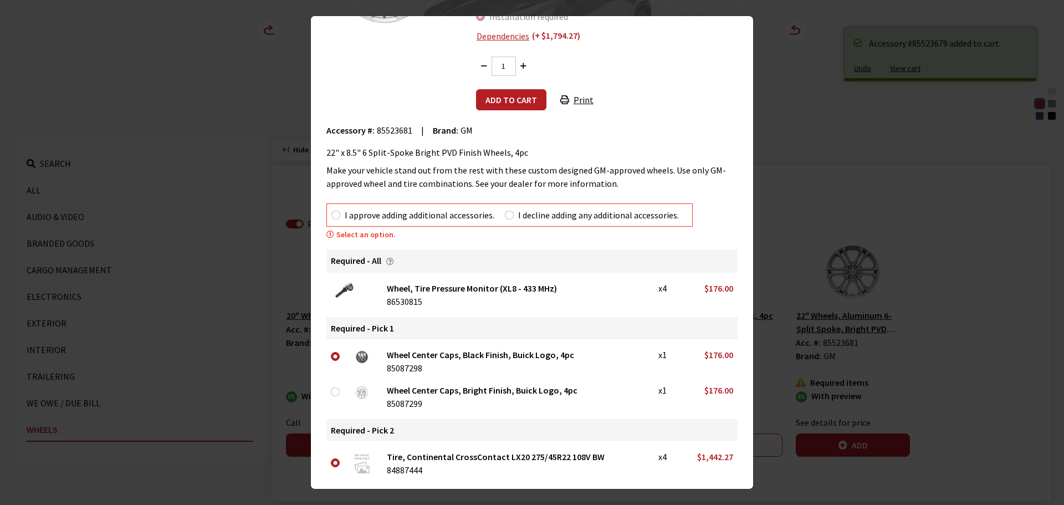
scroll to position [90, 0]
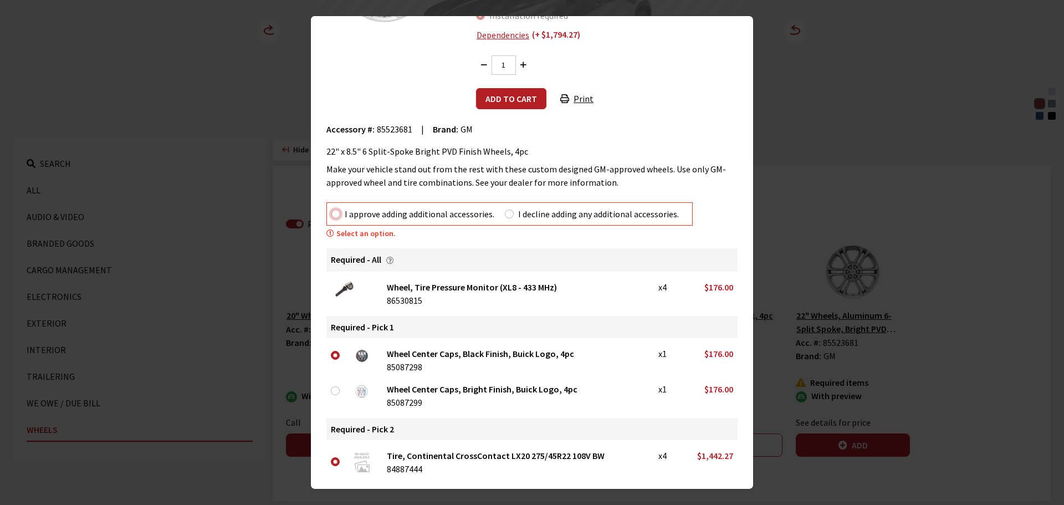
click at [333, 216] on input "I approve adding additional accessories." at bounding box center [335, 214] width 9 height 9
radio input "true"
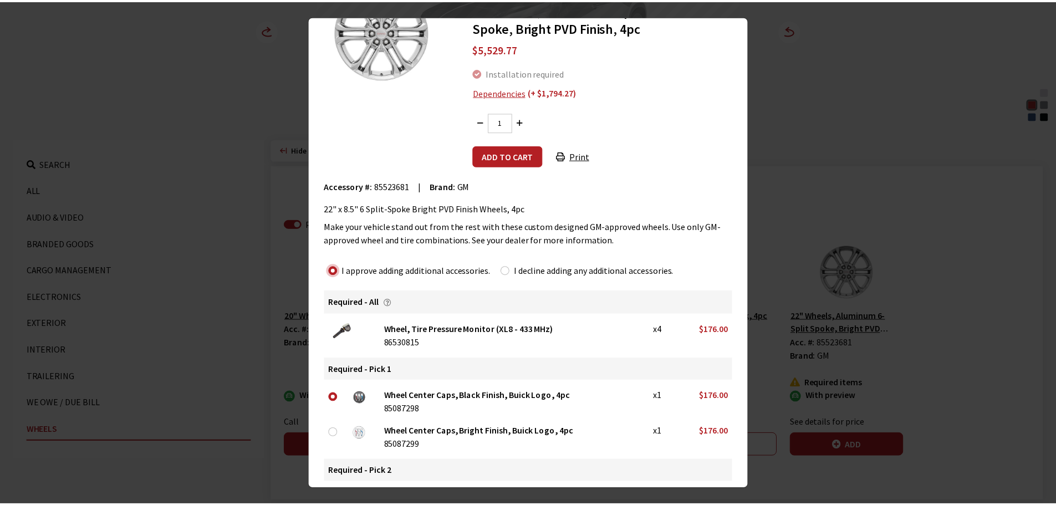
scroll to position [0, 0]
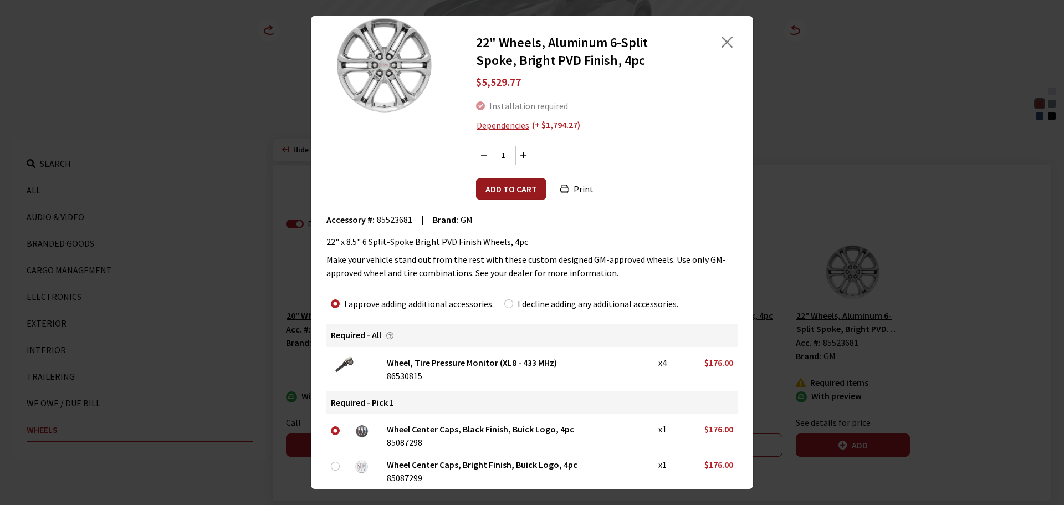
click at [507, 185] on button "Add to cart" at bounding box center [511, 188] width 70 height 21
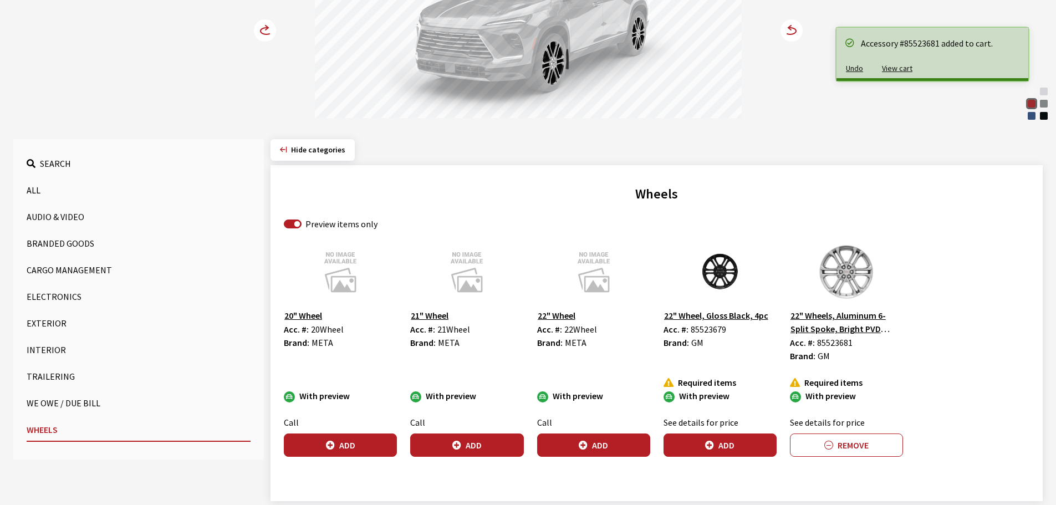
click at [268, 24] on circle at bounding box center [265, 30] width 22 height 22
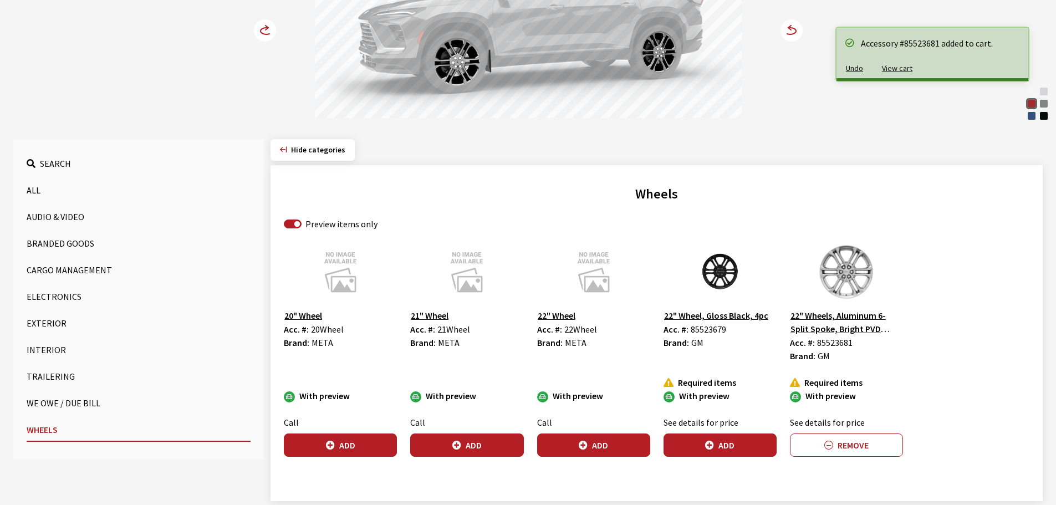
click at [268, 24] on circle at bounding box center [265, 30] width 22 height 22
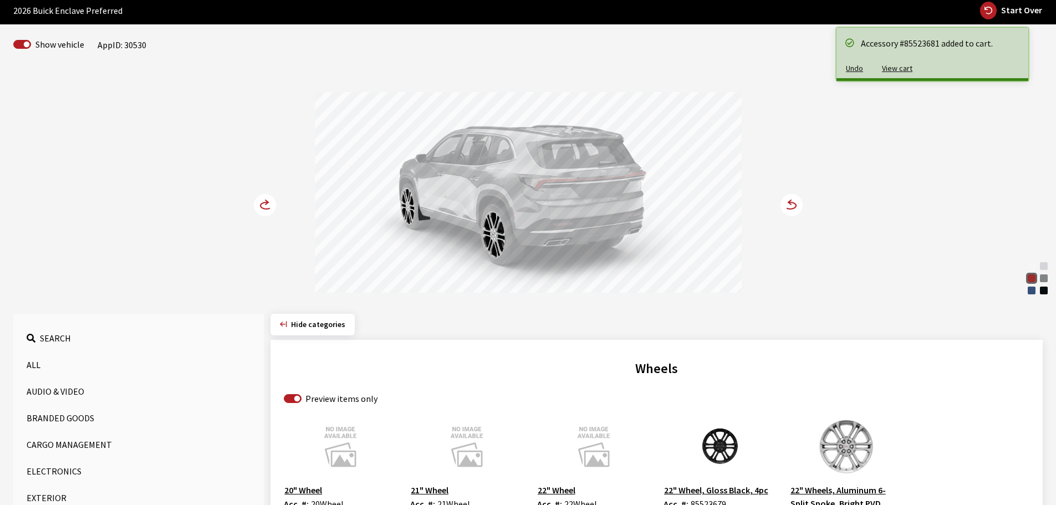
scroll to position [166, 0]
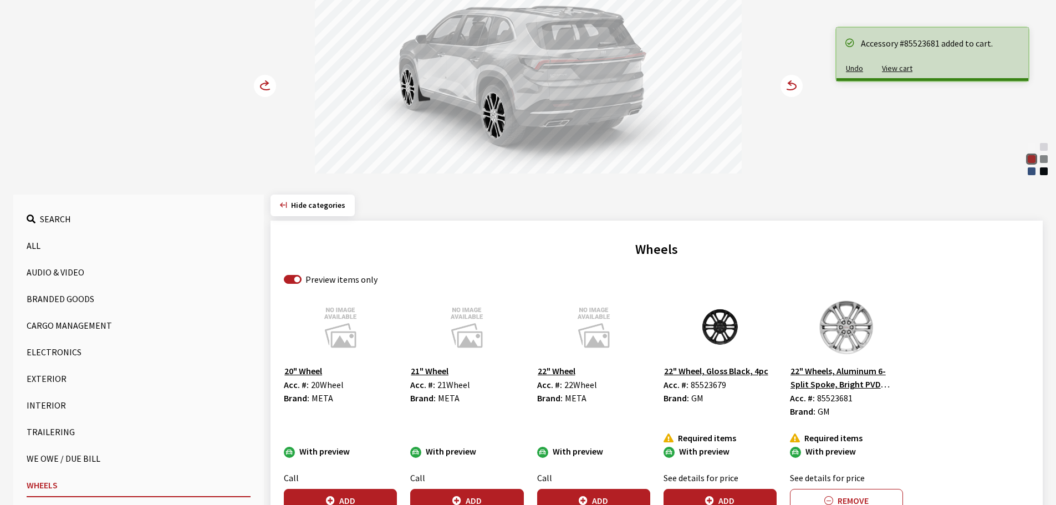
click at [46, 402] on button "Interior" at bounding box center [139, 405] width 224 height 22
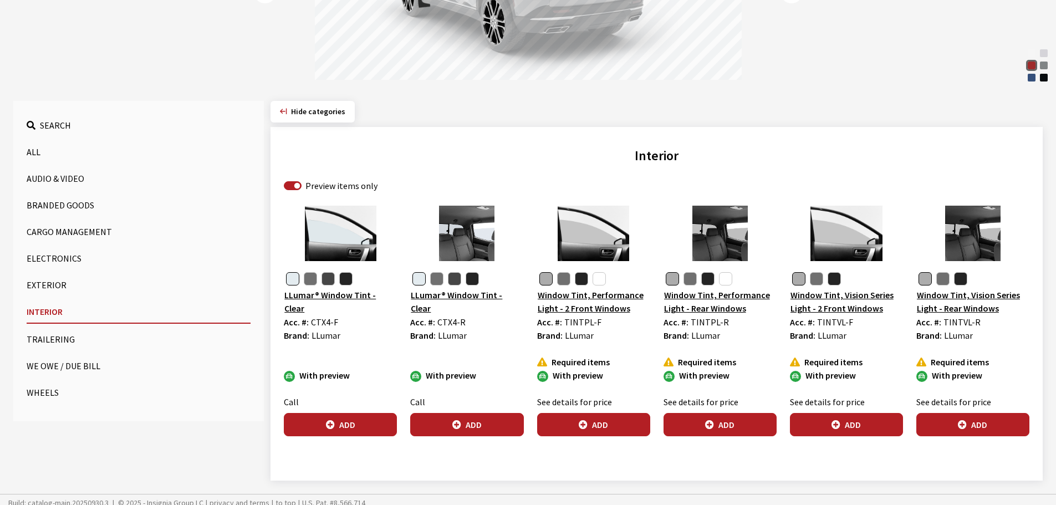
scroll to position [267, 0]
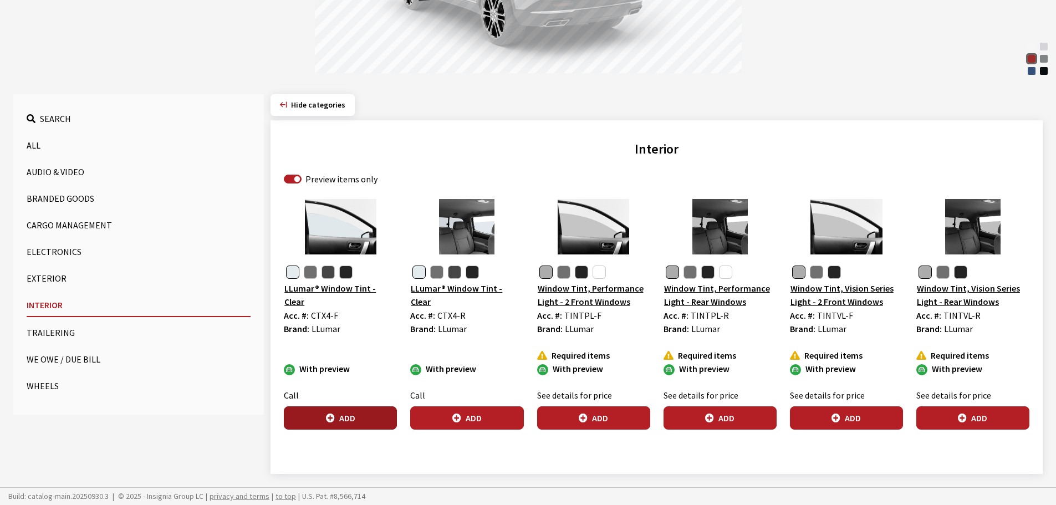
click at [340, 417] on button "Add" at bounding box center [340, 417] width 113 height 23
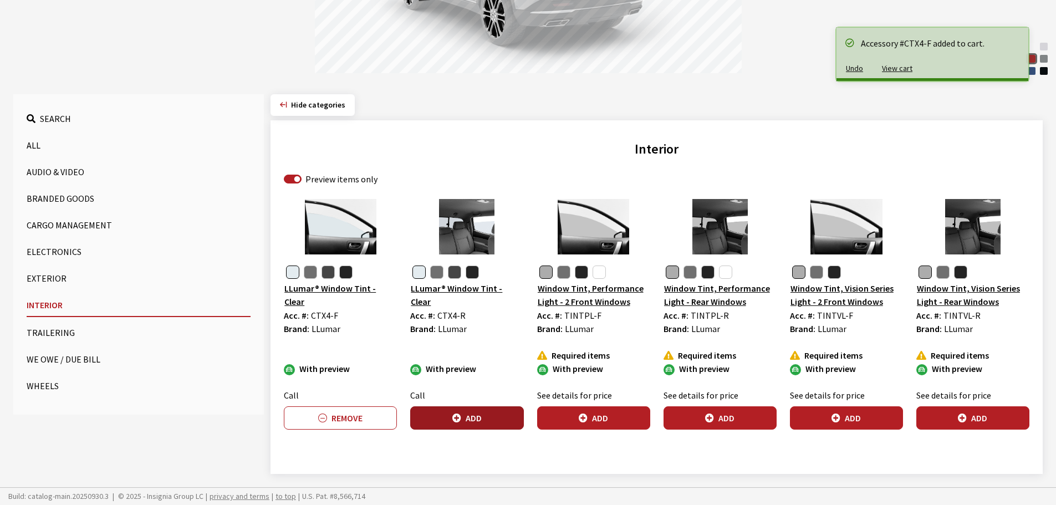
click at [461, 420] on button "Add" at bounding box center [466, 417] width 113 height 23
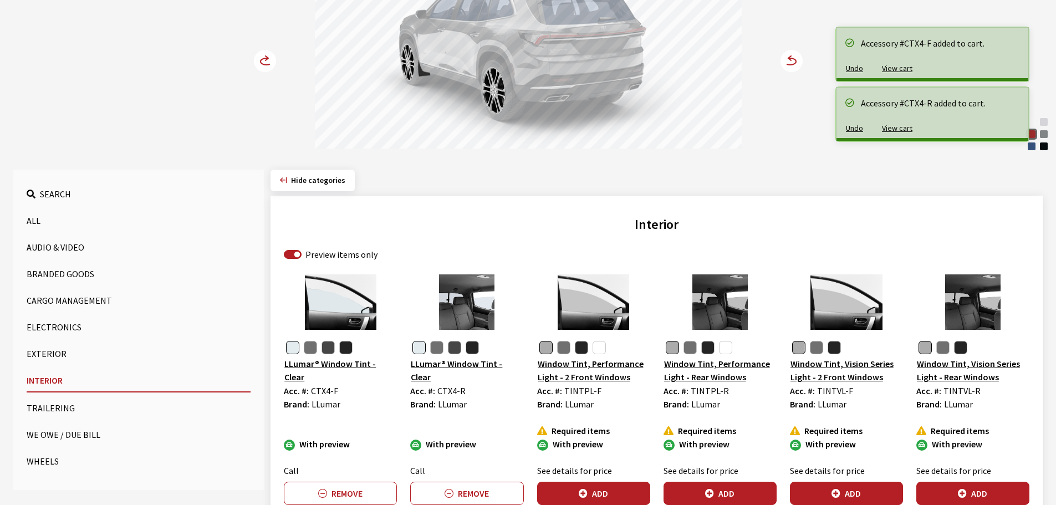
scroll to position [0, 0]
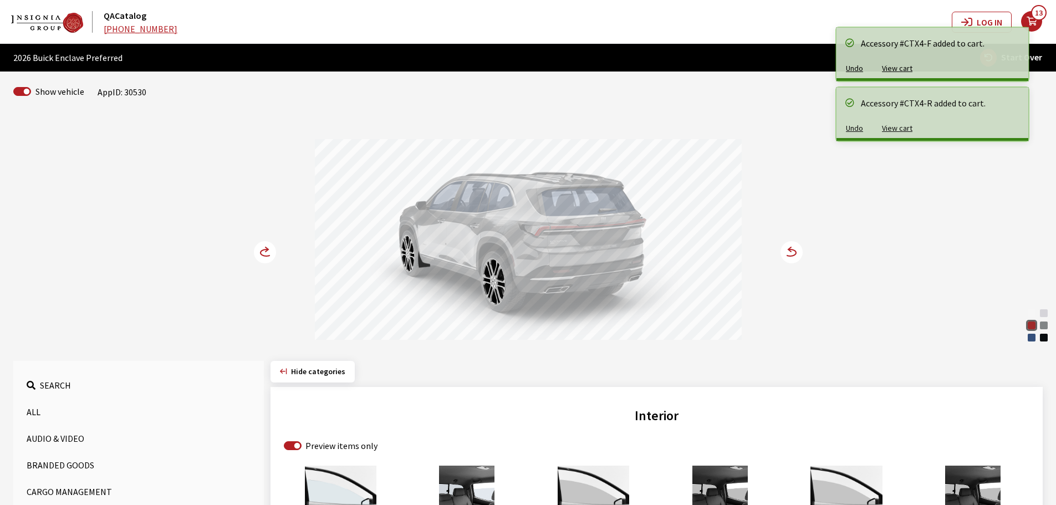
click at [265, 248] on circle at bounding box center [265, 252] width 22 height 22
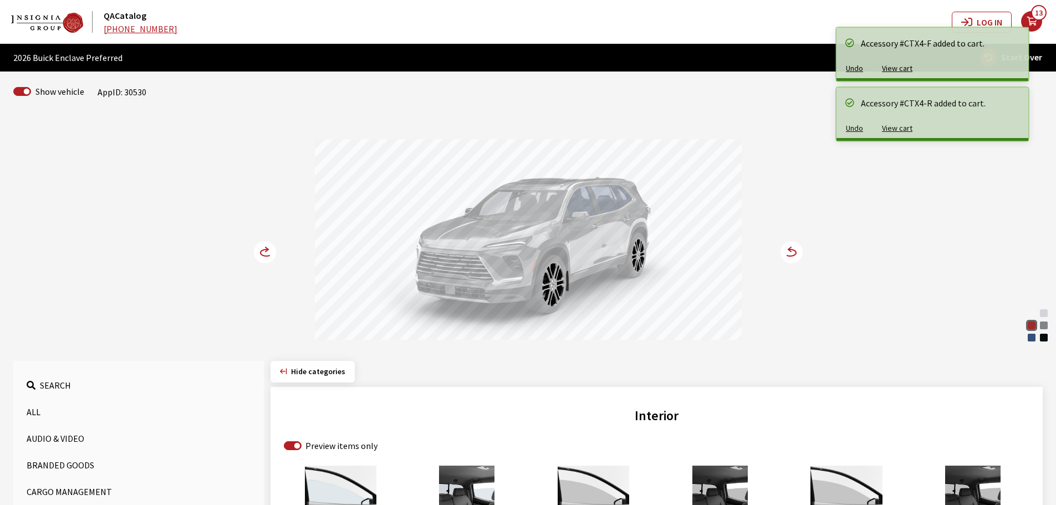
click at [265, 248] on circle at bounding box center [265, 252] width 22 height 22
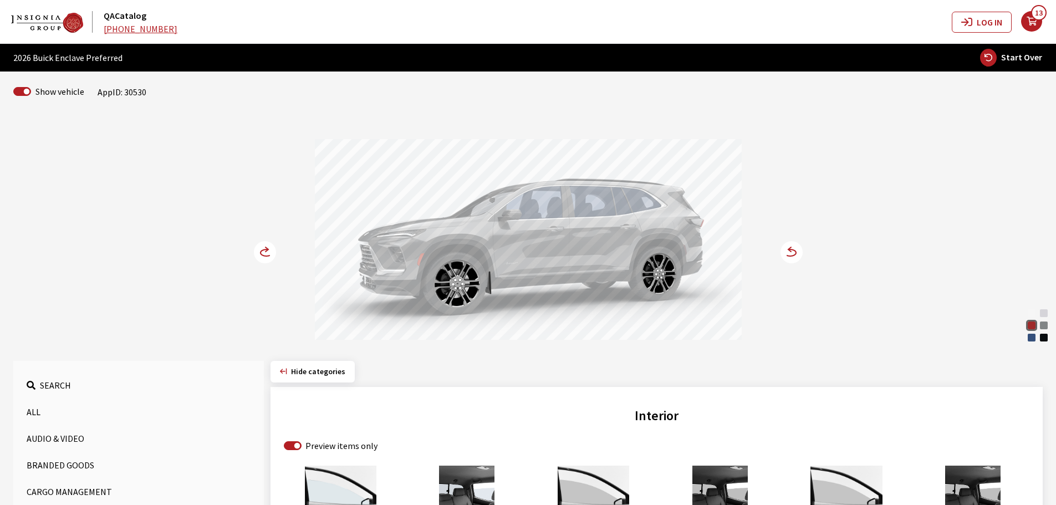
click at [261, 250] on circle at bounding box center [265, 252] width 22 height 22
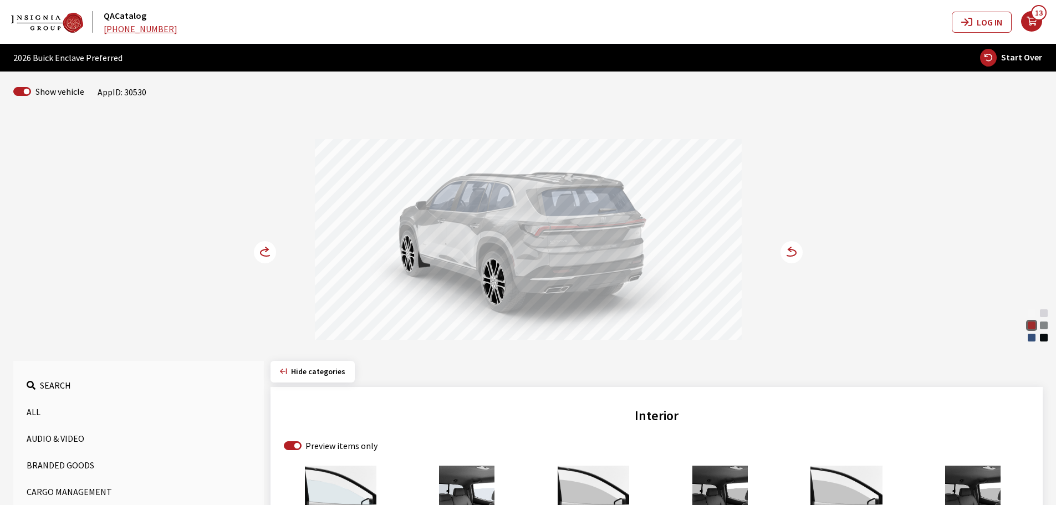
click at [261, 249] on circle at bounding box center [265, 252] width 22 height 22
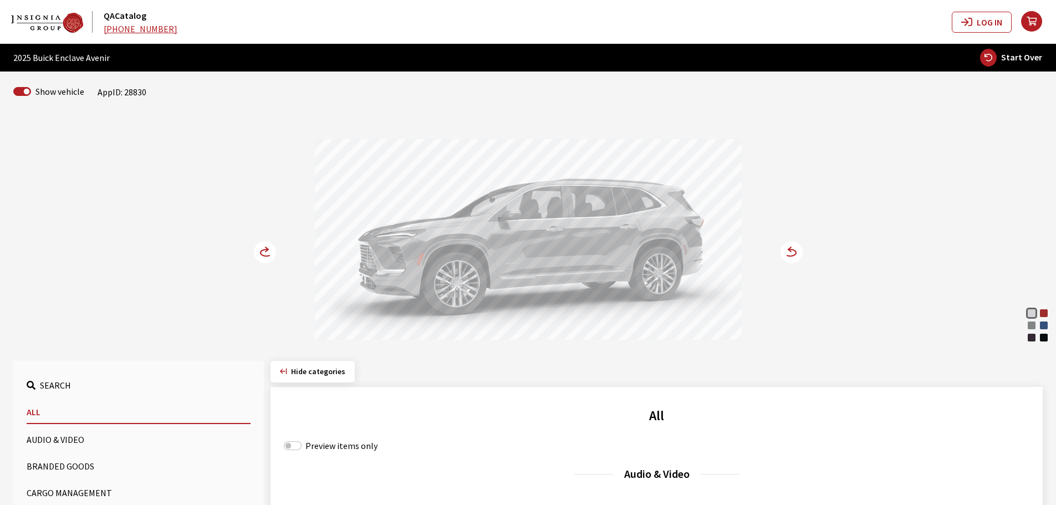
click at [260, 250] on circle at bounding box center [265, 252] width 22 height 22
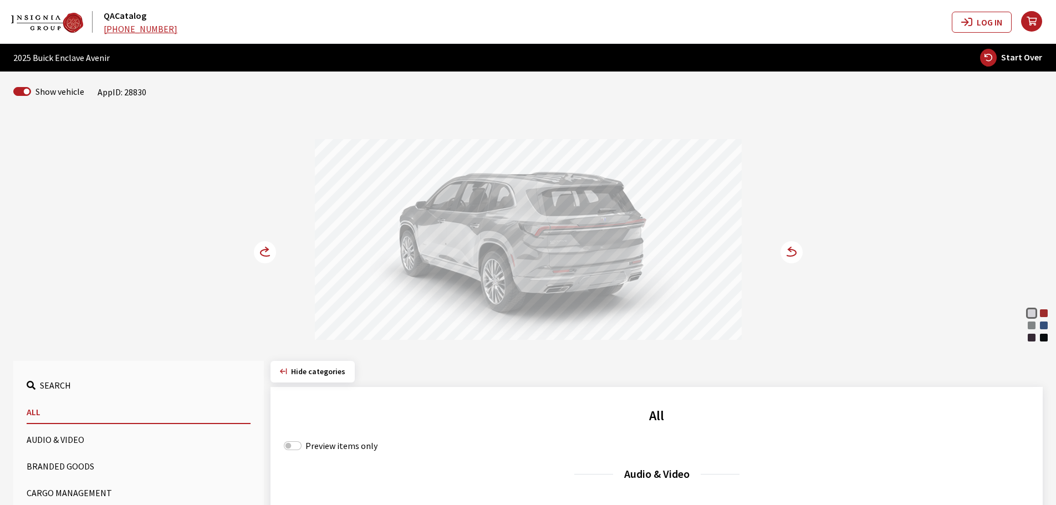
click at [260, 250] on circle at bounding box center [265, 252] width 22 height 22
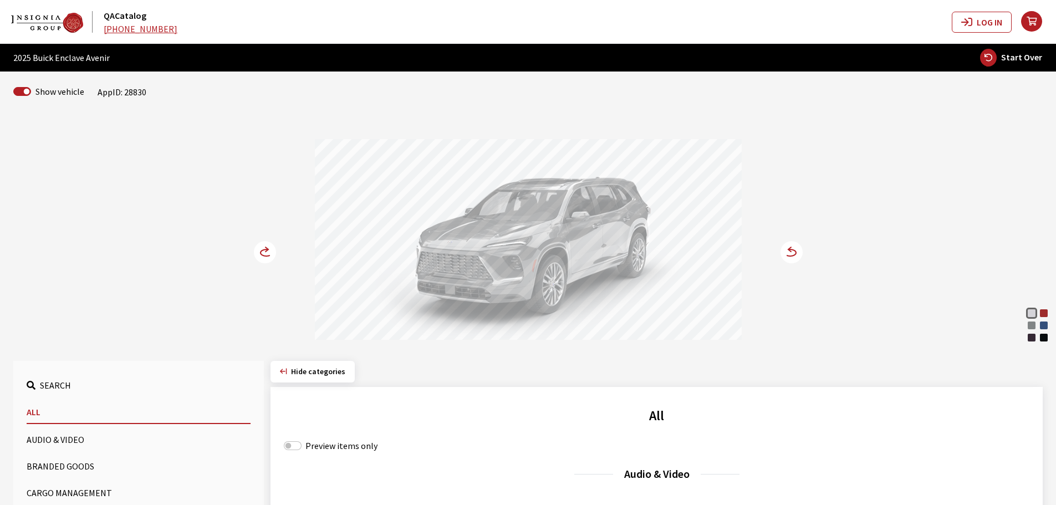
click at [265, 253] on circle at bounding box center [265, 252] width 22 height 22
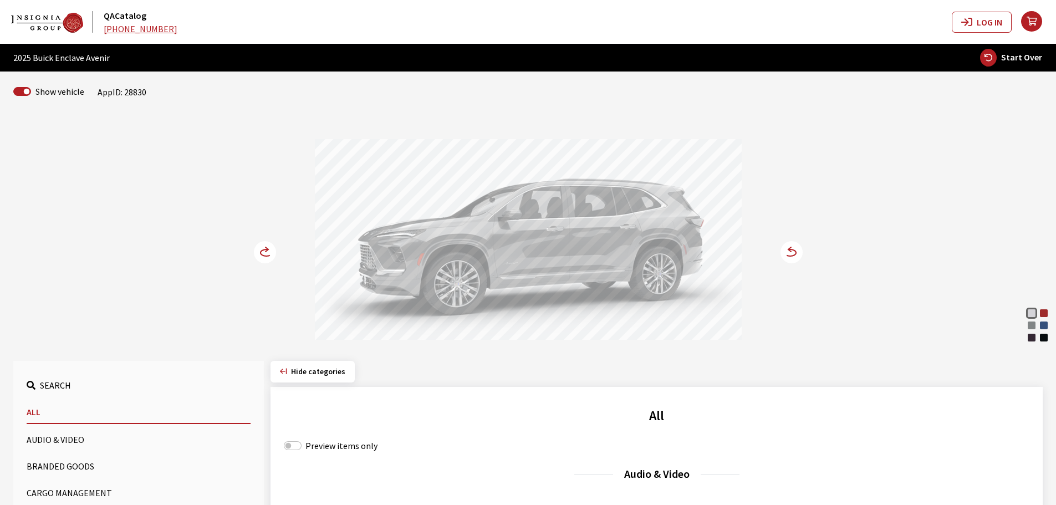
click at [265, 253] on circle at bounding box center [265, 252] width 22 height 22
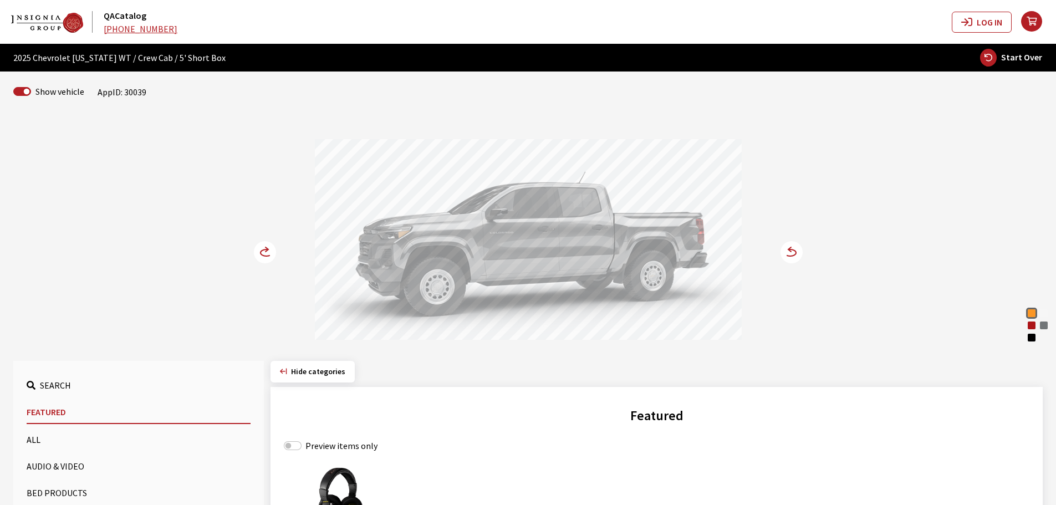
click at [792, 241] on icon at bounding box center [791, 252] width 22 height 22
click at [259, 249] on circle at bounding box center [265, 252] width 22 height 22
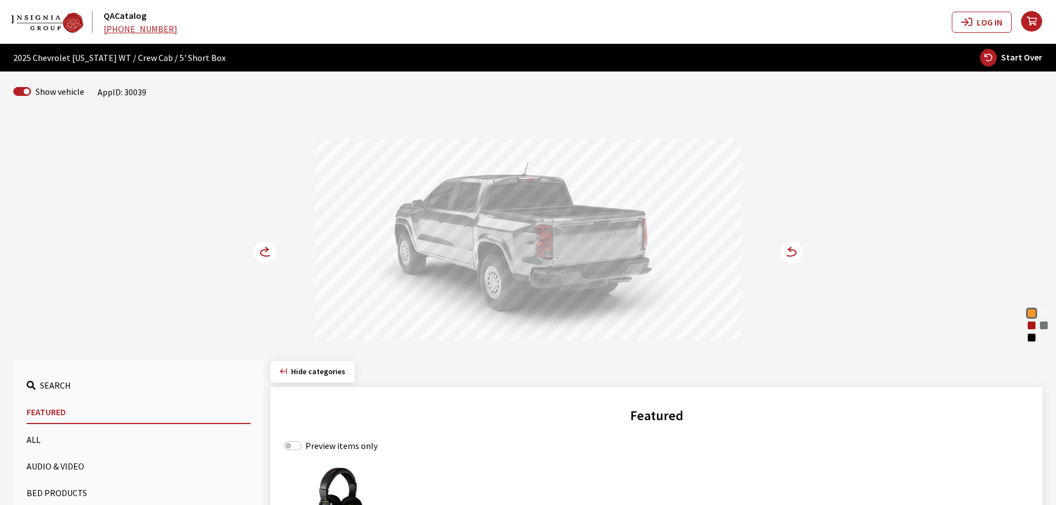
click at [259, 249] on circle at bounding box center [265, 252] width 22 height 22
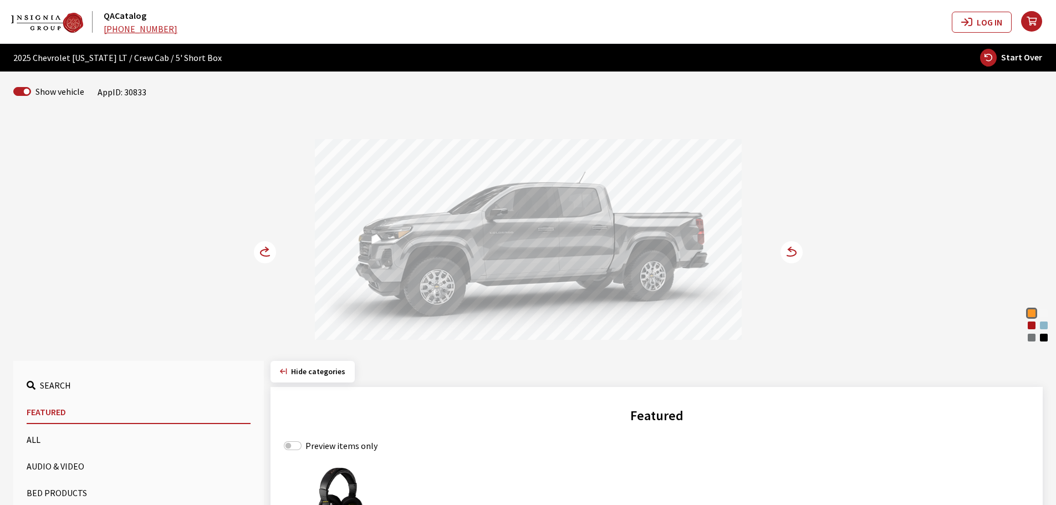
click at [262, 245] on circle at bounding box center [265, 252] width 22 height 22
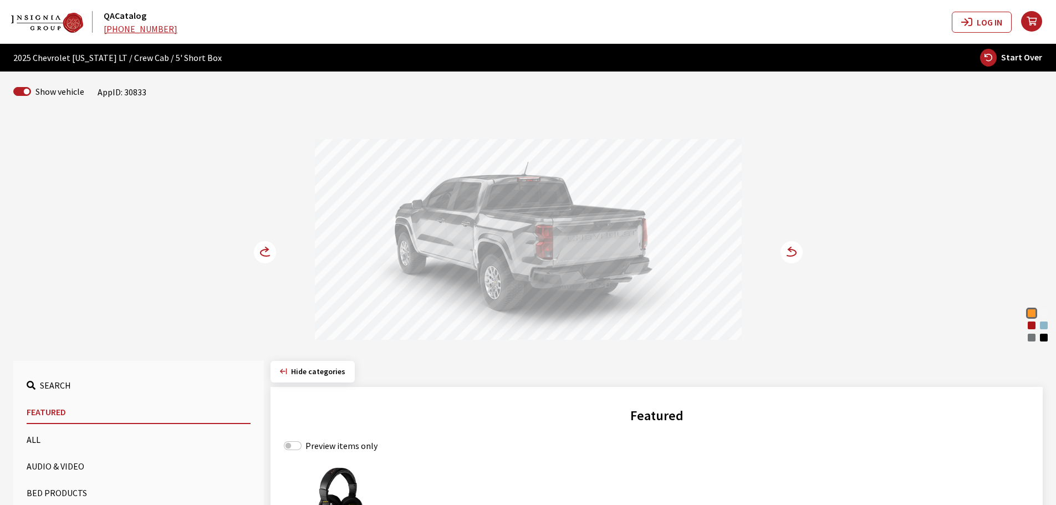
click at [262, 246] on circle at bounding box center [265, 252] width 22 height 22
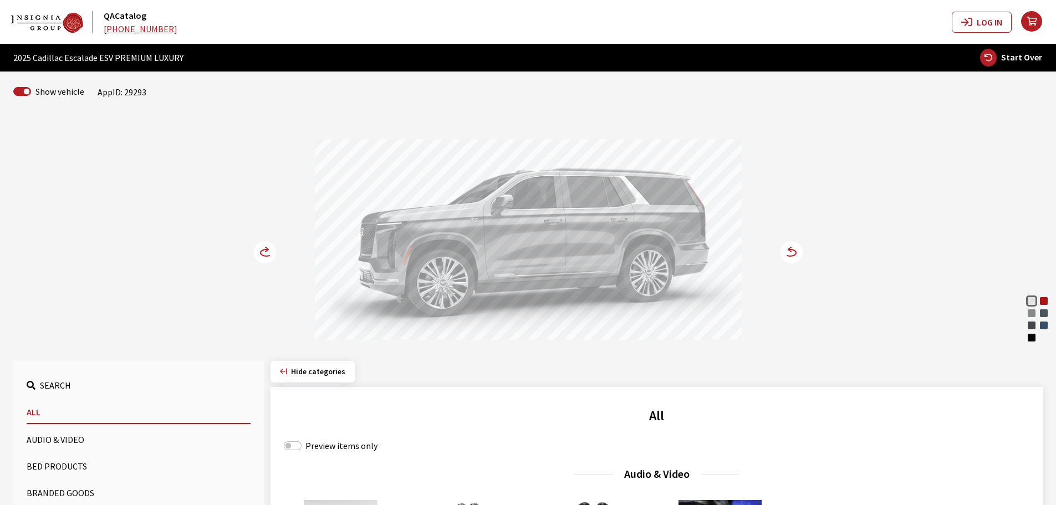
click at [265, 254] on circle at bounding box center [265, 252] width 22 height 22
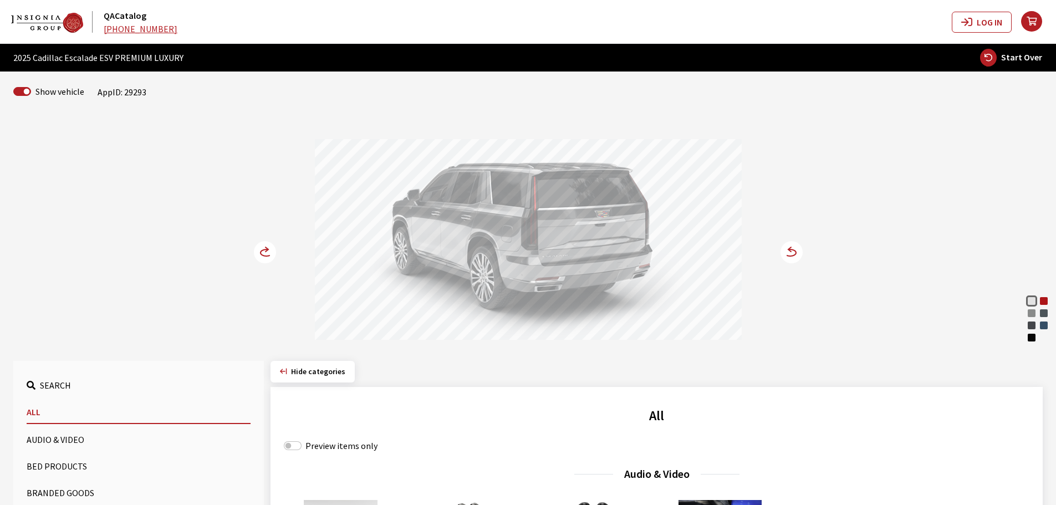
click at [265, 254] on circle at bounding box center [265, 252] width 22 height 22
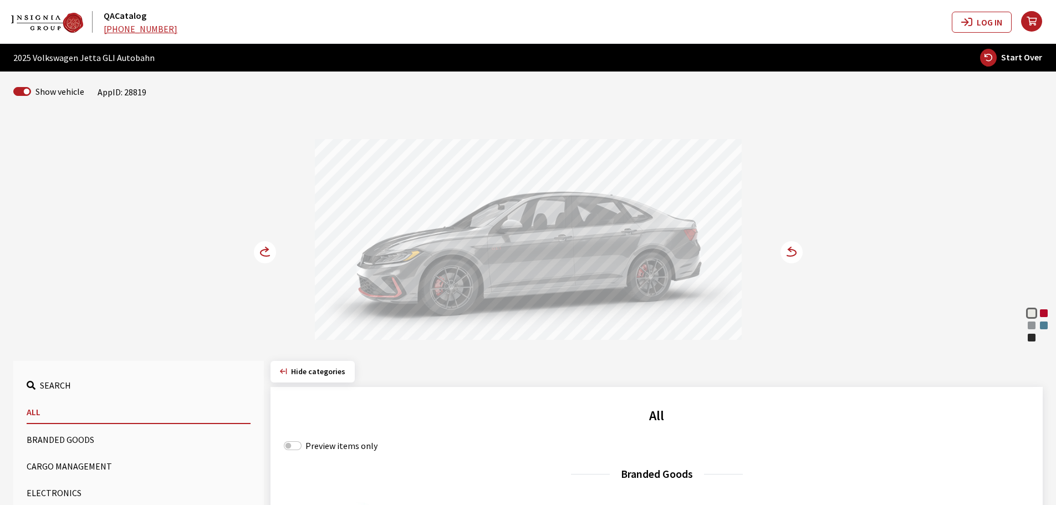
click at [261, 246] on circle at bounding box center [265, 252] width 22 height 22
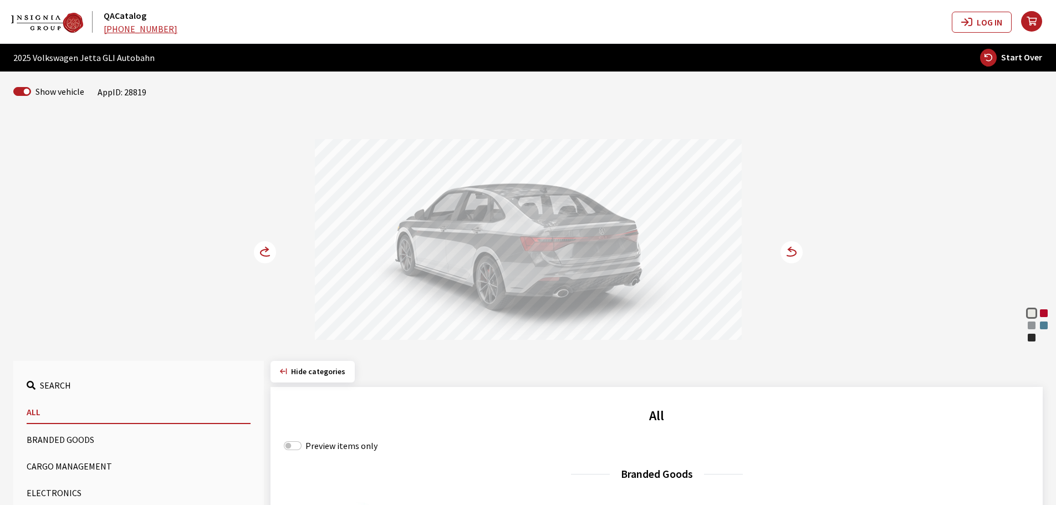
click at [261, 246] on circle at bounding box center [265, 252] width 22 height 22
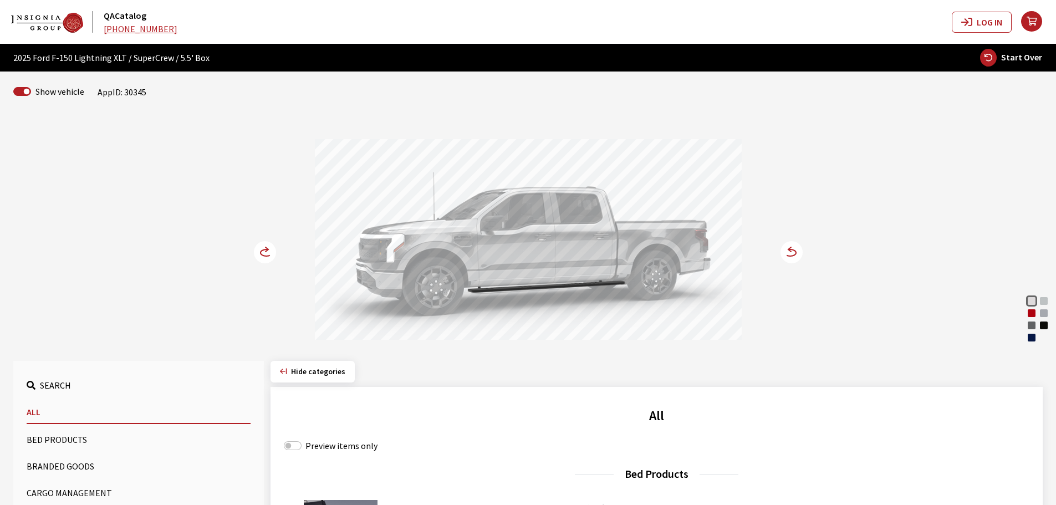
click at [1030, 309] on div "Rapid Red Metallic" at bounding box center [1031, 313] width 11 height 11
click at [784, 250] on icon at bounding box center [785, 252] width 8 height 9
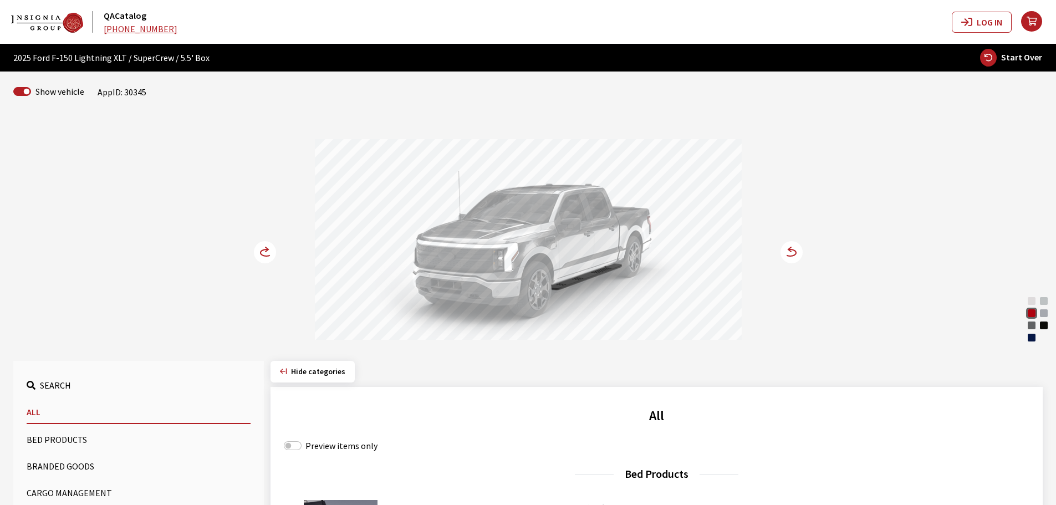
click at [261, 253] on icon at bounding box center [267, 252] width 12 height 7
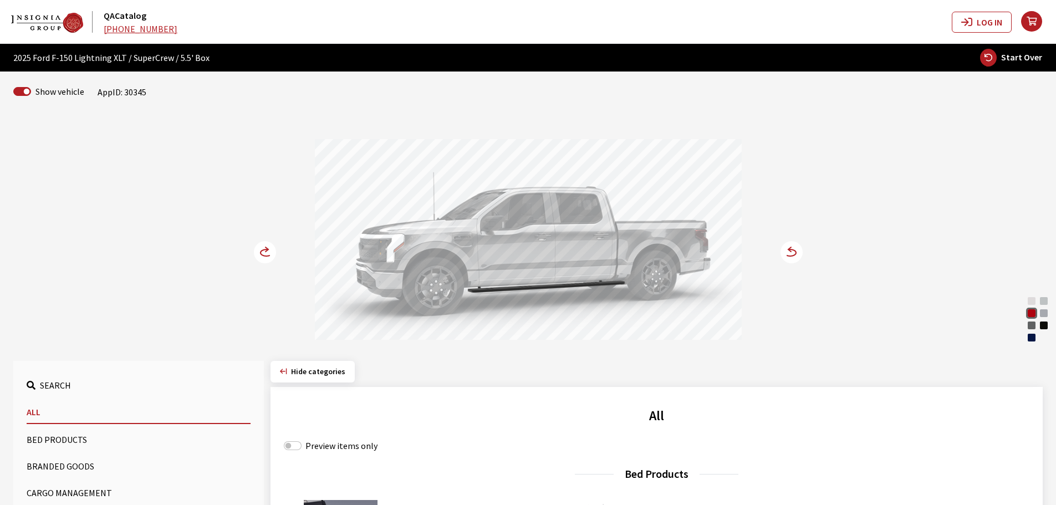
click at [261, 253] on icon at bounding box center [267, 252] width 12 height 7
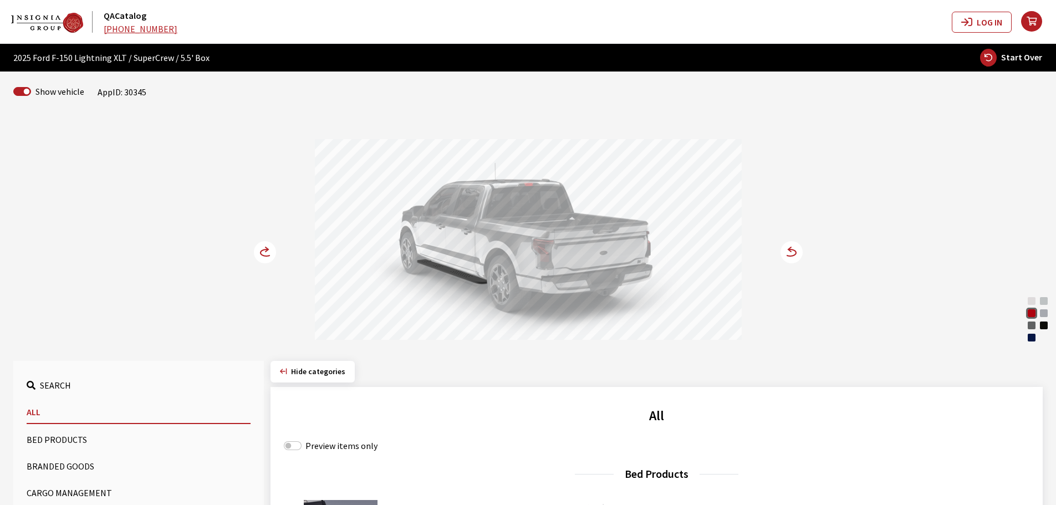
click at [263, 252] on circle at bounding box center [265, 252] width 22 height 22
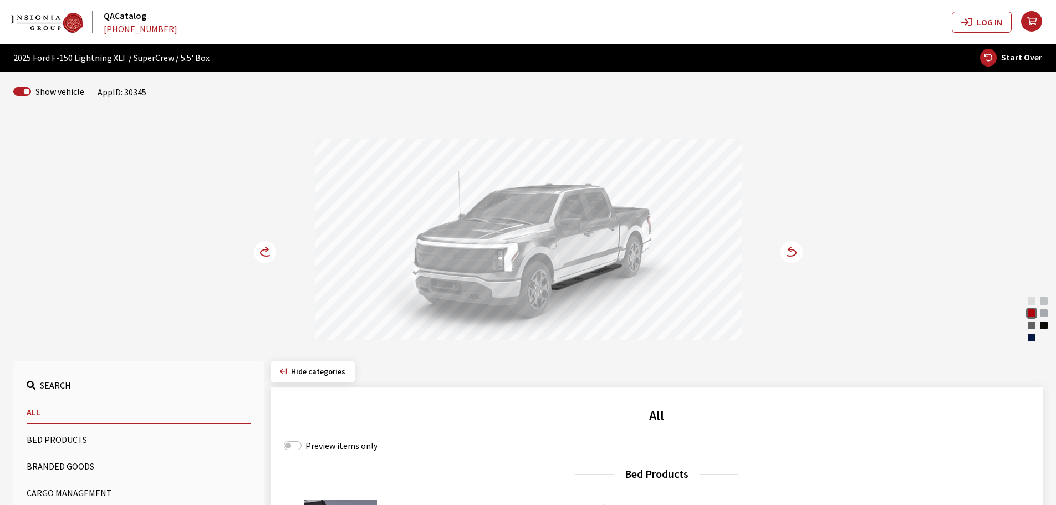
click at [263, 252] on circle at bounding box center [265, 252] width 22 height 22
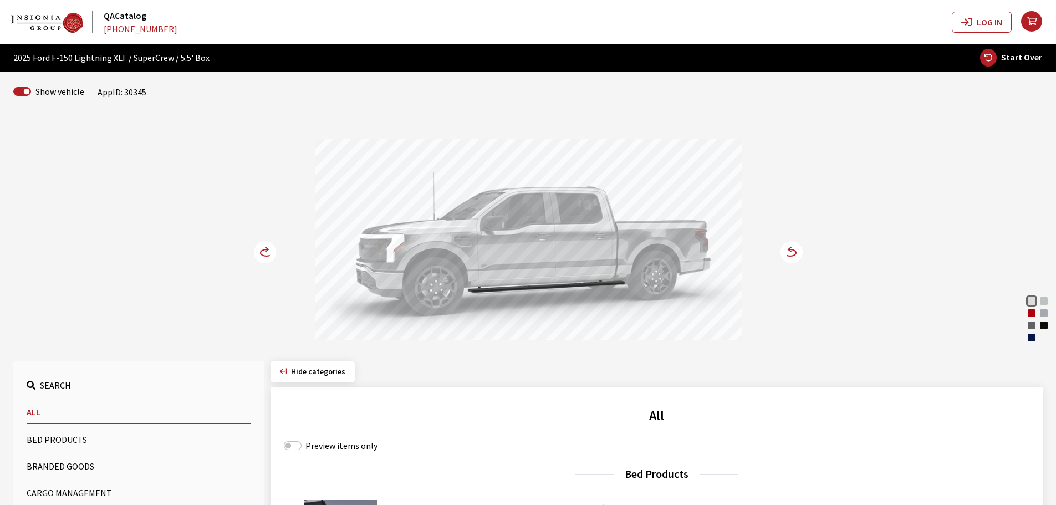
click at [261, 247] on circle at bounding box center [265, 252] width 22 height 22
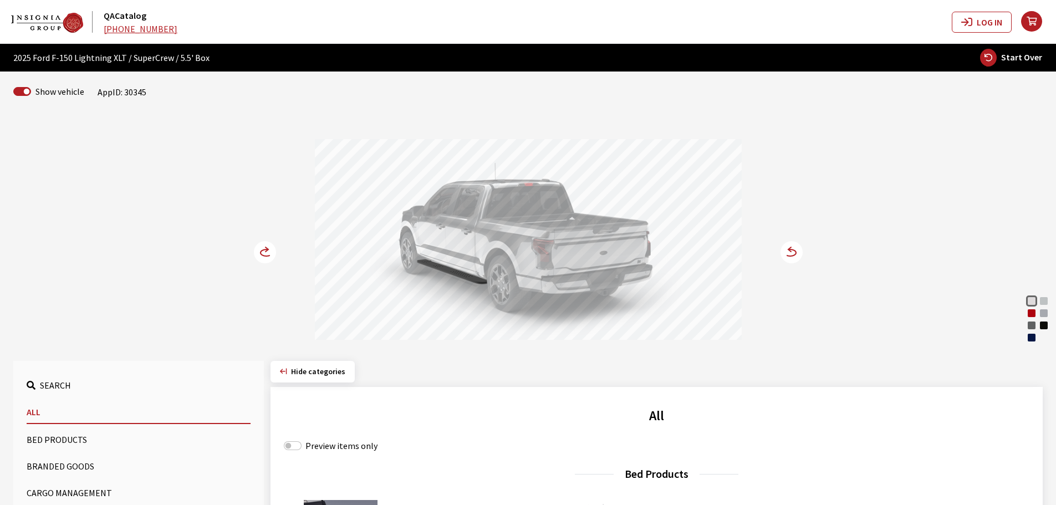
click at [1034, 314] on div "Rapid Red Metallic" at bounding box center [1031, 313] width 11 height 11
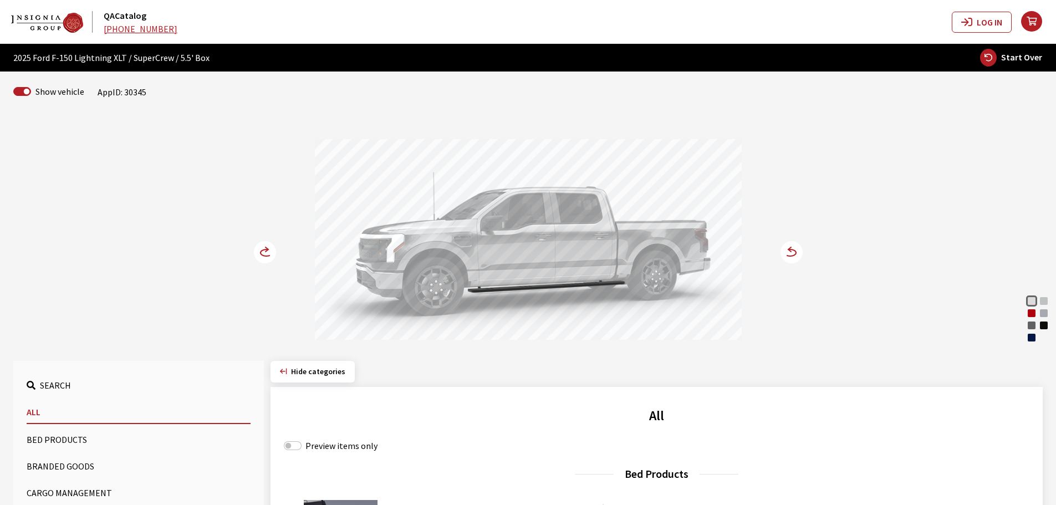
click at [259, 252] on circle at bounding box center [265, 252] width 22 height 22
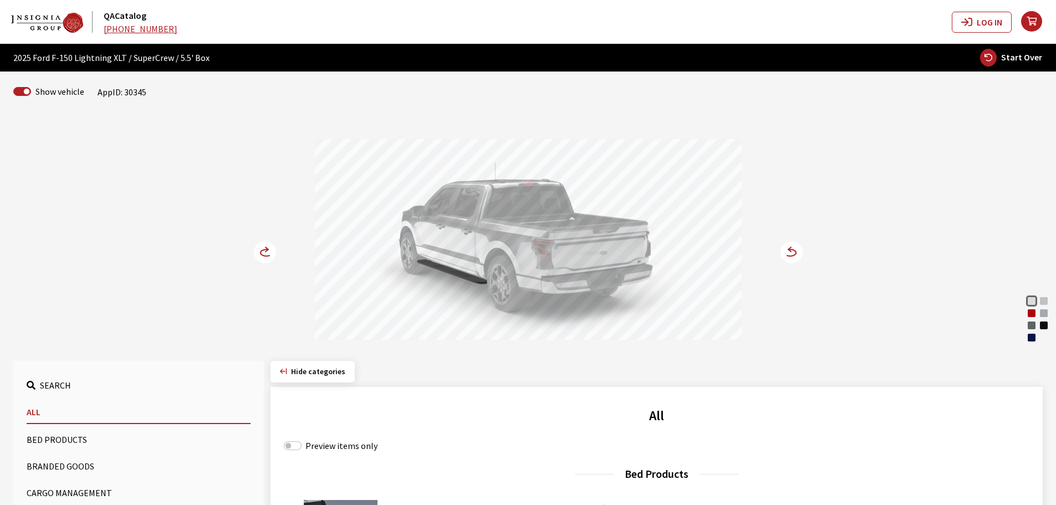
click at [1033, 313] on div "Rapid Red Metallic" at bounding box center [1031, 313] width 11 height 11
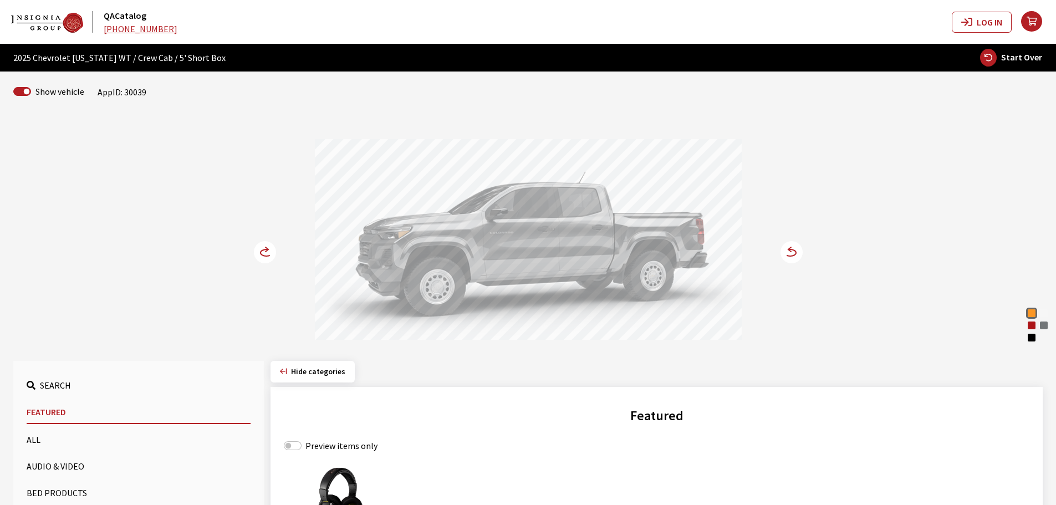
click at [265, 253] on circle at bounding box center [265, 252] width 22 height 22
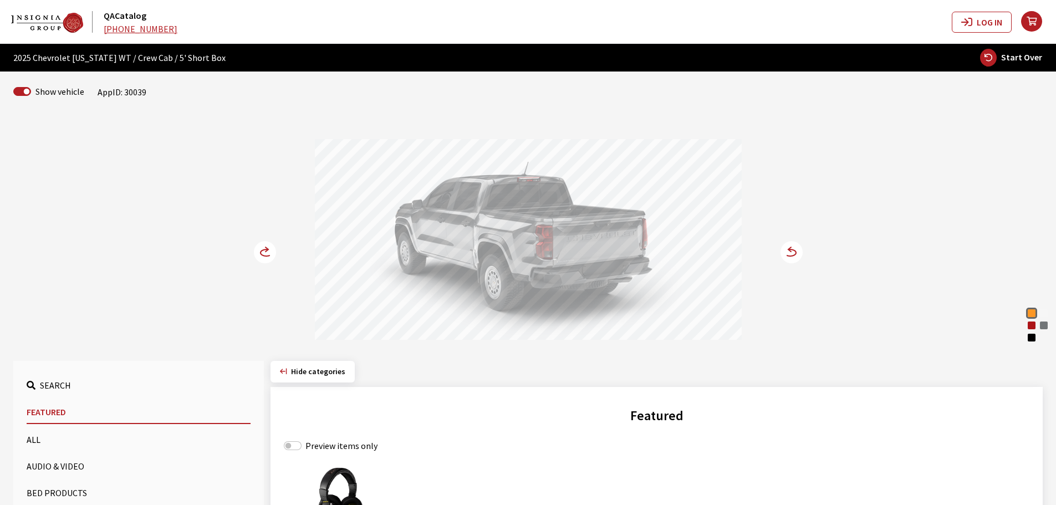
click at [37, 491] on button "Bed Products" at bounding box center [139, 493] width 224 height 22
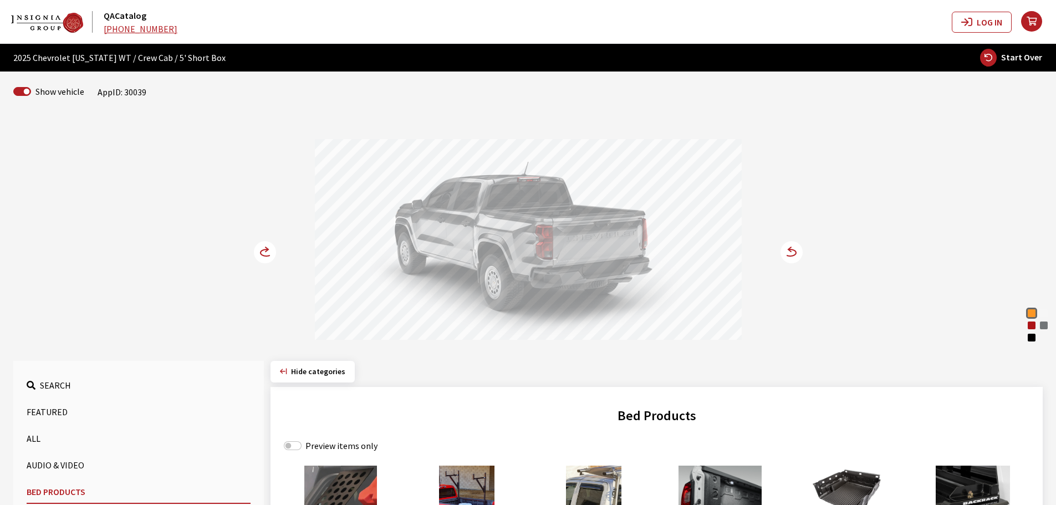
click at [317, 447] on label "Preview items only" at bounding box center [341, 445] width 72 height 13
click at [302, 447] on input "Preview items only" at bounding box center [293, 445] width 18 height 9
checkbox input "true"
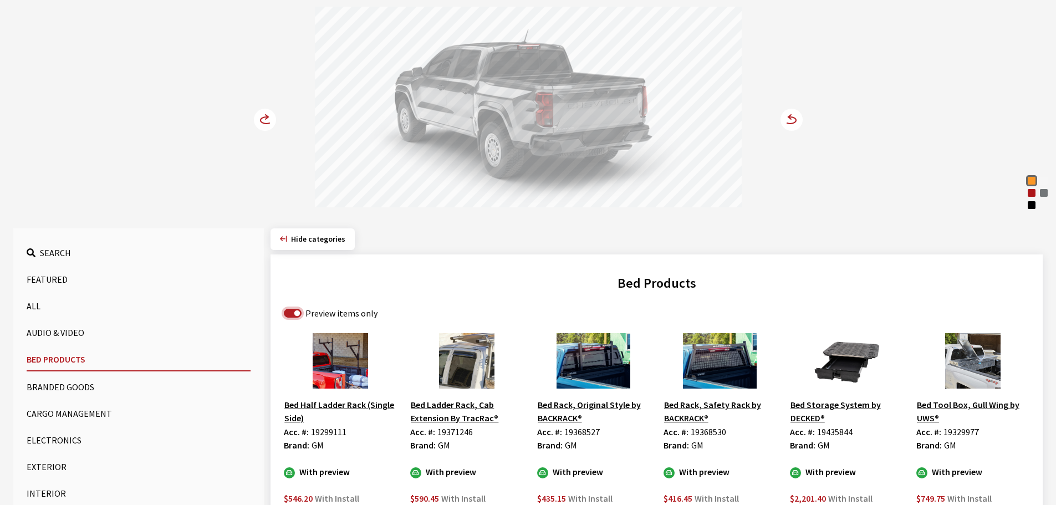
scroll to position [166, 0]
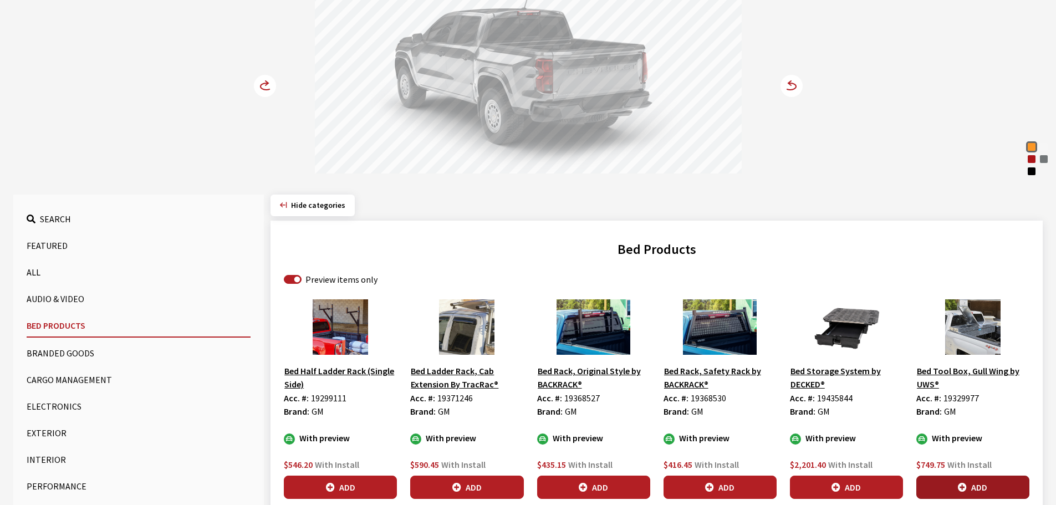
click at [970, 488] on button "Add" at bounding box center [972, 487] width 113 height 23
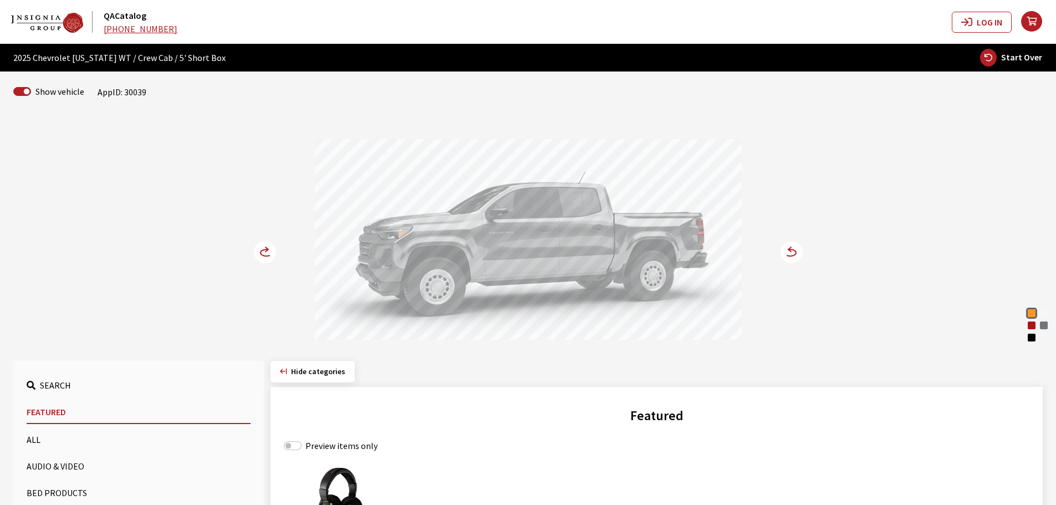
click at [263, 253] on circle at bounding box center [265, 252] width 22 height 22
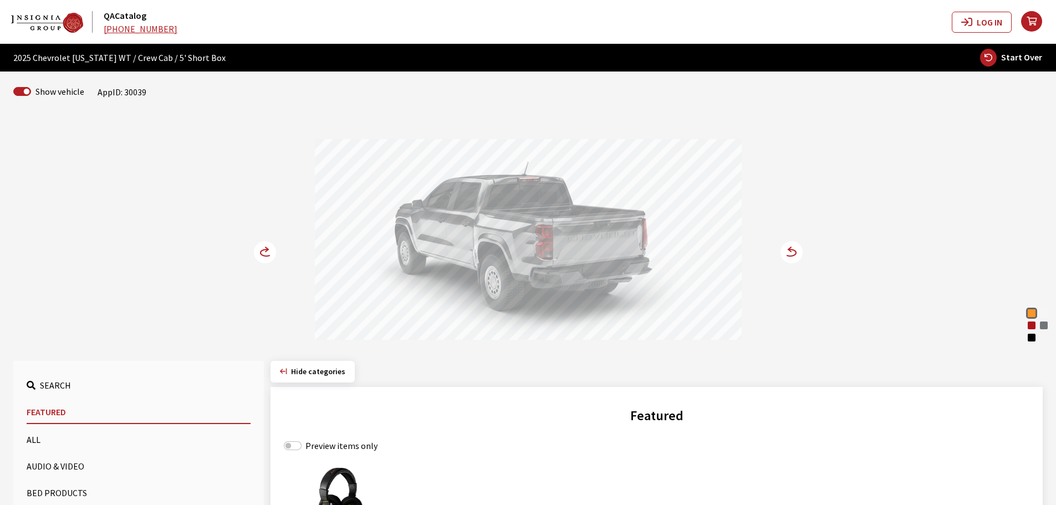
click at [72, 491] on button "Bed Products" at bounding box center [139, 493] width 224 height 22
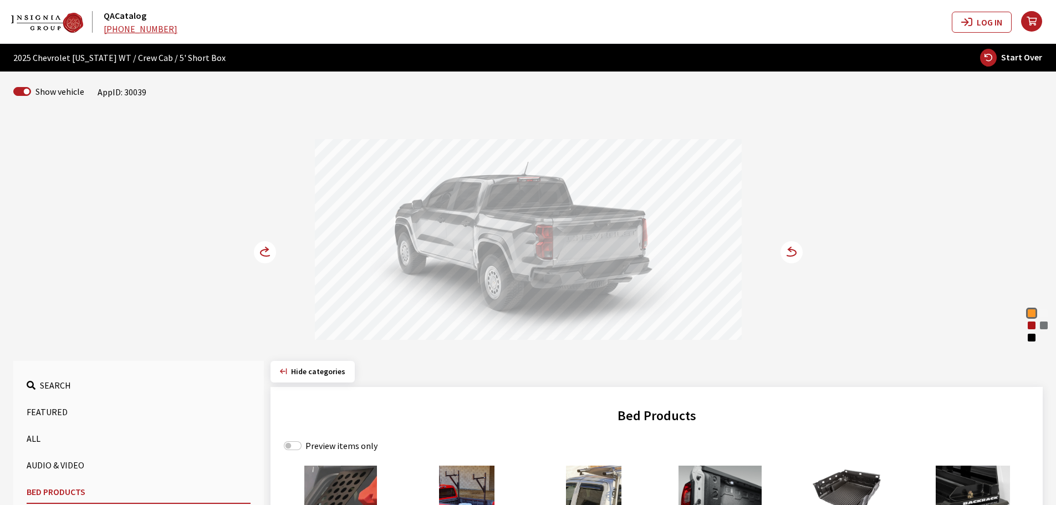
click at [318, 445] on label "Preview items only" at bounding box center [341, 445] width 72 height 13
click at [302, 445] on input "Preview items only" at bounding box center [293, 445] width 18 height 9
checkbox input "true"
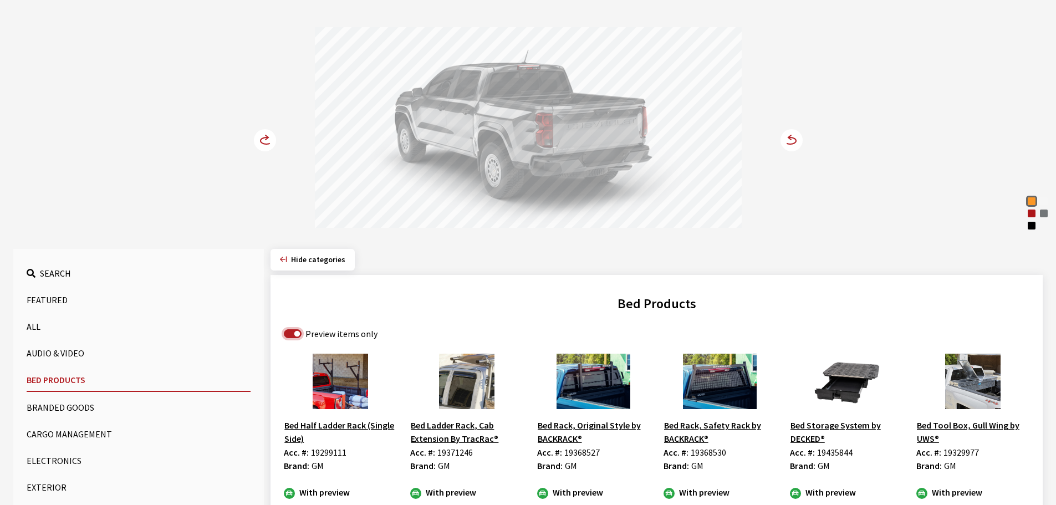
scroll to position [166, 0]
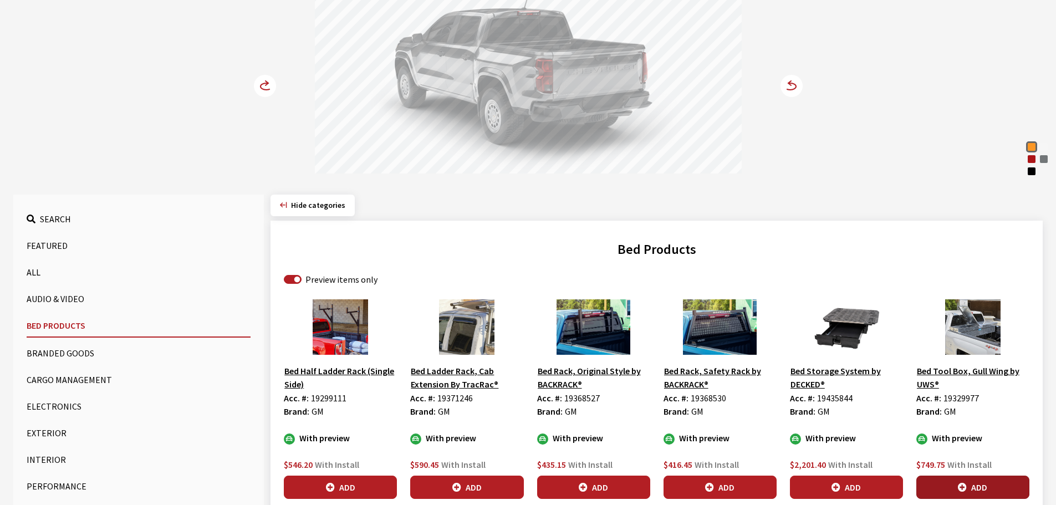
click at [961, 483] on icon "button" at bounding box center [962, 487] width 9 height 9
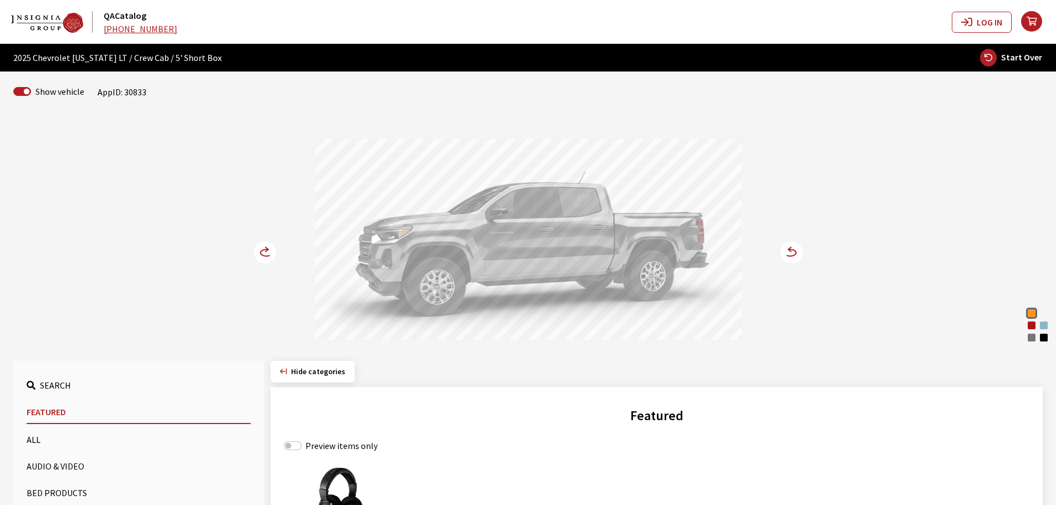
click at [267, 252] on circle at bounding box center [265, 252] width 22 height 22
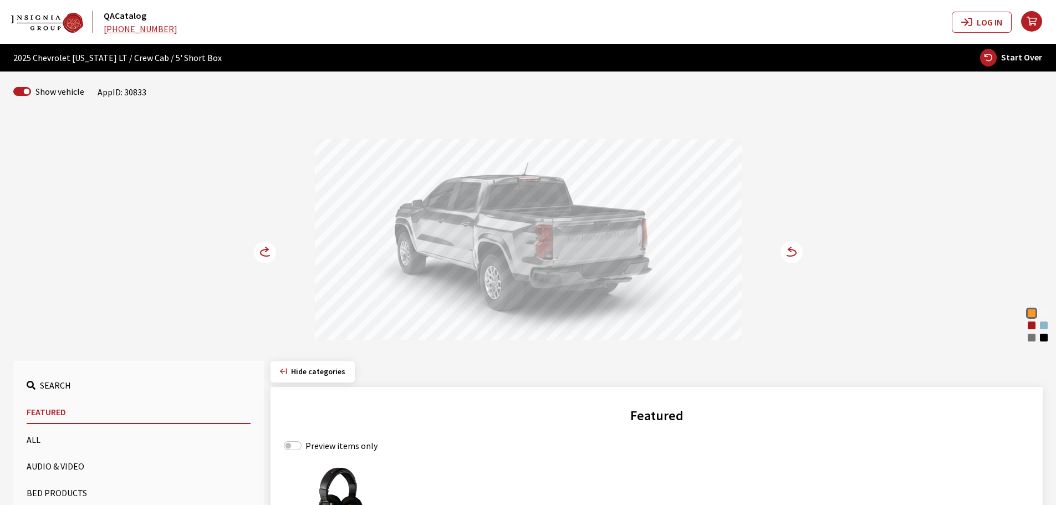
click at [73, 495] on button "Bed Products" at bounding box center [139, 493] width 224 height 22
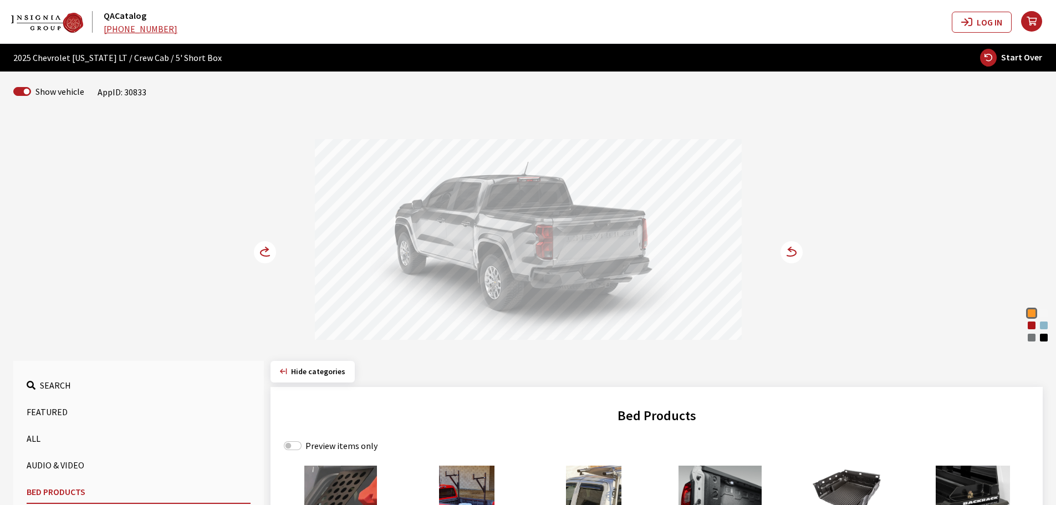
click at [312, 445] on label "Preview items only" at bounding box center [341, 445] width 72 height 13
click at [302, 445] on input "Preview items only" at bounding box center [293, 445] width 18 height 9
checkbox input "true"
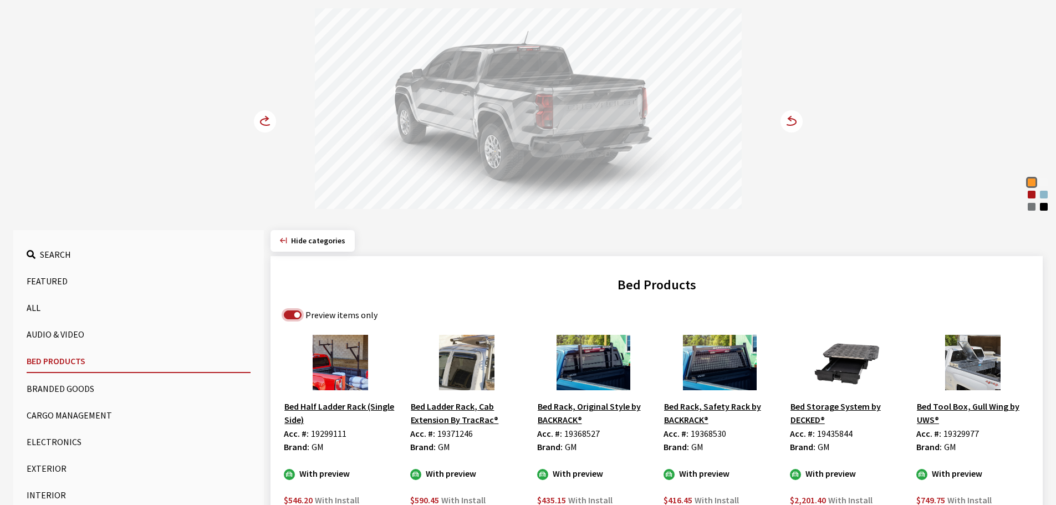
scroll to position [166, 0]
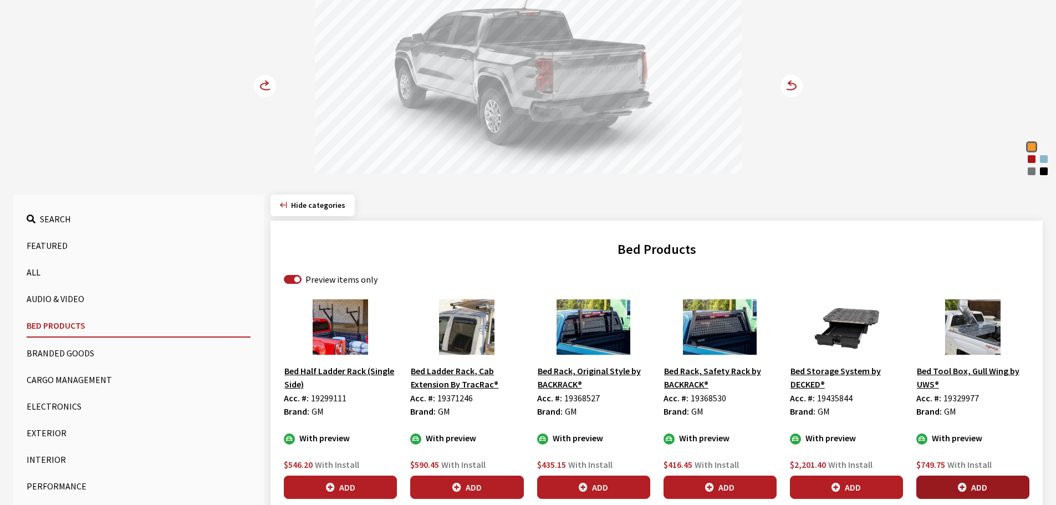
click at [962, 484] on icon "button" at bounding box center [962, 487] width 9 height 9
